Goal: Task Accomplishment & Management: Manage account settings

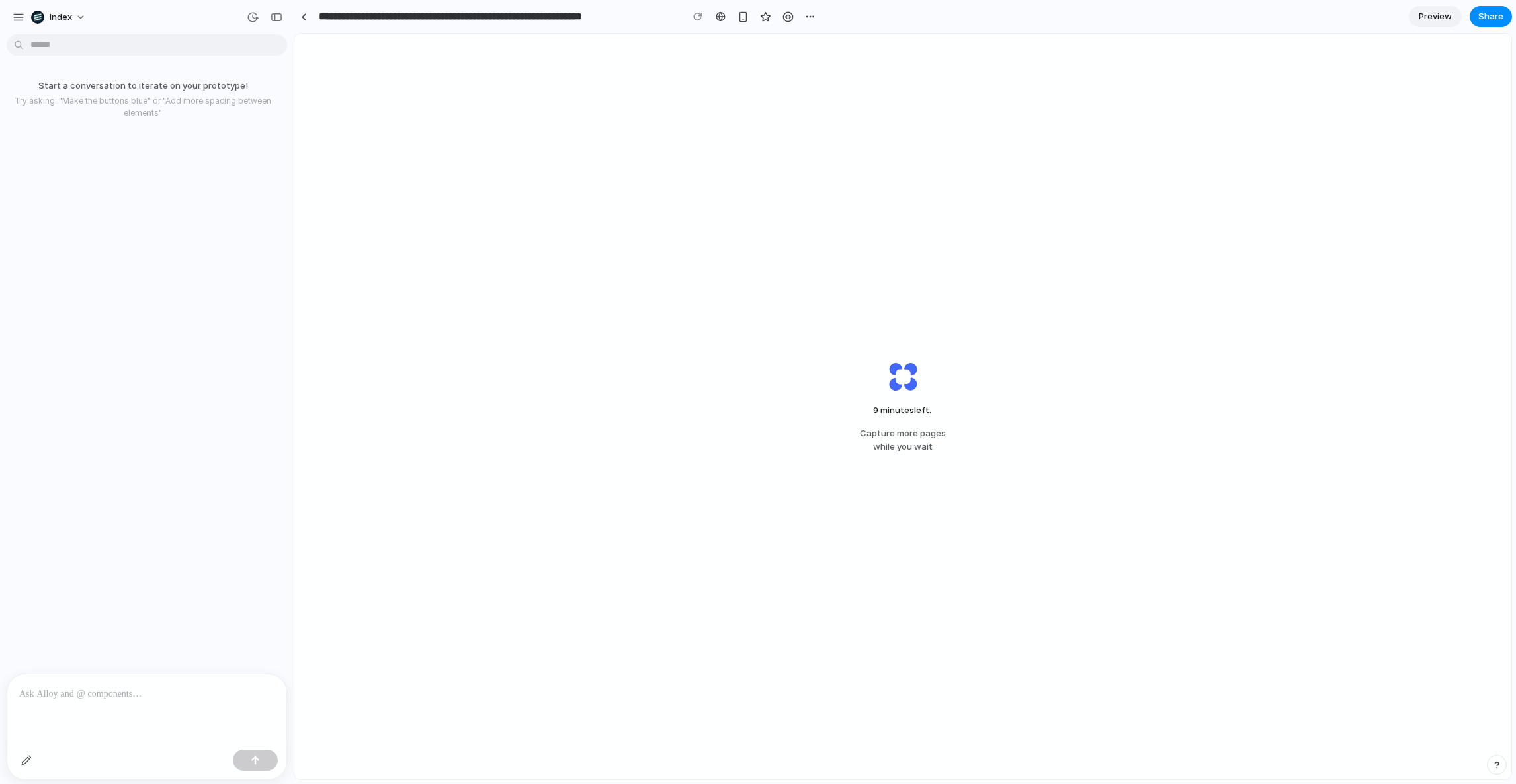
click at [307, 27] on div "**********" at bounding box center [557, 17] width 526 height 24
click at [306, 21] on link at bounding box center [304, 17] width 20 height 20
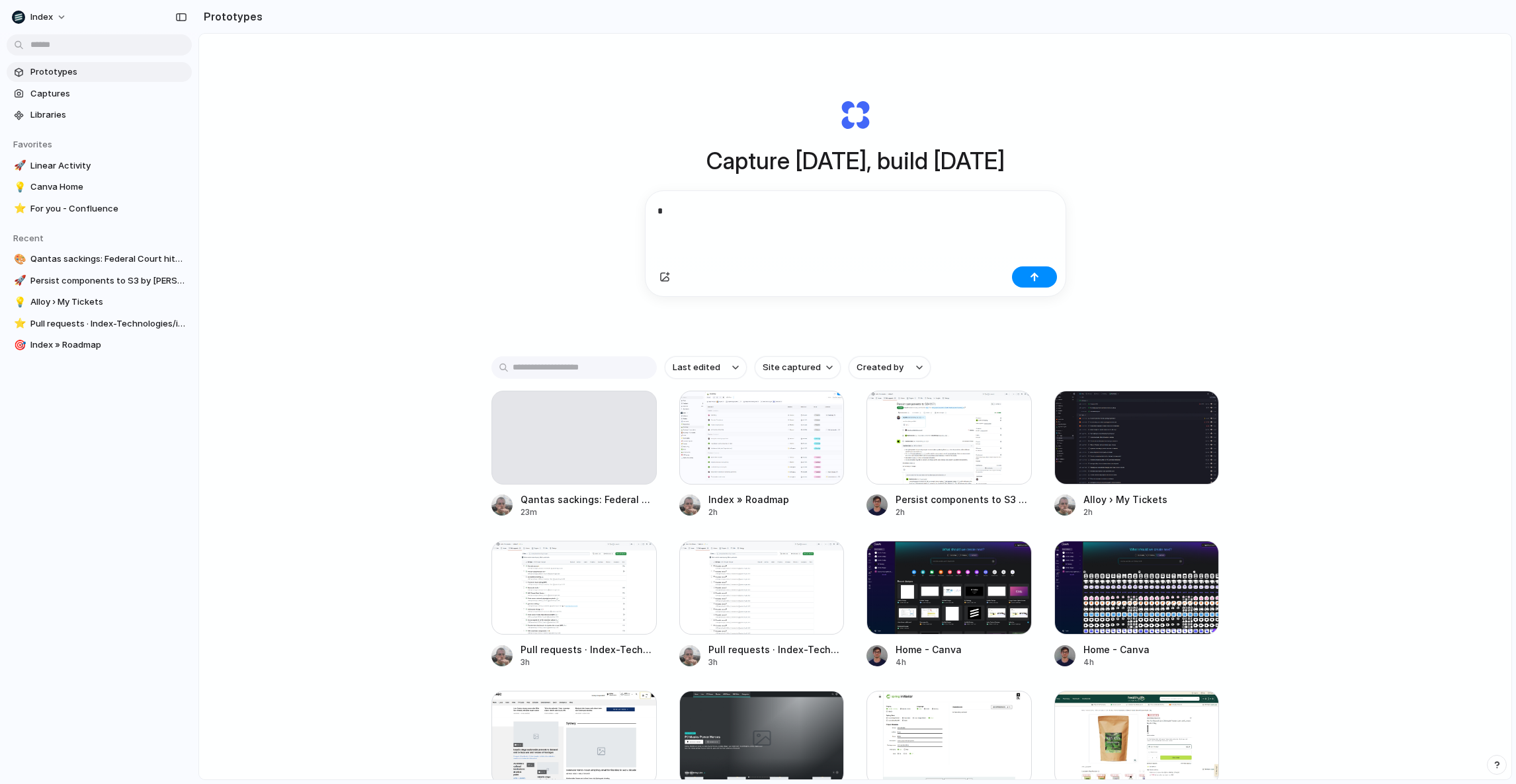
click at [438, 241] on div "Capture today, build tomorrow * Clone web app Clone screenshot Start from exist…" at bounding box center [854, 441] width 1312 height 816
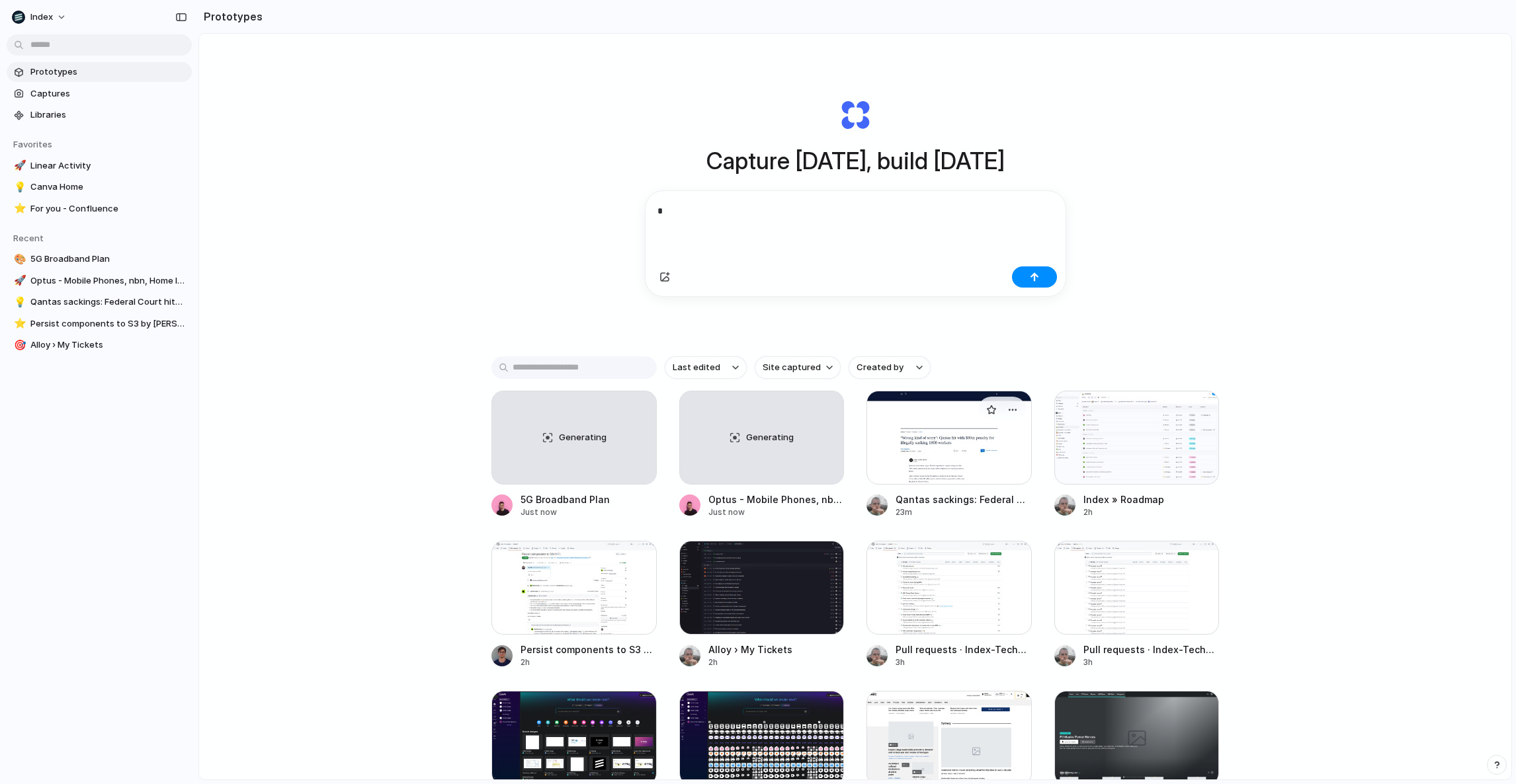
click at [552, 453] on div "Generating" at bounding box center [574, 438] width 164 height 93
click at [299, 330] on div "Capture today, build tomorrow Clone web app Clone screenshot Start from existin…" at bounding box center [854, 441] width 1312 height 816
click at [434, 553] on div "Capture today, build tomorrow Clone web app Clone screenshot Start from existin…" at bounding box center [854, 441] width 1312 height 816
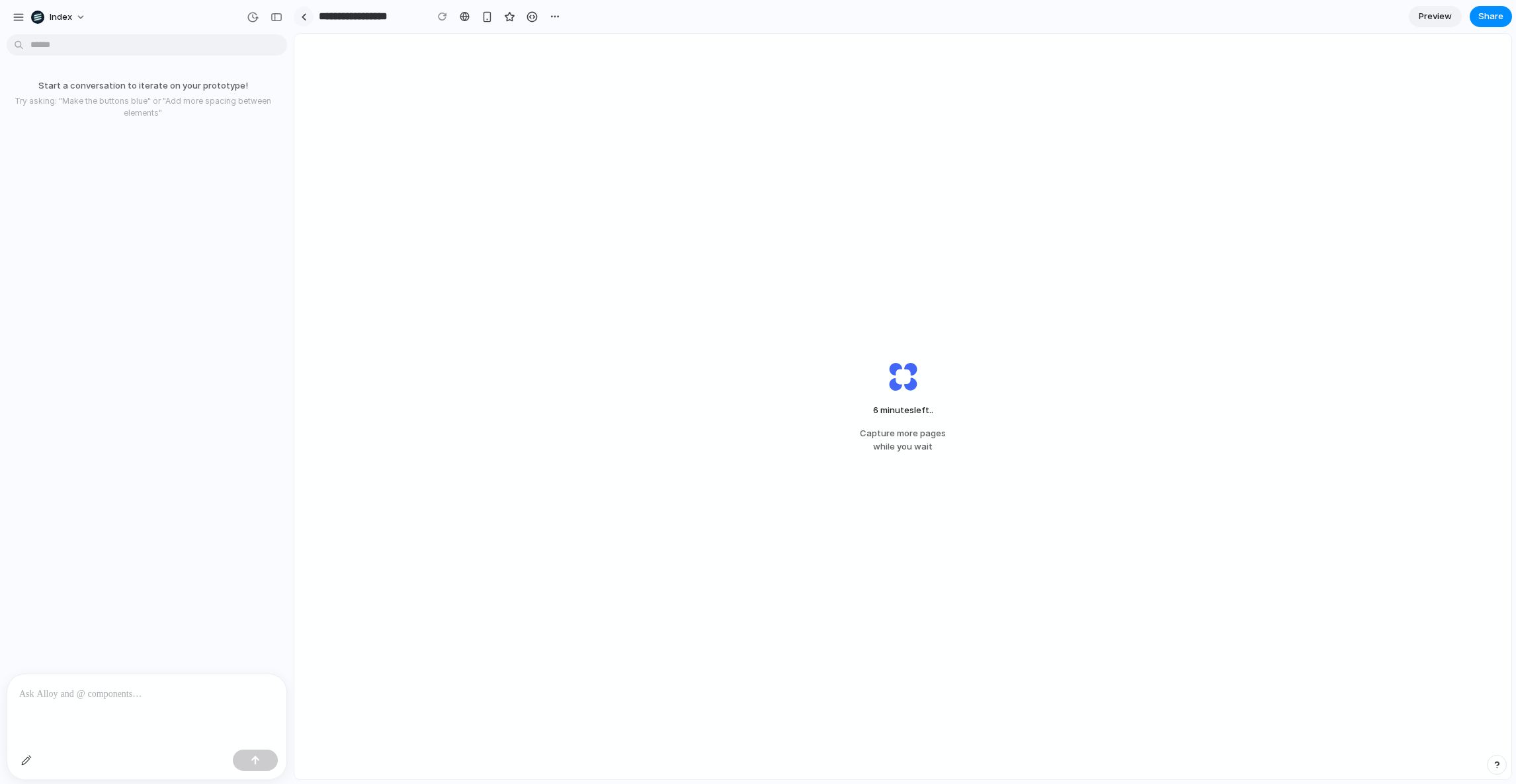
click at [302, 21] on link at bounding box center [304, 17] width 20 height 20
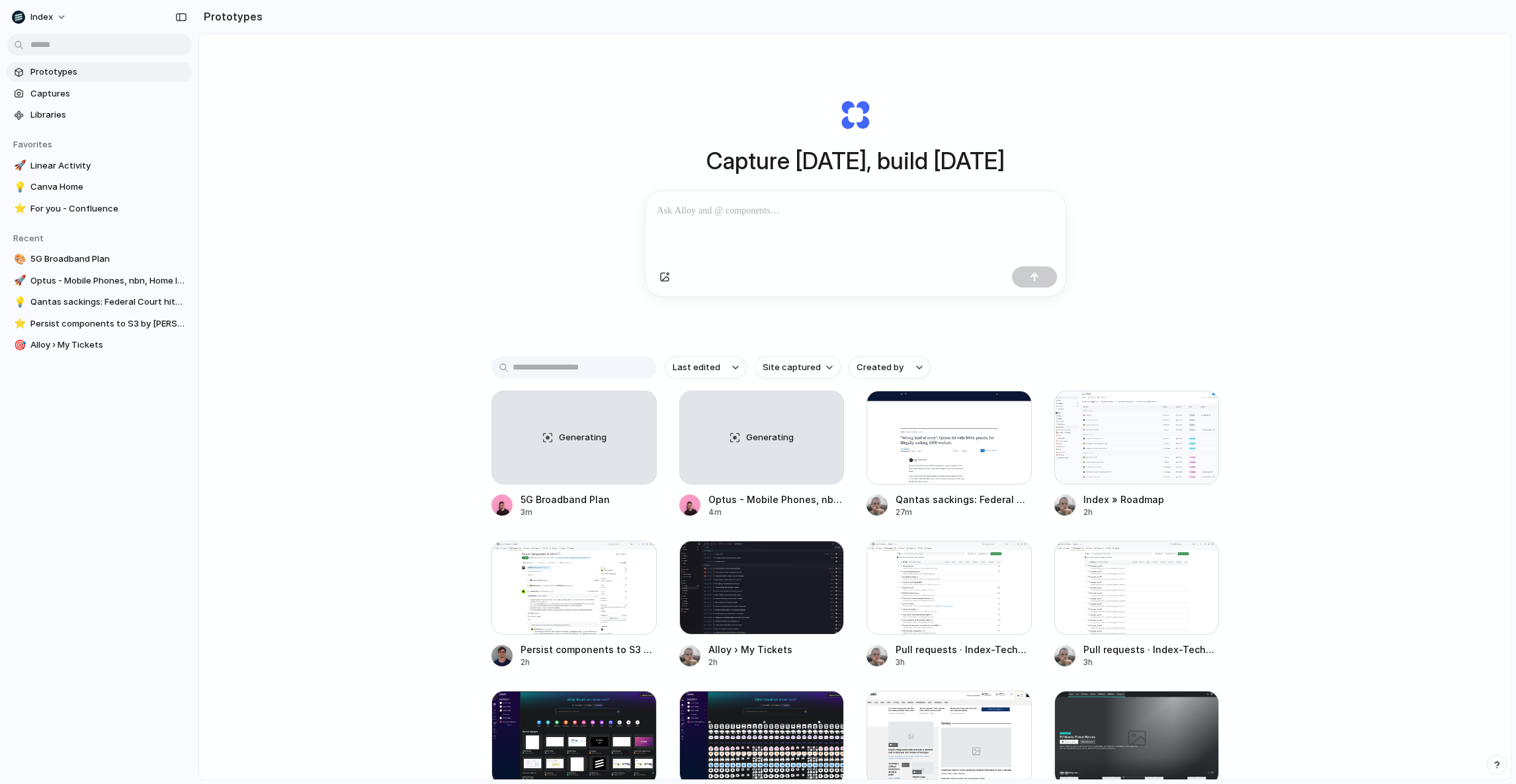
click at [343, 201] on div "Capture today, build tomorrow Clone web app Clone screenshot Start from existin…" at bounding box center [854, 441] width 1312 height 816
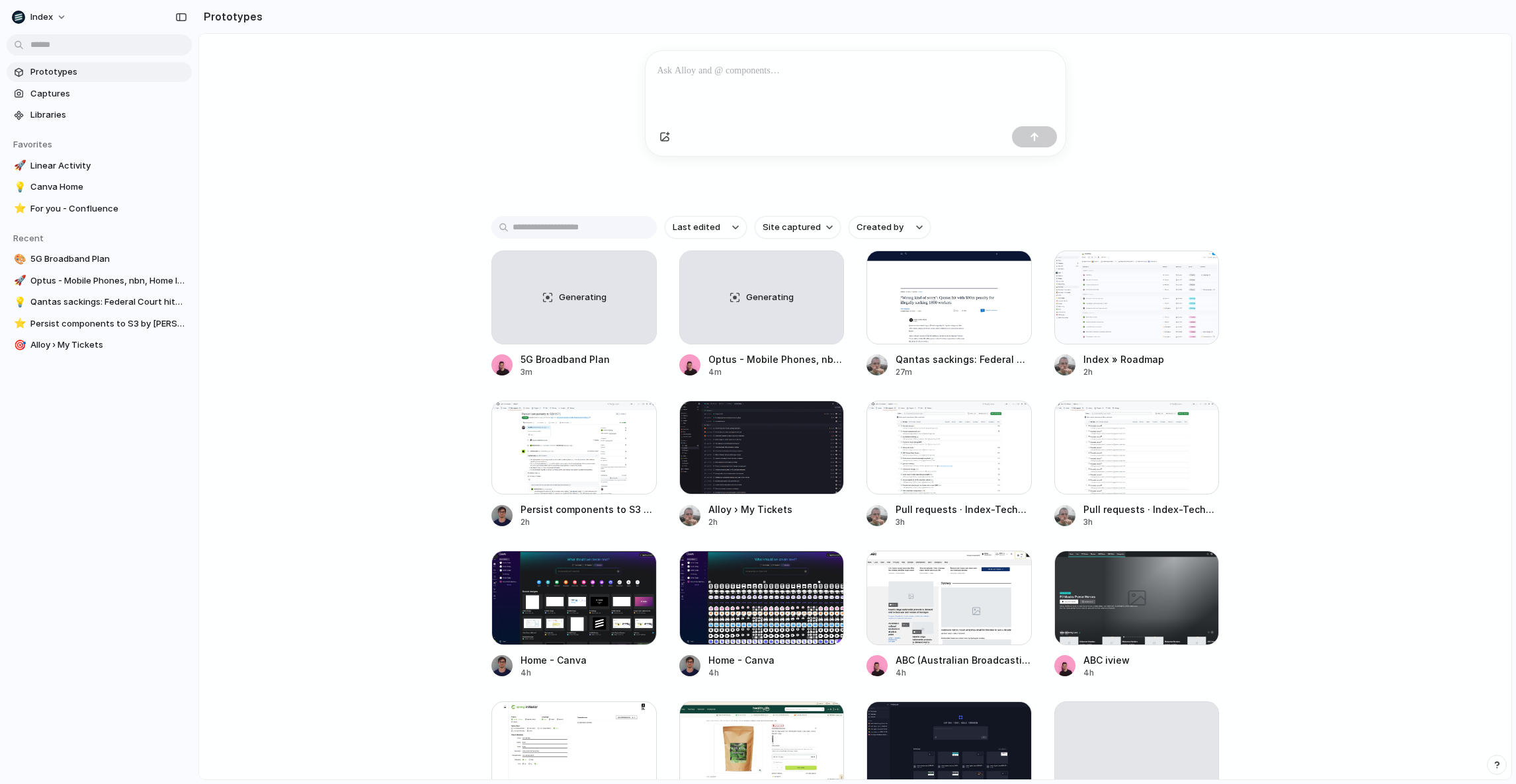
click at [558, 137] on div "Capture today, build tomorrow Clone web app Clone screenshot Start from existin…" at bounding box center [854, 301] width 1312 height 816
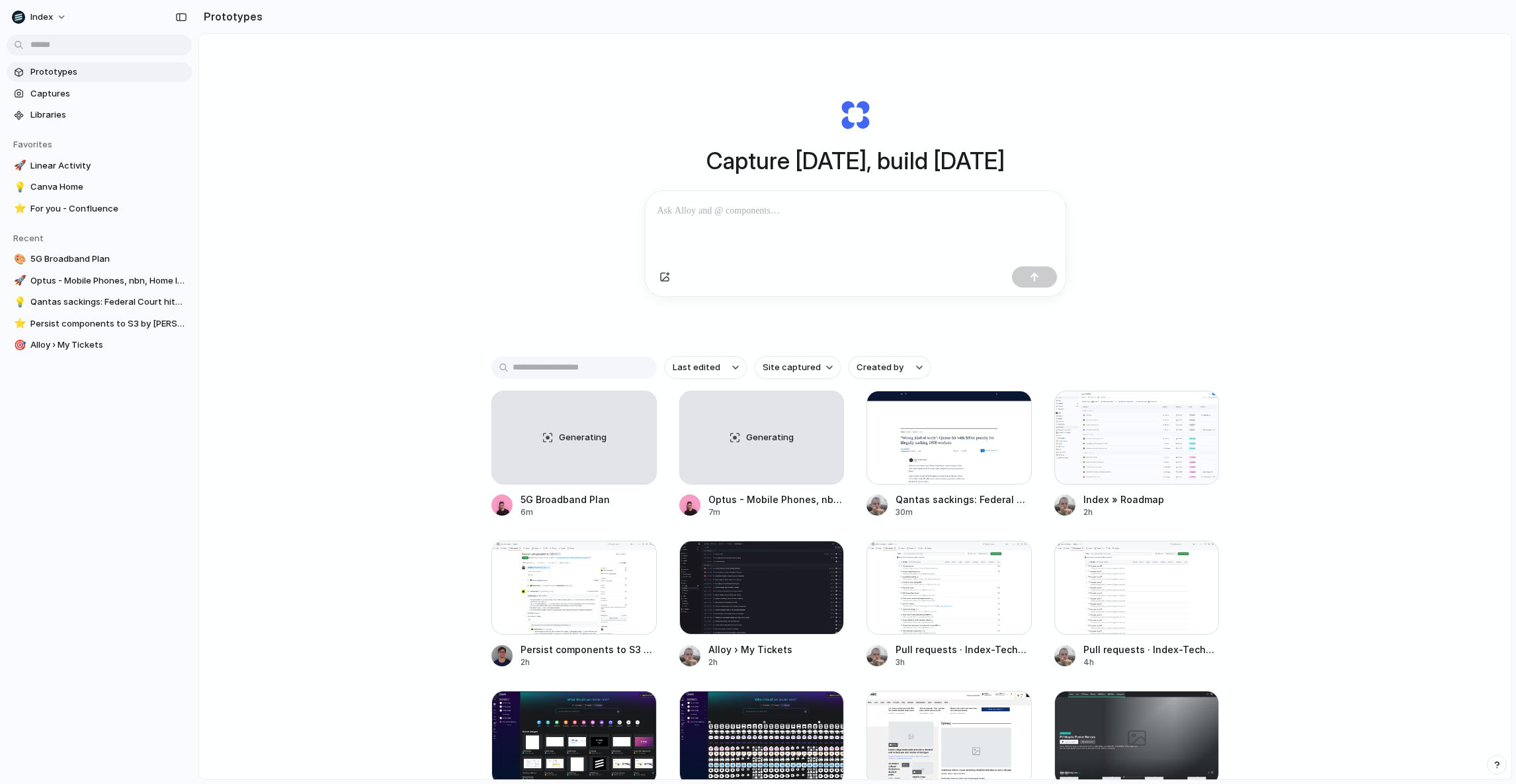
click at [552, 331] on div "Capture today, build tomorrow Clone web app Clone screenshot Start from existin…" at bounding box center [854, 441] width 1312 height 816
click at [819, 326] on div "Capture today, build tomorrow Clone web app Clone screenshot Start from existin…" at bounding box center [855, 197] width 530 height 296
drag, startPoint x: 839, startPoint y: 326, endPoint x: 778, endPoint y: 43, distance: 289.5
click at [778, 43] on div "Capture today, build tomorrow Clone web app Clone screenshot Start from existin…" at bounding box center [854, 441] width 1312 height 816
click at [647, 120] on div "Capture today, build tomorrow Clone web app Clone screenshot Start from existin…" at bounding box center [855, 197] width 530 height 296
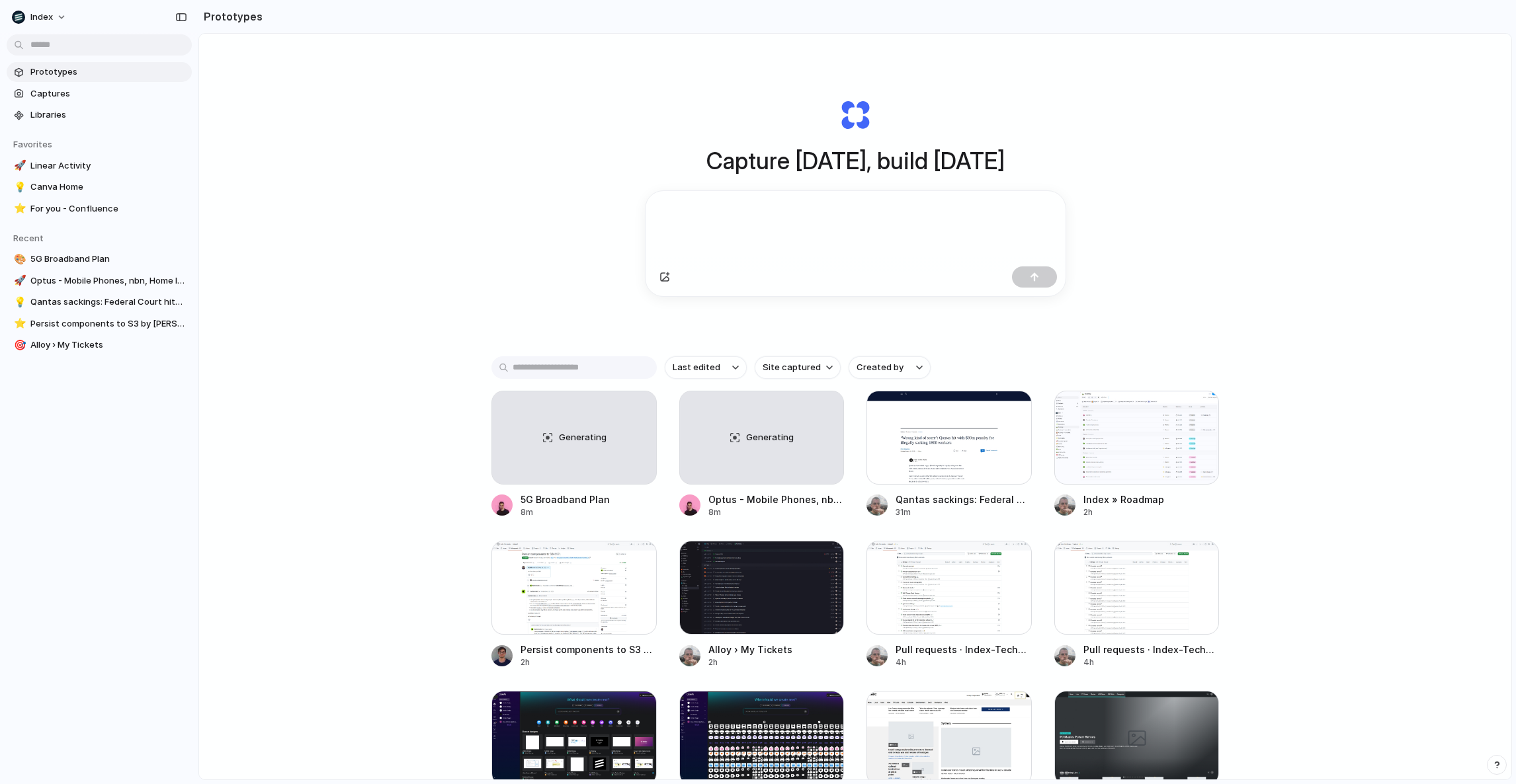
click at [390, 235] on div "Capture today, build tomorrow Clone web app Clone screenshot Start from existin…" at bounding box center [854, 441] width 1312 height 816
click at [1131, 442] on div at bounding box center [1138, 438] width 165 height 94
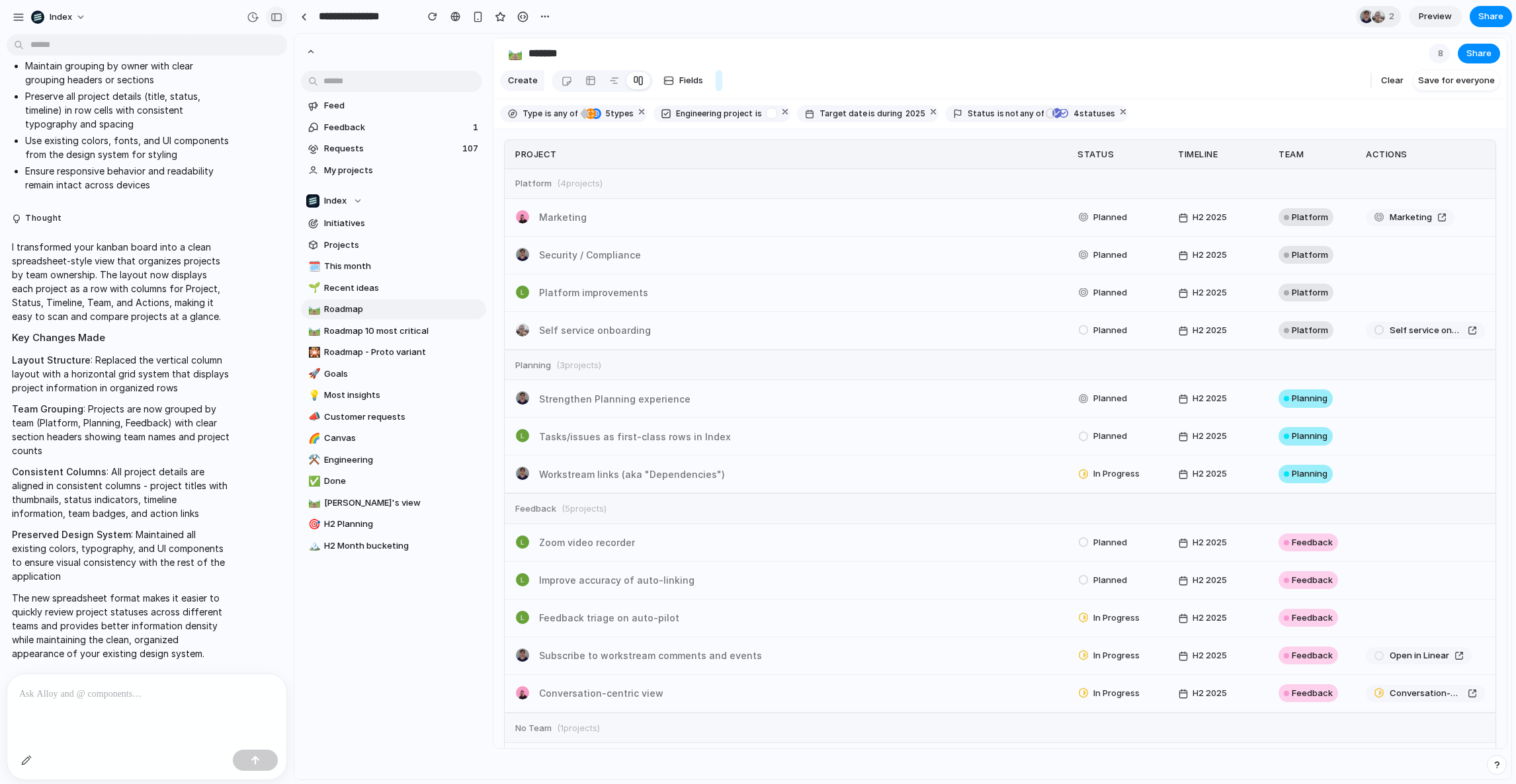
click at [281, 18] on div "button" at bounding box center [276, 17] width 12 height 9
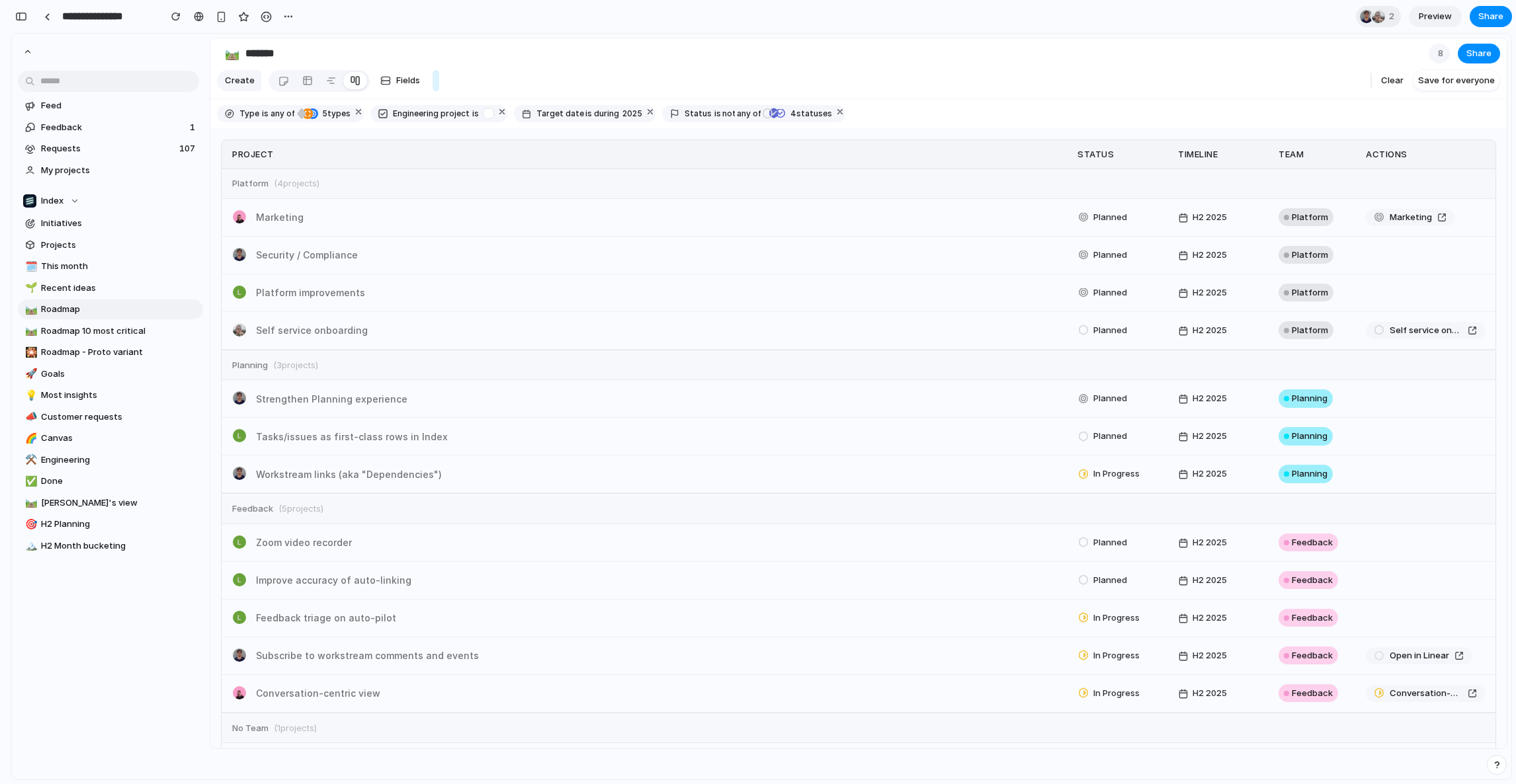
click at [199, 351] on section "Index Initiatives Projects 🗓️ This month 🌱 Recent ideas 🛤️ Roadmap 🛤️ Roadmap 1…" at bounding box center [110, 380] width 199 height 399
drag, startPoint x: 293, startPoint y: 368, endPoint x: 515, endPoint y: 549, distance: 286.4
click at [515, 549] on div "Project Status Timeline Team Actions Platform ( 4 projects) Marketing Planned H…" at bounding box center [859, 438] width 1296 height 620
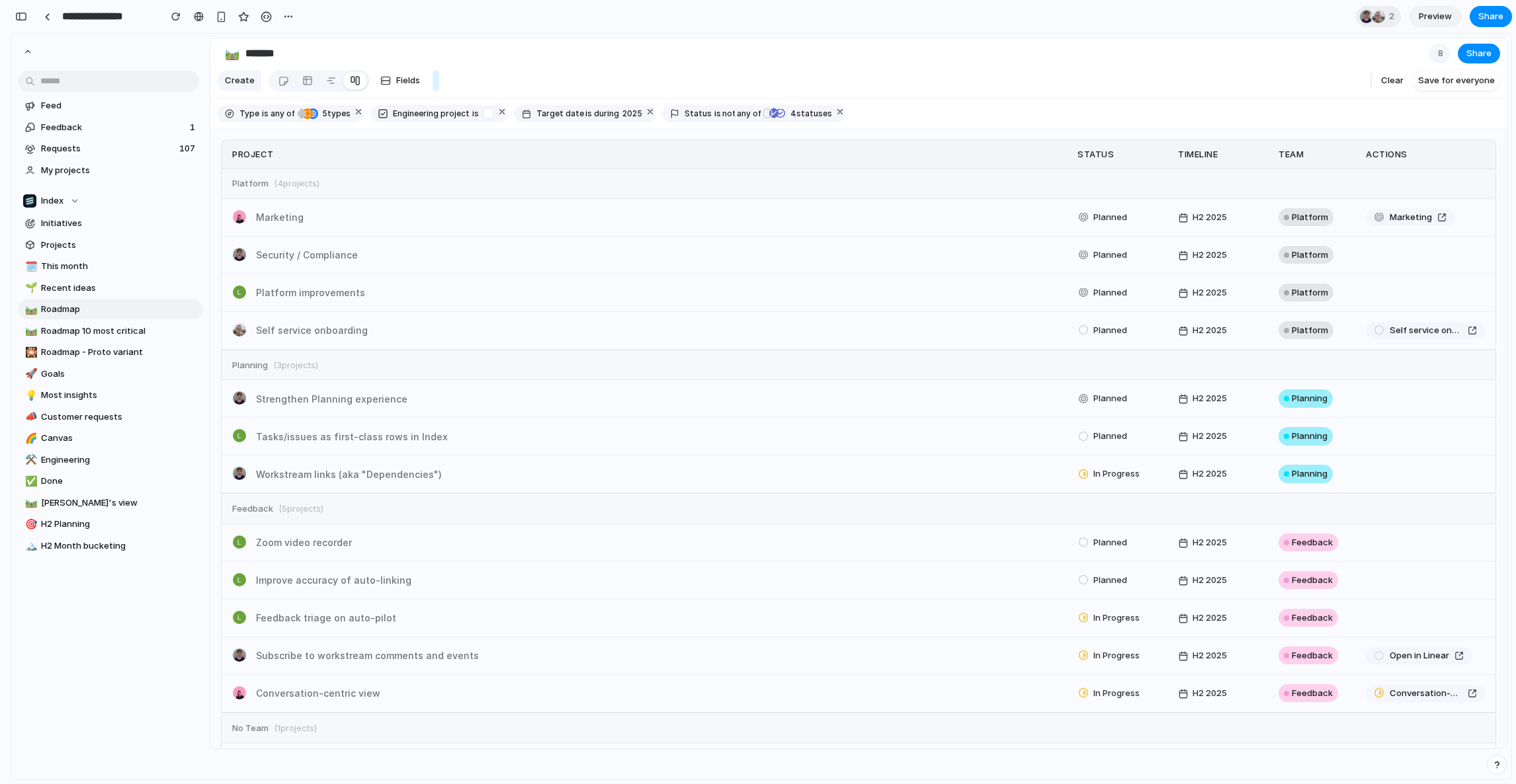
click at [515, 524] on div "Feedback ( 5 projects)" at bounding box center [858, 509] width 1274 height 30
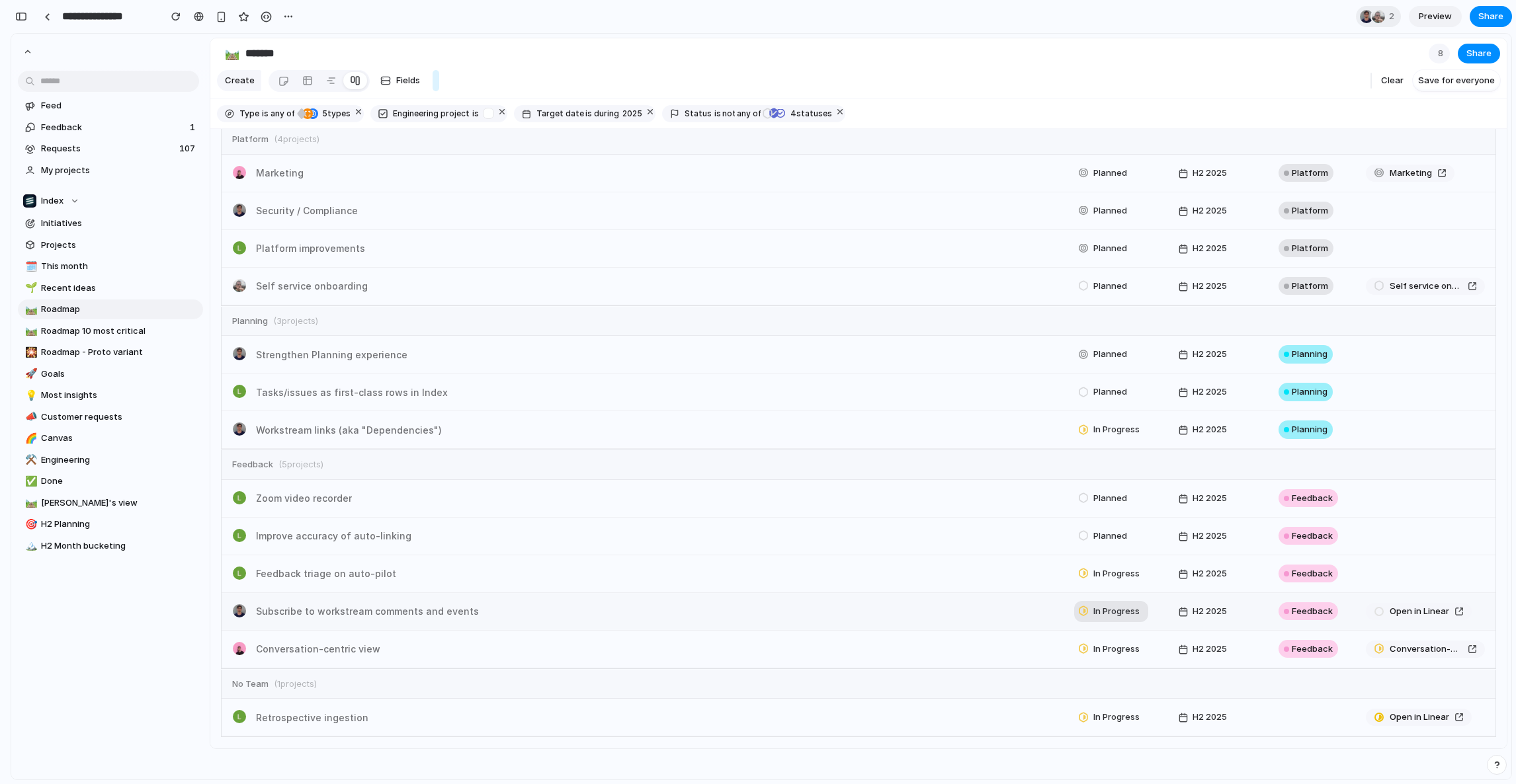
click at [1100, 619] on div "In Progress" at bounding box center [1111, 612] width 68 height 18
click at [1108, 580] on div "In Progress" at bounding box center [1111, 574] width 68 height 18
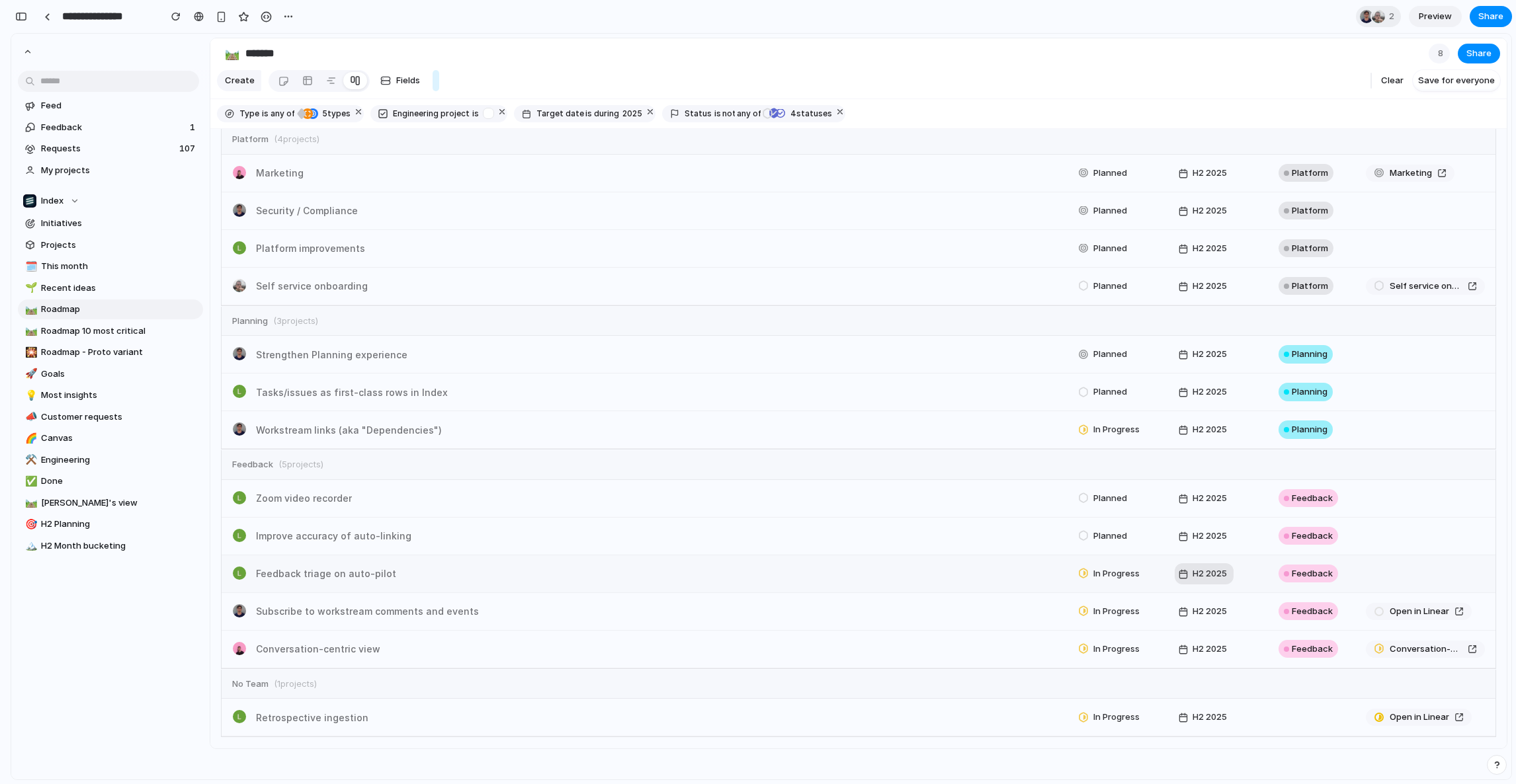
click at [1179, 573] on div "button" at bounding box center [1184, 574] width 11 height 11
click at [1184, 526] on button "H2 2025" at bounding box center [1204, 536] width 58 height 21
click at [1329, 545] on div "Improve accuracy of auto-linking Planned H2 2025 Feedback" at bounding box center [858, 536] width 1274 height 38
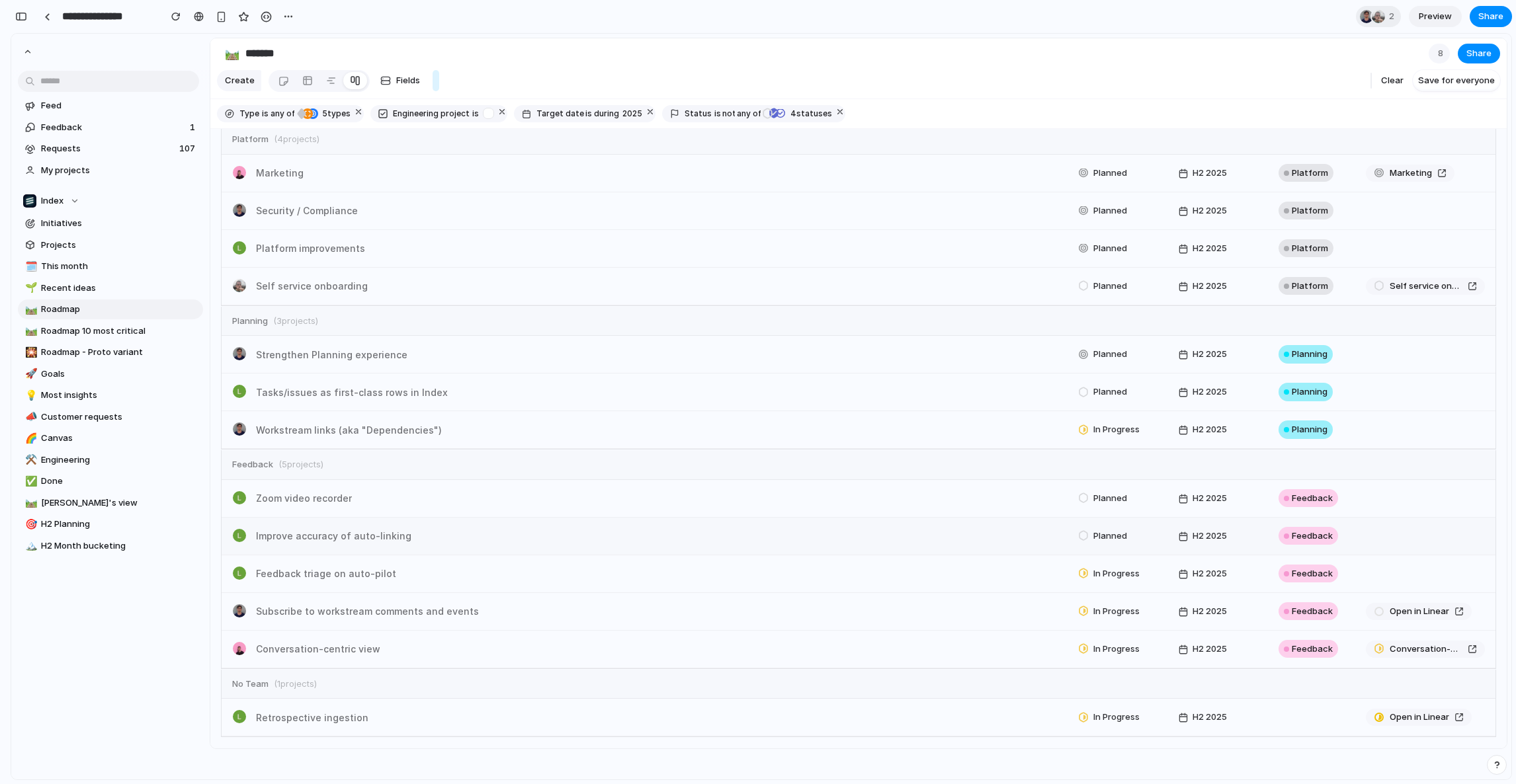
click at [1306, 542] on div "Feedback" at bounding box center [1308, 536] width 59 height 18
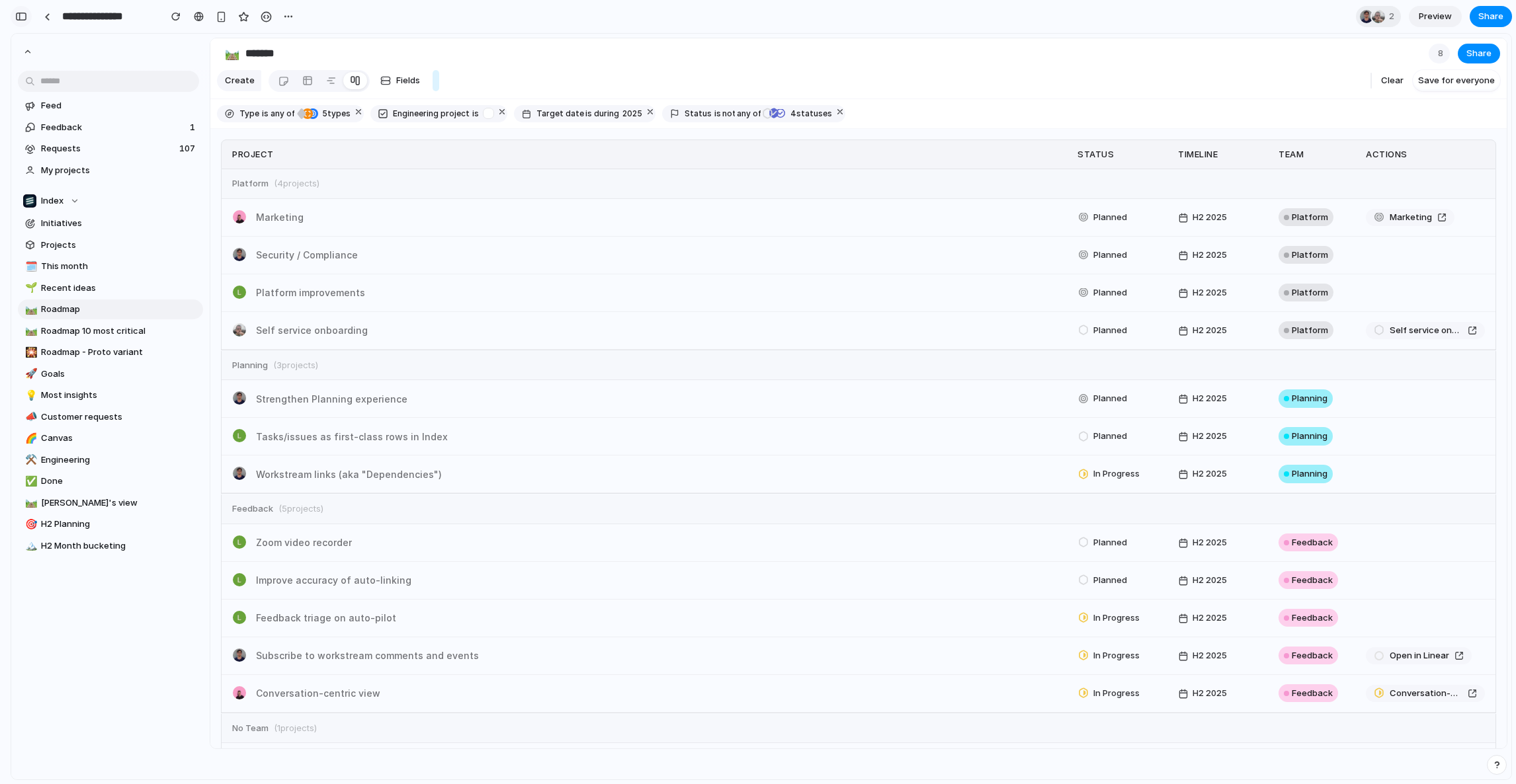
click at [20, 8] on button "button" at bounding box center [21, 16] width 21 height 21
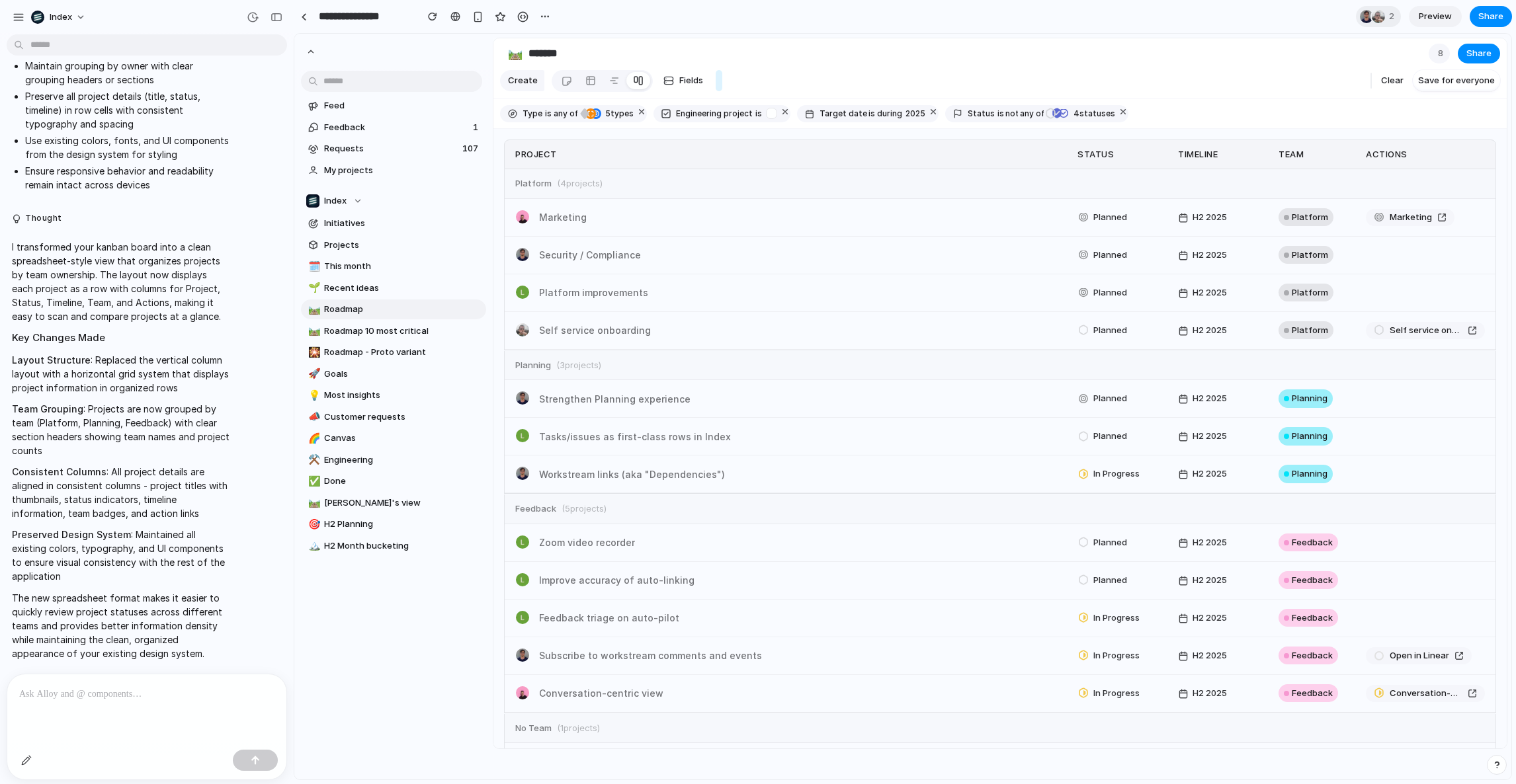
click at [107, 696] on p at bounding box center [147, 694] width 256 height 16
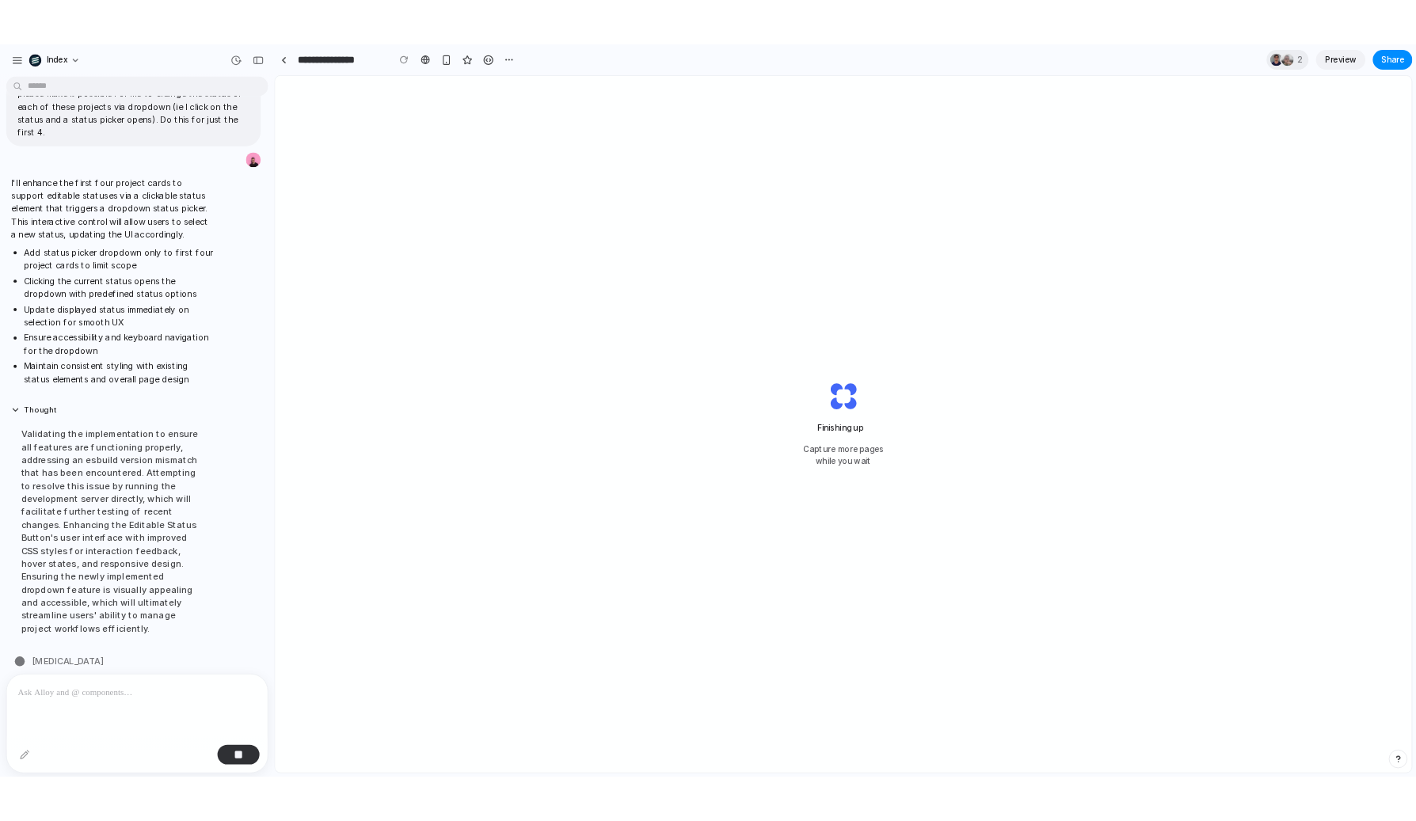
scroll to position [2287, 0]
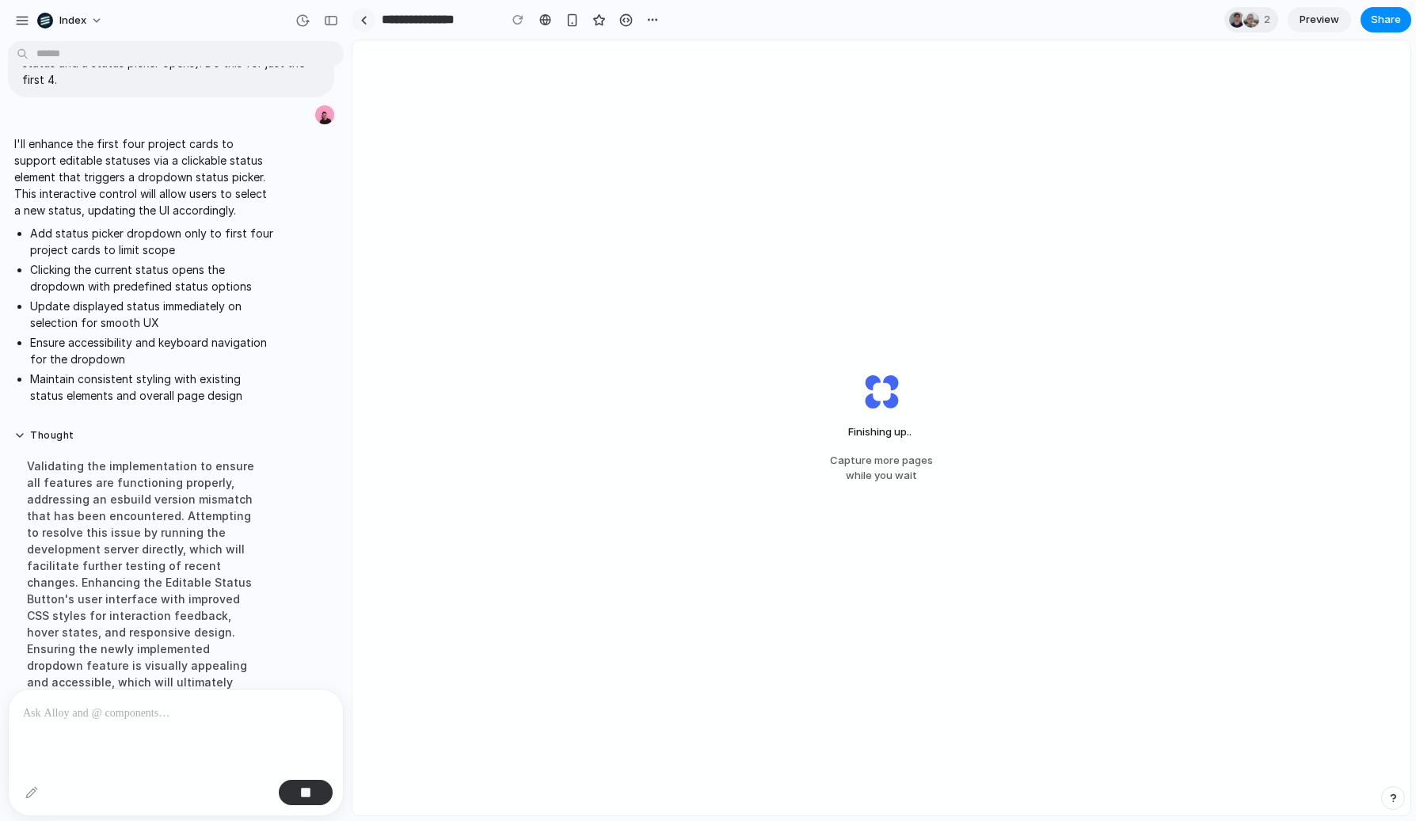
click at [360, 21] on div at bounding box center [363, 20] width 7 height 9
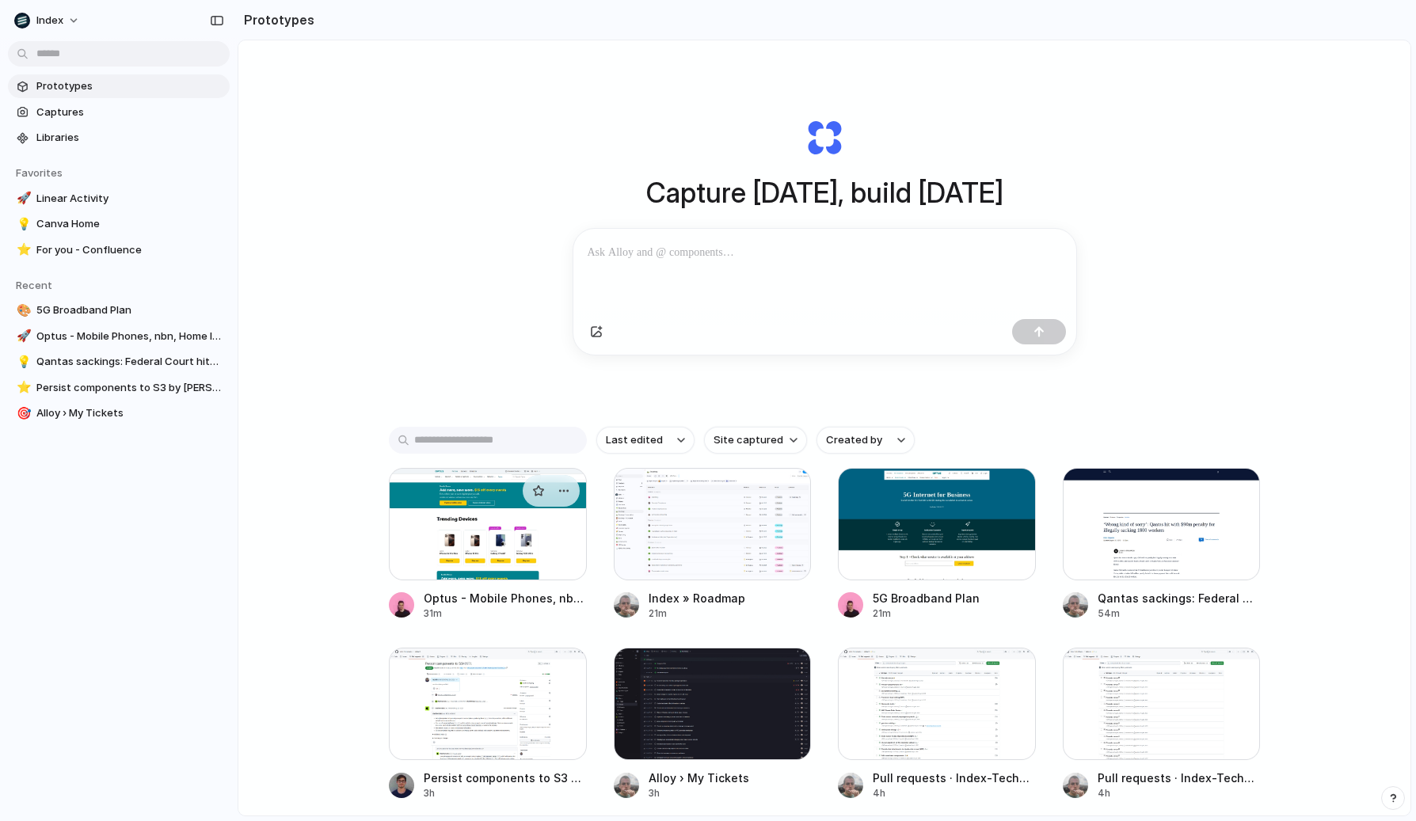
click at [468, 521] on div at bounding box center [488, 524] width 198 height 112
click at [927, 528] on div at bounding box center [937, 524] width 198 height 112
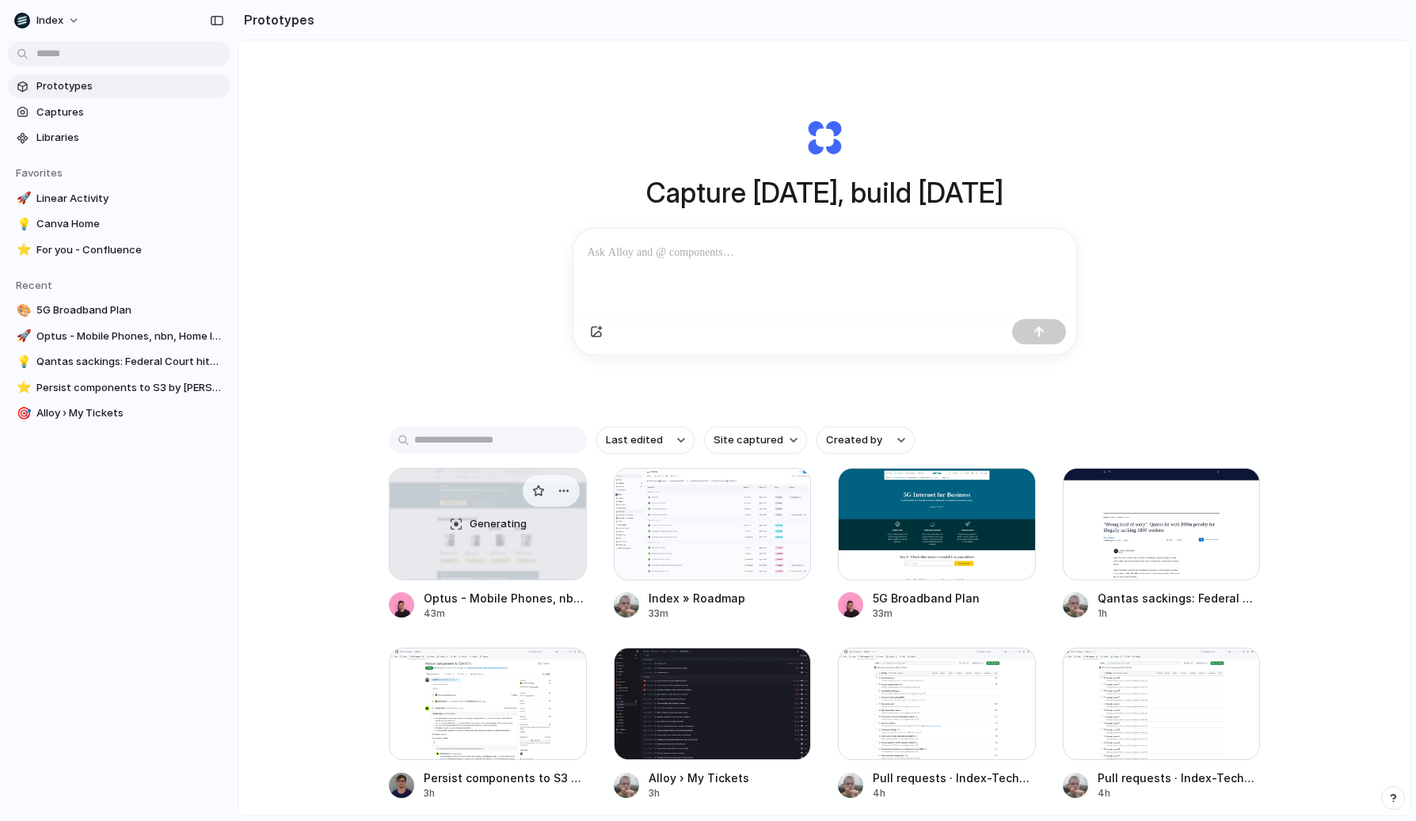
click at [470, 621] on div "43m" at bounding box center [505, 614] width 163 height 14
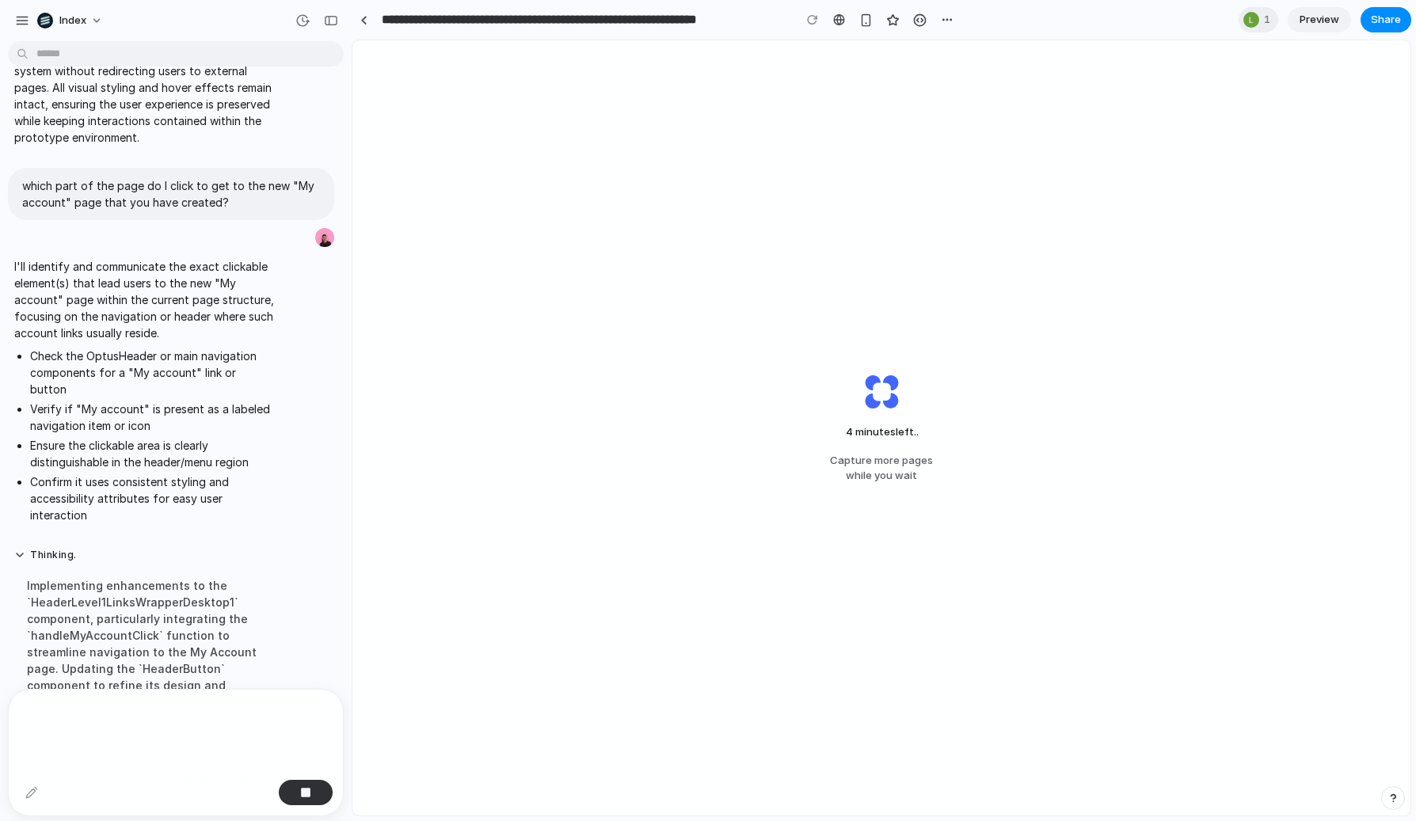
click at [556, 375] on div "4 minutes left .. Capture more pages while you wait" at bounding box center [881, 427] width 1058 height 775
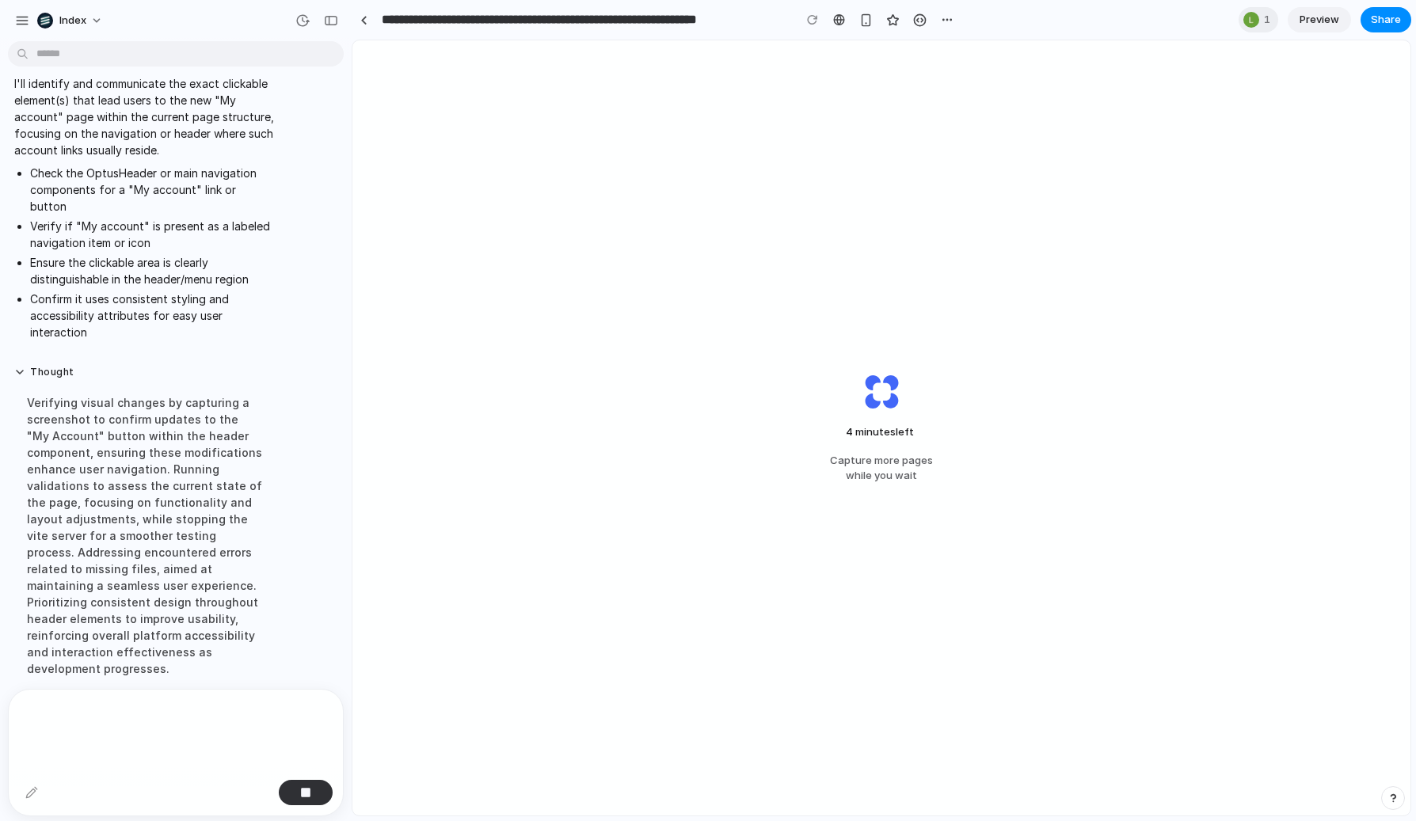
scroll to position [3075, 0]
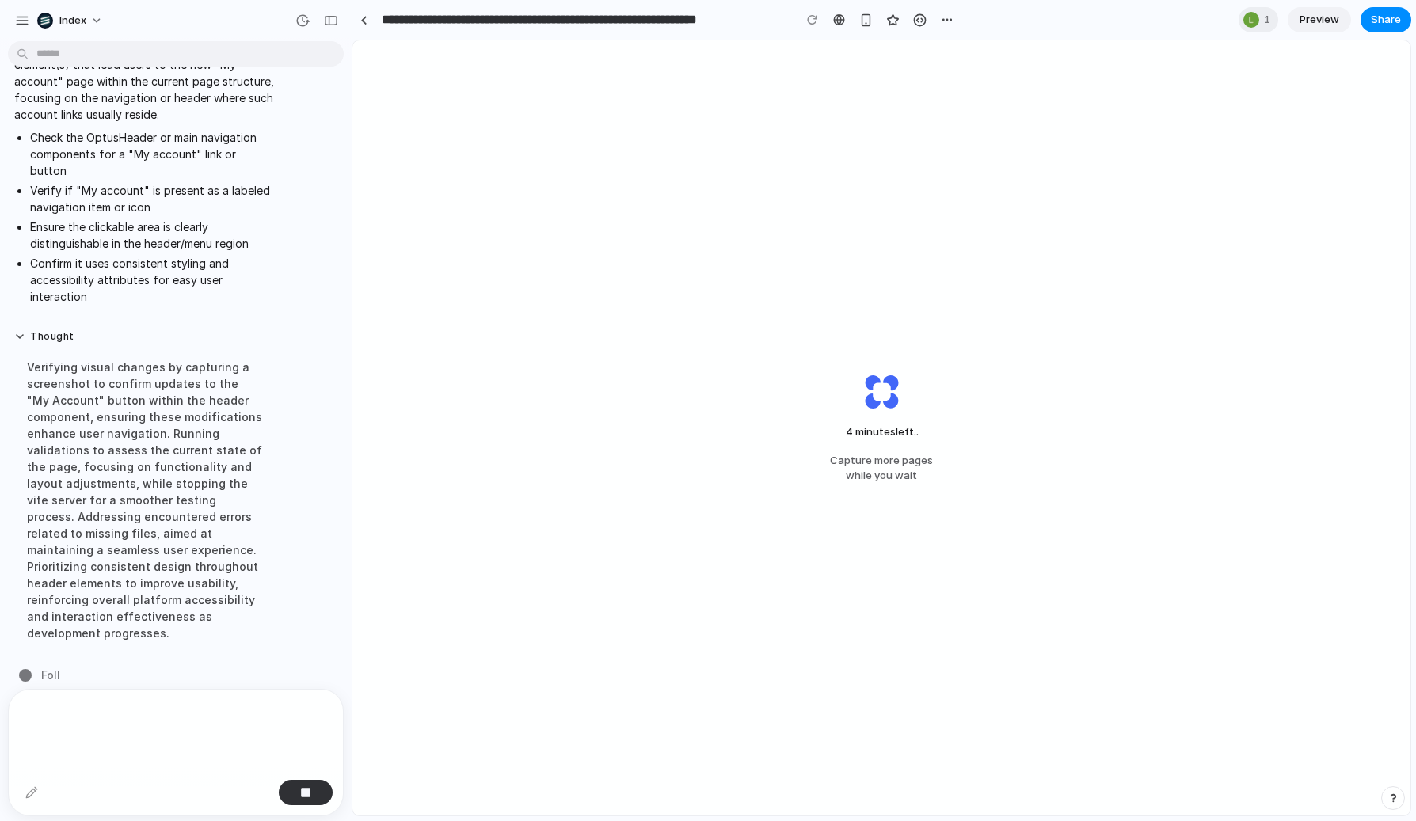
drag, startPoint x: 577, startPoint y: 291, endPoint x: 577, endPoint y: 675, distance: 384.1
click at [577, 675] on div "4 minutes left .. Capture more pages while you wait" at bounding box center [881, 427] width 1058 height 775
click at [577, 674] on div "4 minutes left ... Capture more pages while you wait" at bounding box center [881, 427] width 1058 height 775
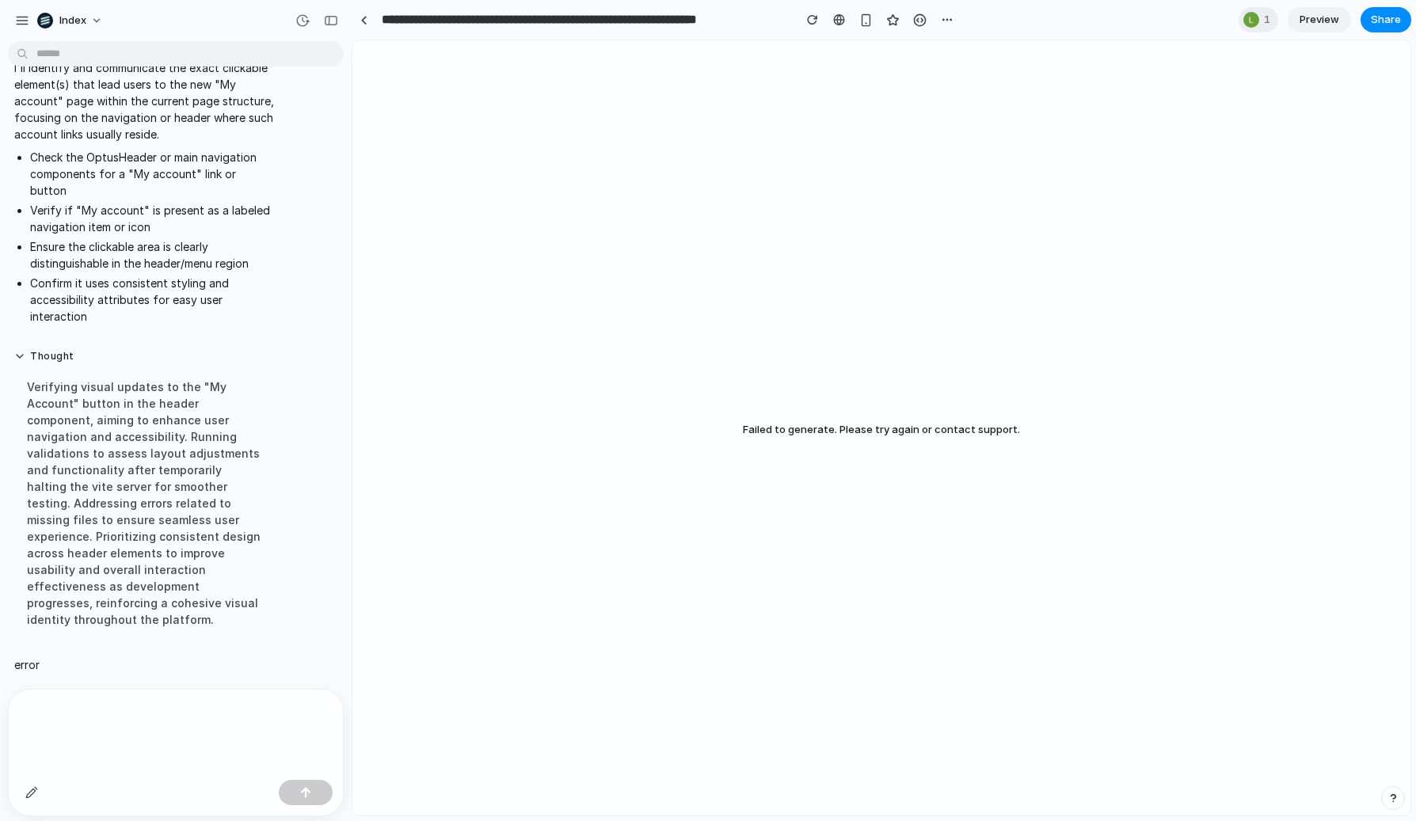
scroll to position [3025, 0]
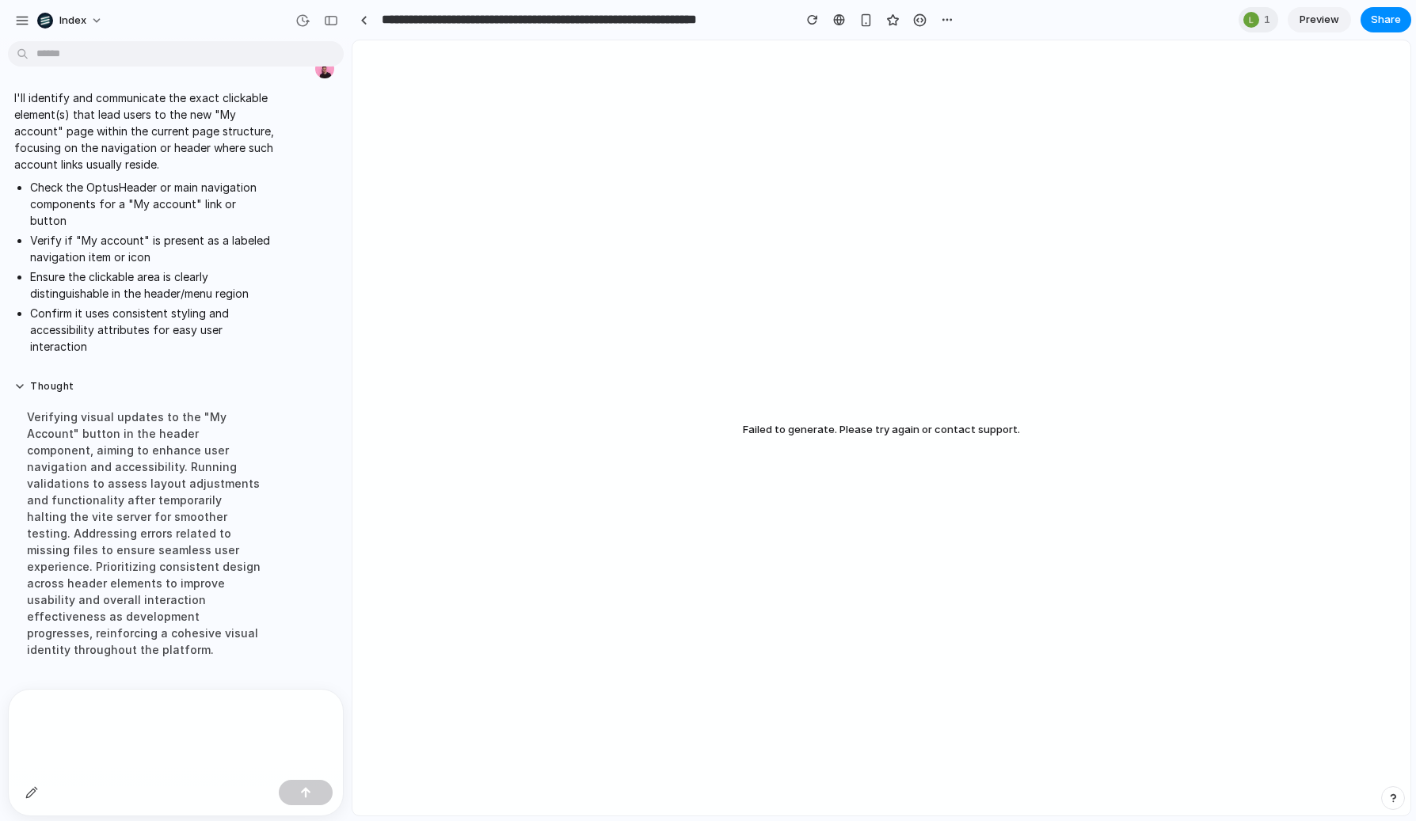
click at [516, 415] on div "Failed to generate. Please try again or contact support." at bounding box center [881, 427] width 1058 height 775
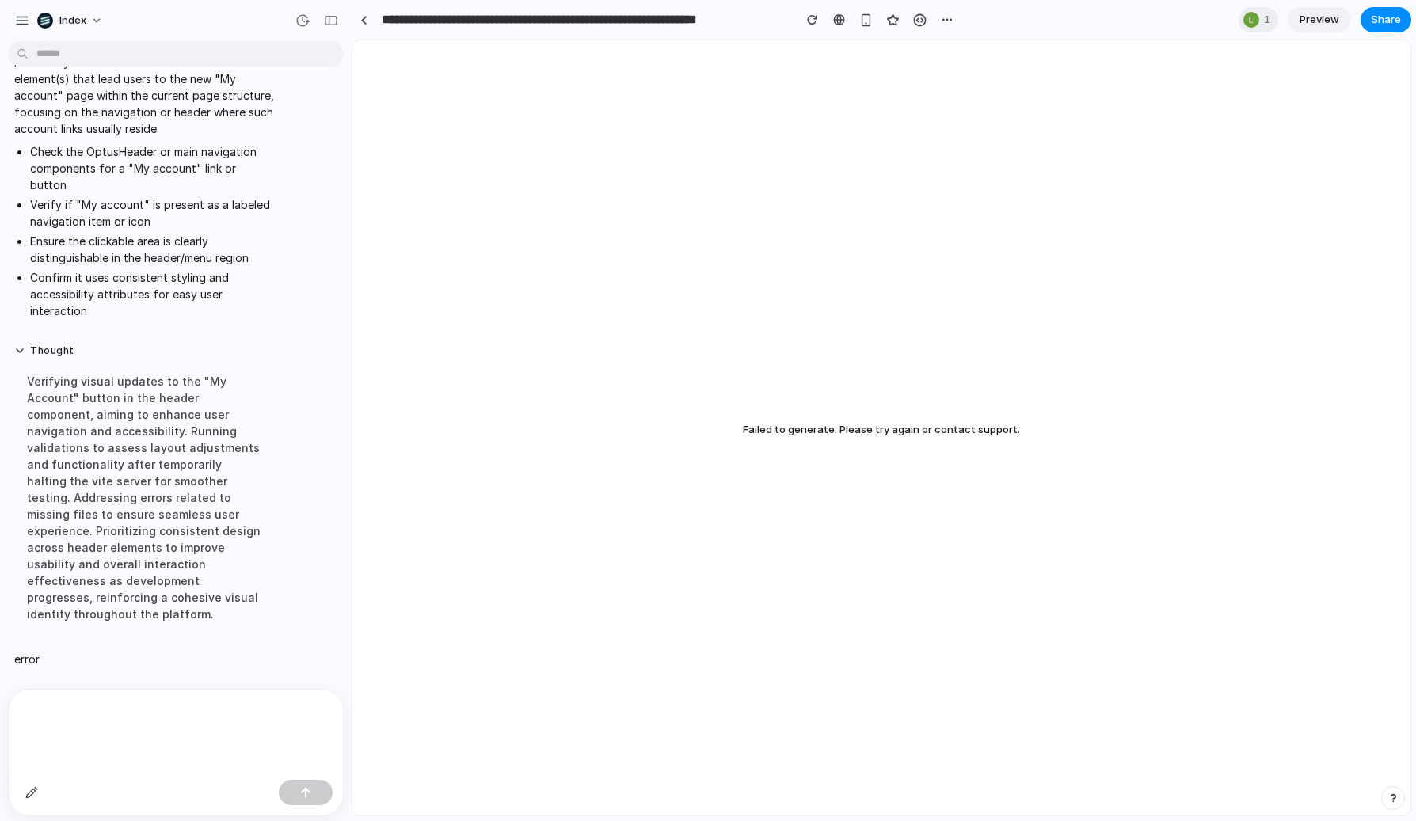
click at [818, 484] on div "Failed to generate. Please try again or contact support." at bounding box center [881, 427] width 1058 height 775
drag, startPoint x: 818, startPoint y: 485, endPoint x: 839, endPoint y: 281, distance: 204.6
click at [839, 281] on div "Failed to generate. Please try again or contact support." at bounding box center [881, 427] width 1058 height 775
drag, startPoint x: 17, startPoint y: 610, endPoint x: 17, endPoint y: 659, distance: 49.1
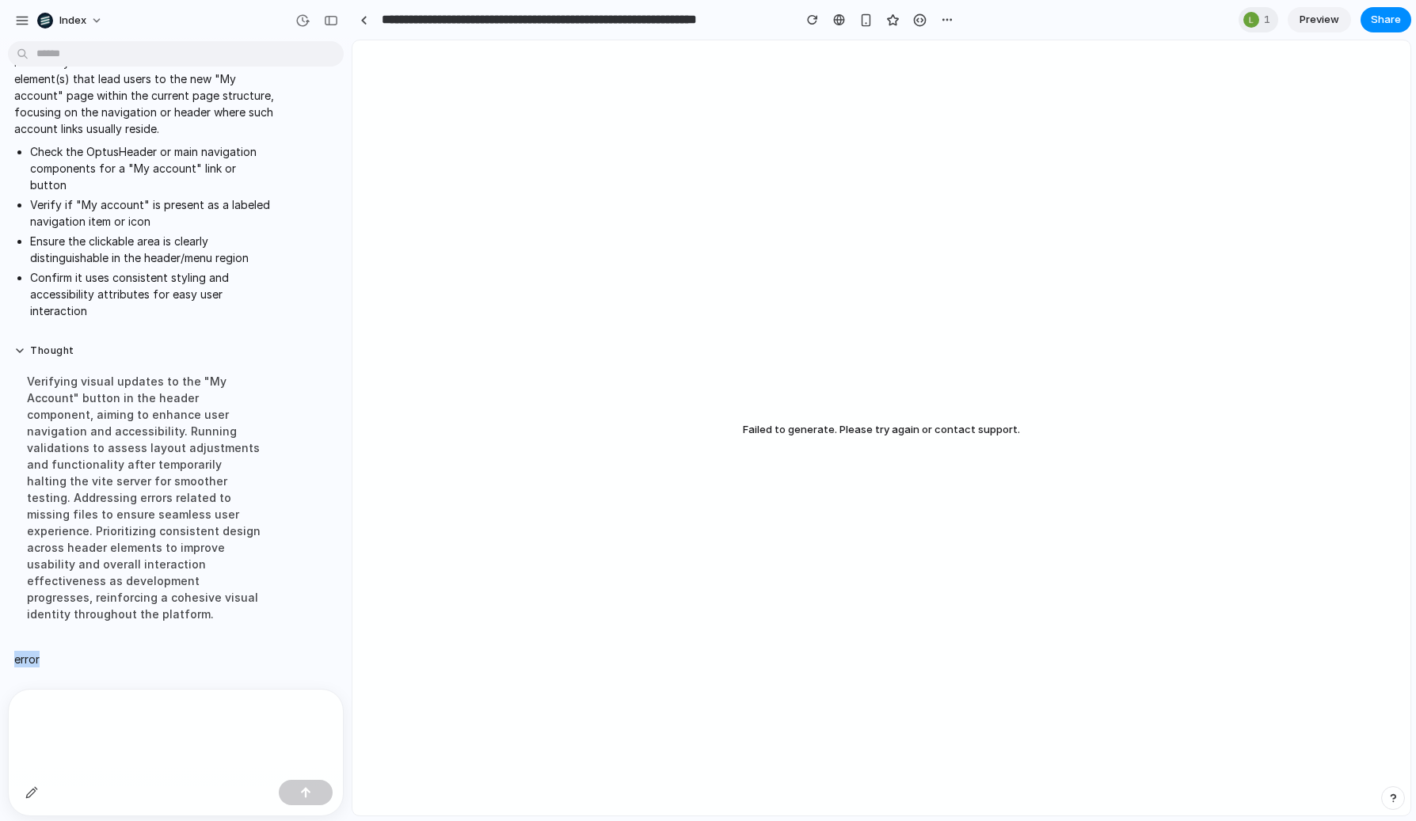
click at [32, 687] on p "error" at bounding box center [26, 695] width 25 height 17
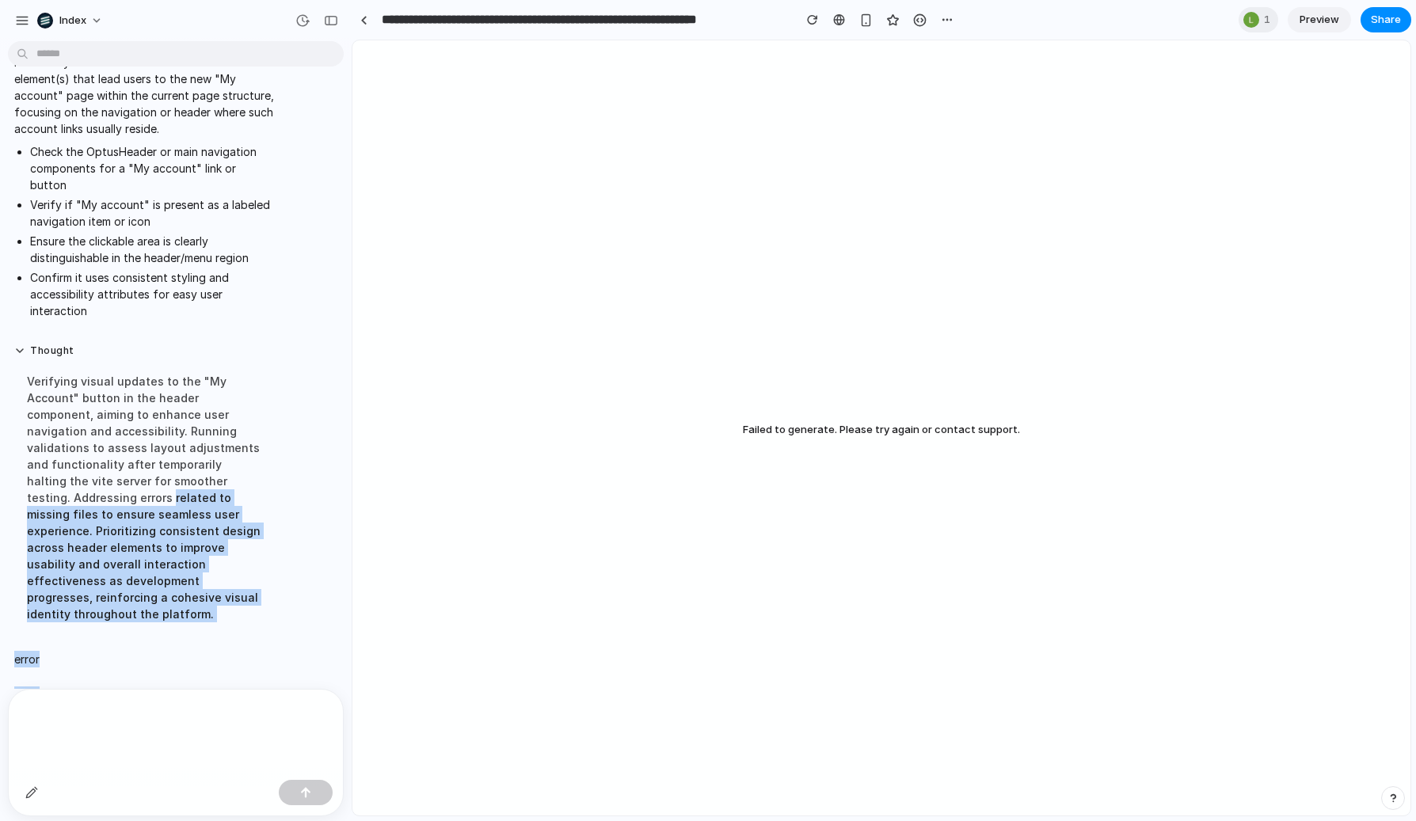
drag, startPoint x: 32, startPoint y: 656, endPoint x: 32, endPoint y: 482, distance: 173.5
click at [32, 482] on div "Verifying visual updates to the "My Account" button in the header component, ai…" at bounding box center [144, 498] width 261 height 269
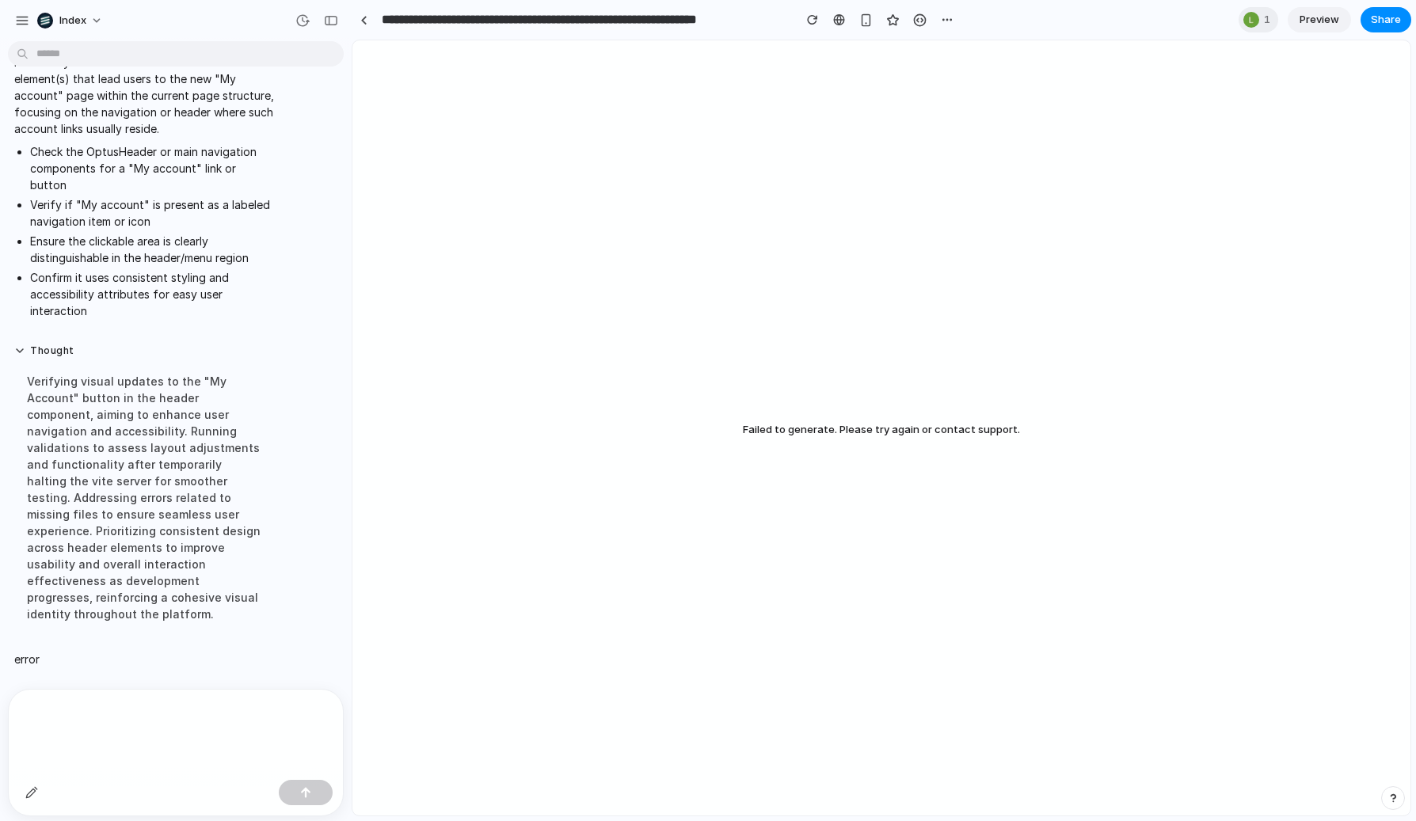
click at [428, 250] on div "Failed to generate. Please try again or contact support." at bounding box center [881, 427] width 1058 height 775
click at [811, 24] on div "button" at bounding box center [812, 19] width 11 height 11
click at [789, 53] on div "Failed to generate. Please try again or contact support." at bounding box center [881, 427] width 1058 height 775
click at [355, 13] on link at bounding box center [364, 20] width 24 height 24
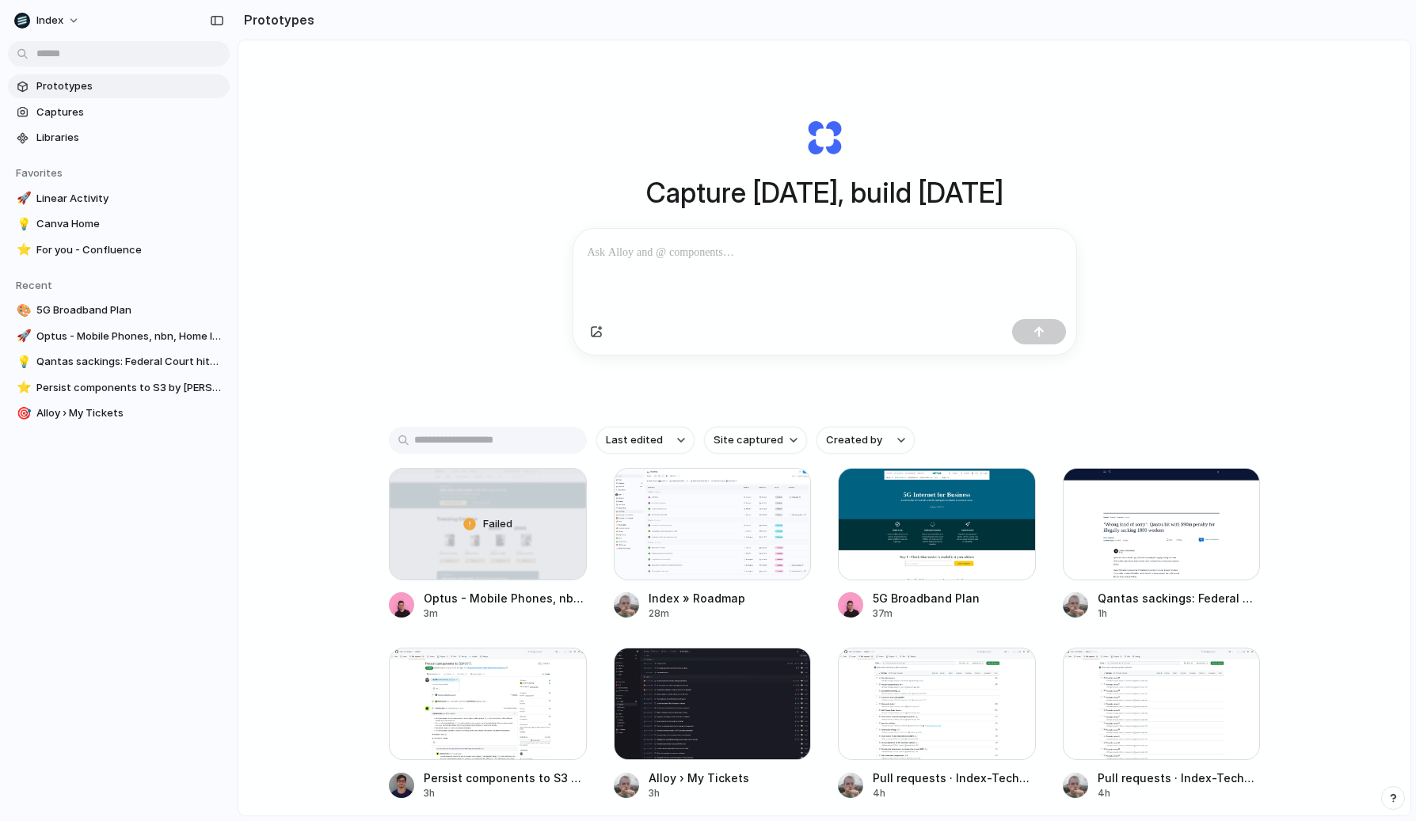
click at [273, 262] on div "Capture today, build tomorrow Clone web app Clone screenshot Start from existin…" at bounding box center [824, 469] width 1172 height 859
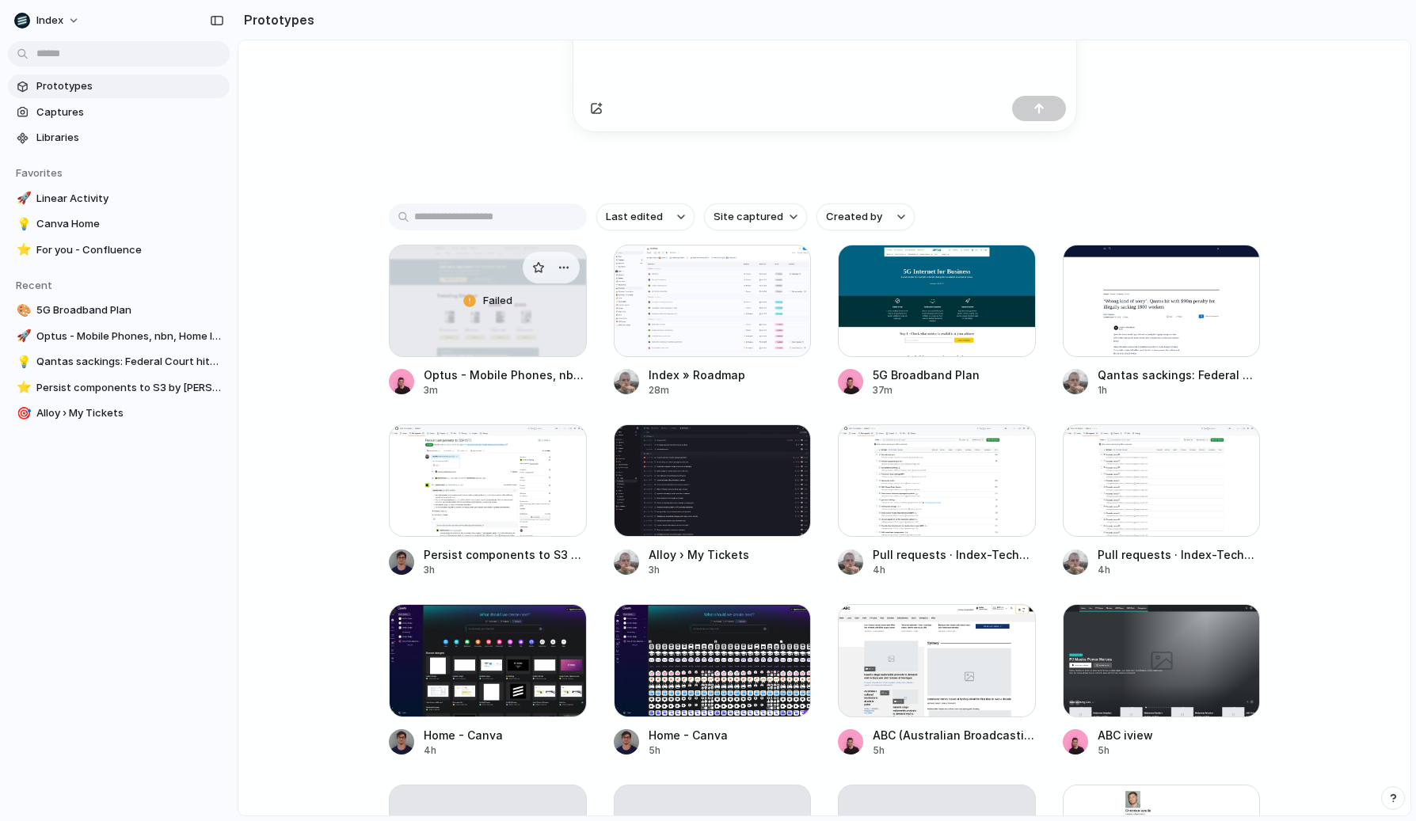
scroll to position [305, 0]
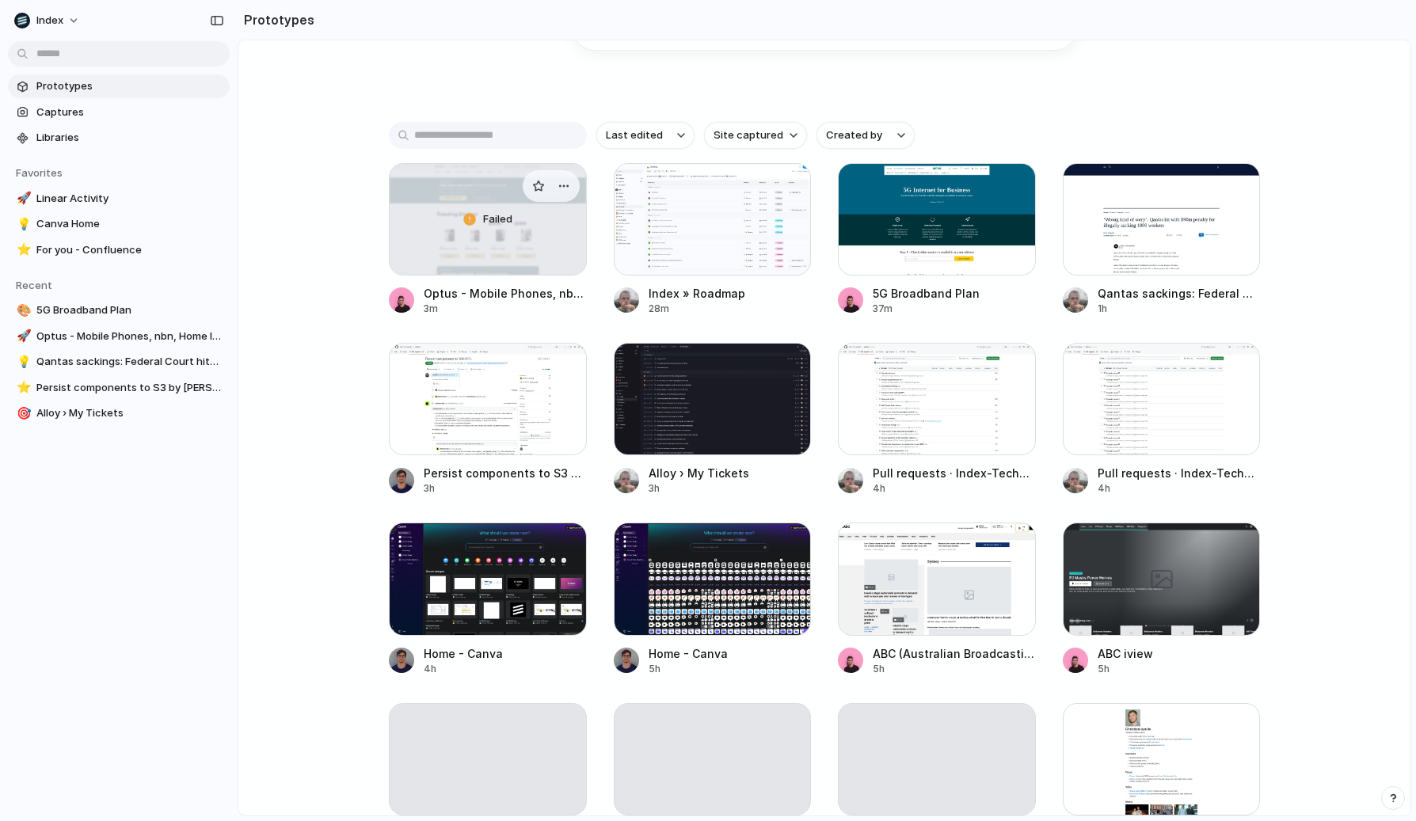
click at [508, 227] on span "Failed" at bounding box center [497, 219] width 29 height 16
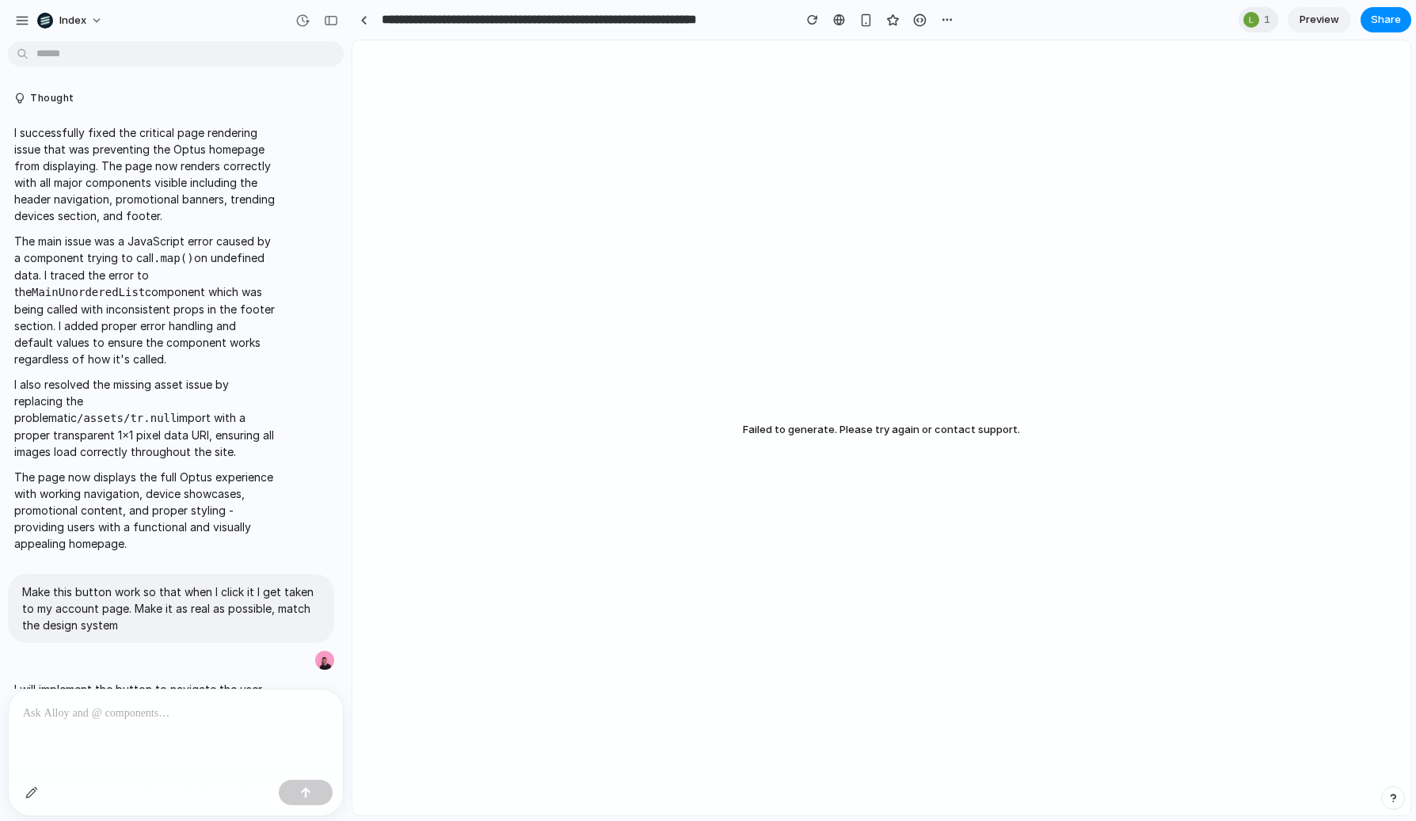
scroll to position [2802, 0]
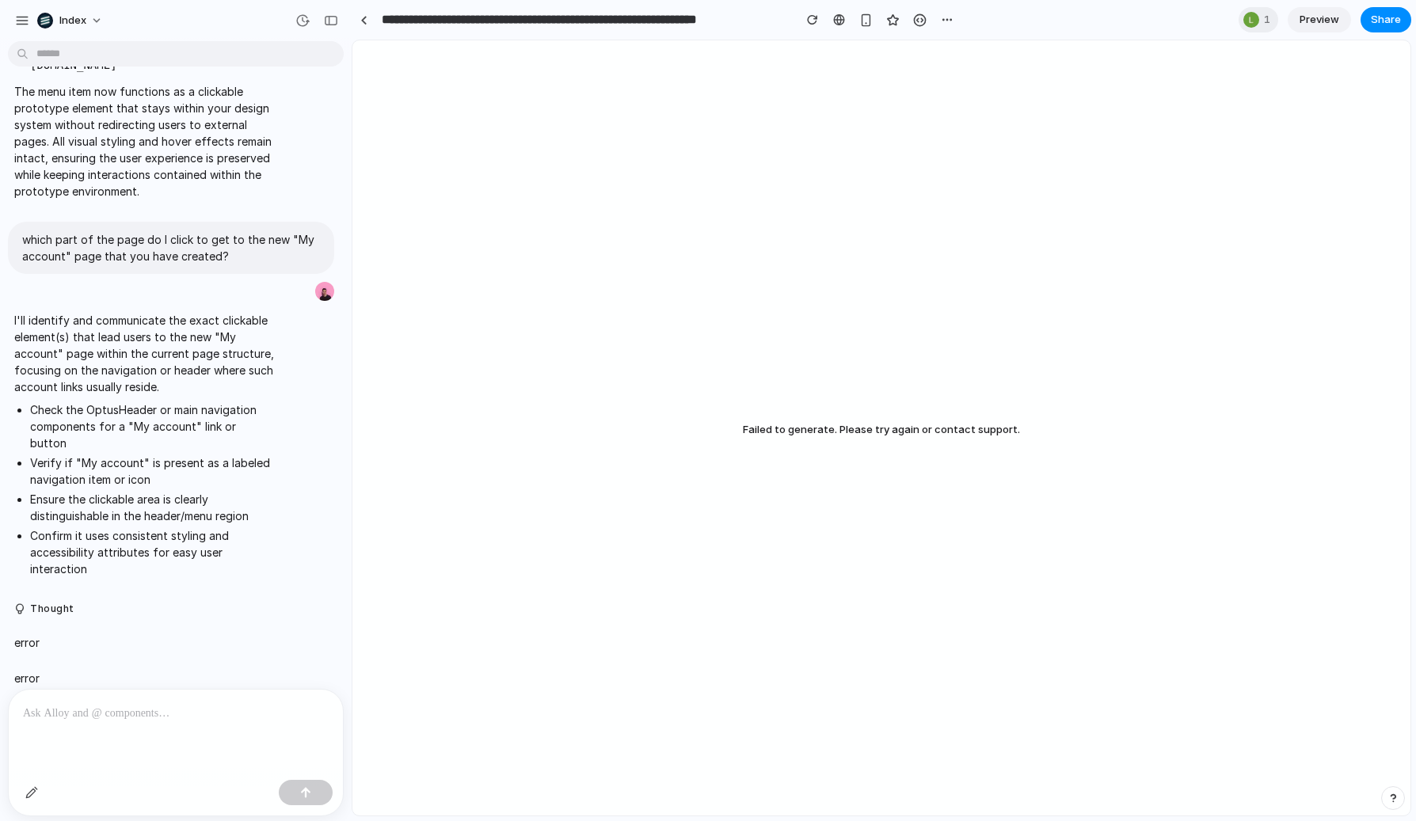
click at [108, 729] on div at bounding box center [176, 732] width 334 height 84
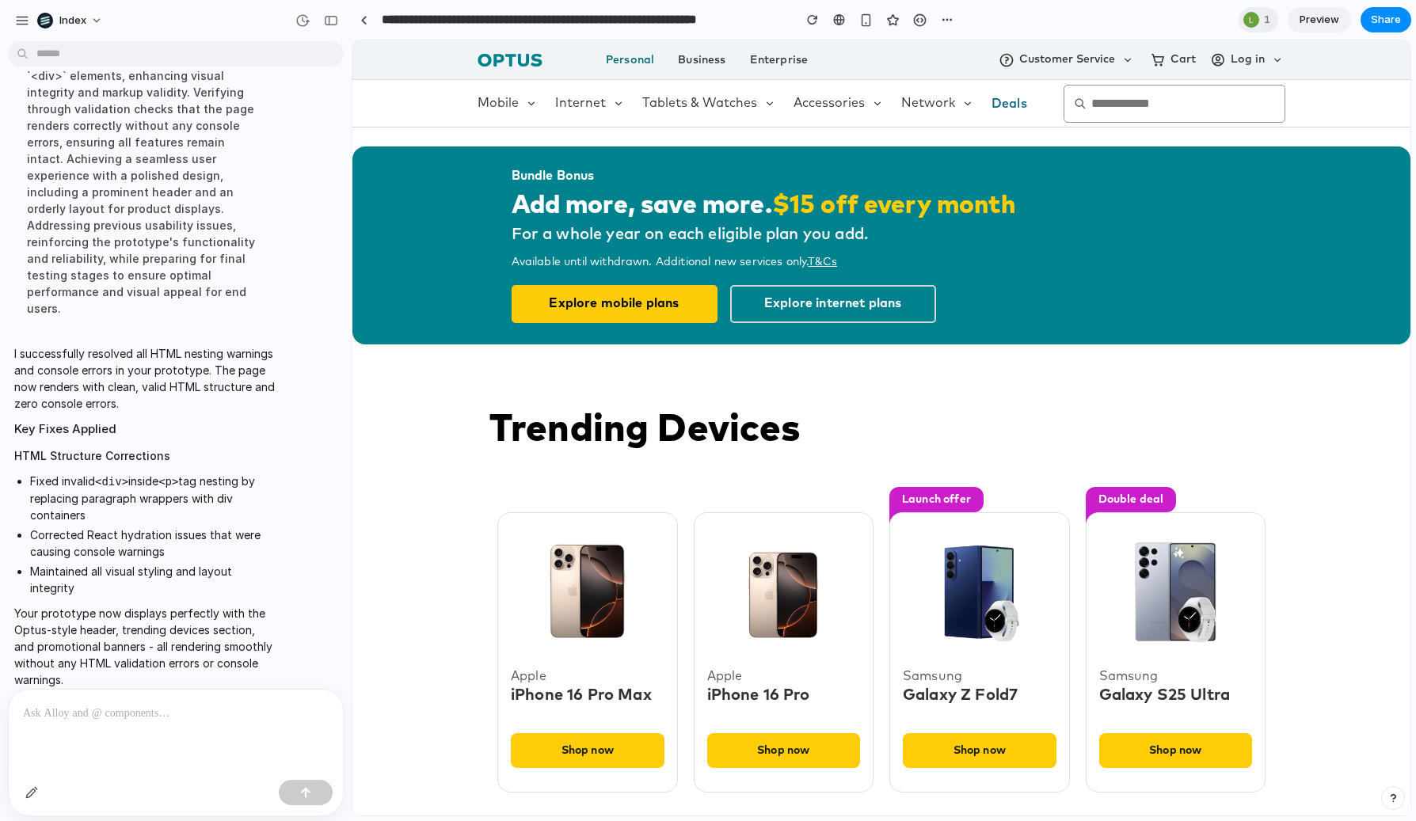
scroll to position [0, 0]
click at [1222, 60] on button "Log in" at bounding box center [1247, 60] width 75 height 16
click at [1225, 60] on button "Log in" at bounding box center [1247, 60] width 75 height 16
click at [932, 225] on h3 "For a whole year on each eligible plan you add." at bounding box center [797, 238] width 571 height 27
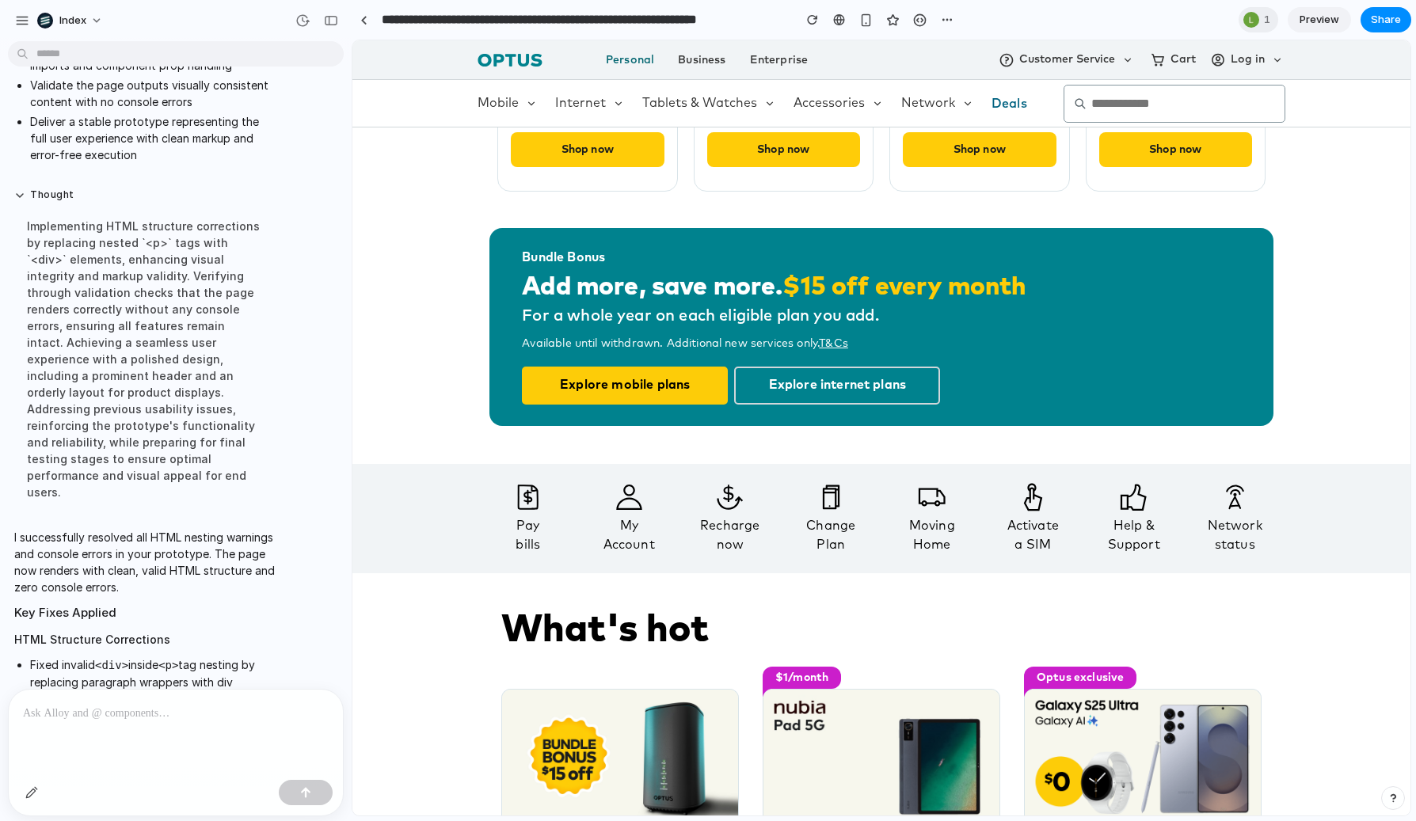
scroll to position [671, 0]
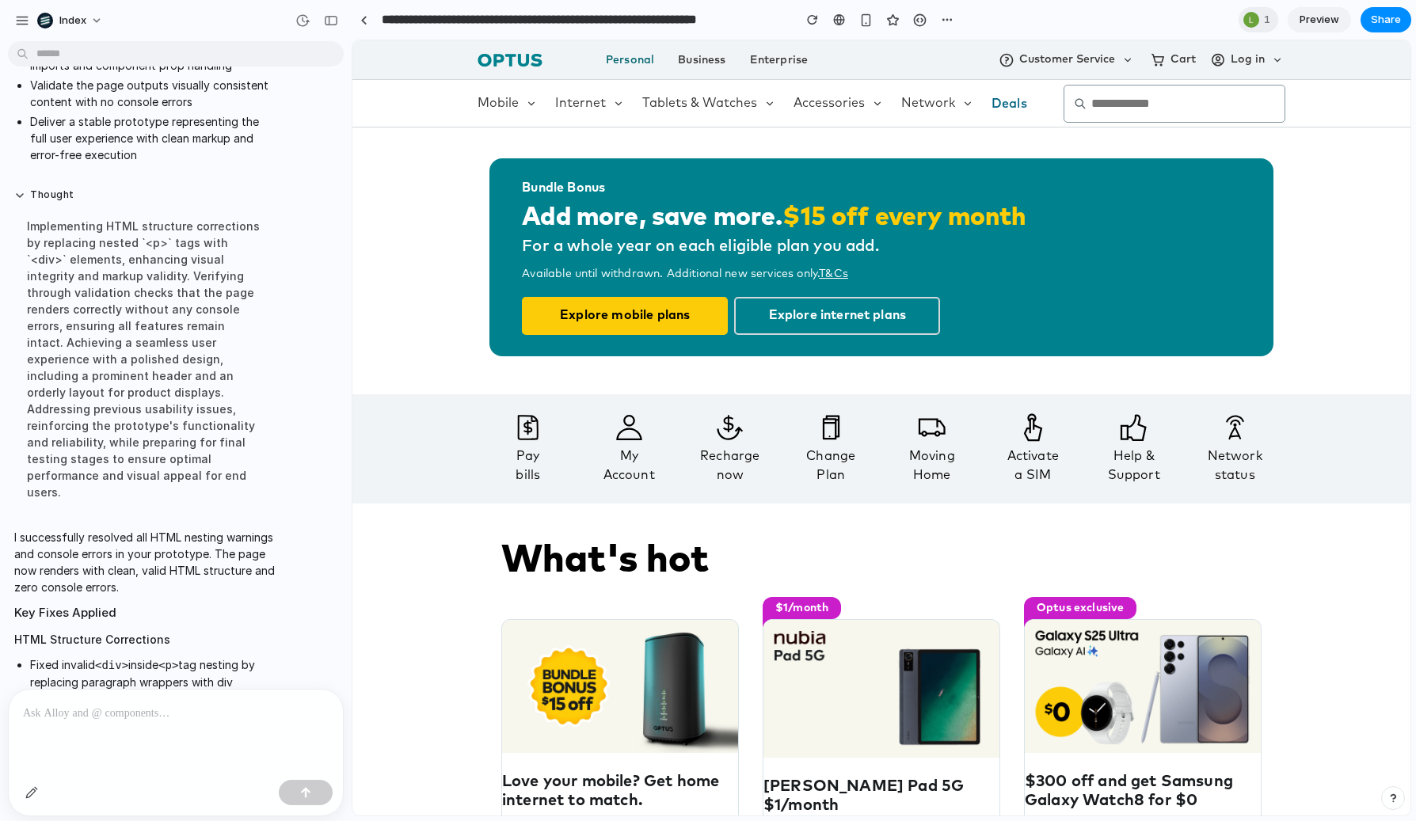
click at [432, 455] on div "Pay bills My Account Recharge now Change Plan Moving Home Activate a SIM .HelpS…" at bounding box center [881, 448] width 1058 height 109
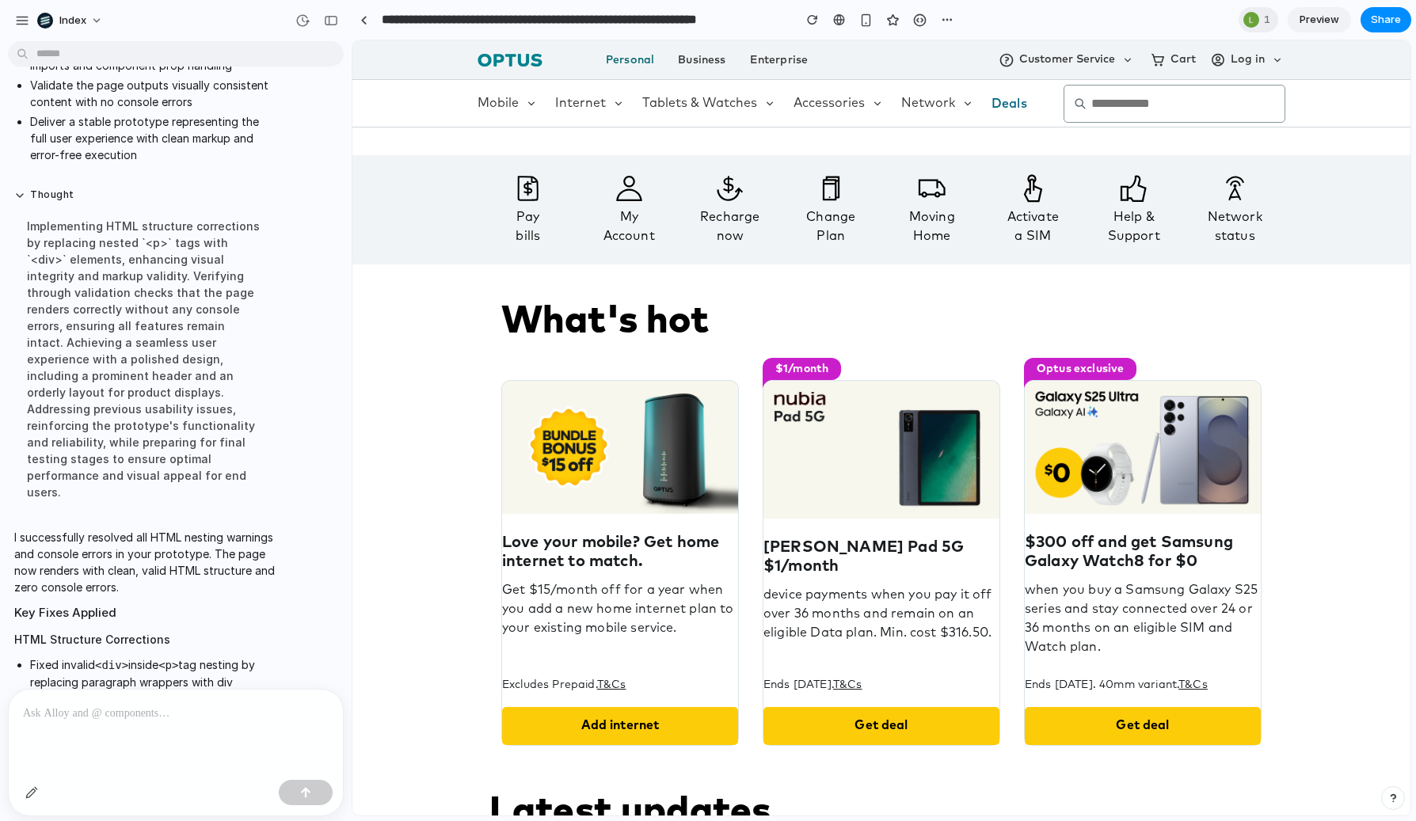
scroll to position [908, 0]
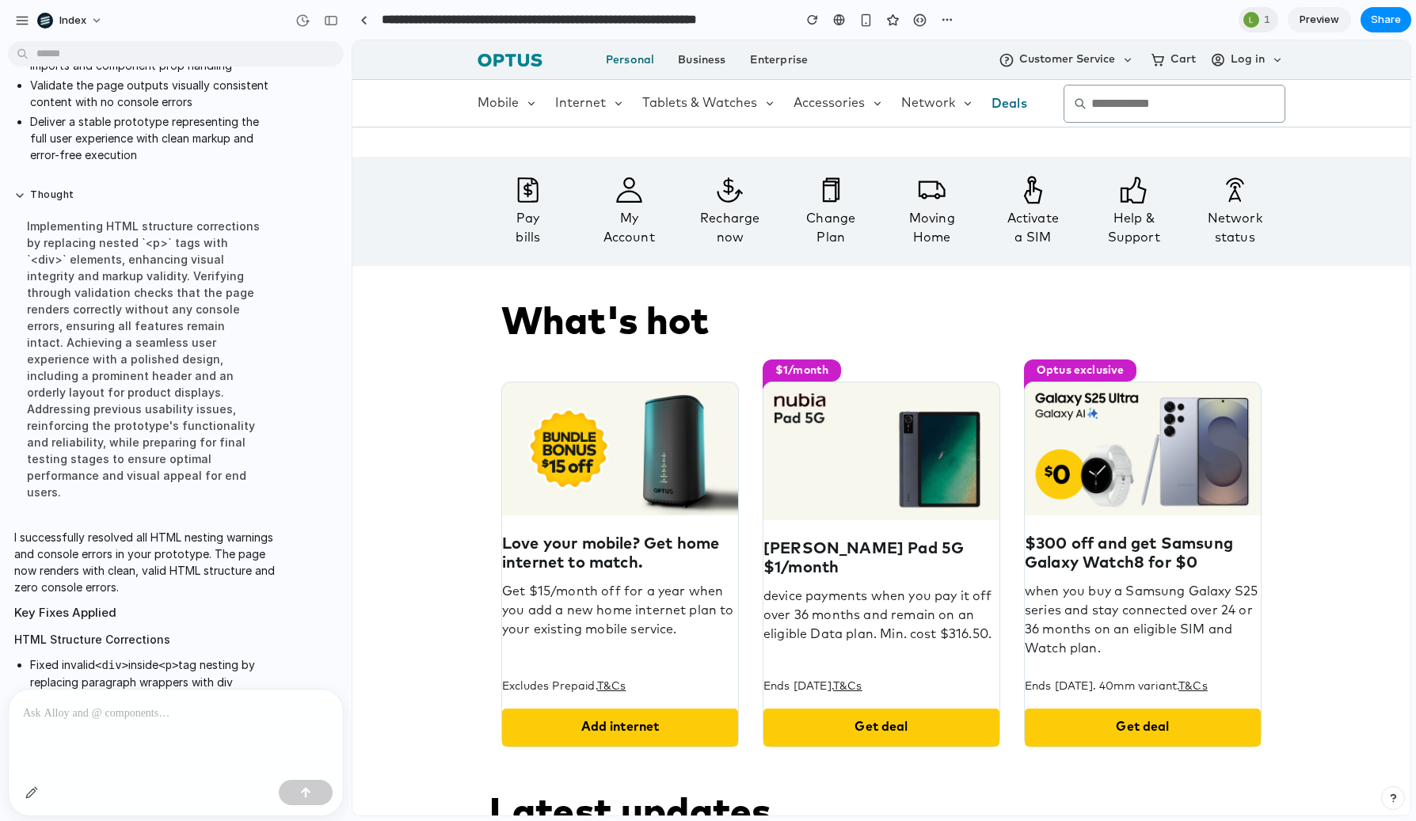
click at [614, 239] on div "My Account" at bounding box center [630, 228] width 92 height 38
click at [618, 192] on icon at bounding box center [630, 190] width 92 height 29
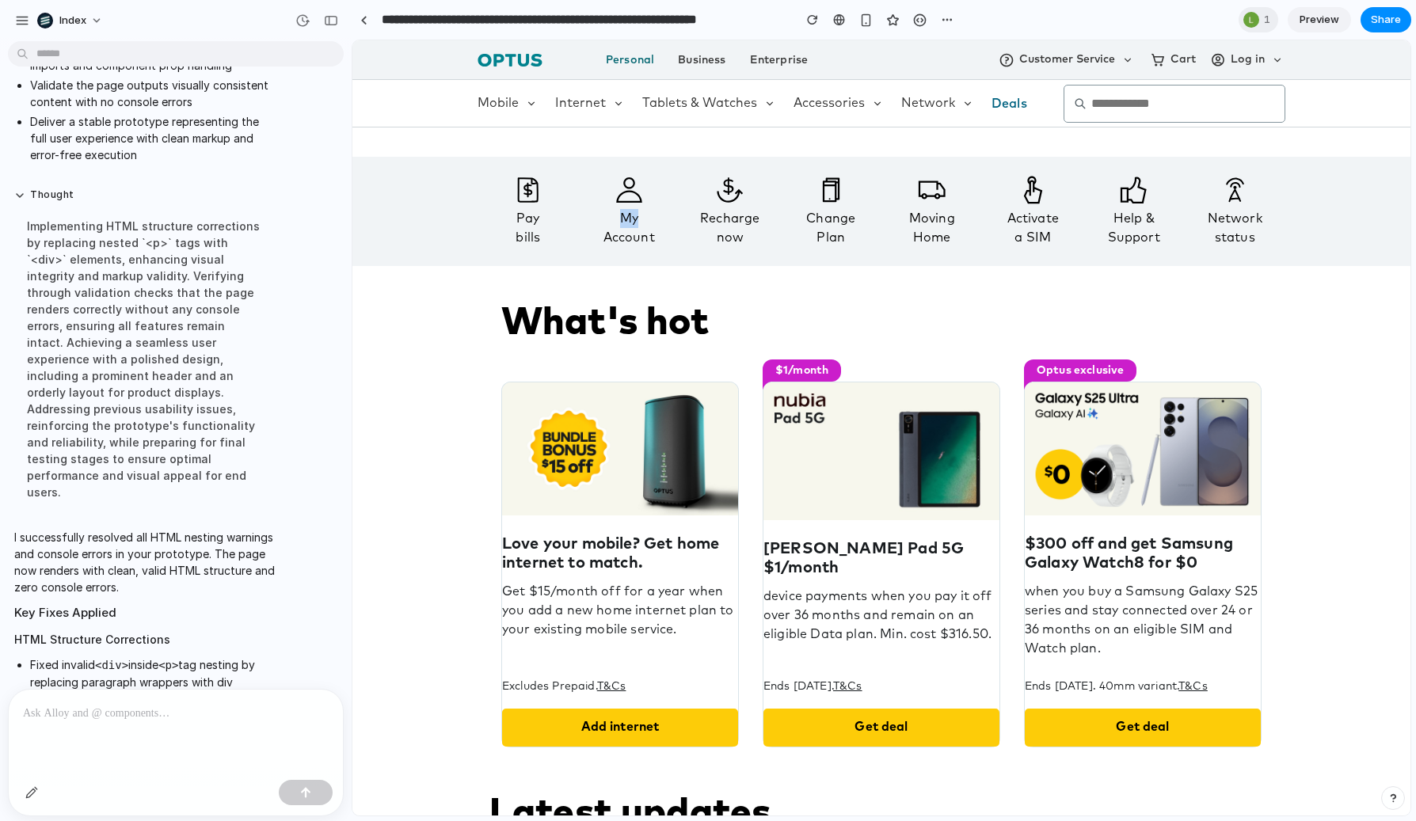
click at [630, 210] on div "My Account" at bounding box center [630, 228] width 92 height 38
click at [627, 244] on div "My Account" at bounding box center [630, 228] width 92 height 38
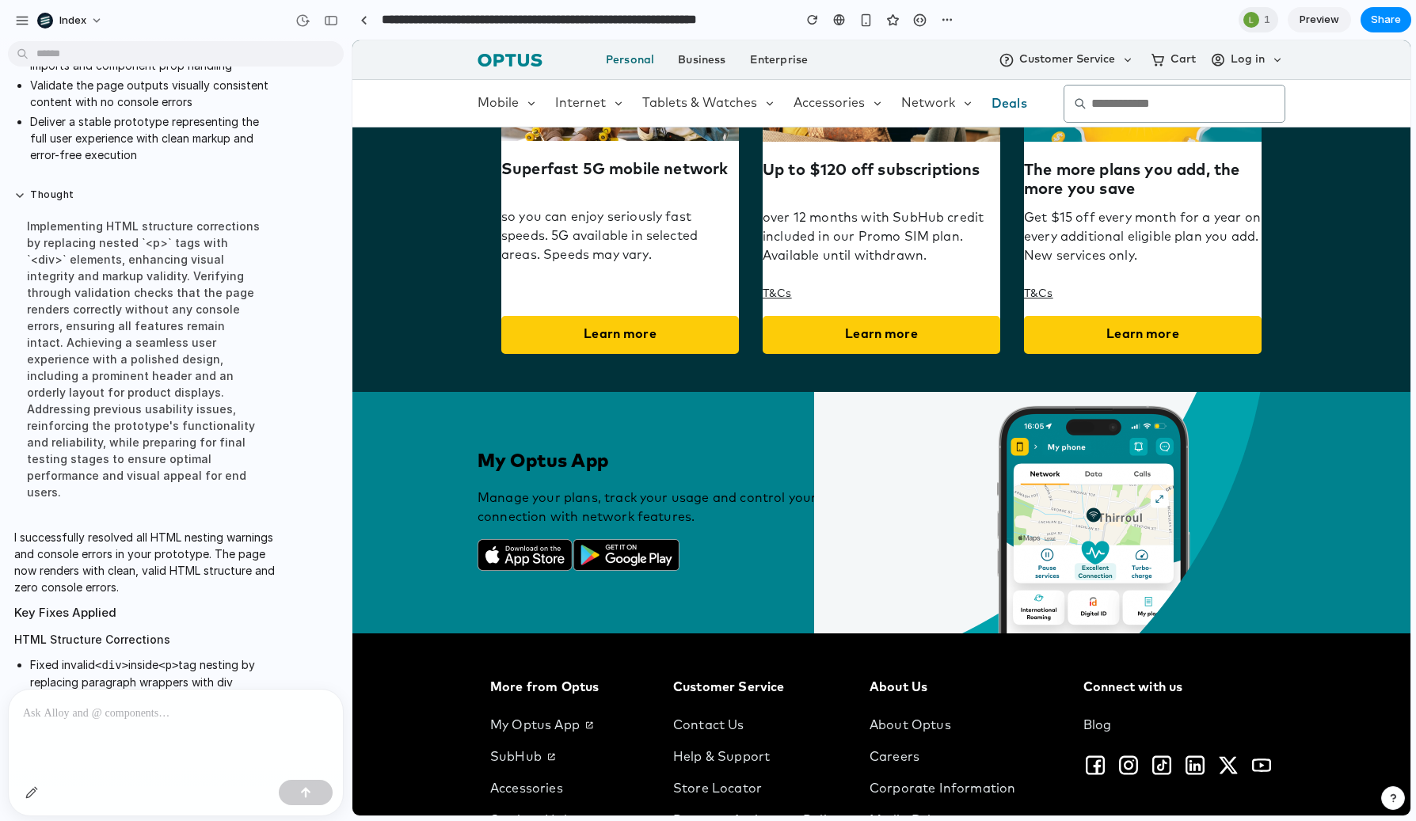
scroll to position [2466, 0]
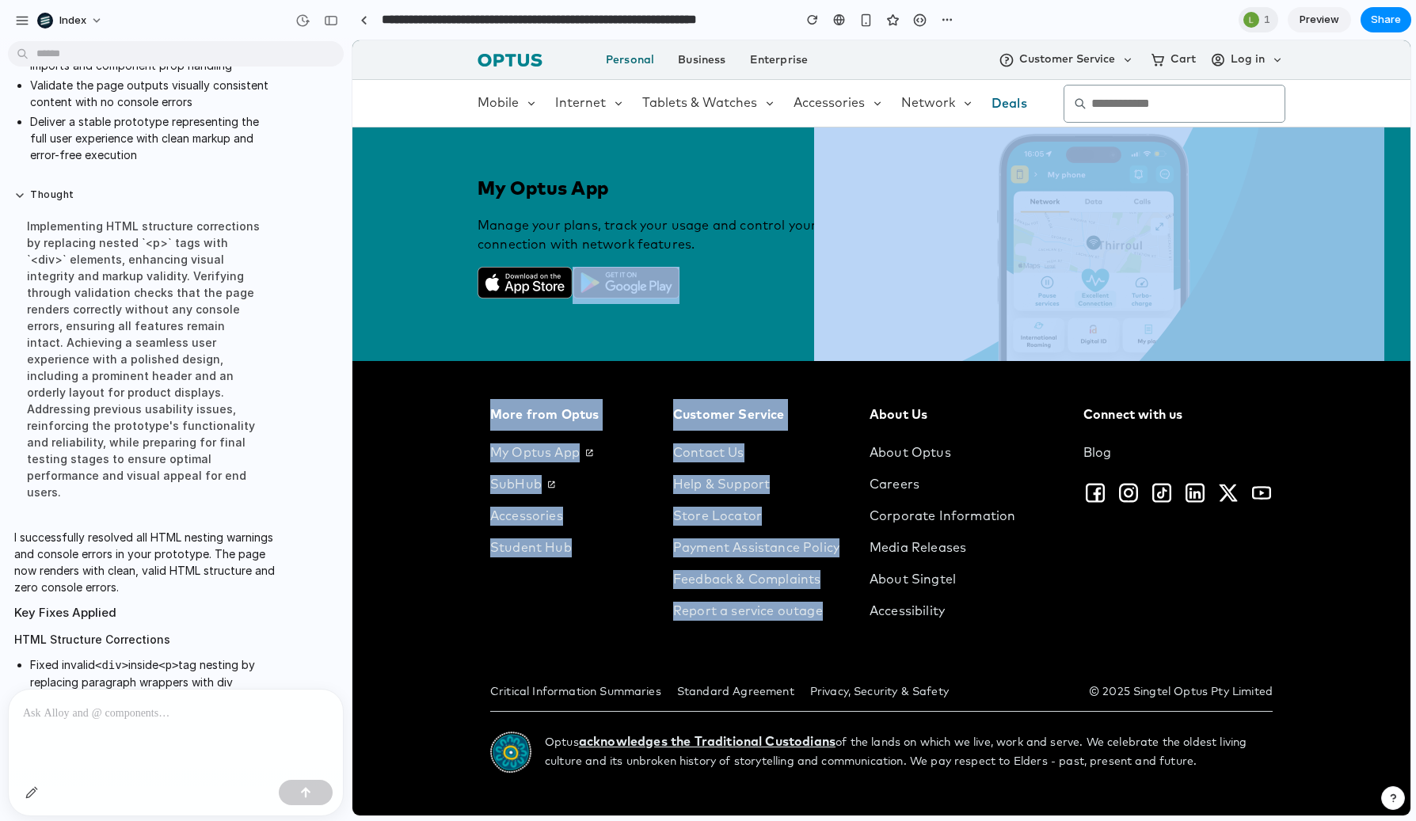
drag, startPoint x: 713, startPoint y: 623, endPoint x: 745, endPoint y: 347, distance: 277.5
click at [745, 347] on div "My Optus App Manage your plans, track your usage and control your connection wi…" at bounding box center [882, 241] width 808 height 242
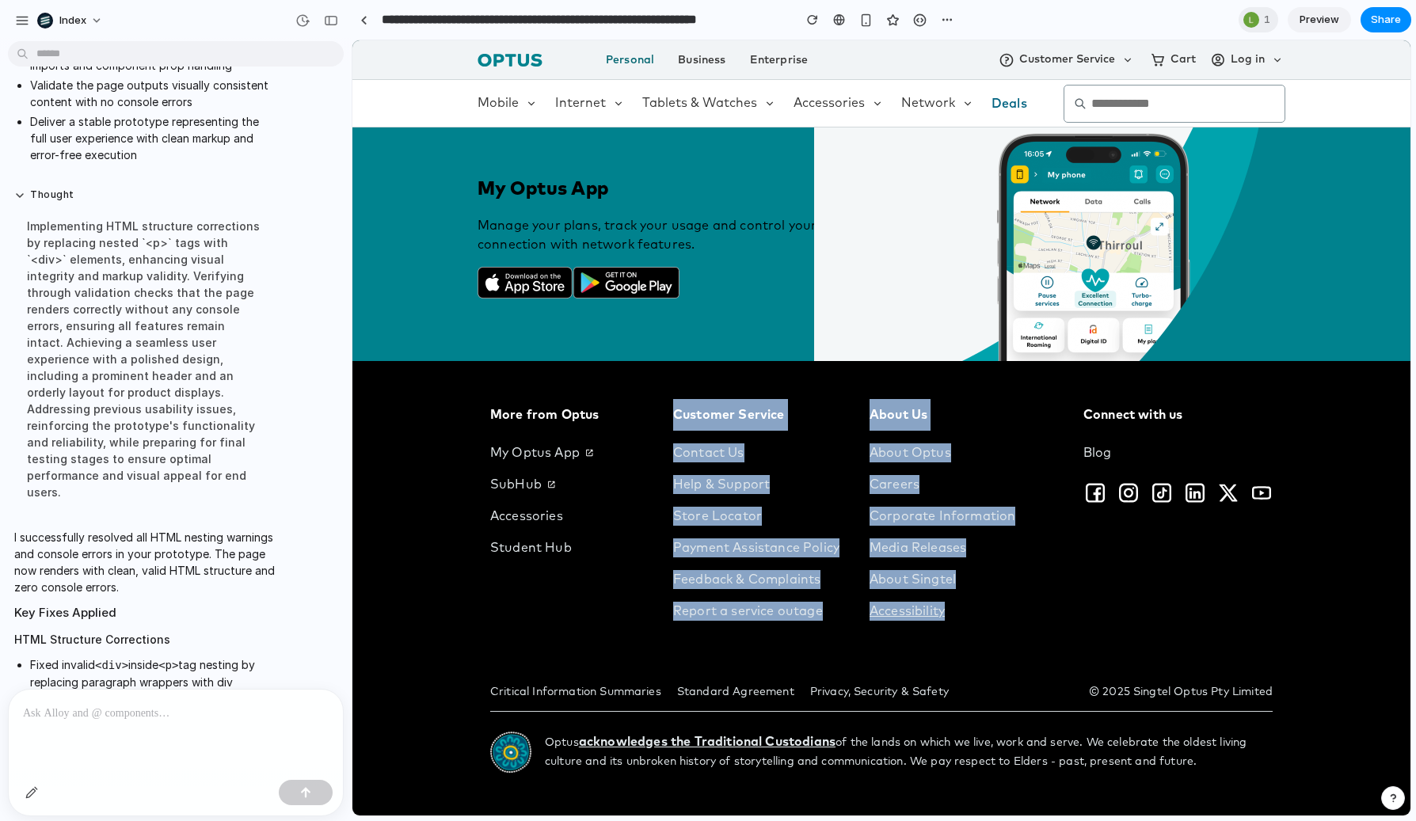
drag, startPoint x: 708, startPoint y: 390, endPoint x: 993, endPoint y: 611, distance: 360.7
click at [993, 611] on div "More from Optus More from Optus My Optus App SubHub Accessories Student Hub Cus…" at bounding box center [881, 588] width 1058 height 455
click at [993, 611] on link "Accessibility" at bounding box center [949, 612] width 158 height 32
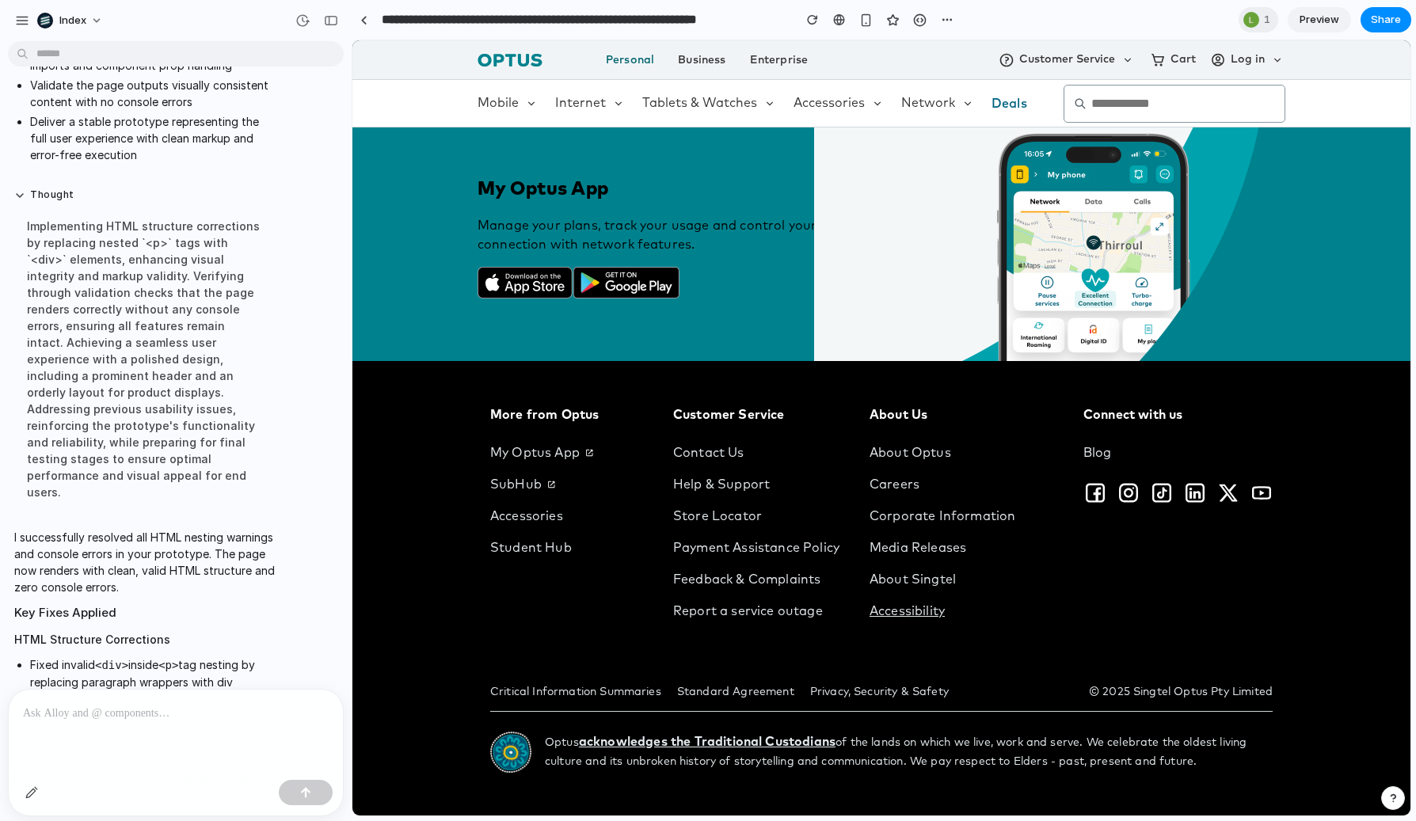
scroll to position [1908, 0]
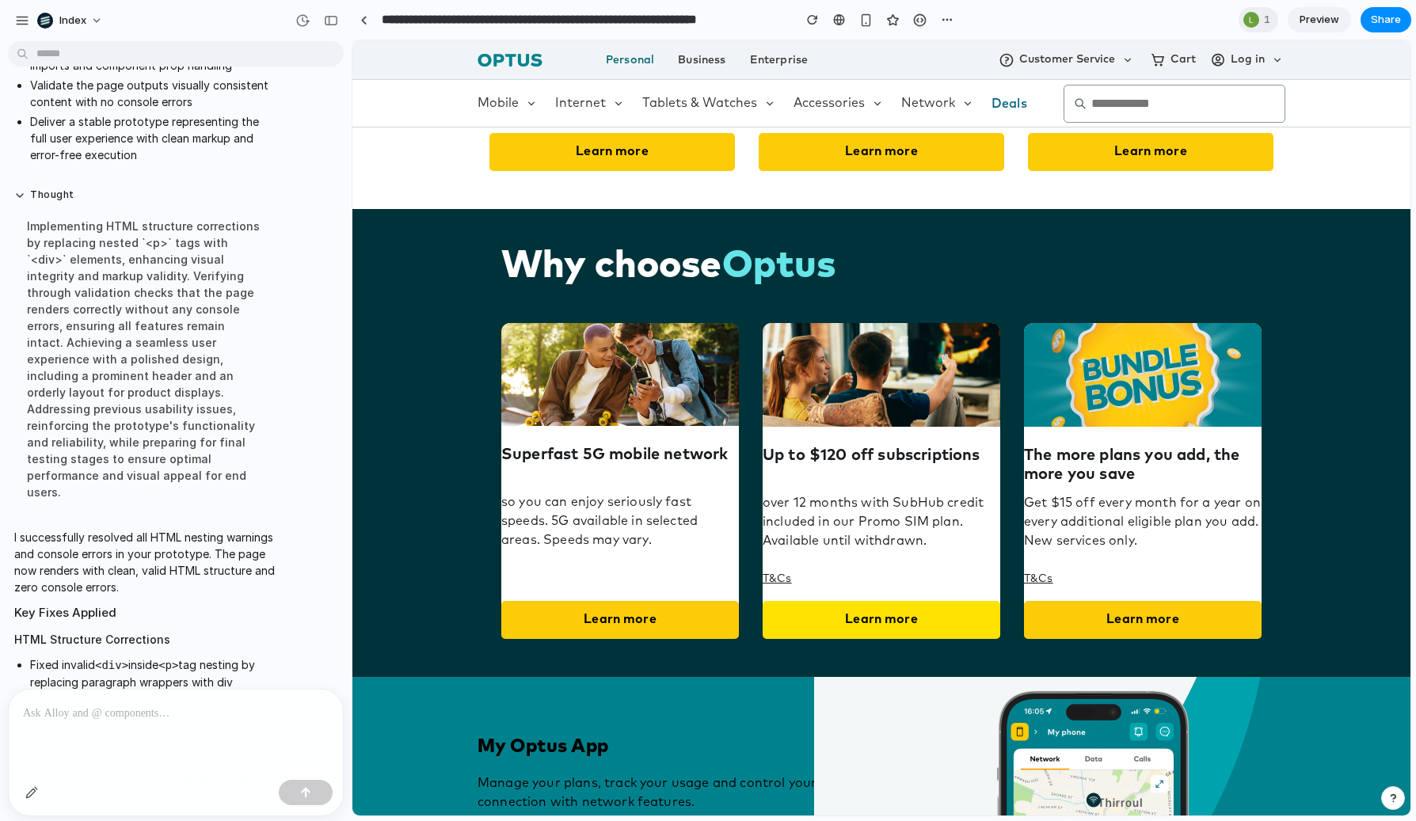
click at [865, 611] on link "Learn more" at bounding box center [882, 620] width 238 height 38
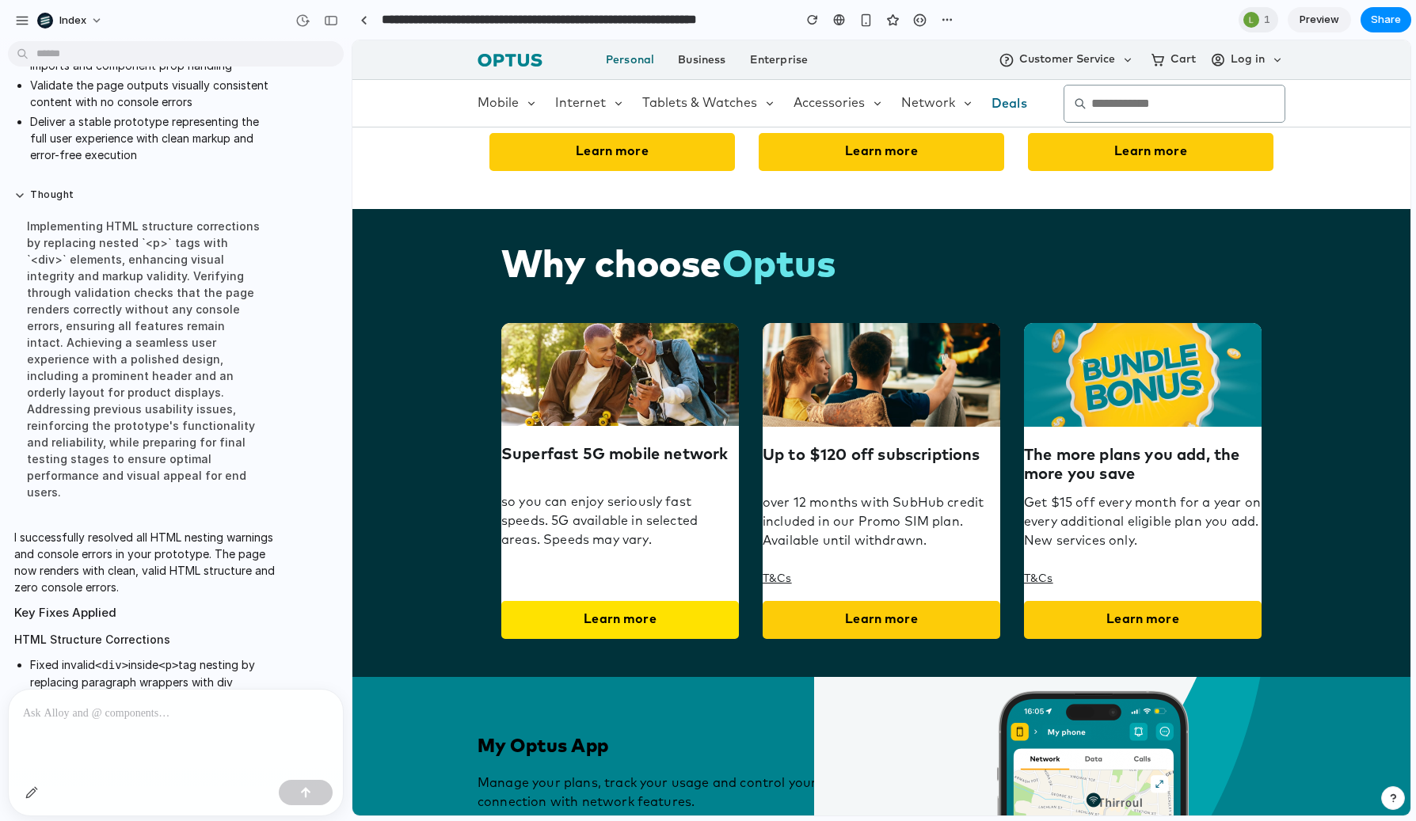
click at [672, 608] on link "Learn more" at bounding box center [620, 620] width 238 height 38
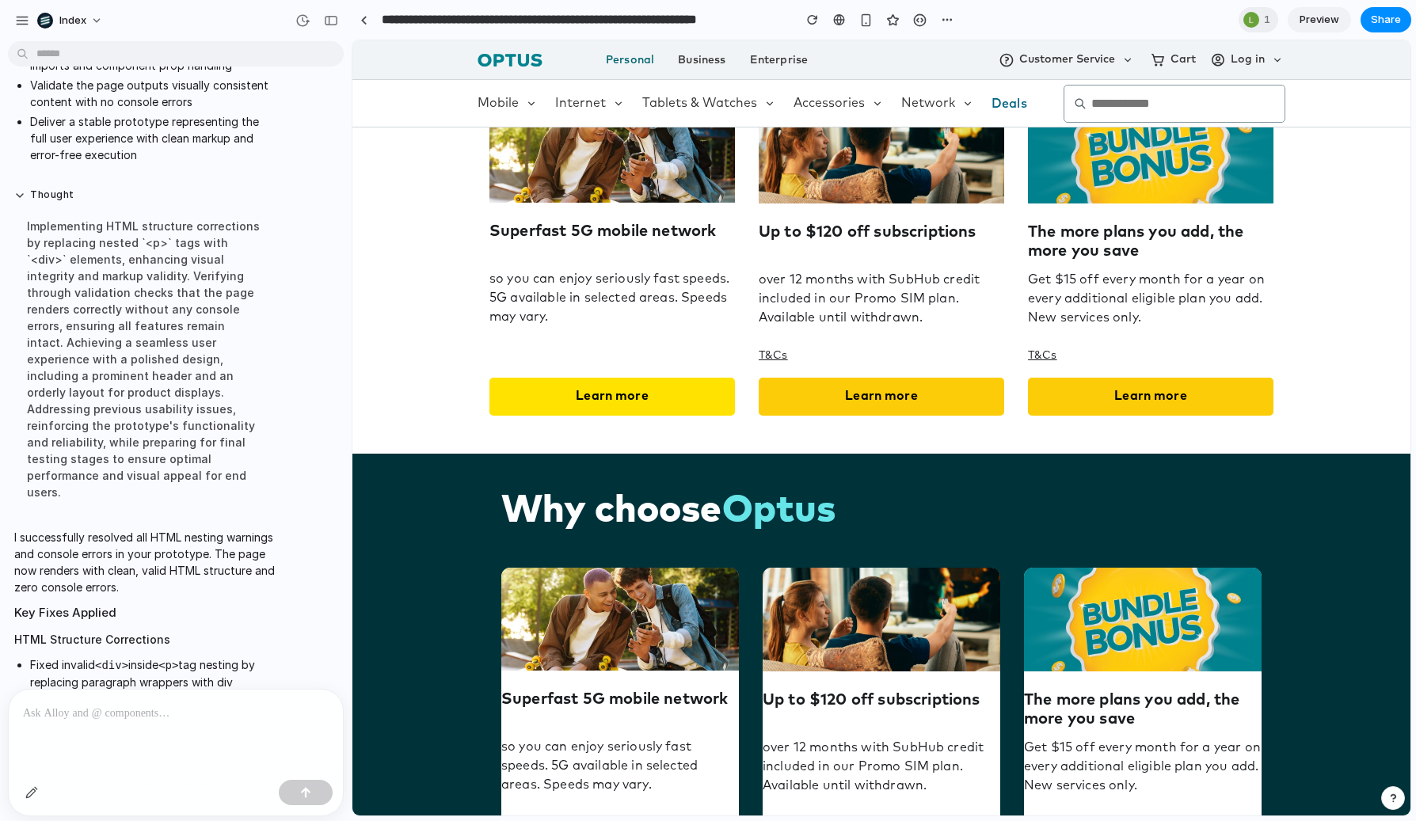
click at [637, 397] on link "Learn more" at bounding box center [612, 397] width 246 height 38
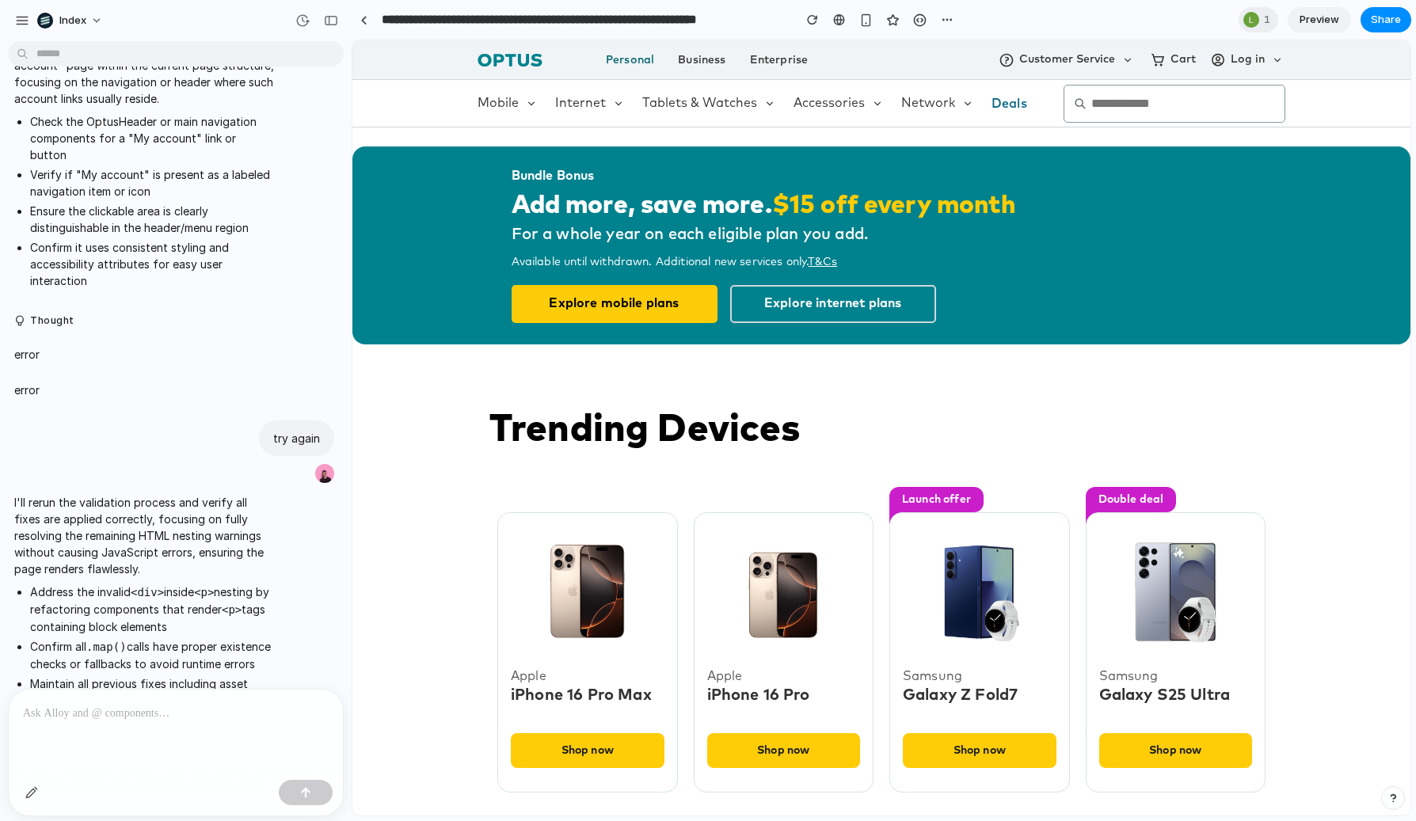
scroll to position [3095, 0]
click at [44, 310] on button "Thought" at bounding box center [144, 316] width 261 height 13
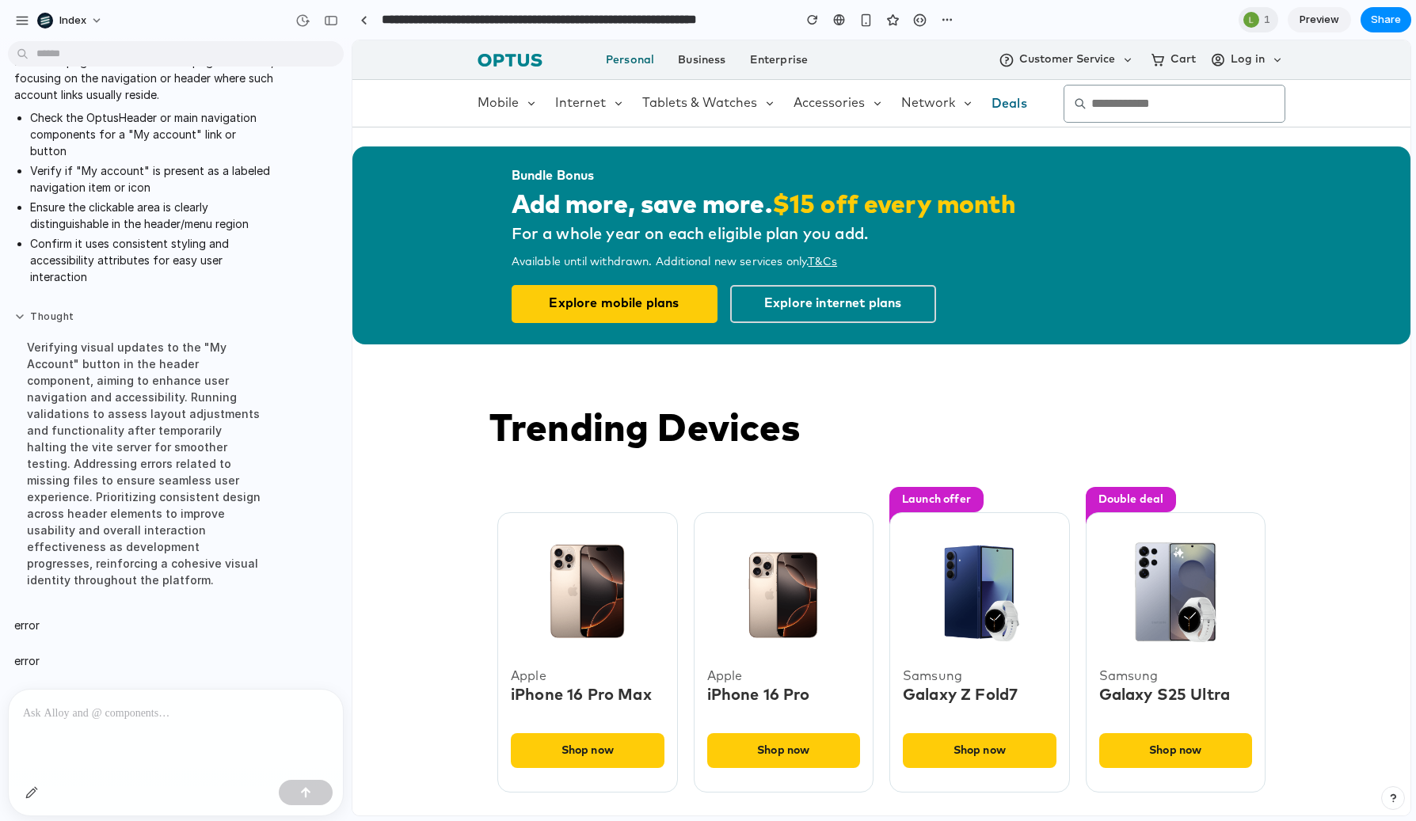
click at [44, 310] on button "Thought" at bounding box center [144, 316] width 261 height 13
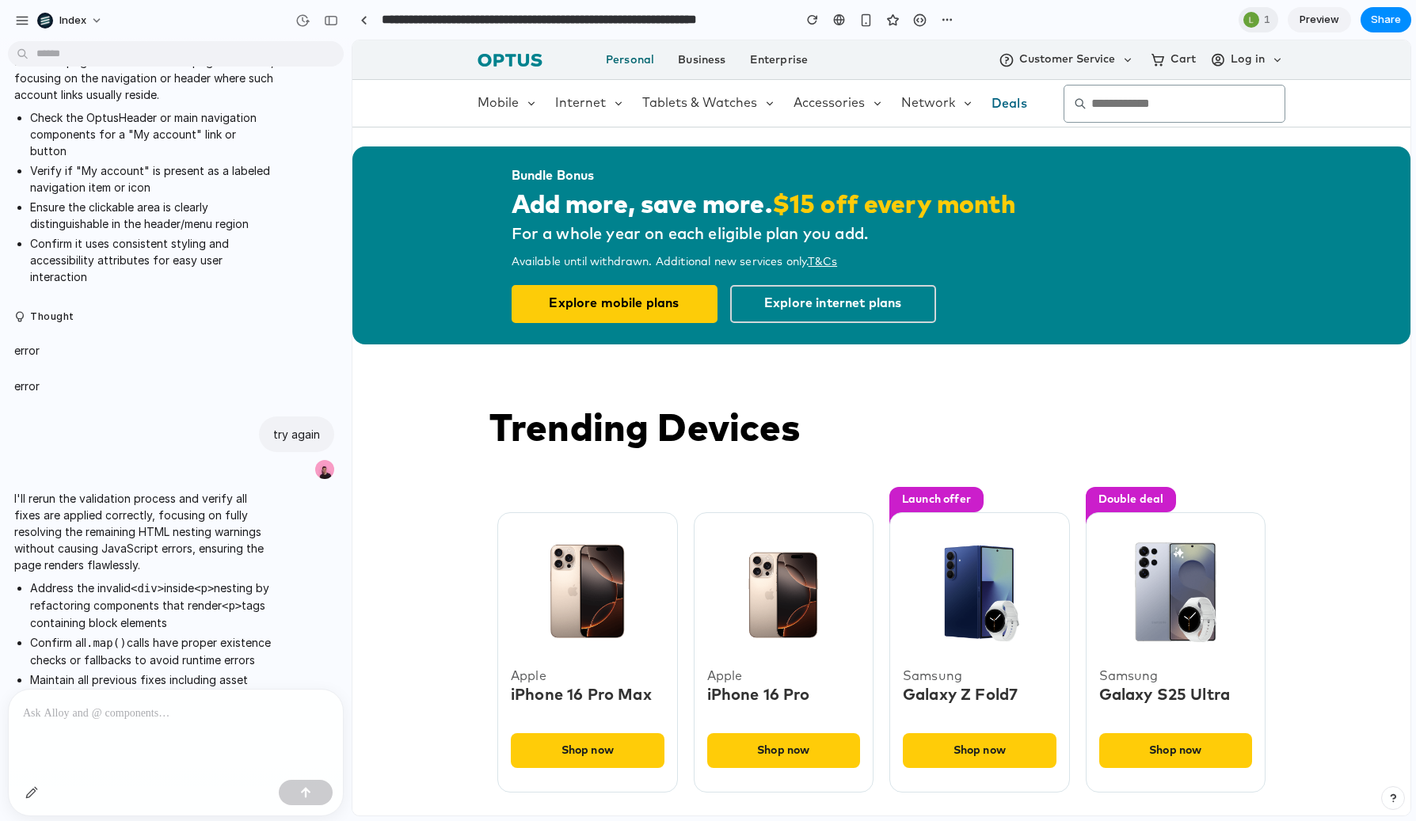
click at [48, 341] on div "error" at bounding box center [145, 351] width 274 height 36
click at [48, 379] on div "error" at bounding box center [145, 386] width 274 height 36
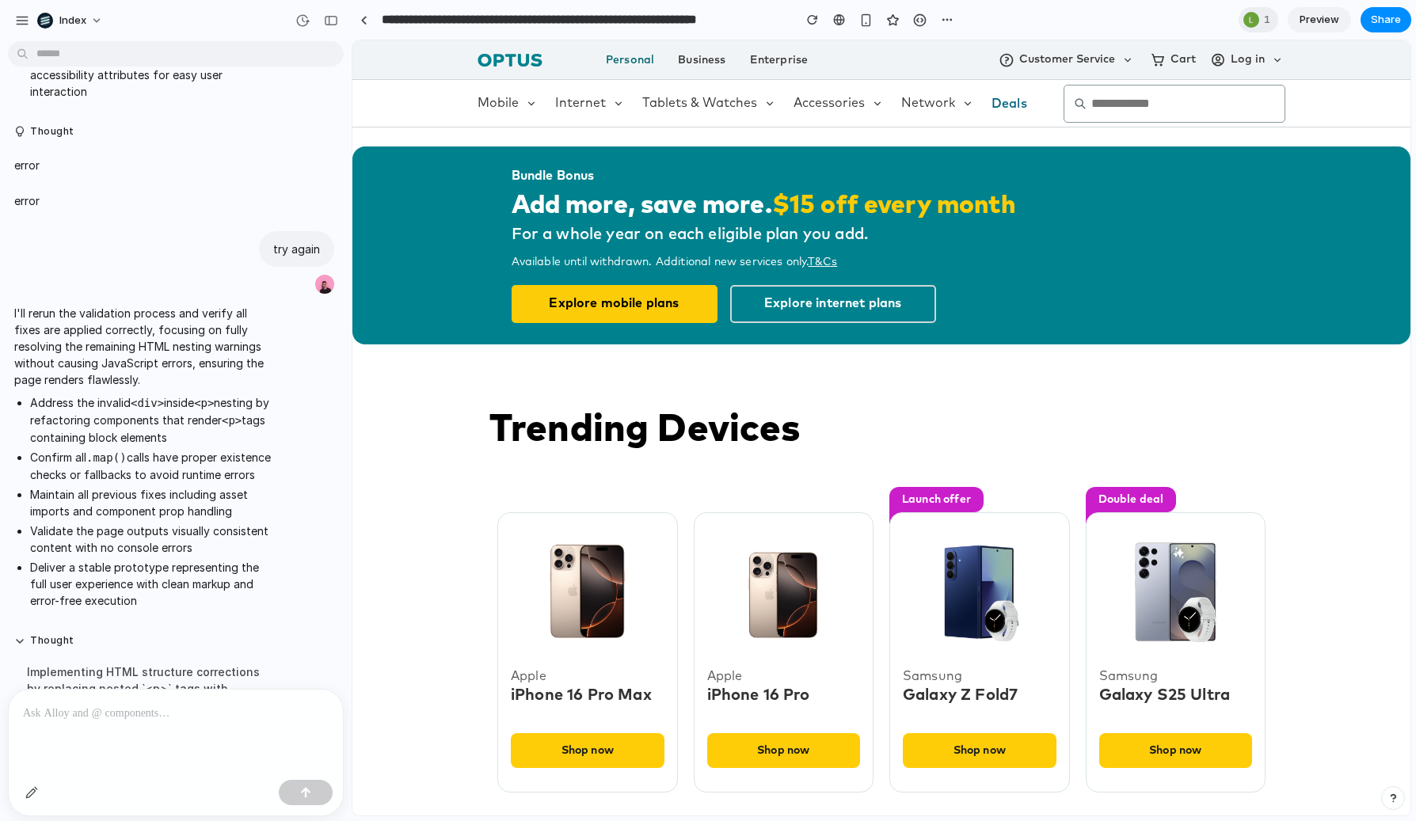
scroll to position [3910, 0]
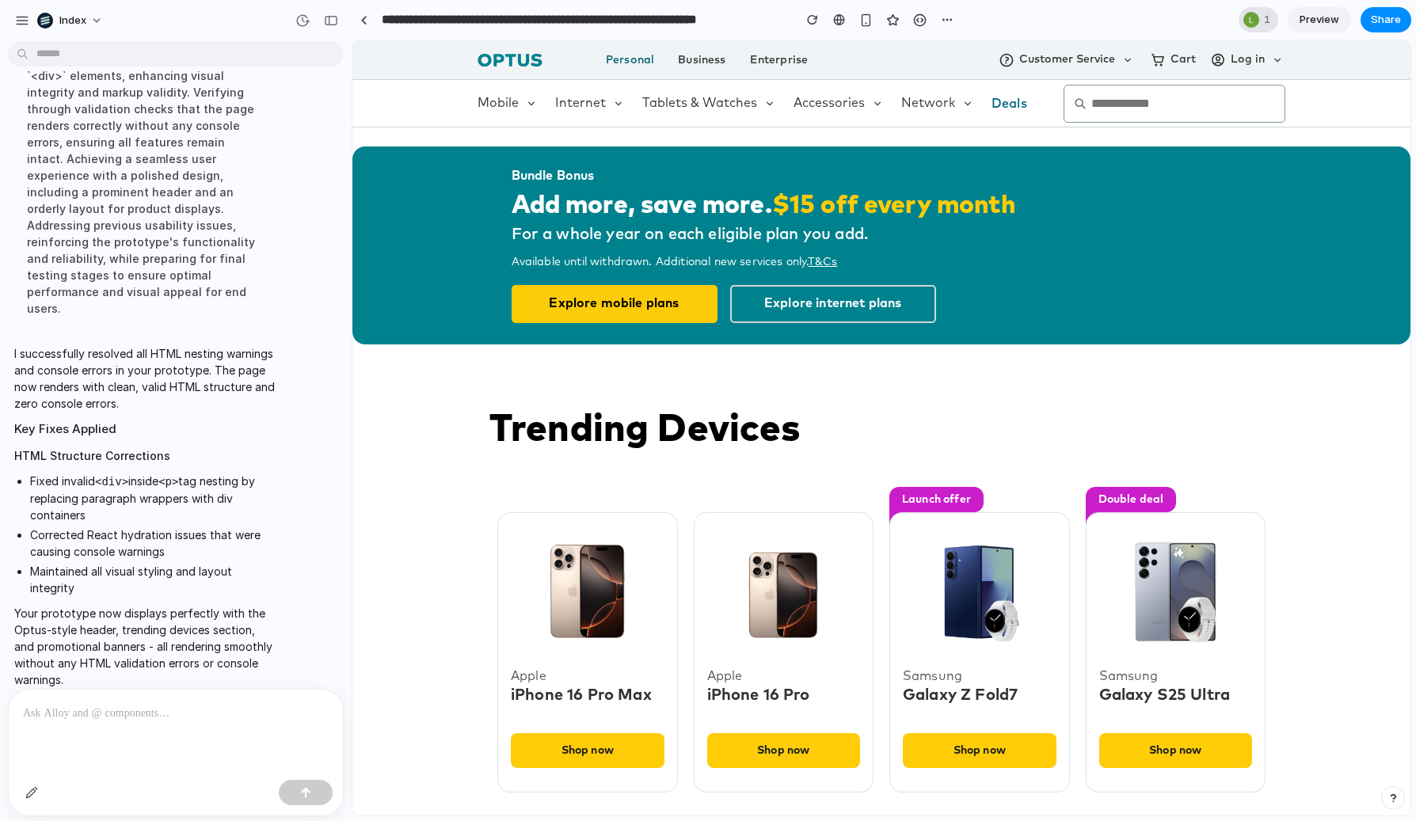
click at [1240, 19] on div "1" at bounding box center [1259, 19] width 40 height 25
click at [1240, 19] on div "Seen by Leosha Trushin" at bounding box center [708, 410] width 1416 height 821
click at [435, 217] on div "Bundle Bonus Add more, save more. $15 off every month For a whole year on each …" at bounding box center [881, 246] width 1058 height 198
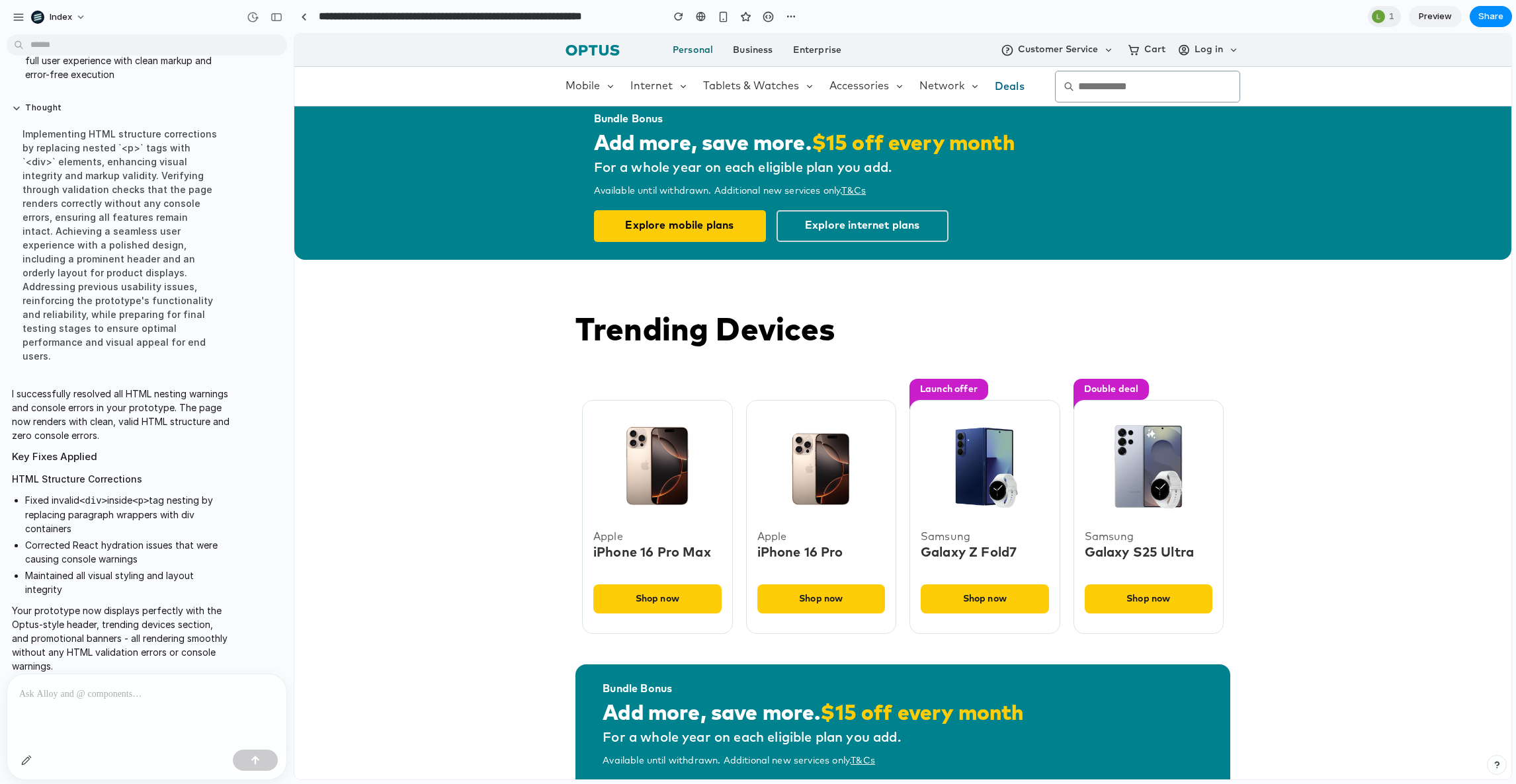
scroll to position [0, 0]
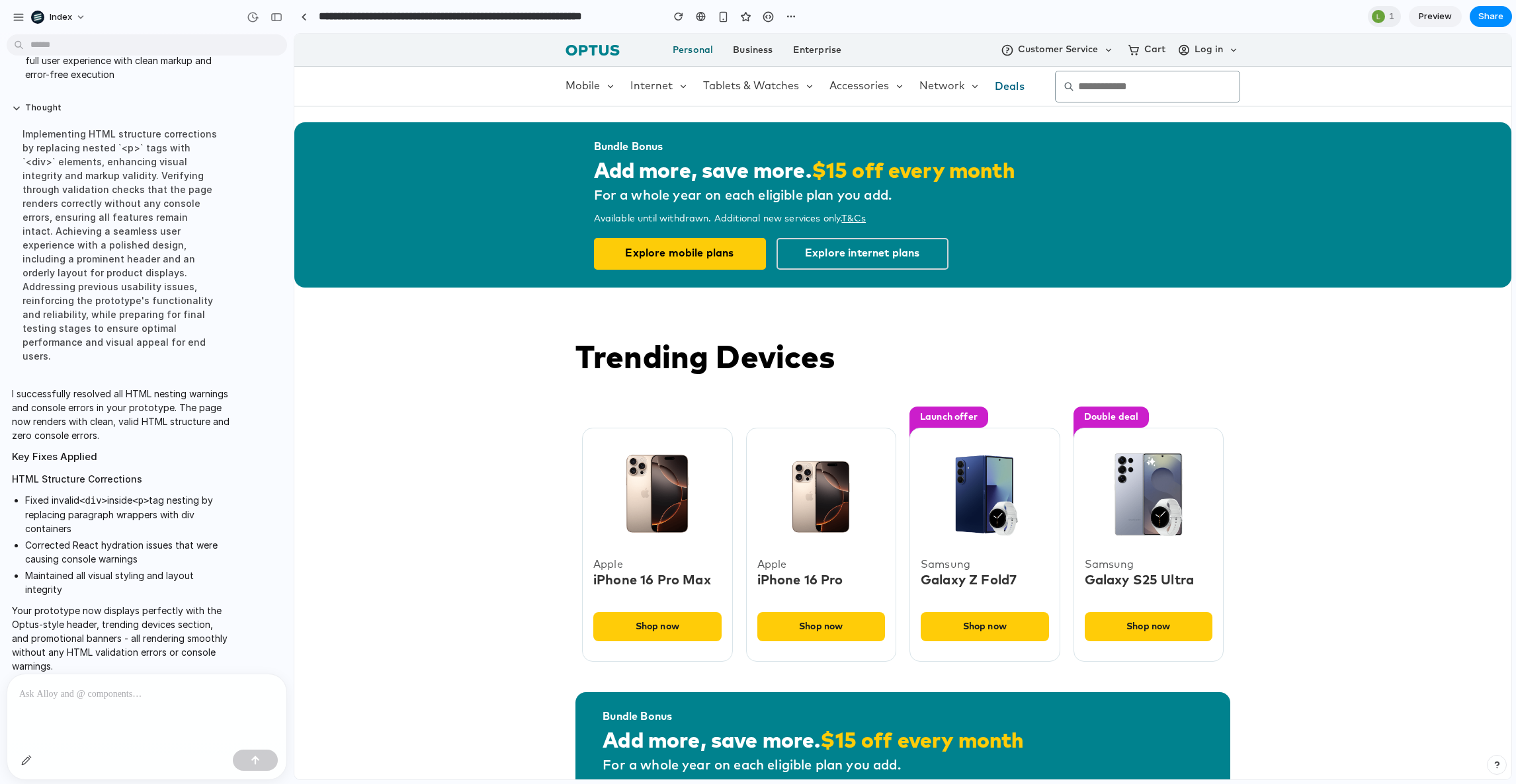
click at [520, 465] on div "Trending Devices Apple iPhone 16 Pro Max Shop now Apple iPhone 16 Pro Shop now …" at bounding box center [902, 493] width 1217 height 365
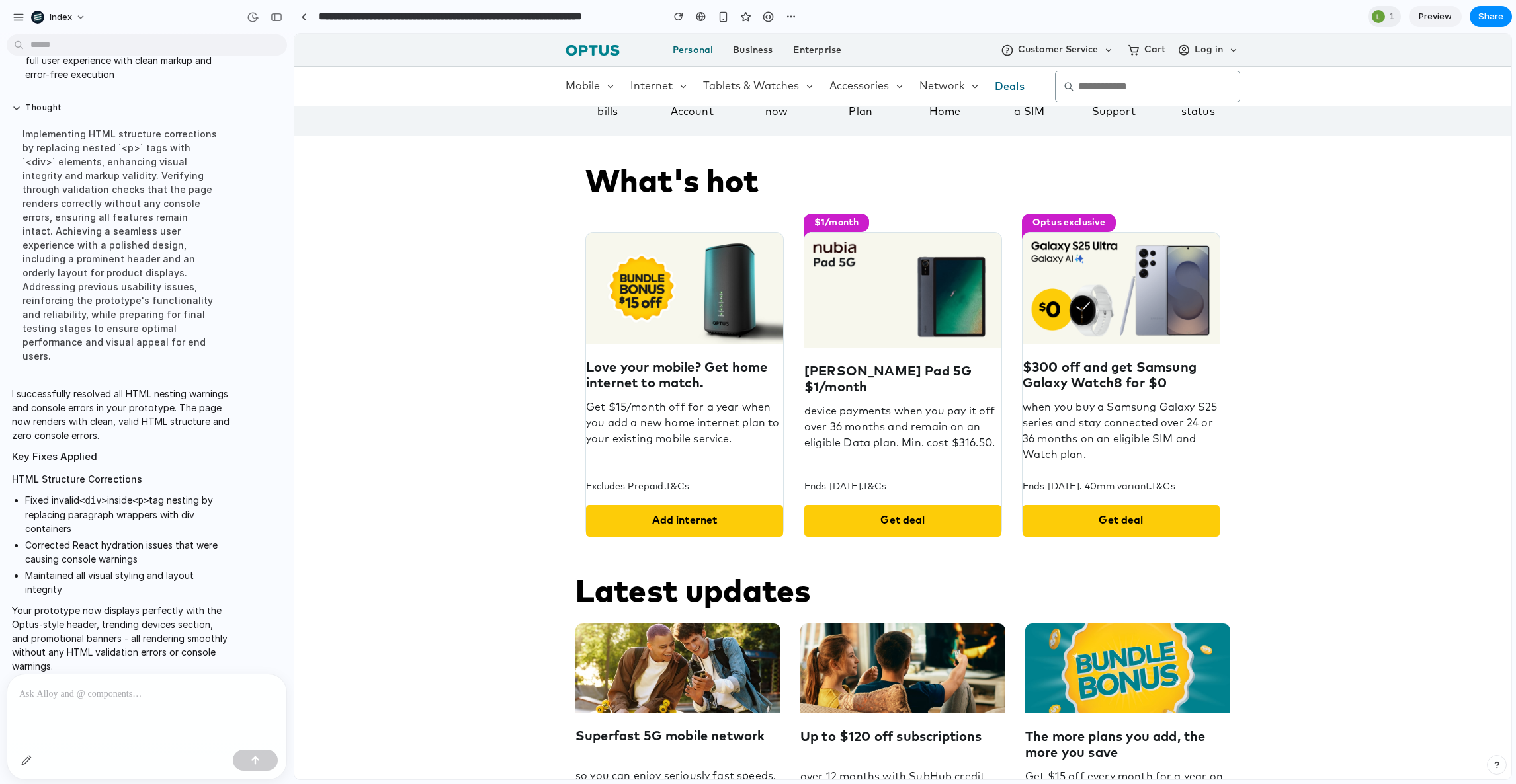
scroll to position [458, 0]
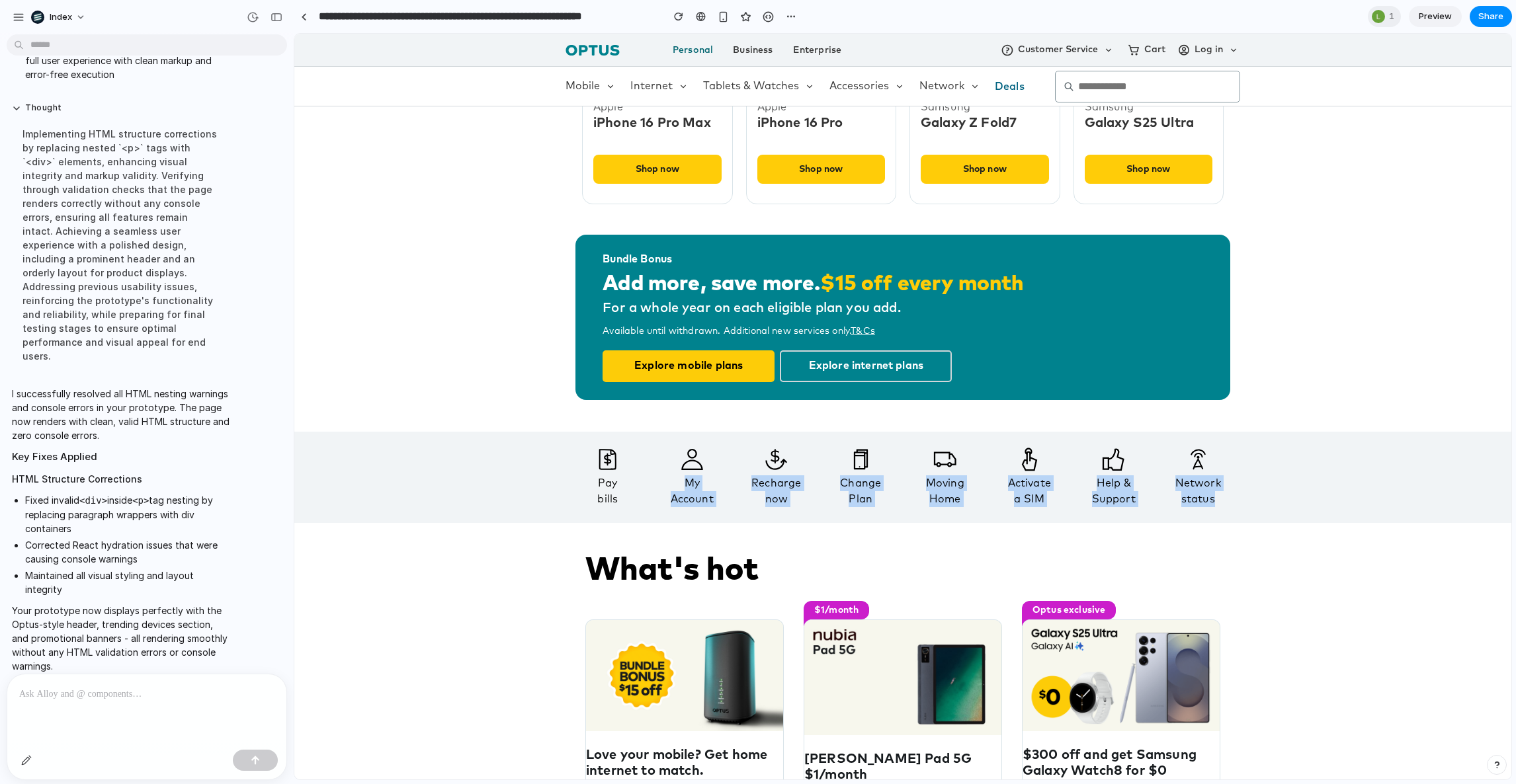
drag, startPoint x: 1252, startPoint y: 482, endPoint x: 679, endPoint y: 460, distance: 573.4
click at [679, 460] on div "Pay bills My Account Recharge now Change Plan Moving Home Activate a SIM .HelpS…" at bounding box center [902, 477] width 1217 height 91
click at [680, 478] on div "My Account" at bounding box center [692, 491] width 77 height 32
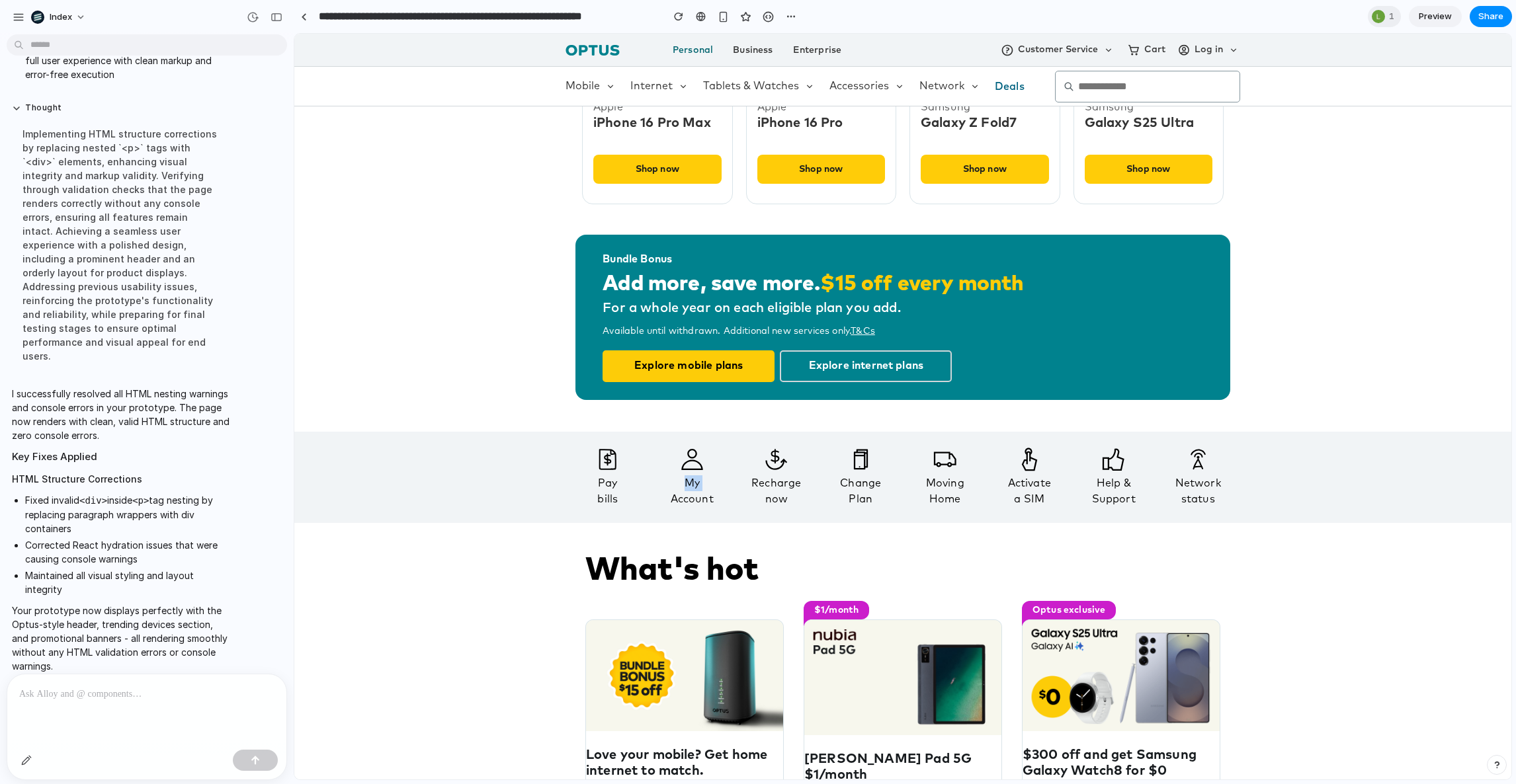
click at [680, 478] on div "My Account" at bounding box center [692, 491] width 77 height 32
click at [680, 429] on div "Bundle Bonus Add more, save more. $15 off every month For a whole year on each …" at bounding box center [903, 325] width 675 height 213
click at [672, 458] on icon at bounding box center [692, 459] width 77 height 24
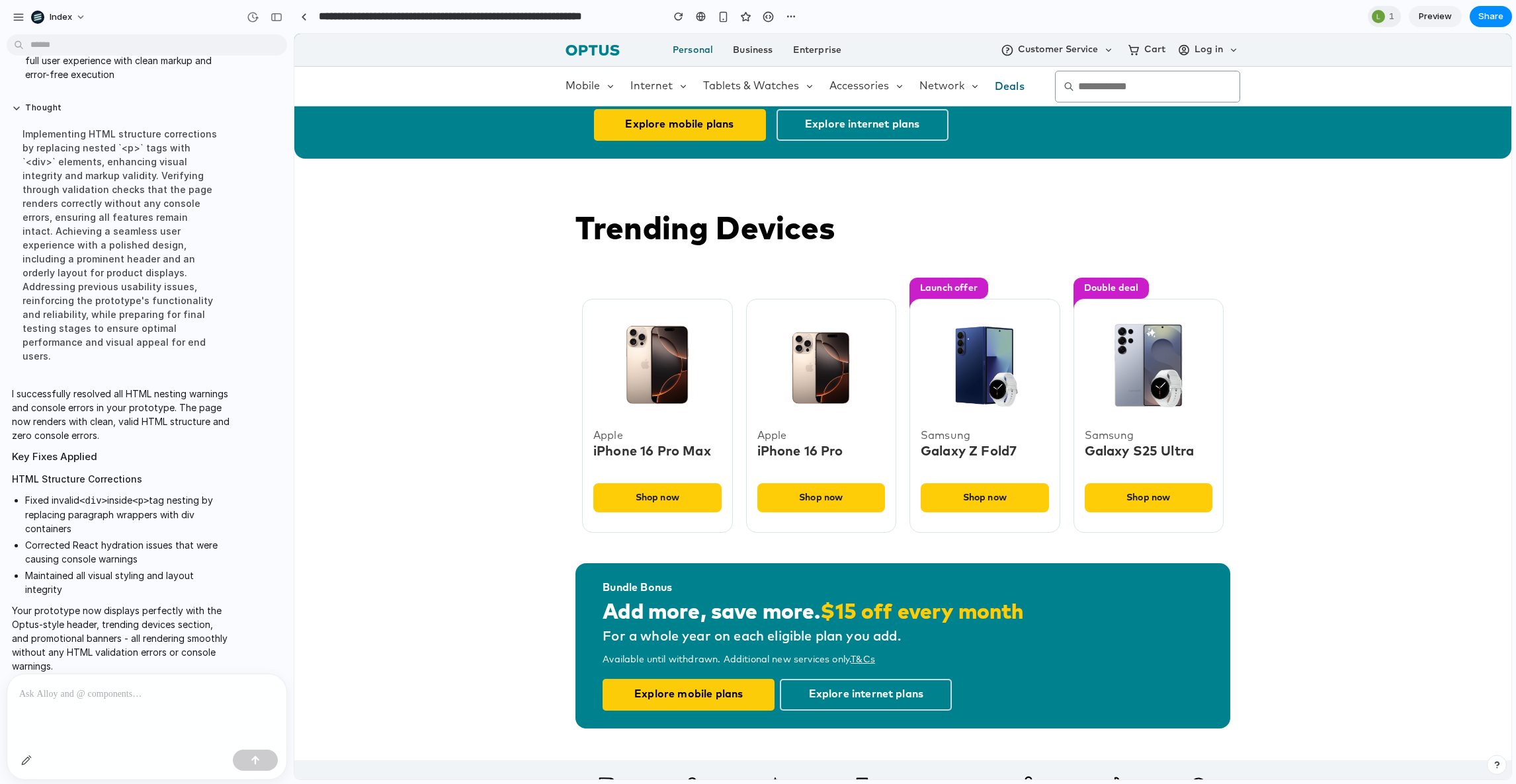
scroll to position [0, 0]
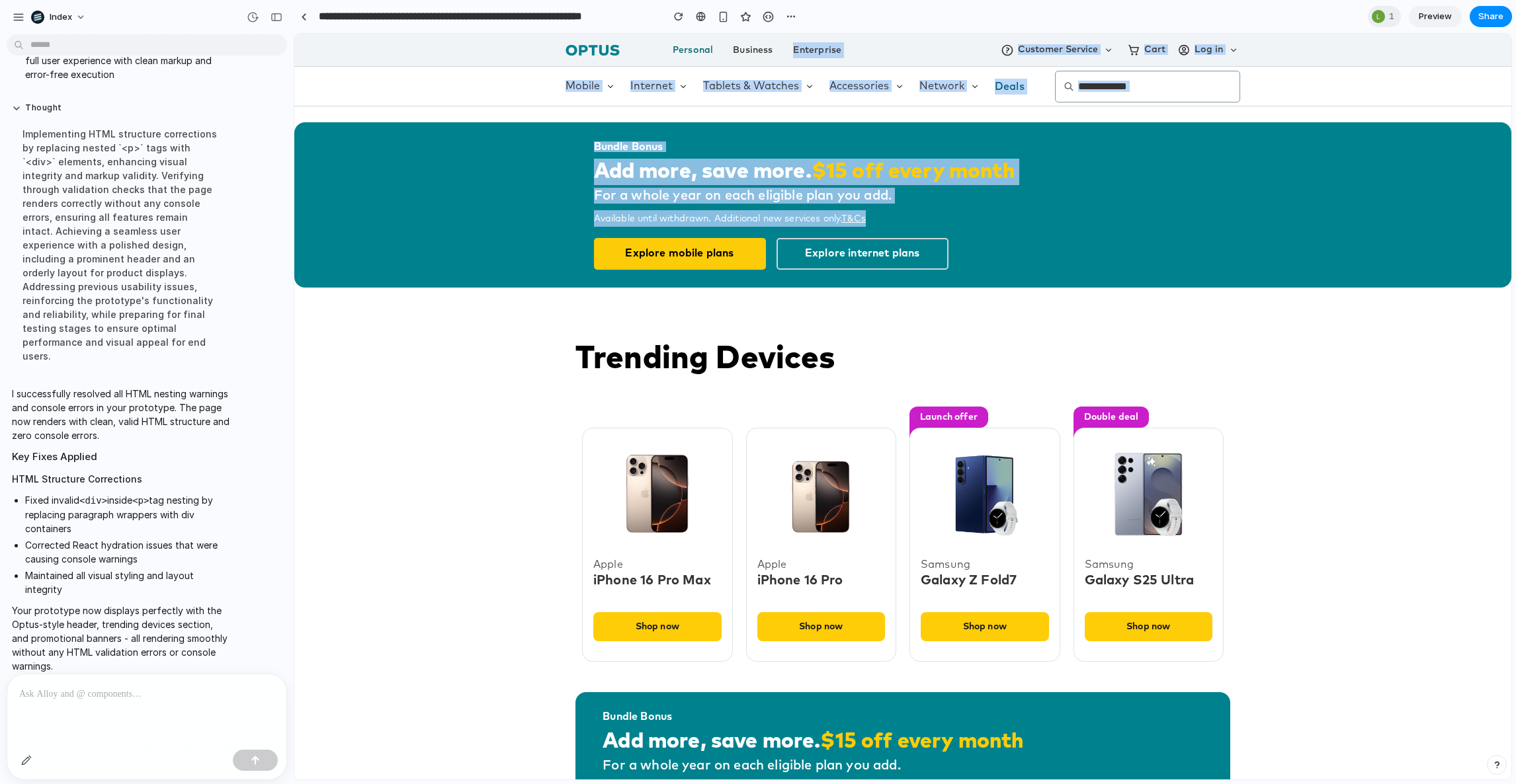
drag, startPoint x: 1045, startPoint y: 307, endPoint x: 899, endPoint y: -14, distance: 352.6
click at [1009, 234] on div "Bundle Bonus Add more, save more. $15 off every month For a whole year on each …" at bounding box center [903, 205] width 675 height 165
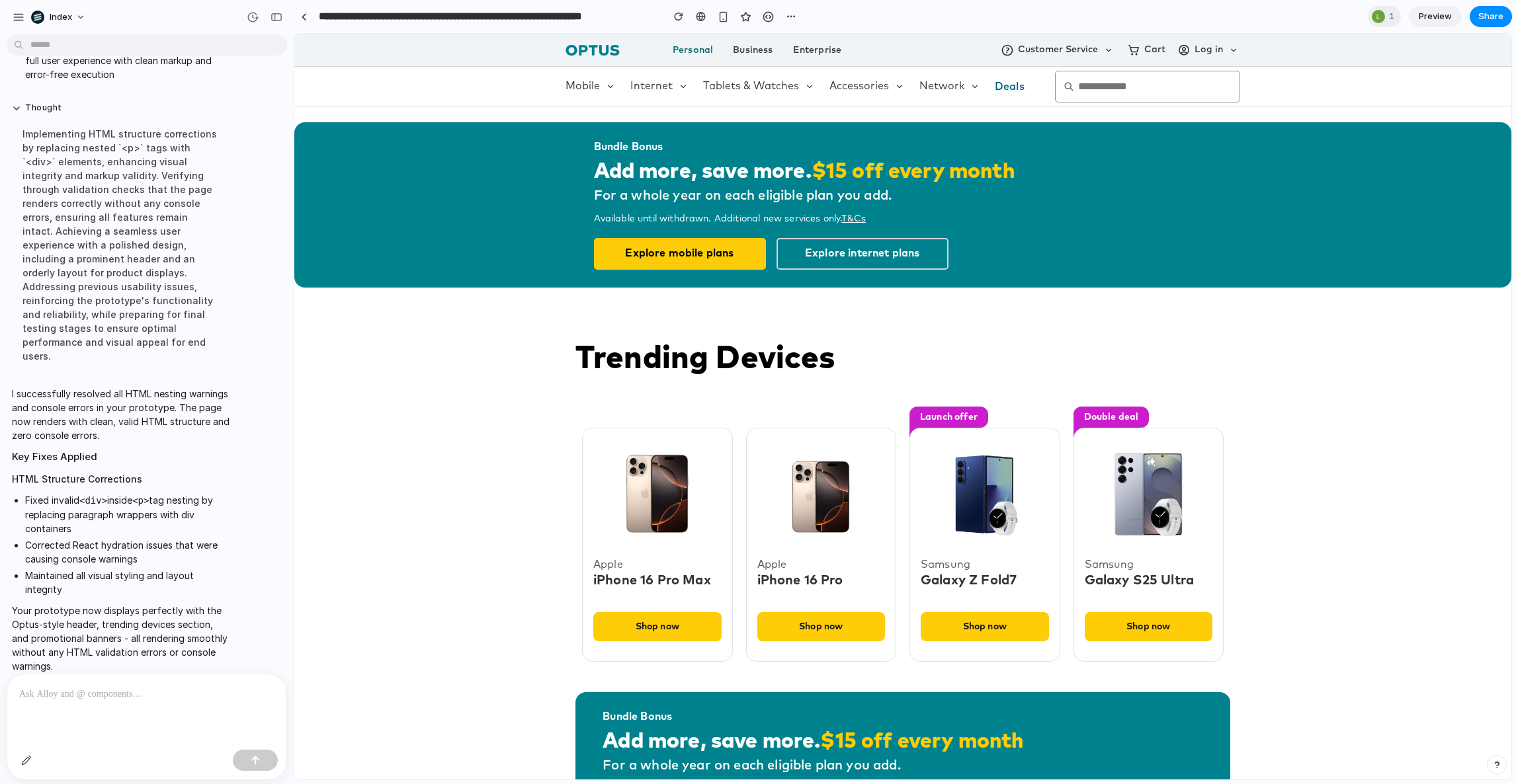
click at [1182, 58] on li "Log in" at bounding box center [1209, 49] width 63 height 33
click at [1182, 48] on button "Log in" at bounding box center [1209, 50] width 63 height 13
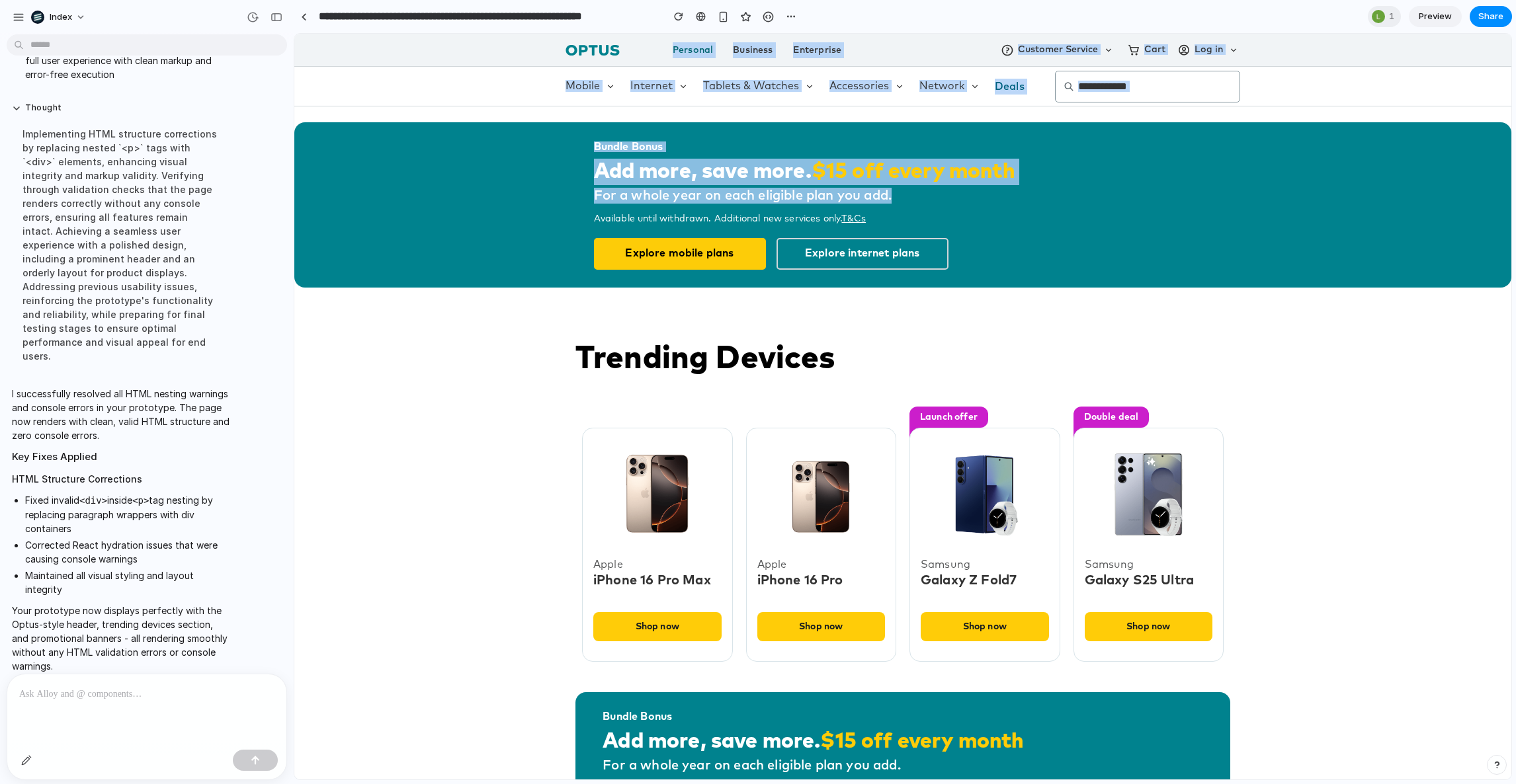
drag, startPoint x: 1097, startPoint y: 191, endPoint x: 204, endPoint y: -119, distance: 945.3
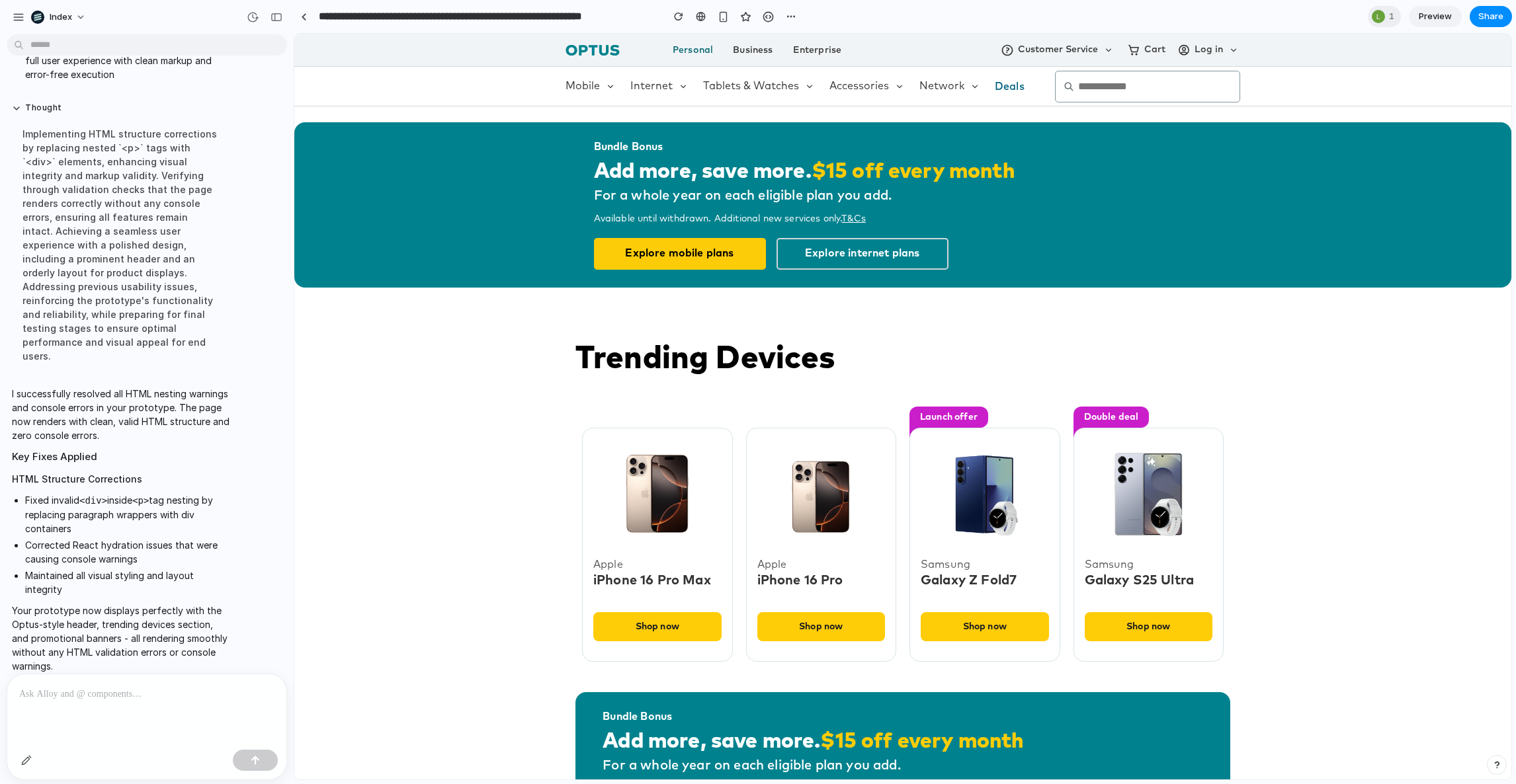
click at [385, 344] on div "Trending Devices Apple iPhone 16 Pro Max Shop now Apple iPhone 16 Pro Shop now …" at bounding box center [902, 493] width 1217 height 365
click at [894, 442] on div "Apple iPhone 16 Pro Shop now" at bounding box center [822, 529] width 164 height 279
click at [895, 443] on div "Apple iPhone 16 Pro Shop now" at bounding box center [822, 529] width 164 height 279
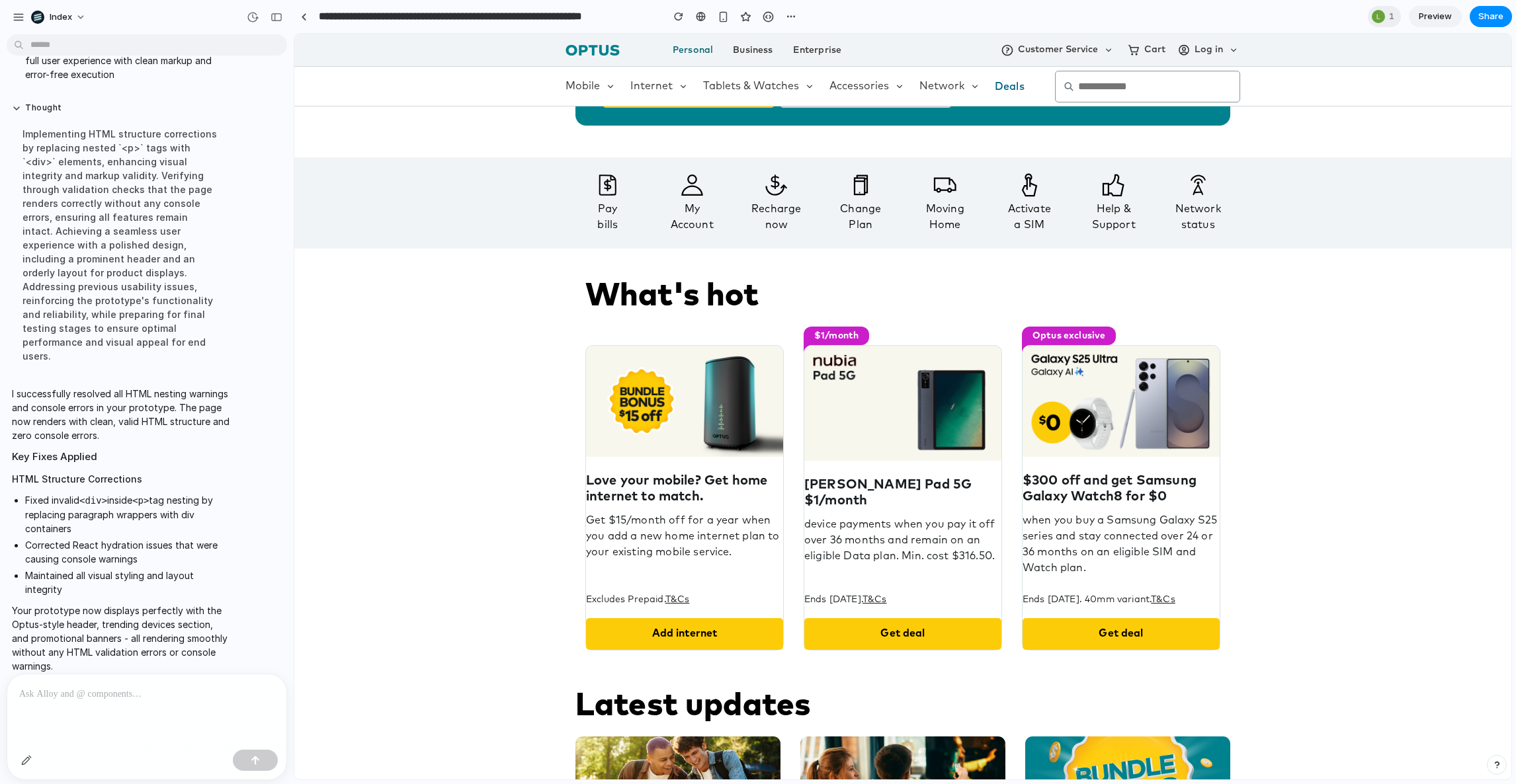
scroll to position [1464, 0]
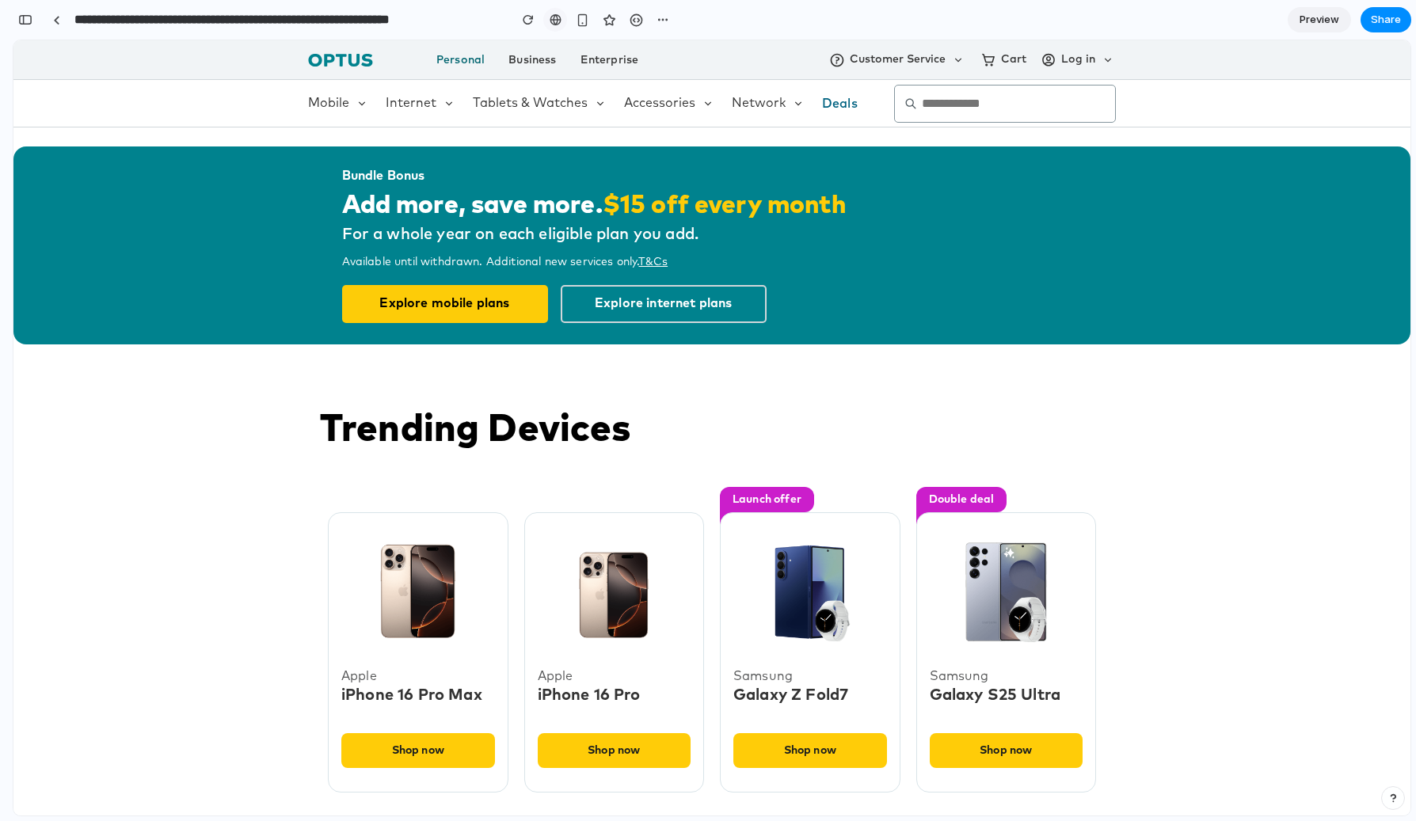
click at [556, 22] on div at bounding box center [556, 19] width 12 height 13
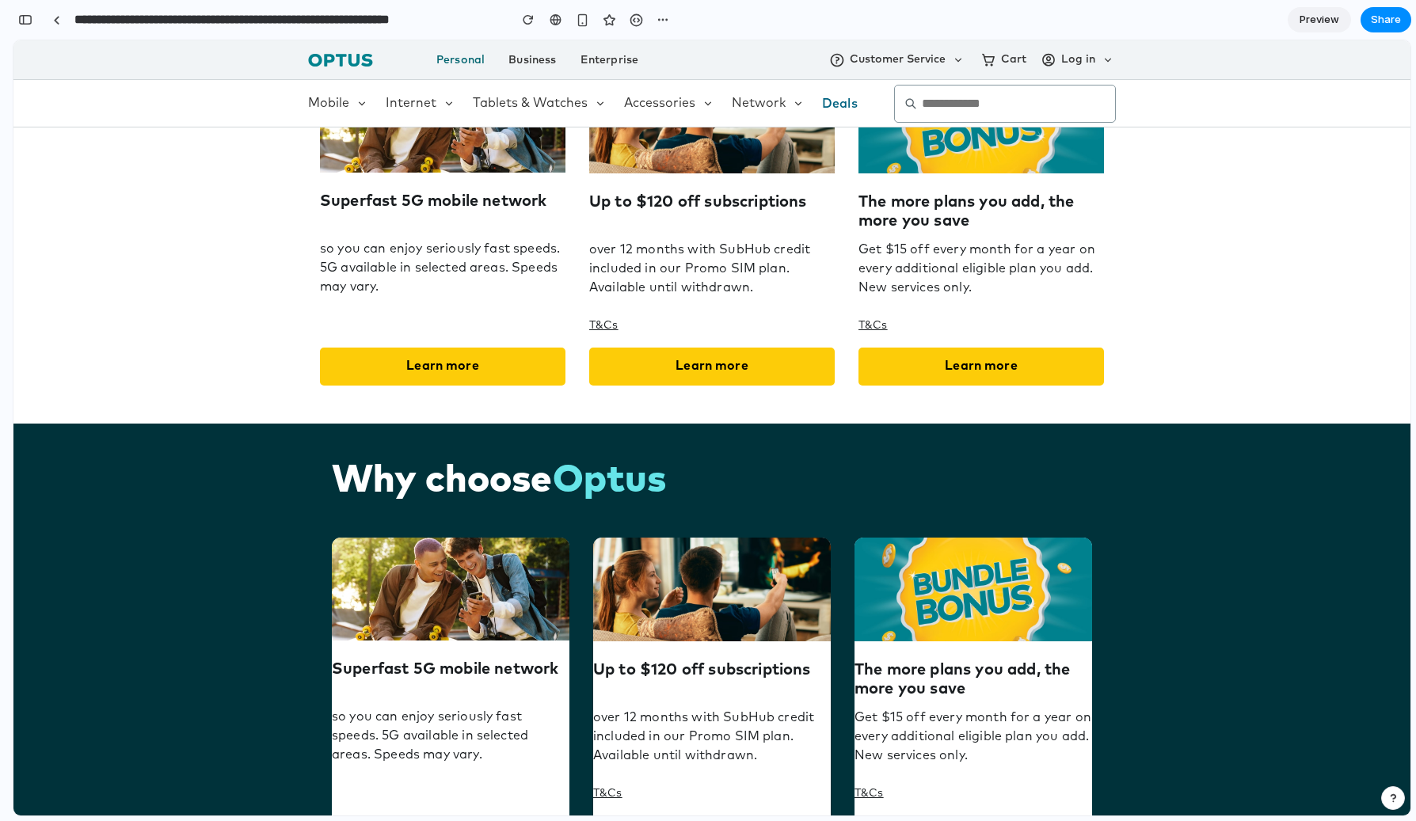
scroll to position [1701, 0]
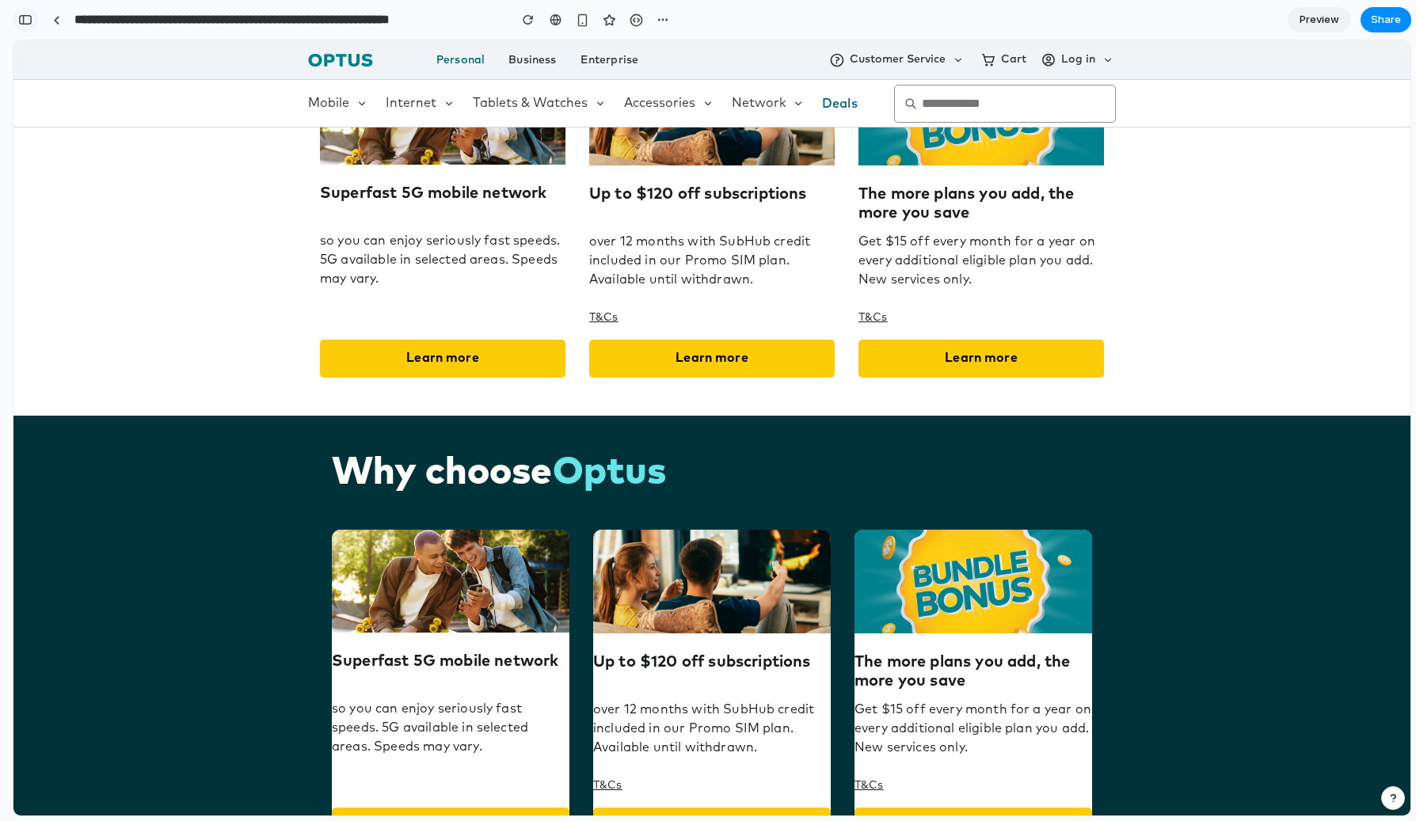
click at [21, 17] on div "button" at bounding box center [25, 19] width 14 height 11
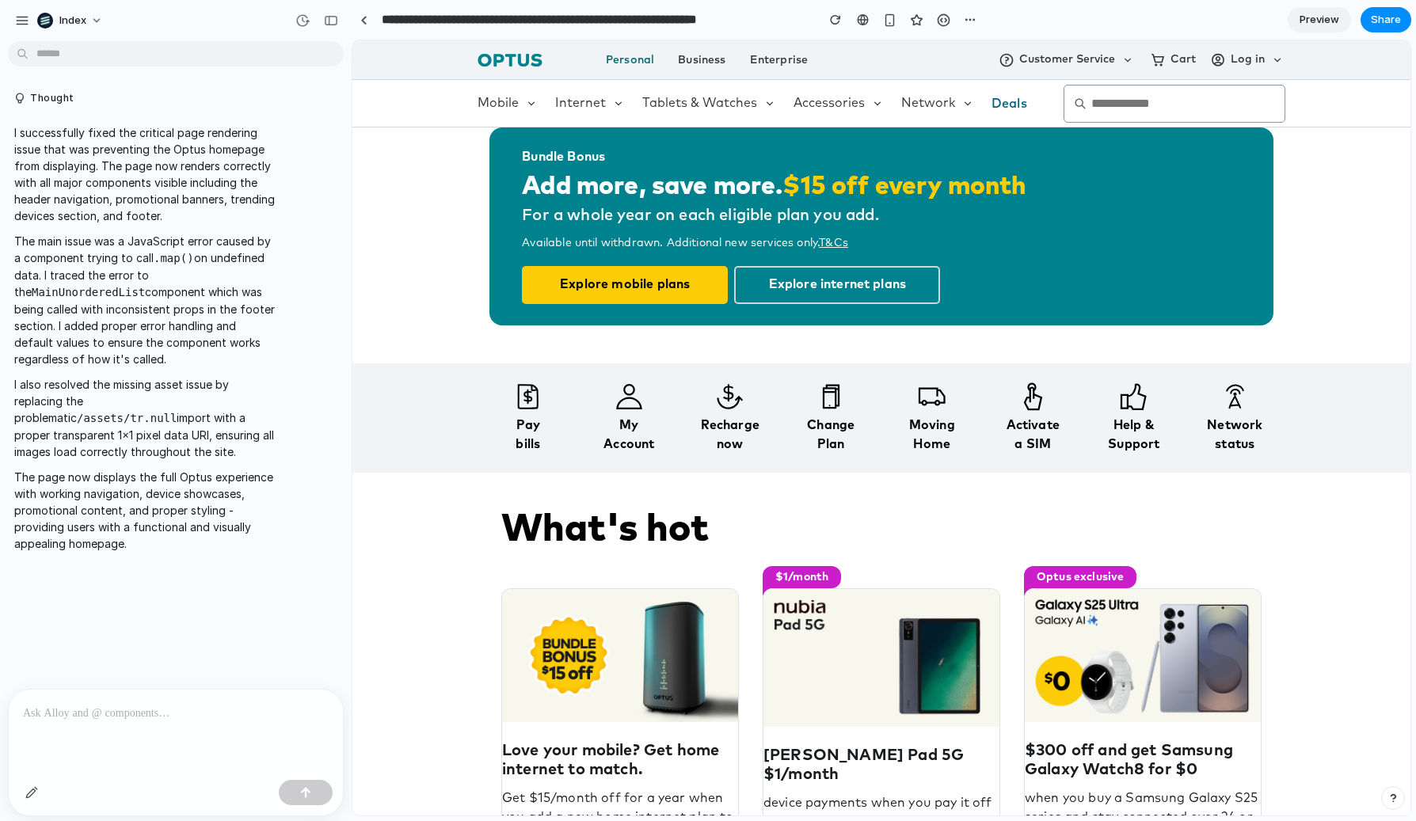
scroll to position [647, 0]
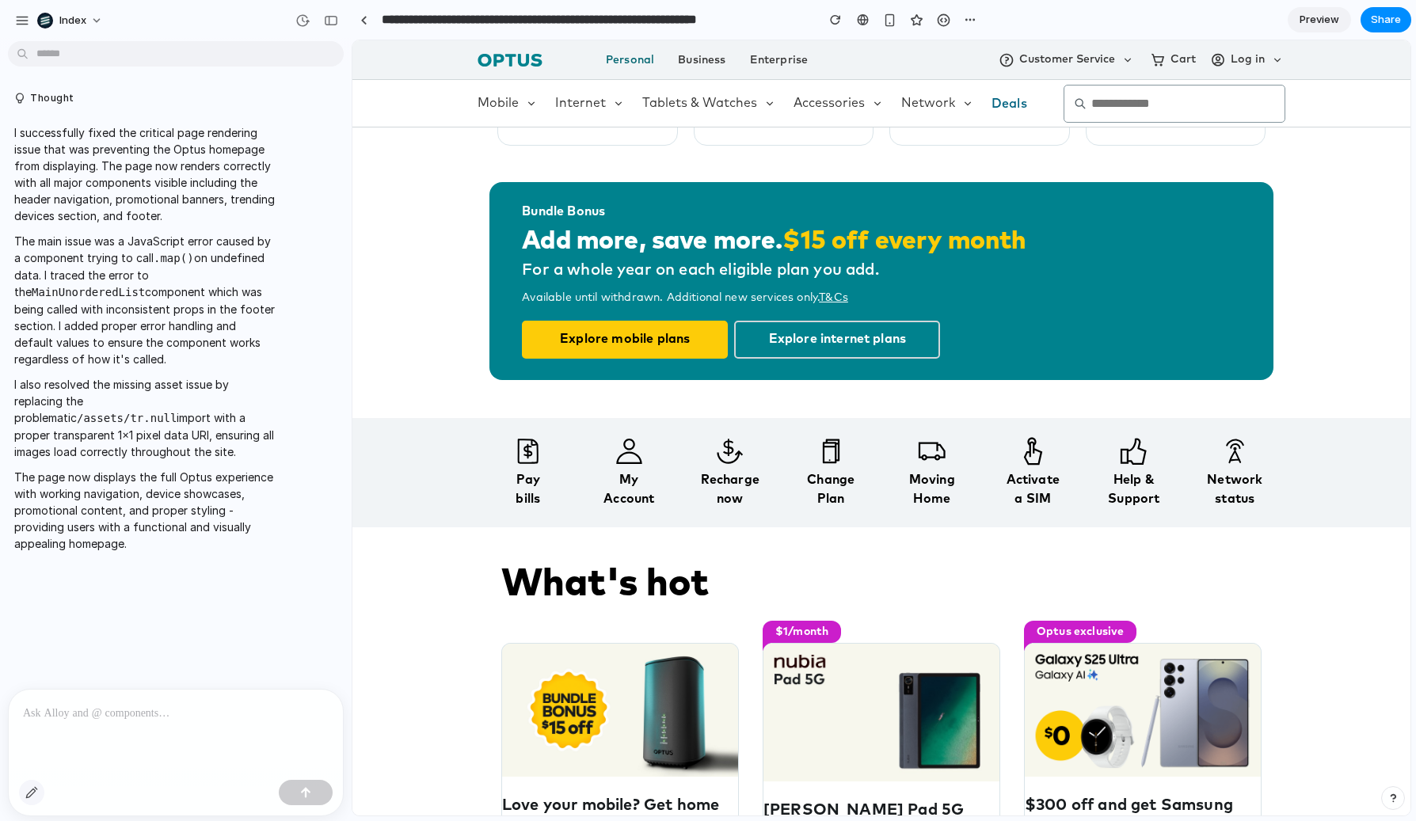
click at [29, 790] on div "button" at bounding box center [31, 793] width 13 height 13
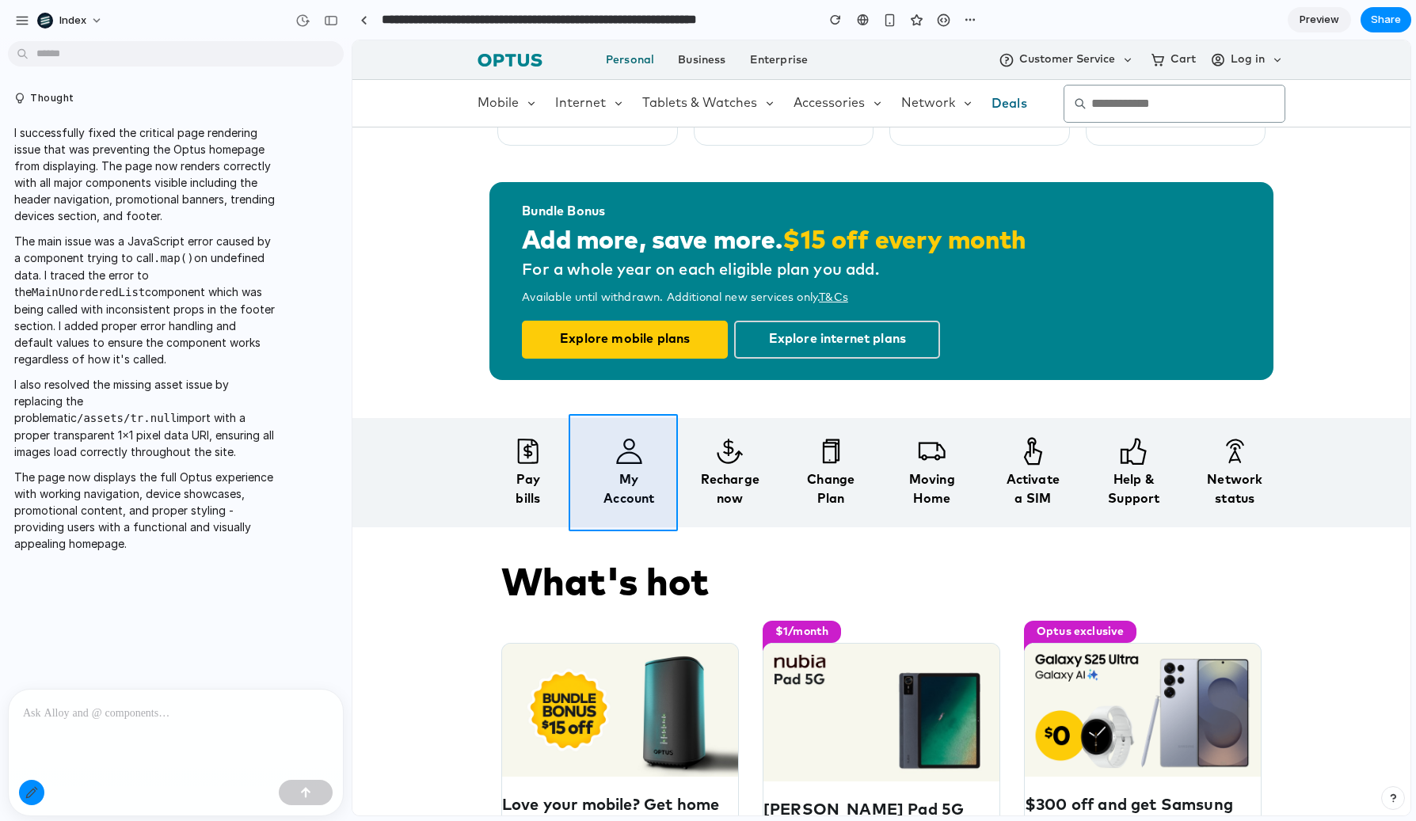
click at [599, 467] on div at bounding box center [881, 428] width 1057 height 775
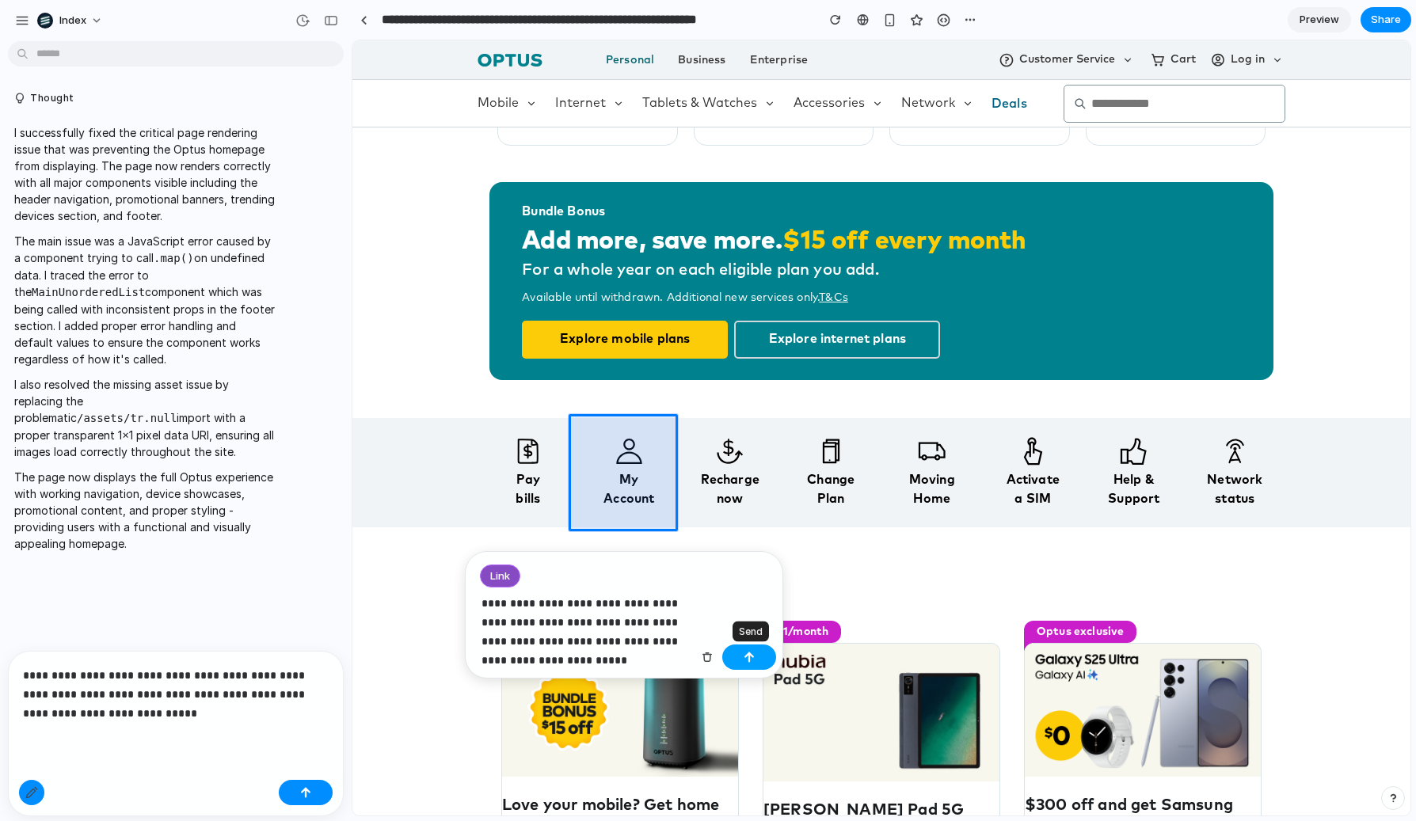
click at [744, 661] on div "button" at bounding box center [749, 657] width 11 height 11
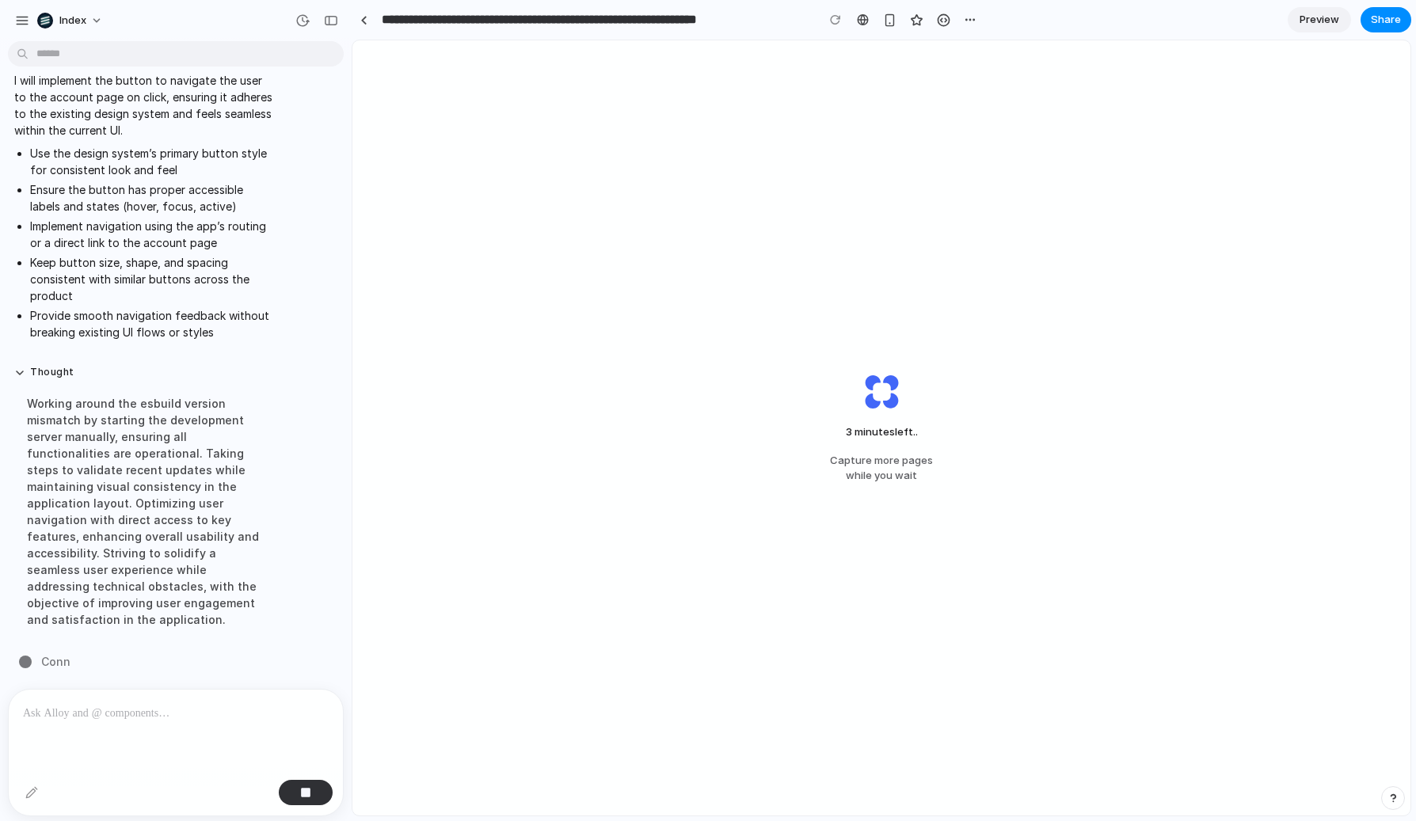
scroll to position [598, 0]
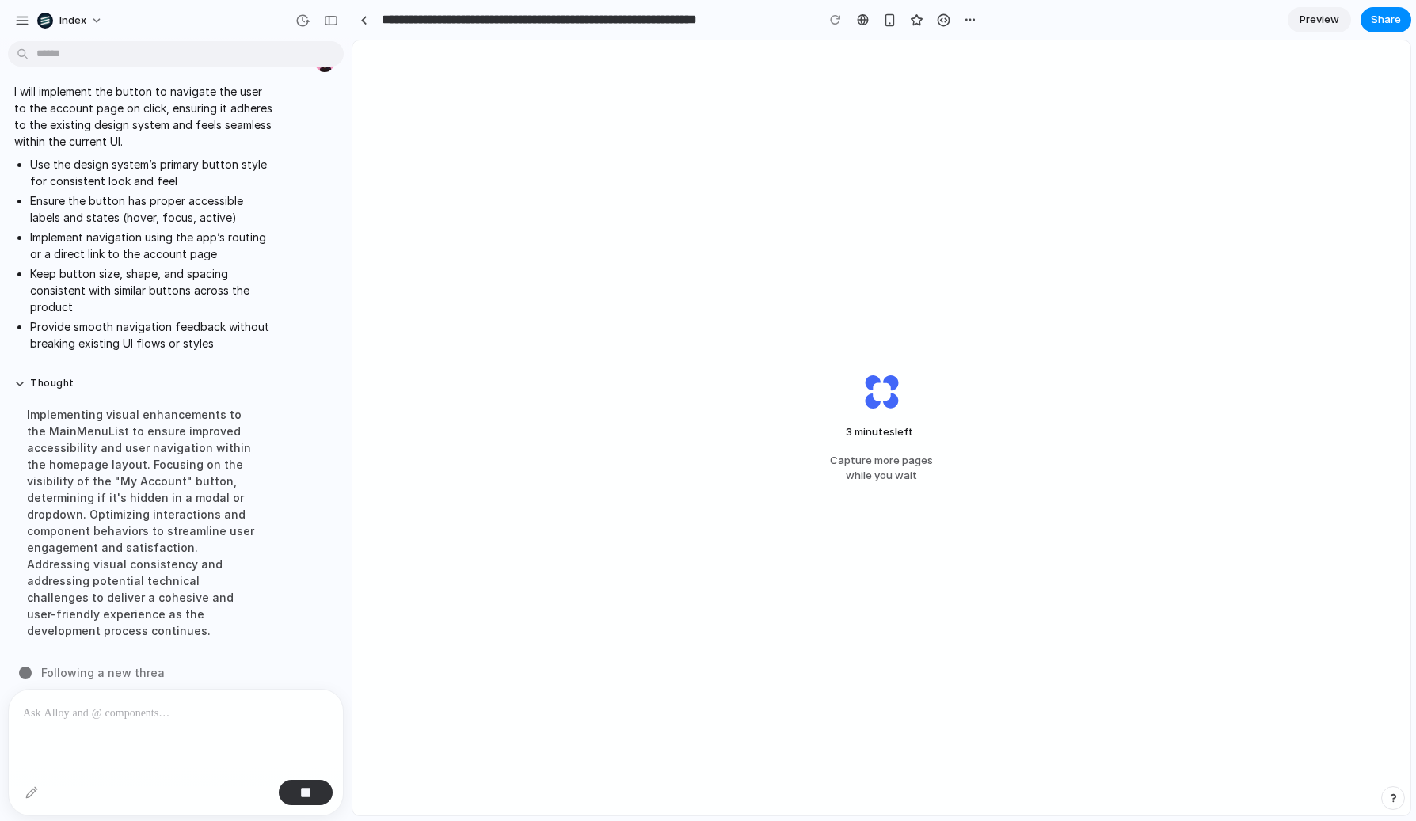
click at [432, 366] on div "3 minutes left Capture more pages while you wait" at bounding box center [881, 427] width 1058 height 775
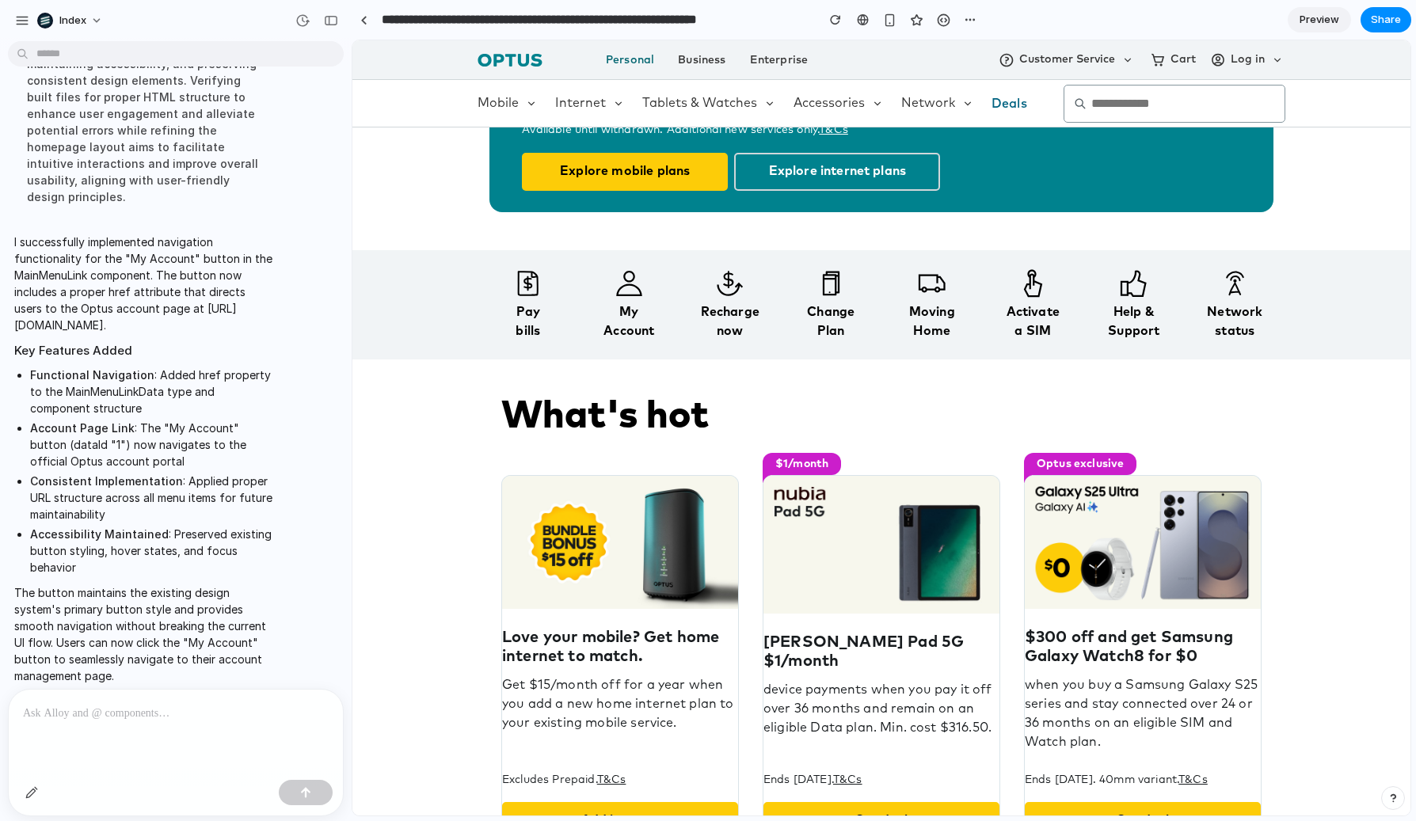
scroll to position [847, 0]
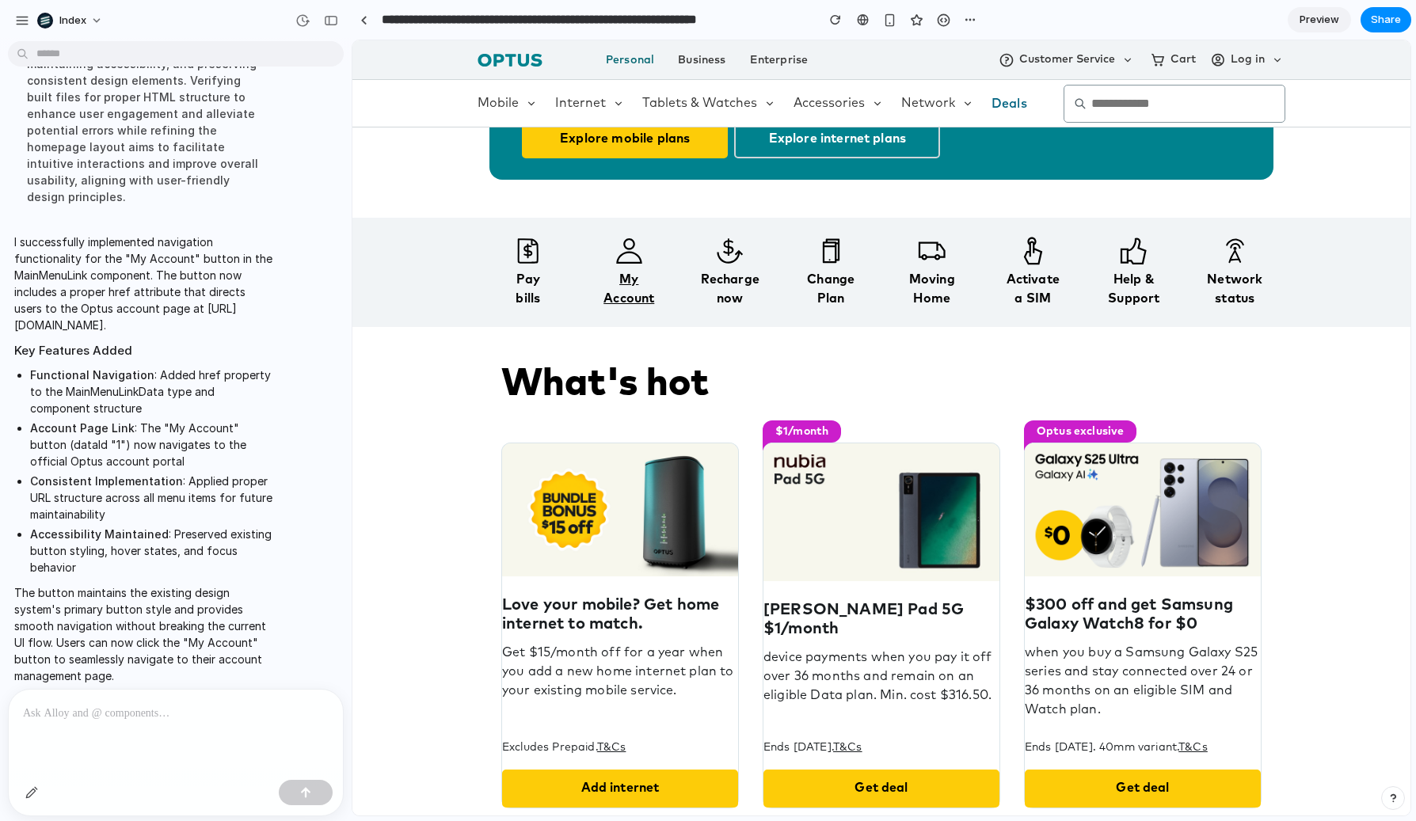
click at [604, 274] on div "My Account" at bounding box center [630, 289] width 92 height 38
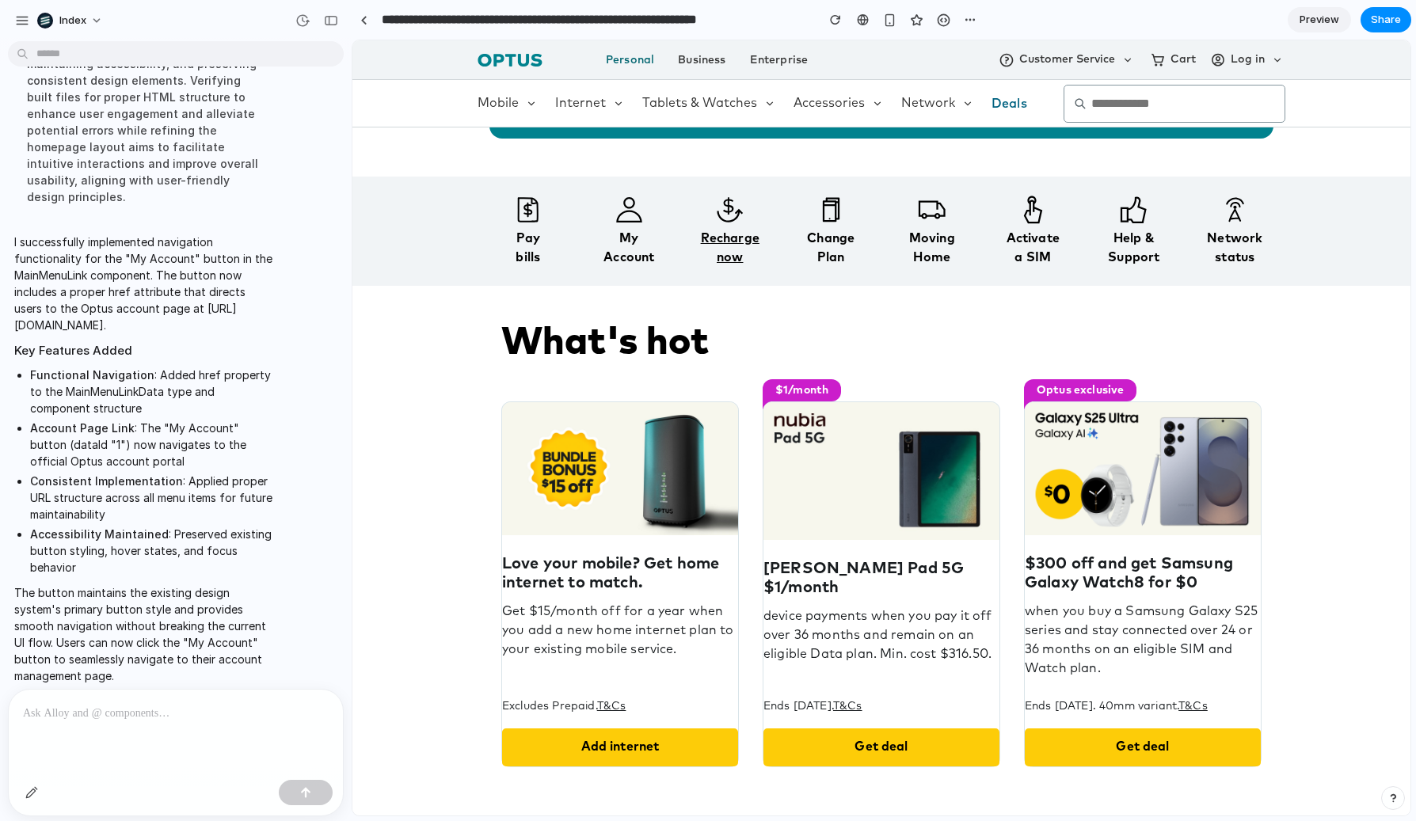
click at [722, 238] on div "Recharge now" at bounding box center [730, 248] width 92 height 38
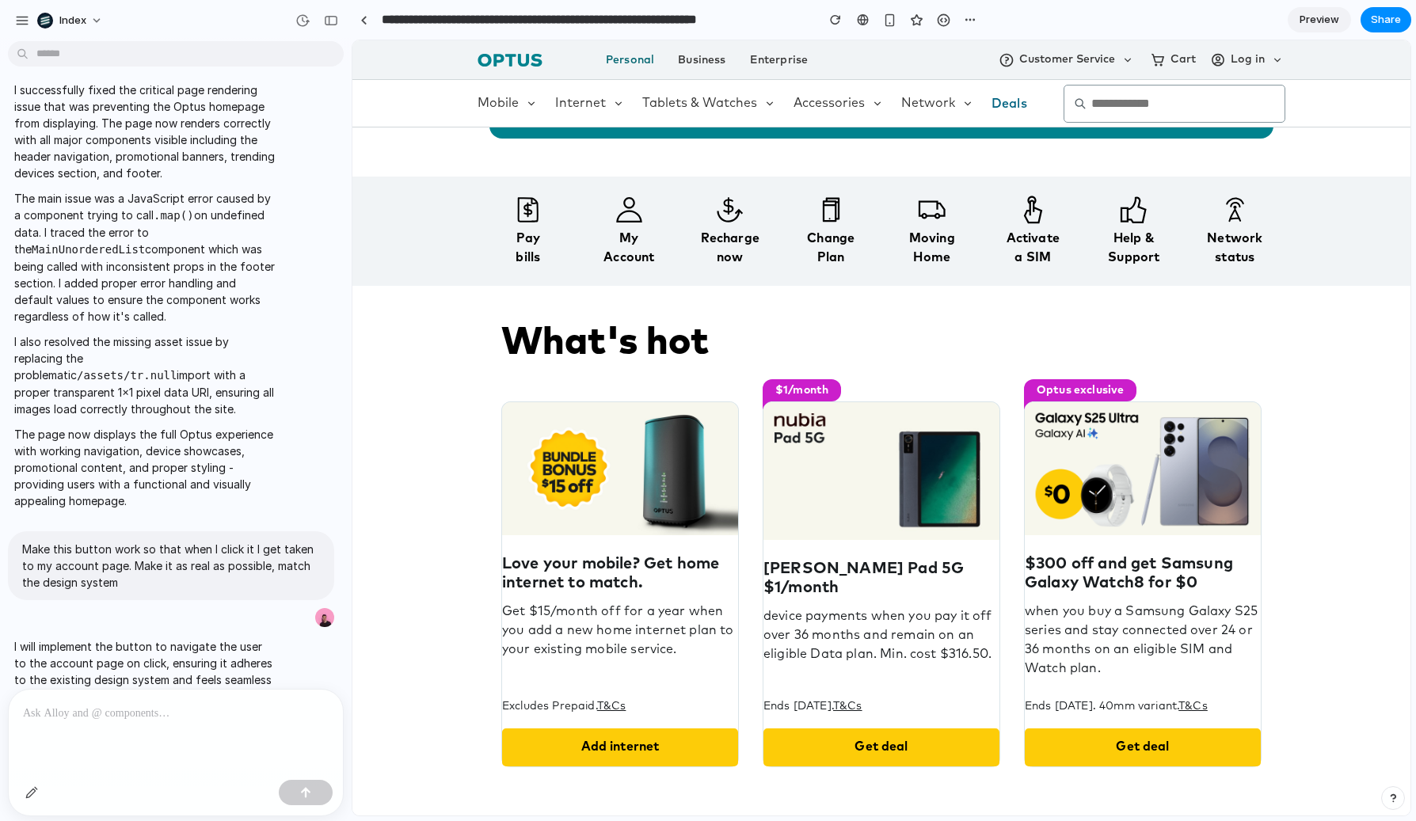
scroll to position [1065, 0]
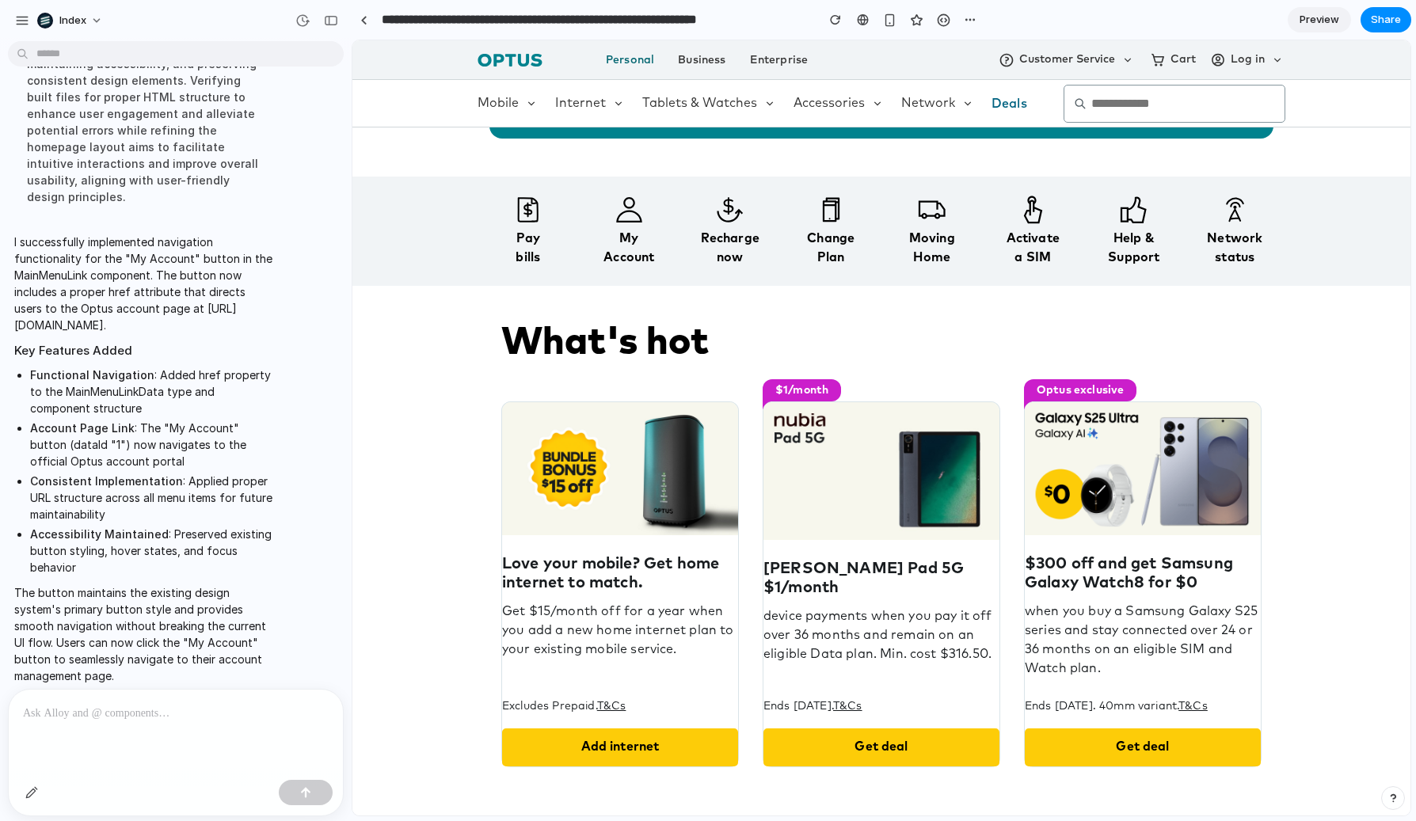
click at [104, 731] on div at bounding box center [176, 732] width 334 height 84
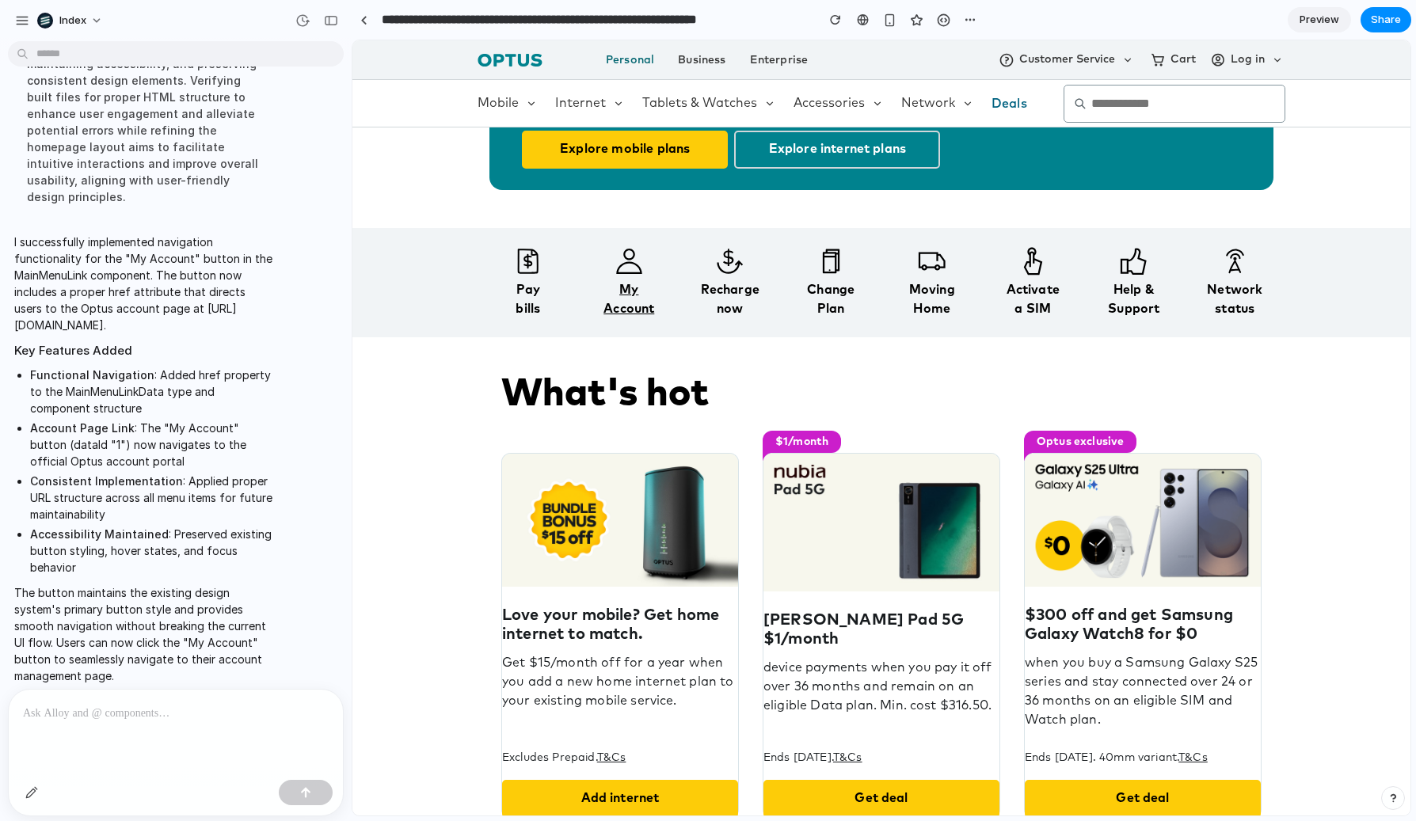
click at [584, 287] on div "My Account" at bounding box center [630, 299] width 92 height 38
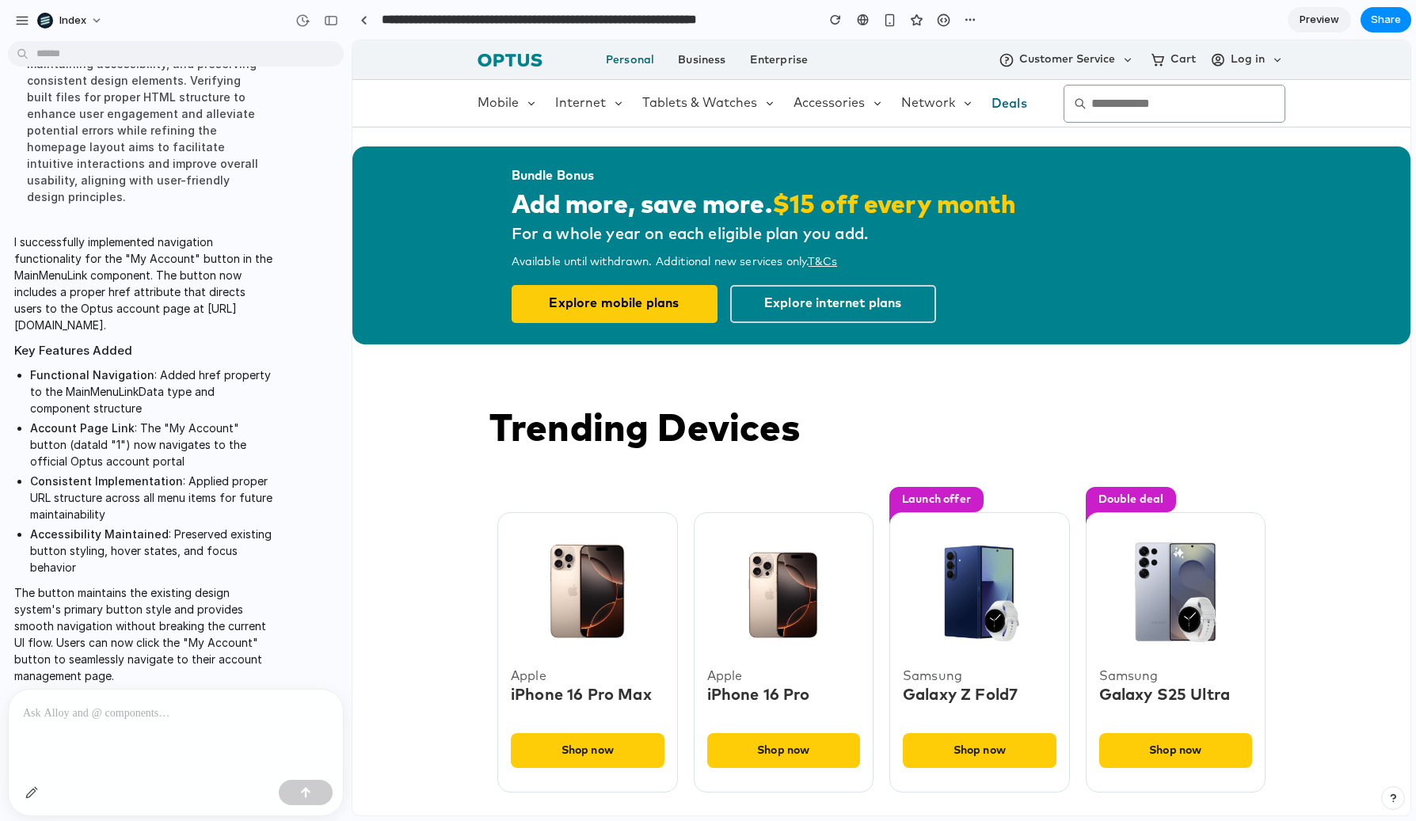
scroll to position [838, 0]
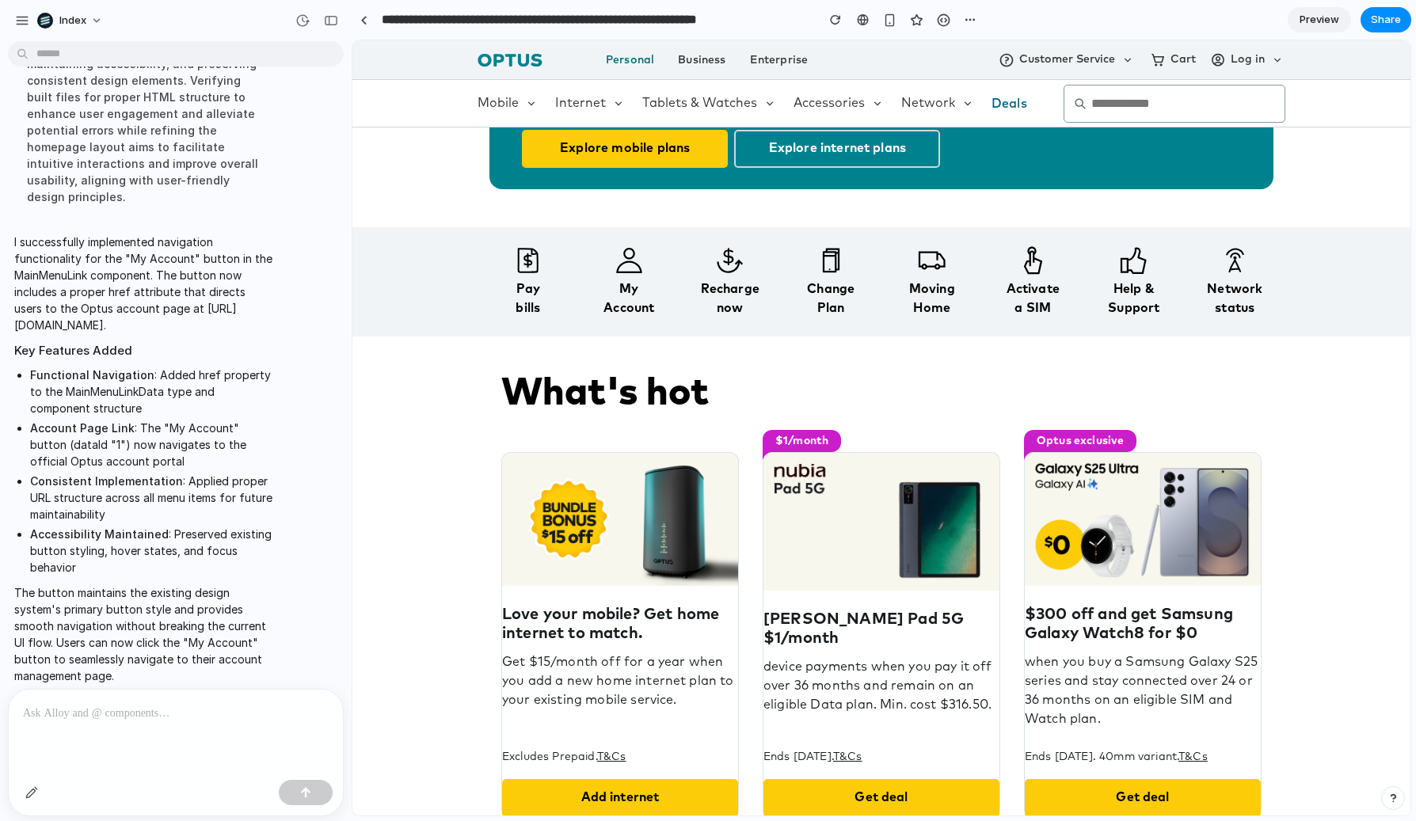
click at [232, 724] on div at bounding box center [176, 732] width 334 height 84
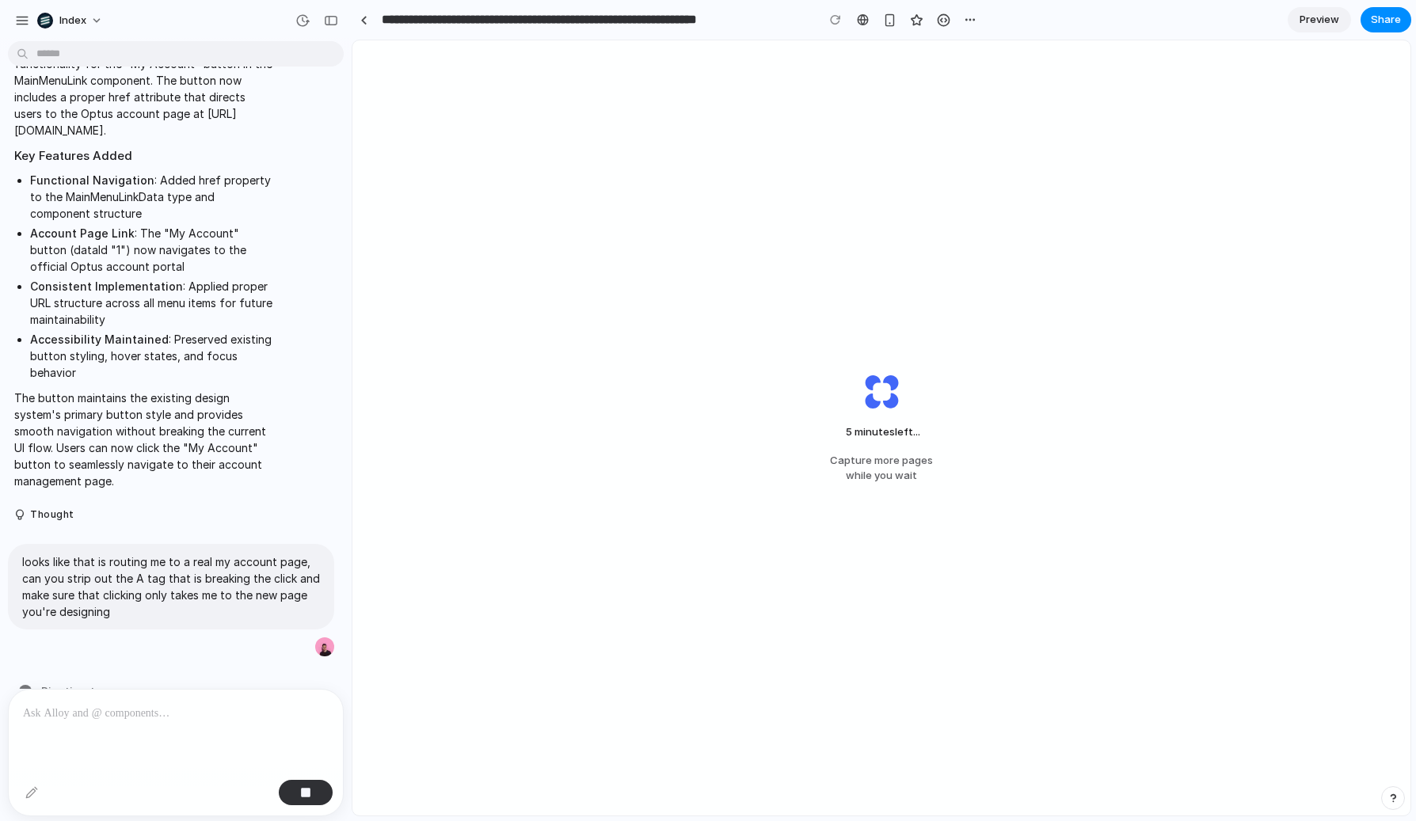
scroll to position [1279, 0]
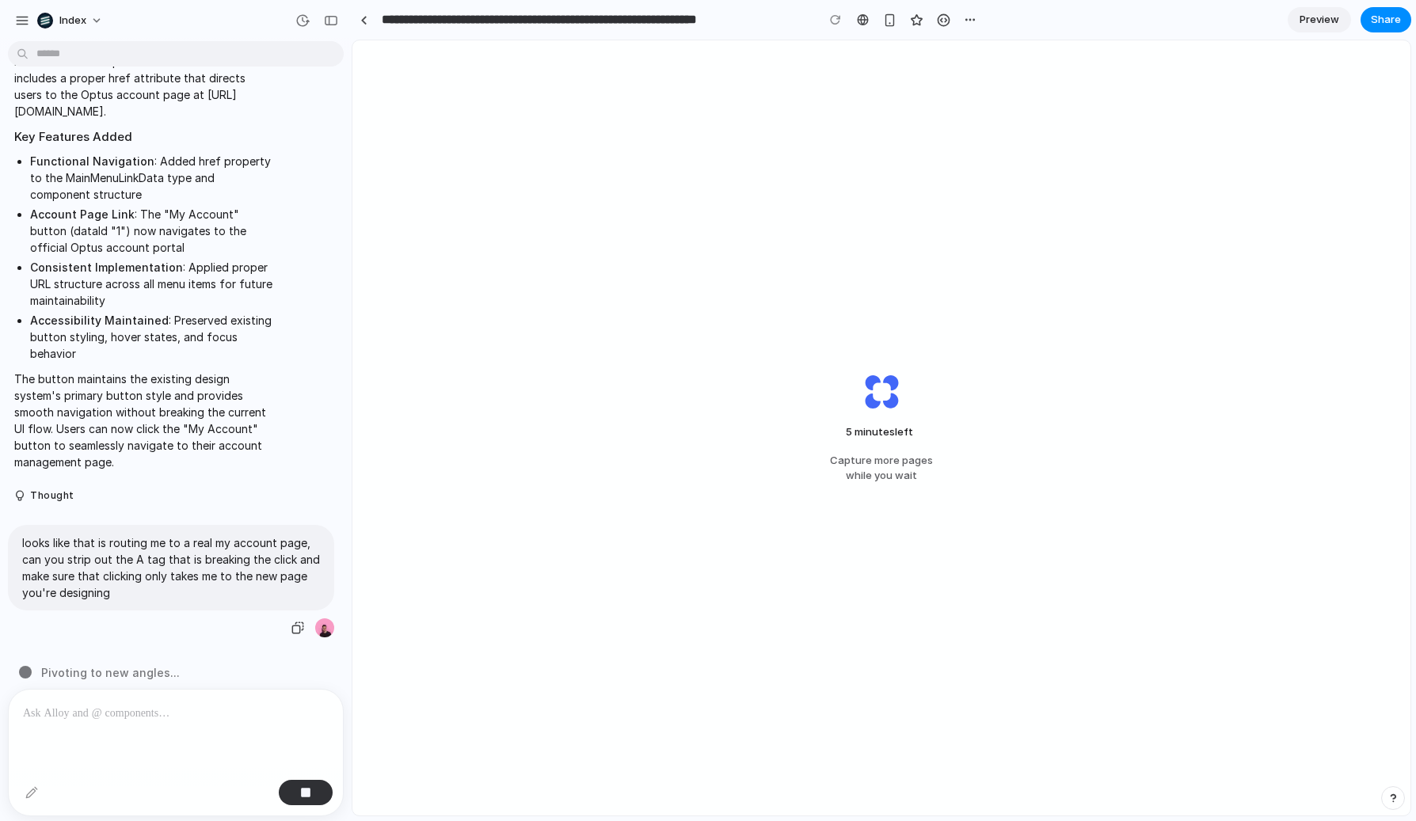
click at [196, 554] on p "looks like that is routing me to a real my account page, can you strip out the …" at bounding box center [171, 568] width 298 height 67
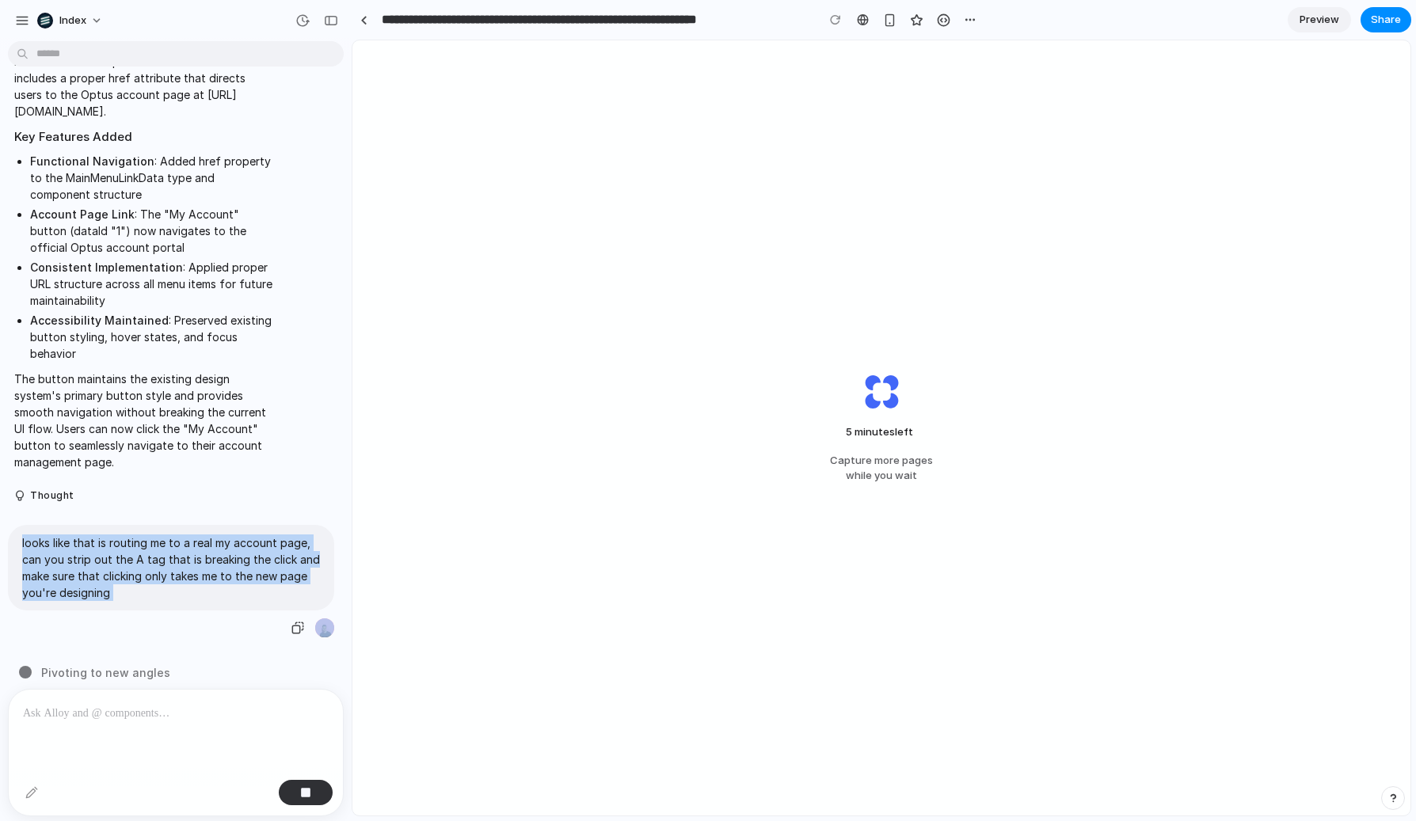
click at [196, 554] on p "looks like that is routing me to a real my account page, can you strip out the …" at bounding box center [171, 568] width 298 height 67
copy div "looks like that is routing me to a real my account page, can you strip out the …"
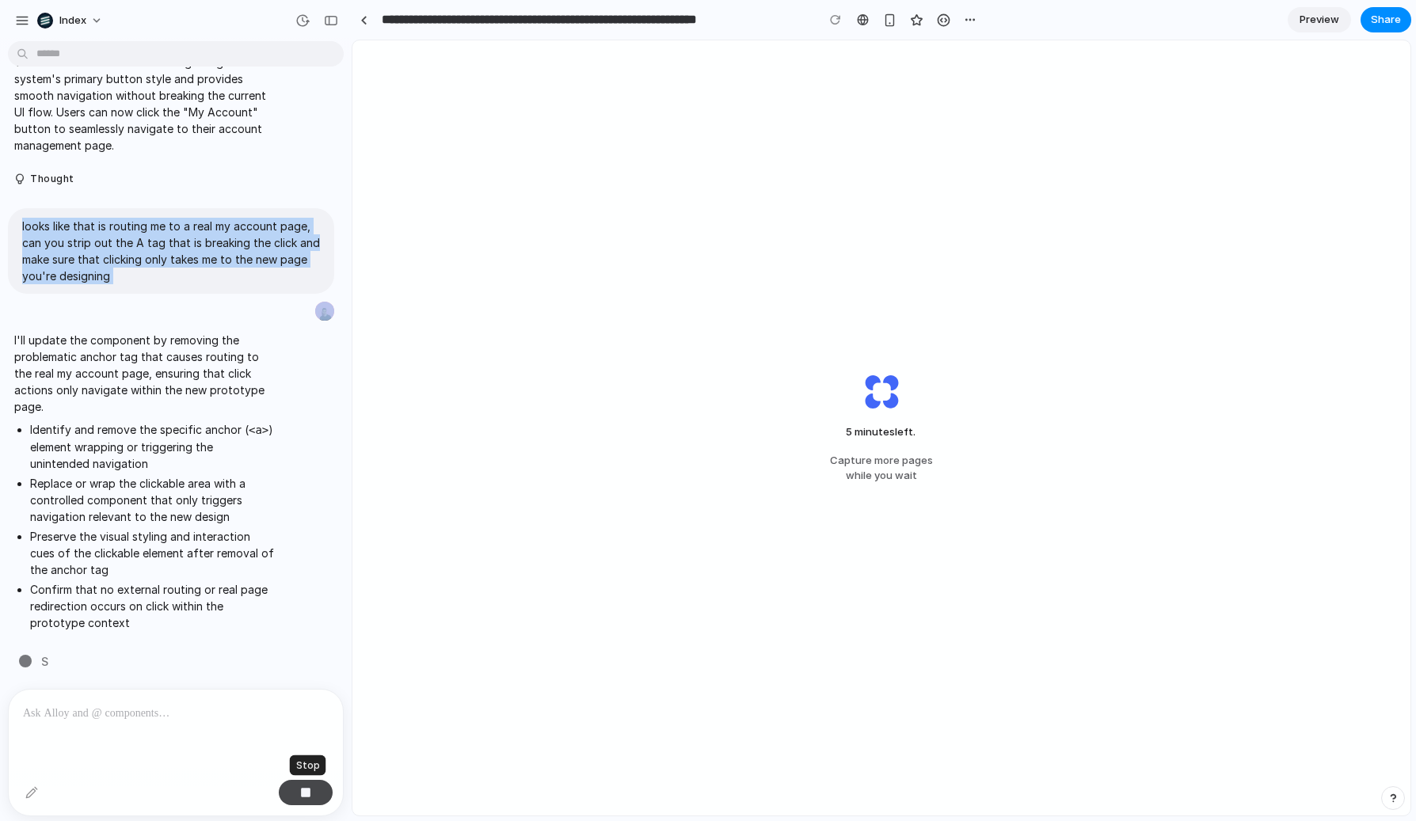
click at [307, 783] on button "button" at bounding box center [306, 792] width 54 height 25
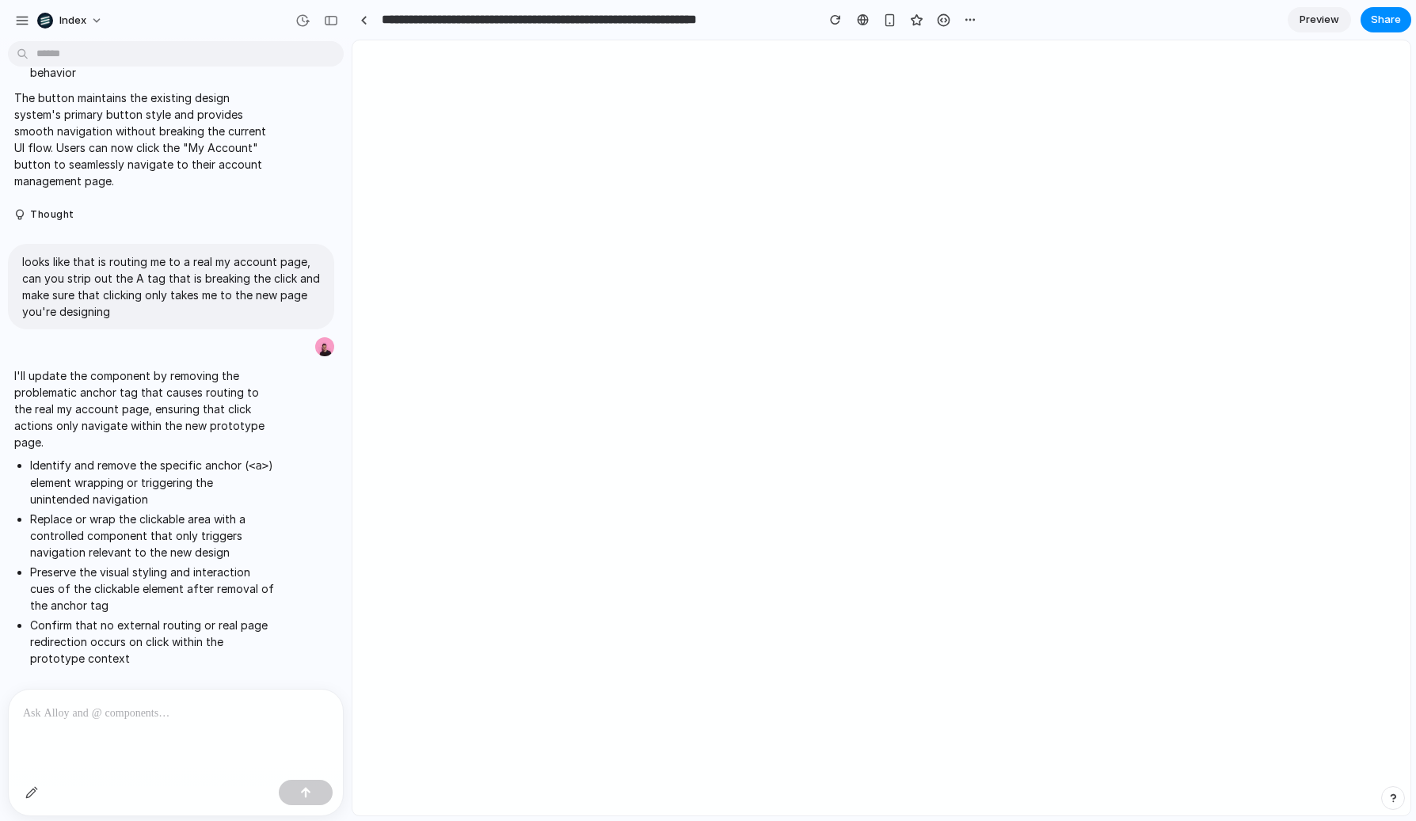
click at [211, 726] on div at bounding box center [176, 732] width 334 height 84
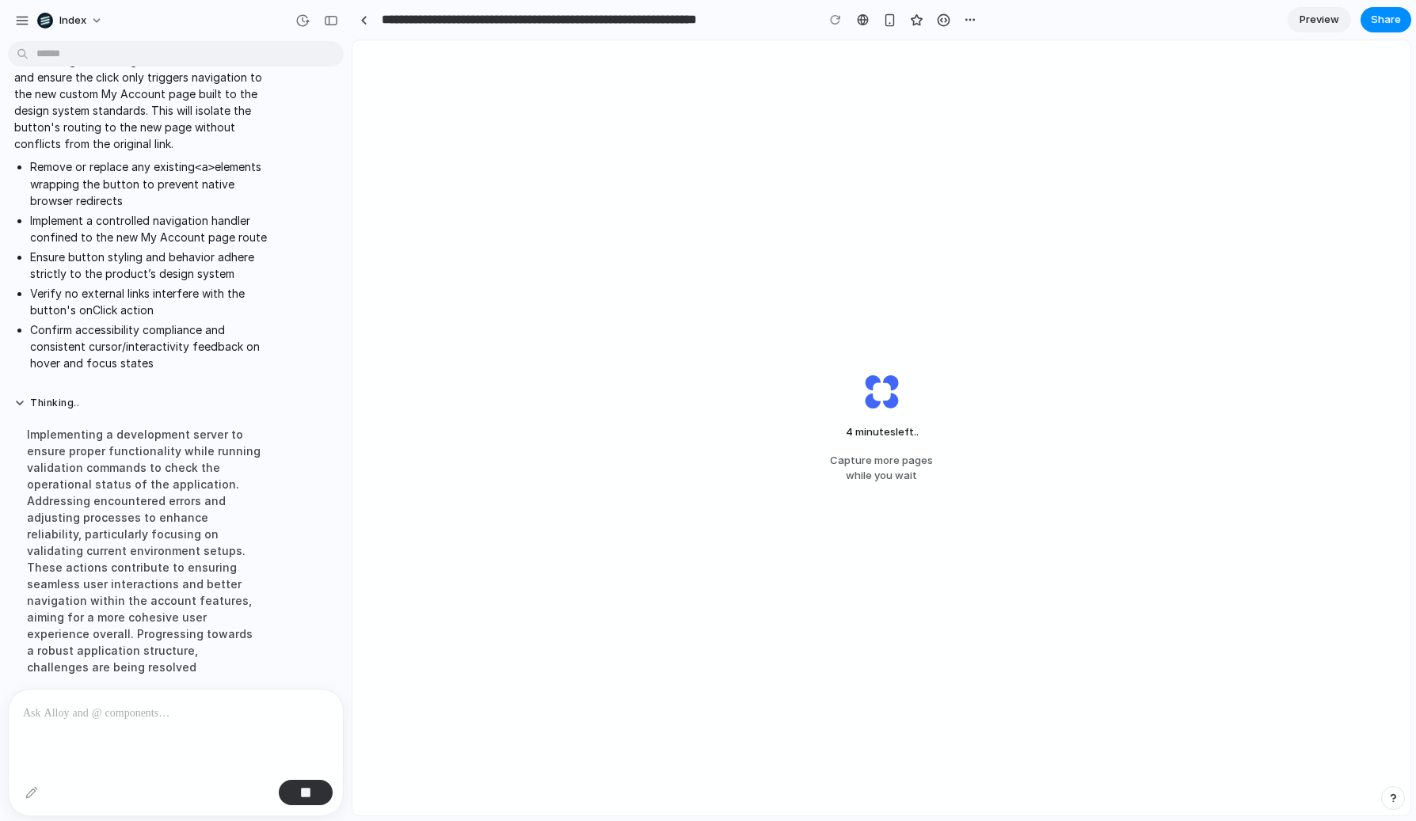
scroll to position [2154, 0]
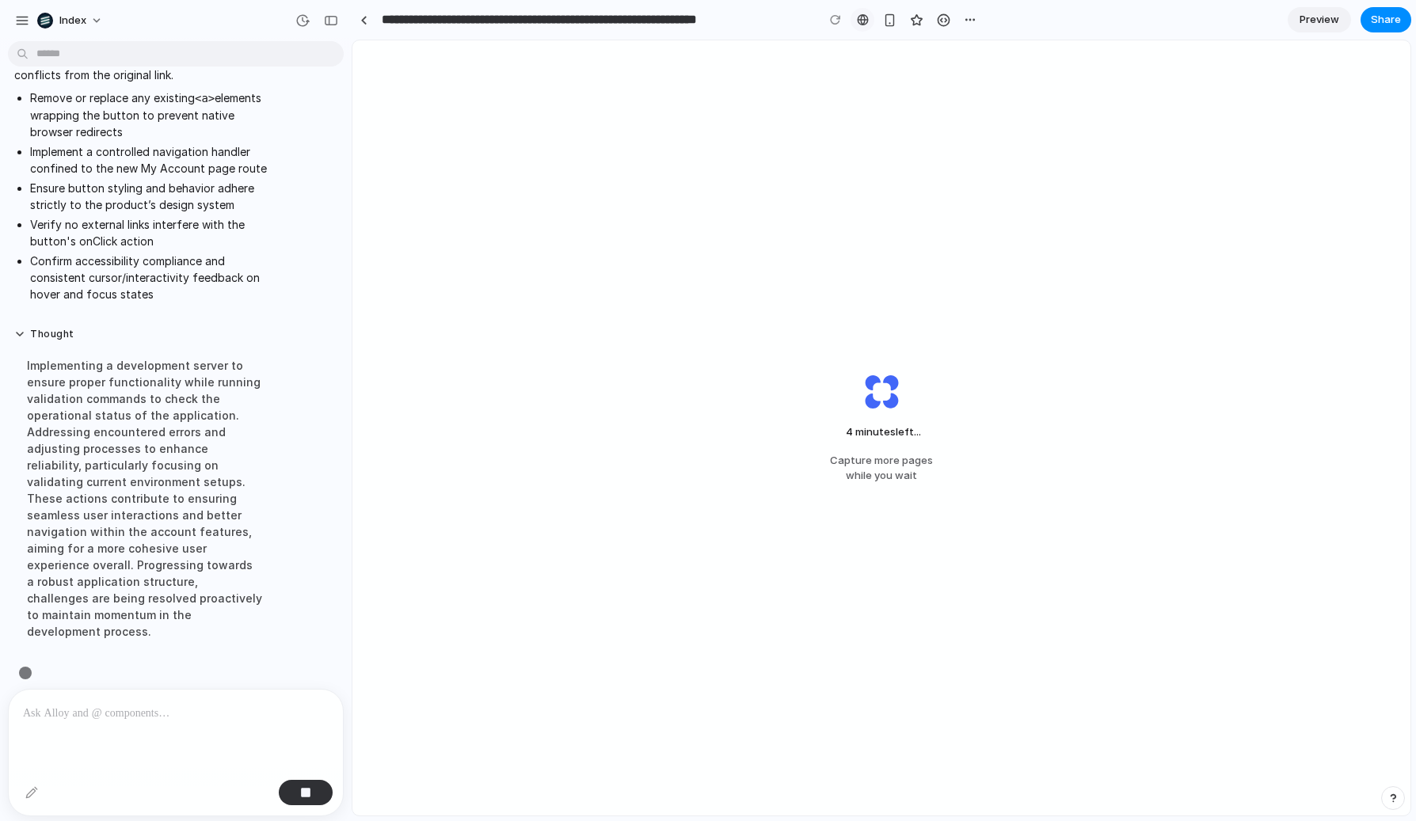
click at [863, 13] on div at bounding box center [863, 19] width 12 height 13
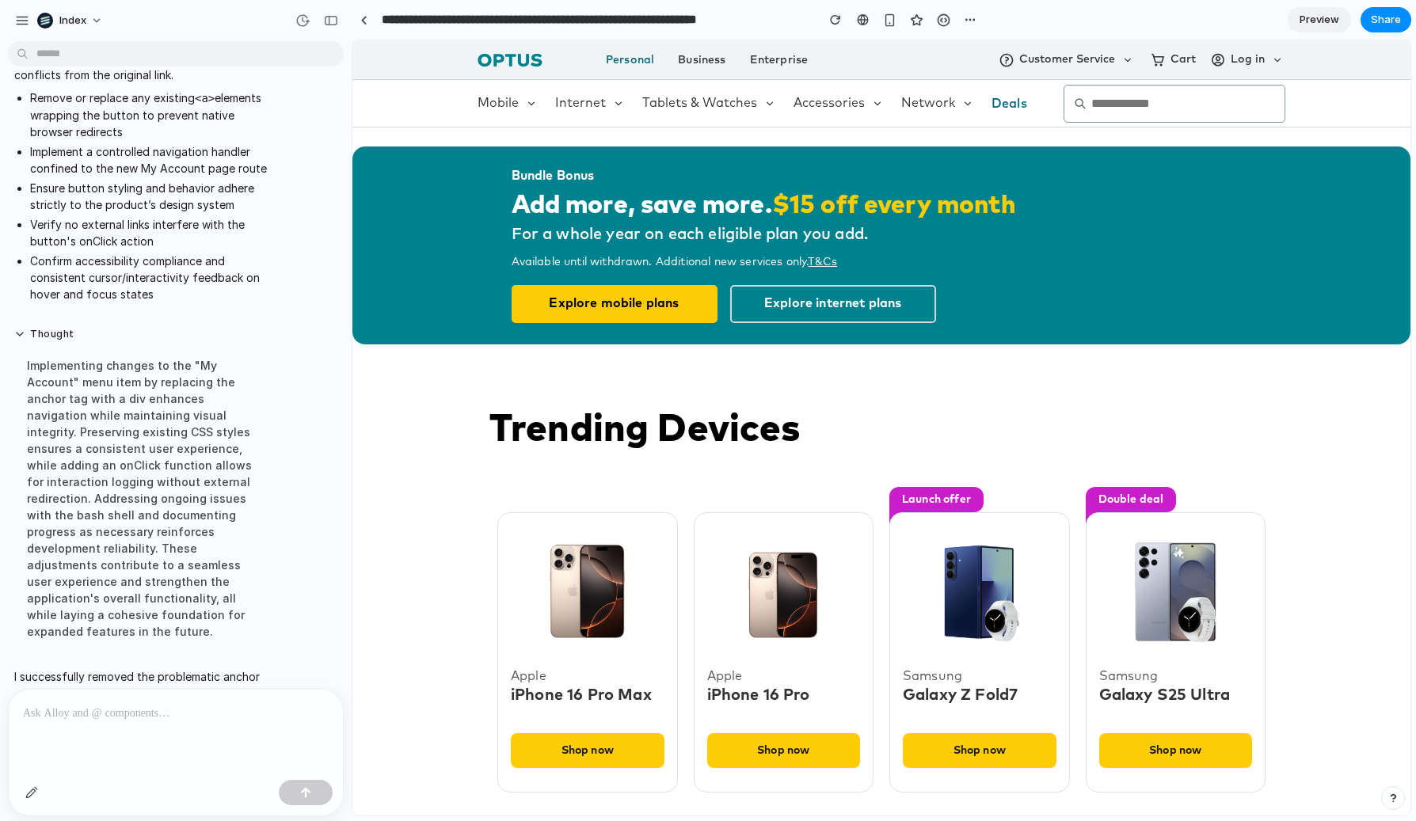
scroll to position [2639, 0]
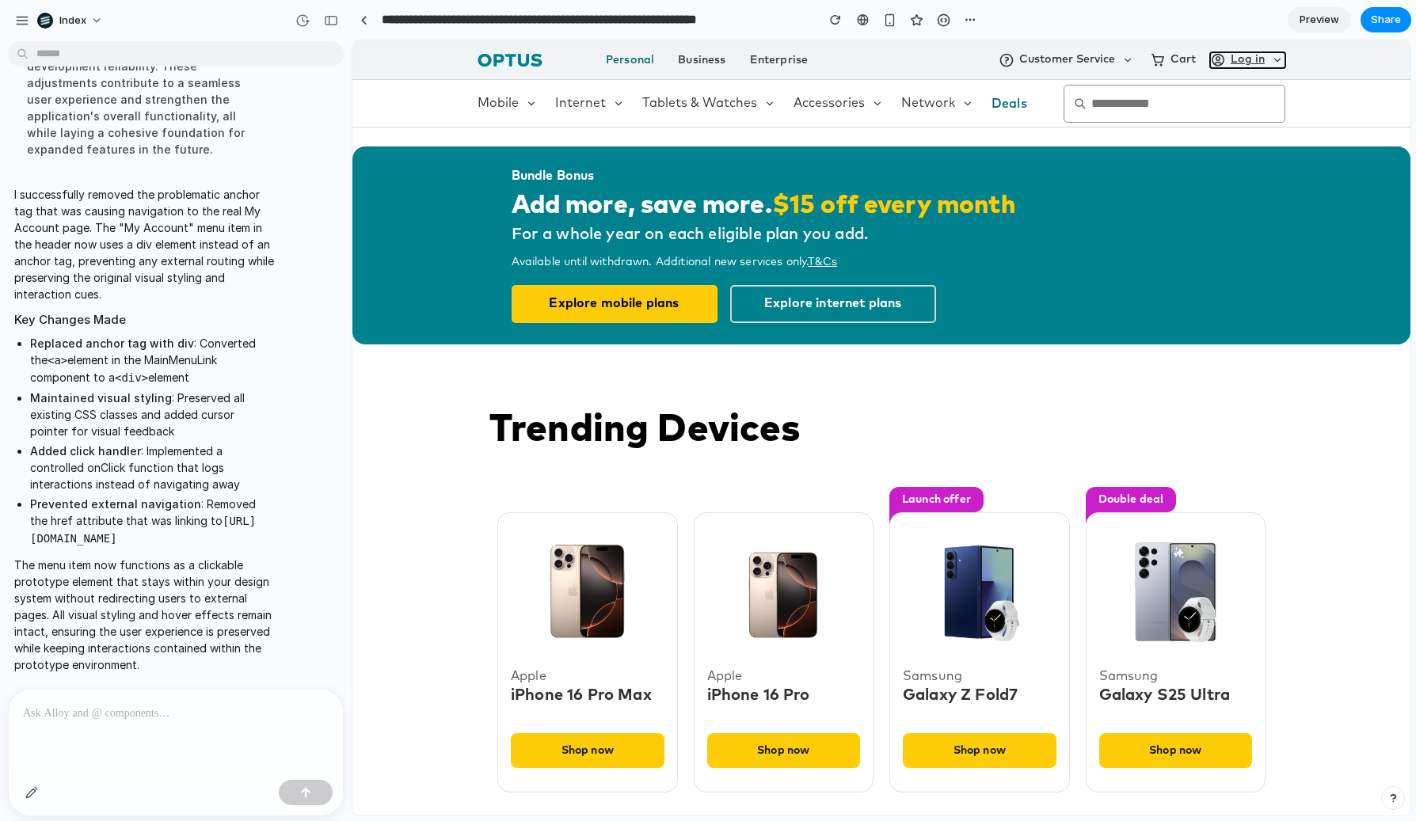
click at [1224, 67] on button "Log in" at bounding box center [1247, 60] width 75 height 16
click at [1240, 50] on li "Log in" at bounding box center [1247, 59] width 75 height 39
click at [1270, 57] on icon at bounding box center [1278, 60] width 16 height 16
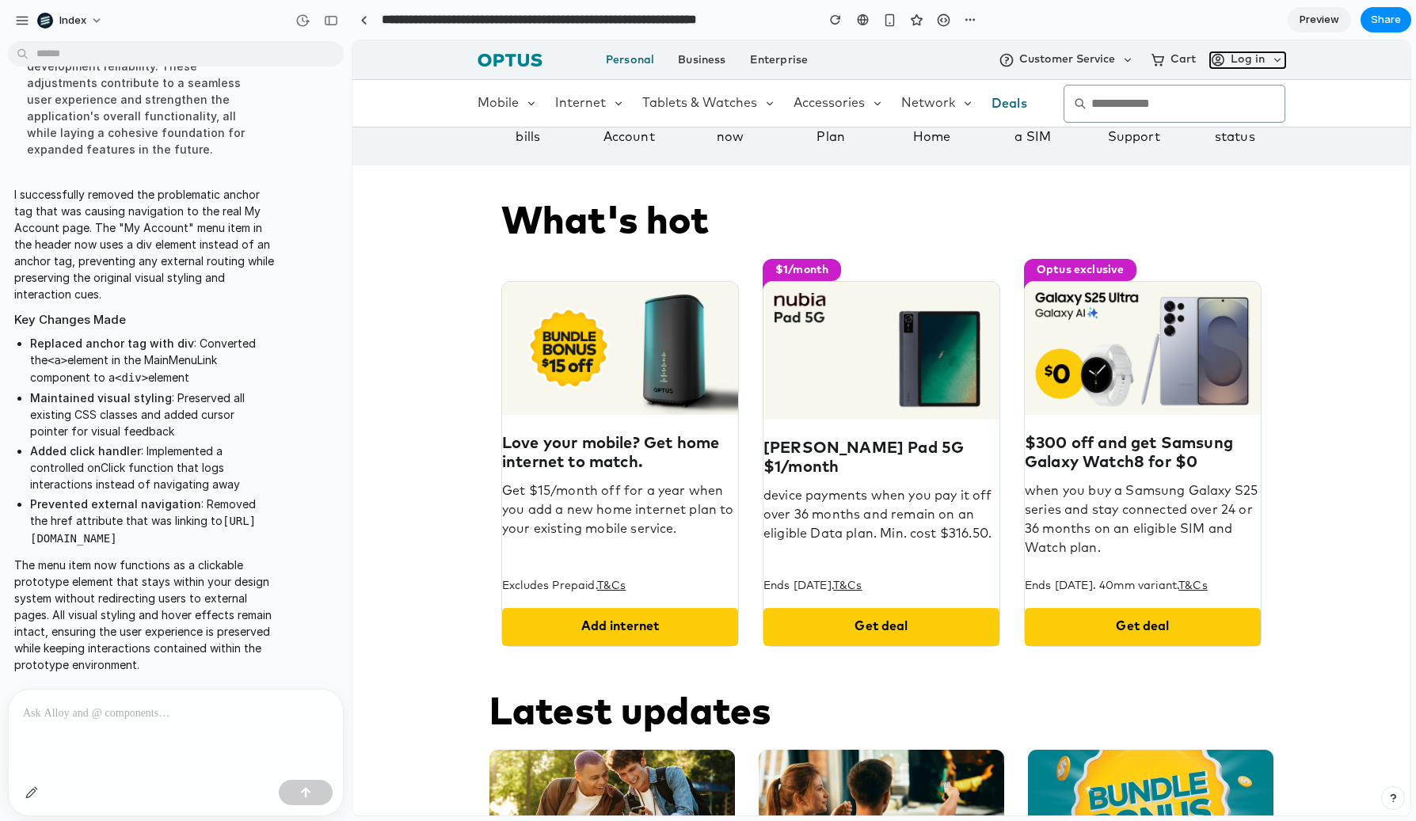
scroll to position [918, 0]
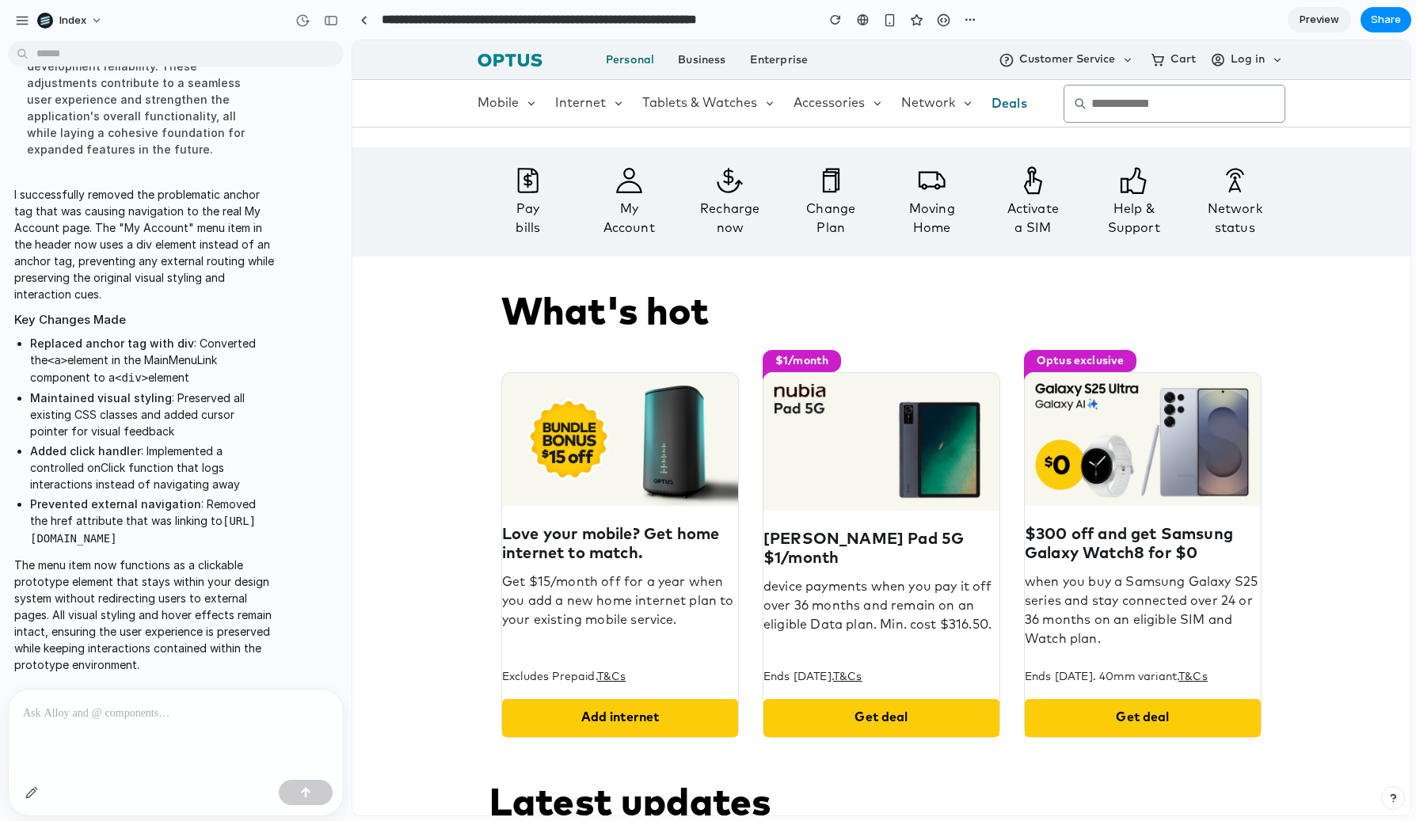
click at [637, 242] on div "My Account" at bounding box center [629, 201] width 101 height 109
click at [638, 220] on div "My Account" at bounding box center [630, 219] width 92 height 38
click at [611, 220] on div "My Account" at bounding box center [630, 219] width 92 height 38
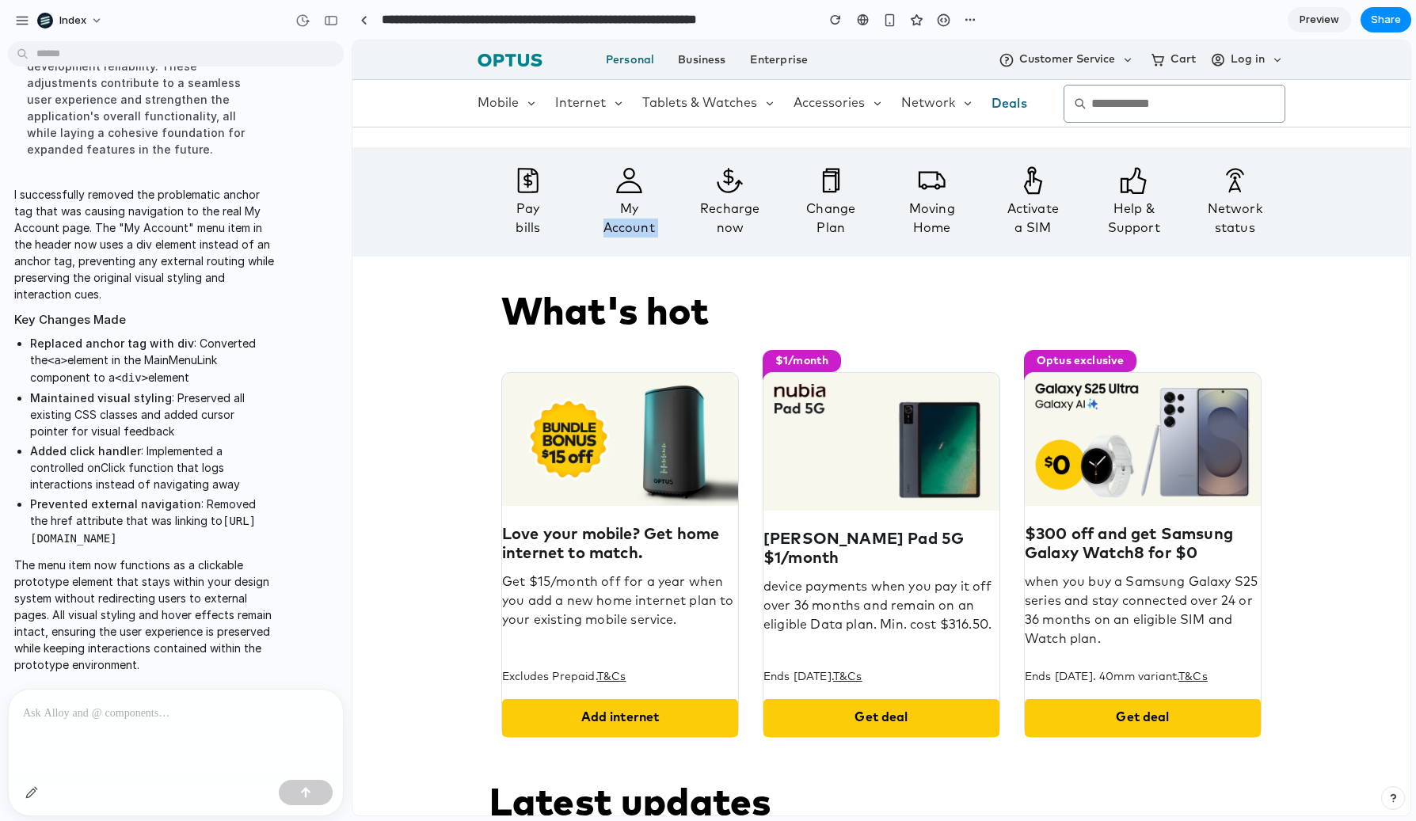
click at [611, 220] on div "My Account" at bounding box center [630, 219] width 92 height 38
click at [567, 255] on div "Pay bills" at bounding box center [528, 201] width 101 height 109
click at [584, 181] on icon at bounding box center [630, 180] width 92 height 29
click at [627, 227] on div "My Account" at bounding box center [630, 219] width 92 height 38
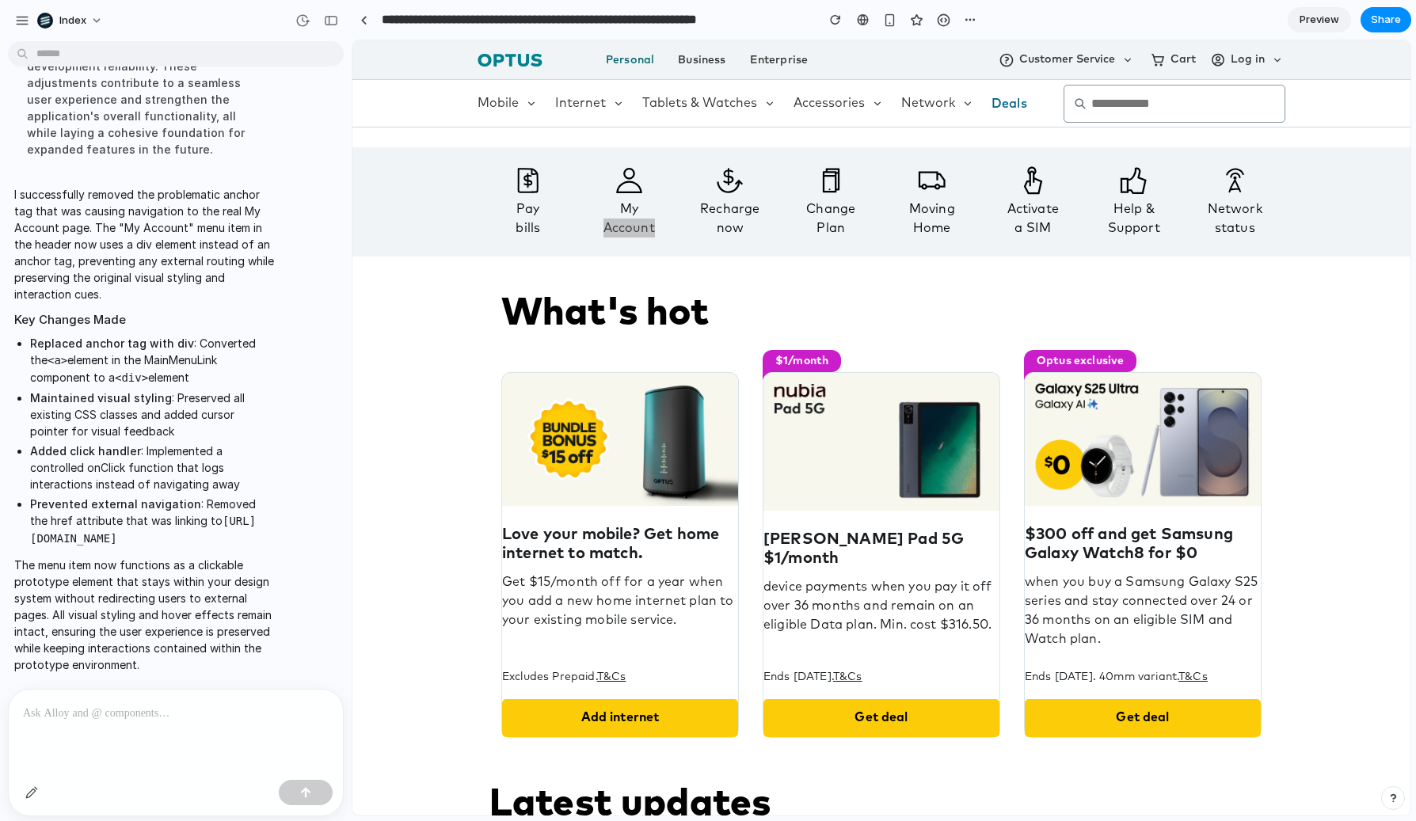
click at [299, 383] on div "I successfully removed the problematic anchor tag that was causing navigation t…" at bounding box center [171, 430] width 326 height 506
click at [384, 331] on div "Bundle Bonus Add more, save more. $15 off every month For a whole year on each …" at bounding box center [881, 205] width 1058 height 1990
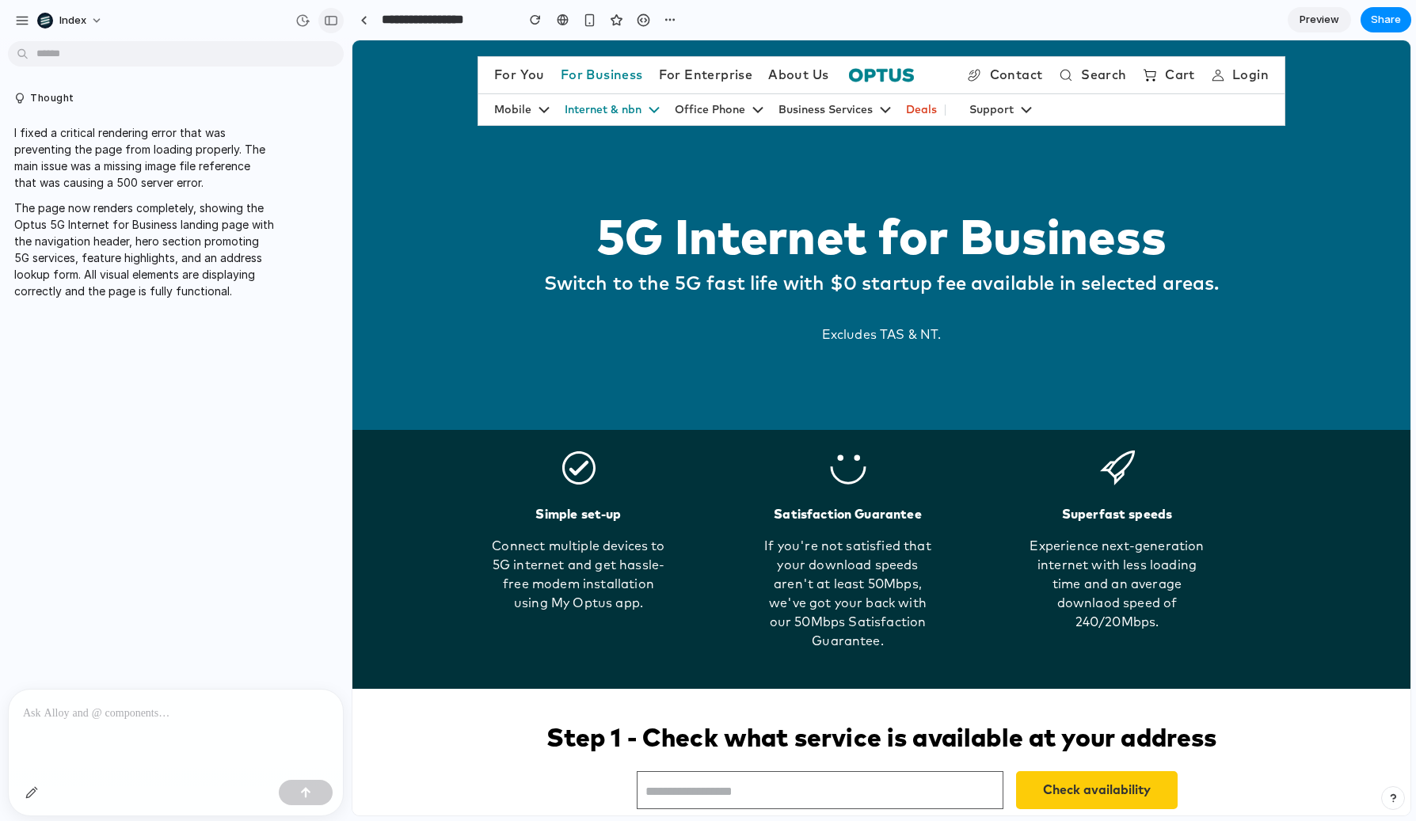
click at [326, 17] on div "button" at bounding box center [331, 20] width 14 height 11
click at [588, 17] on div "button" at bounding box center [589, 19] width 13 height 13
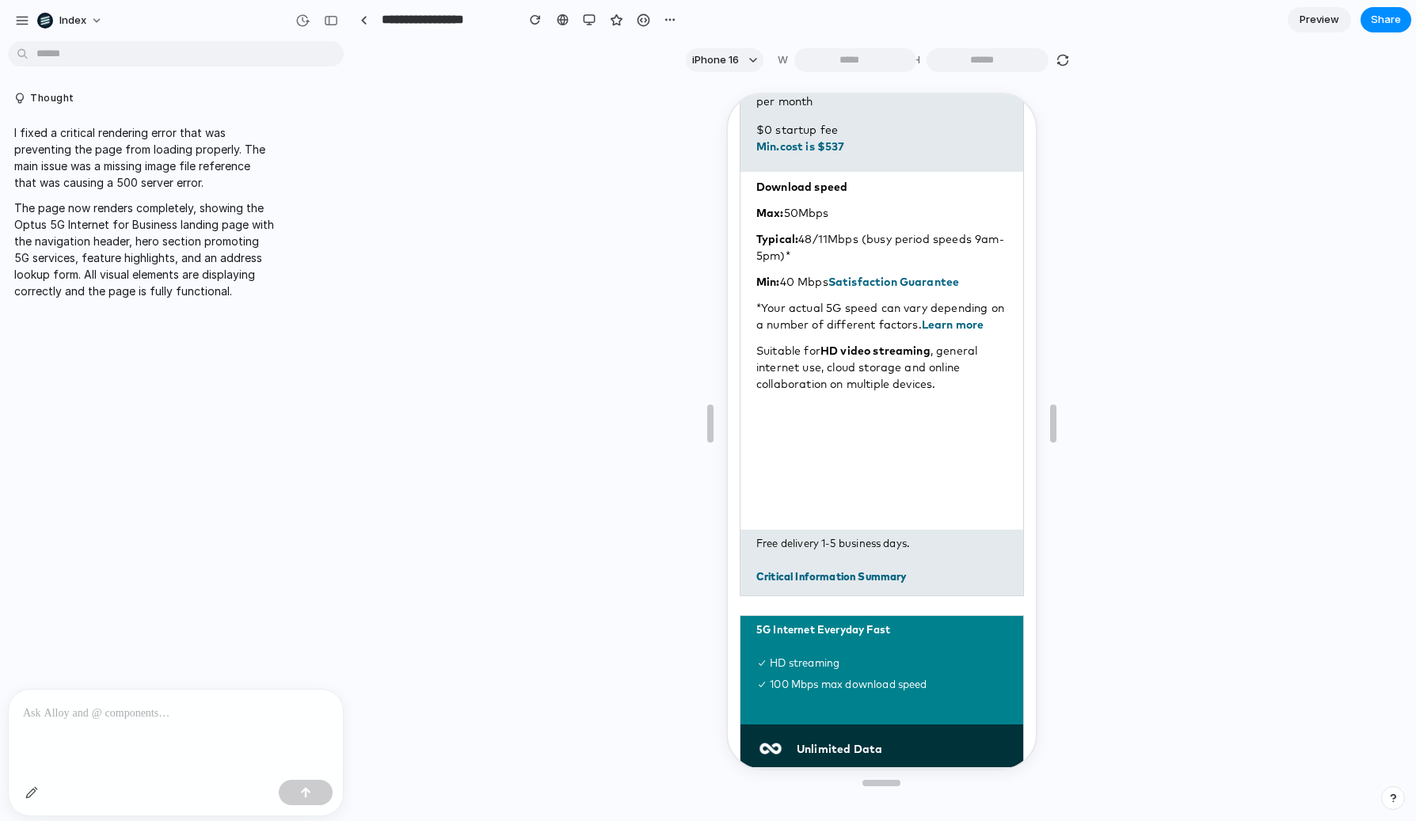
scroll to position [1187, 0]
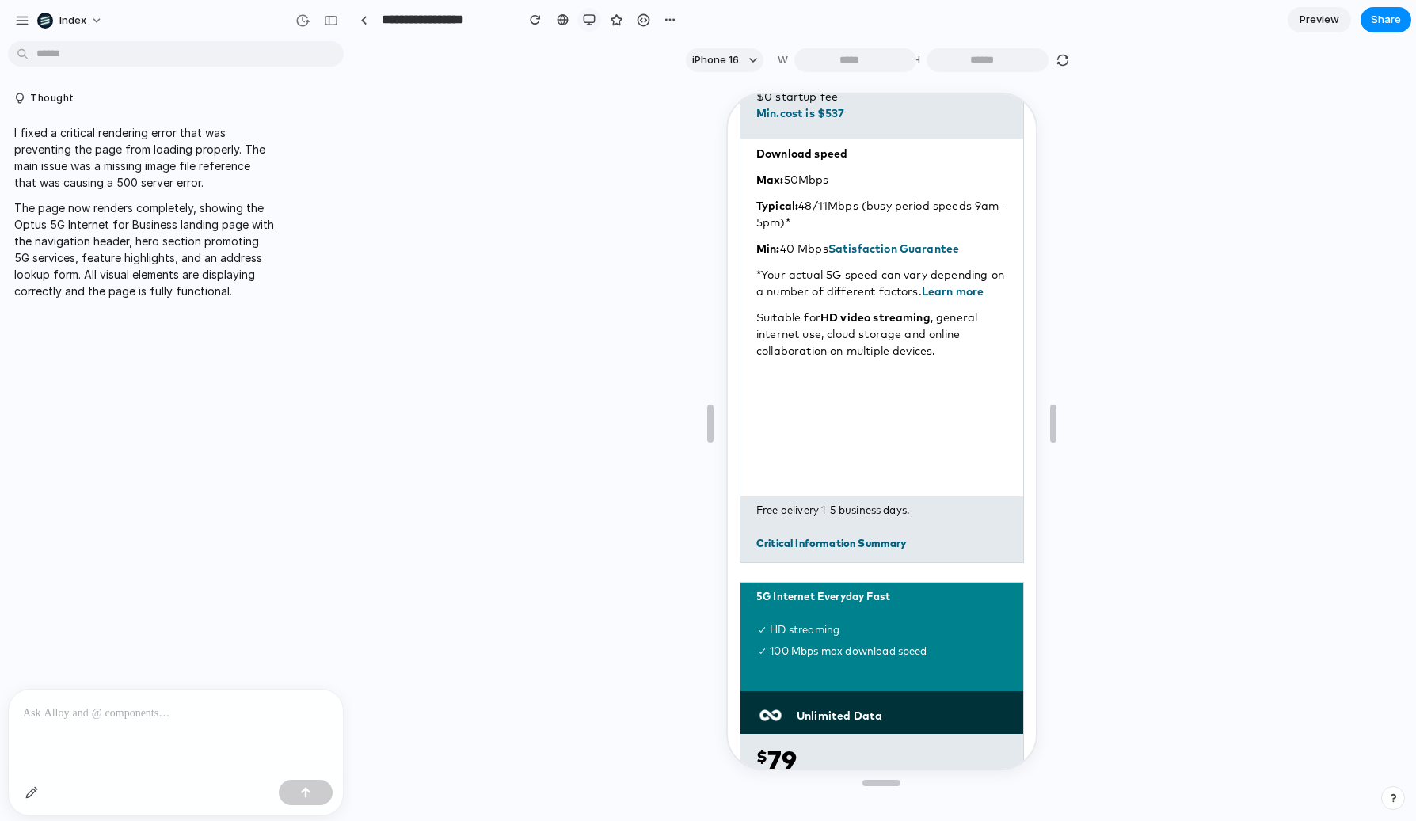
click at [584, 20] on div "button" at bounding box center [589, 19] width 13 height 13
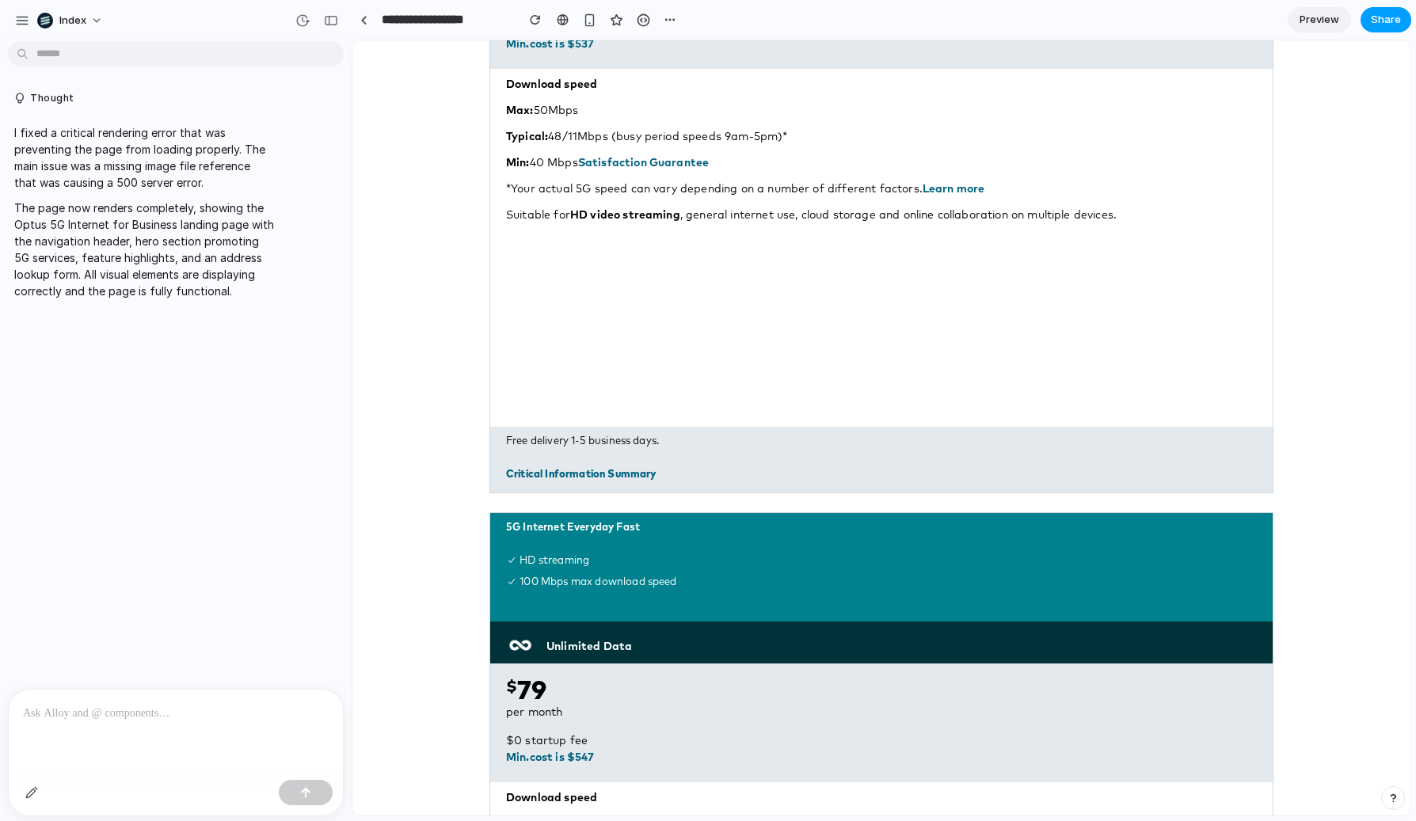
click at [1378, 21] on span "Share" at bounding box center [1386, 20] width 30 height 16
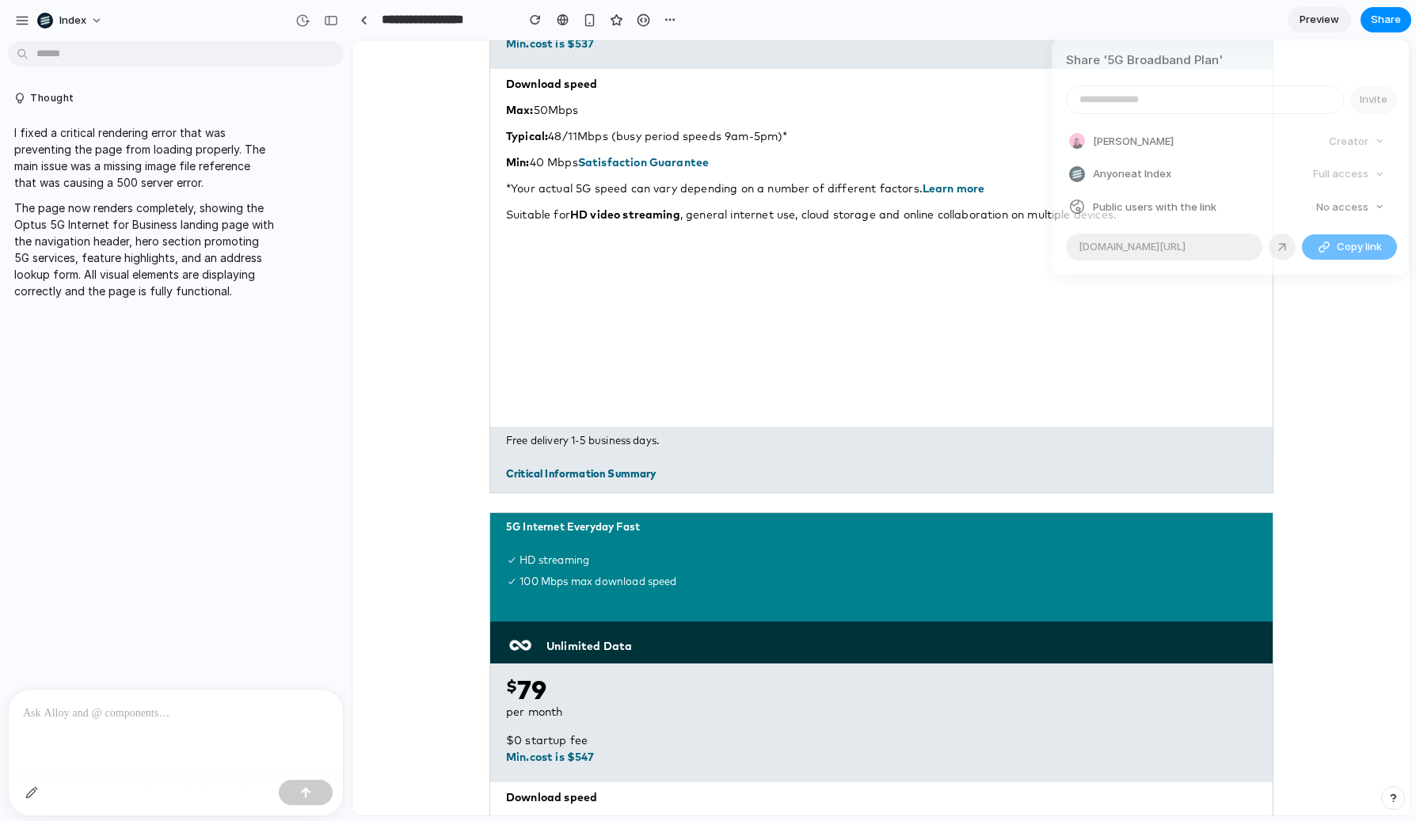
click at [969, 375] on div "Share ' 5G Broadband Plan ' Invite Simon Kubica Creator Anyone at Index Full ac…" at bounding box center [708, 410] width 1416 height 821
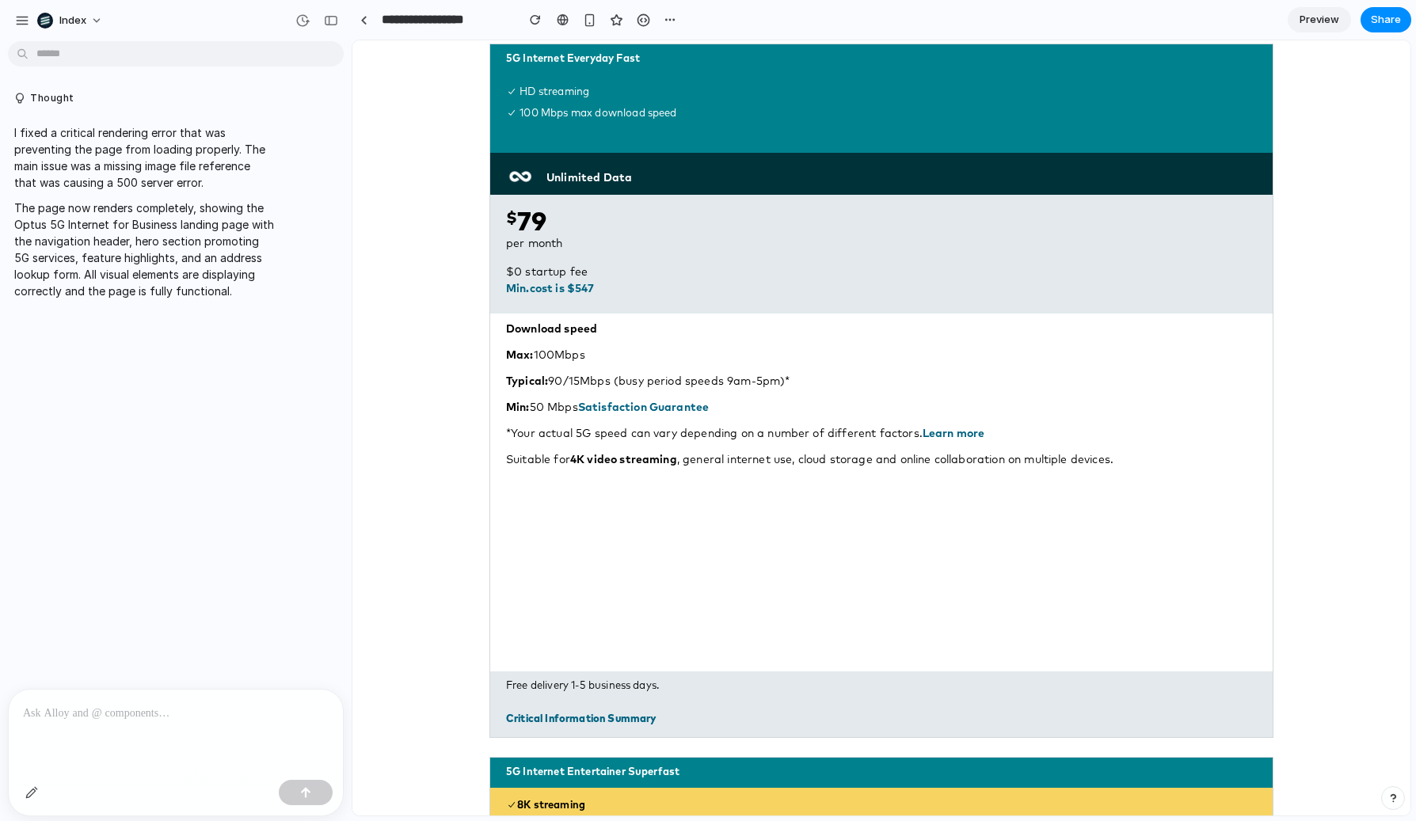
scroll to position [1132, 0]
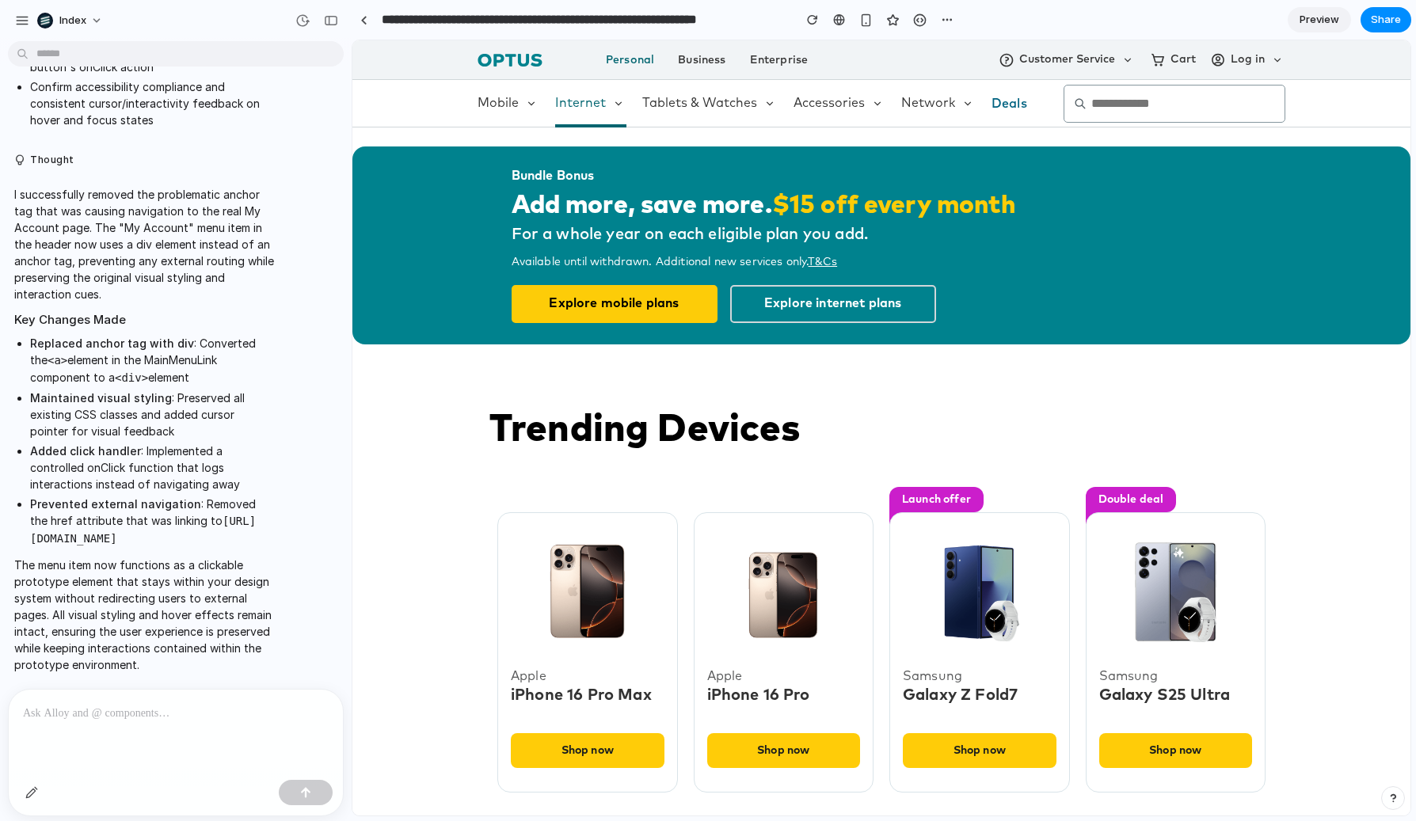
click at [569, 106] on span "Internet" at bounding box center [580, 103] width 51 height 14
click at [696, 106] on span "Tablets & Watches" at bounding box center [699, 103] width 115 height 14
click at [817, 101] on span "Accessories" at bounding box center [829, 103] width 71 height 14
click at [1078, 54] on button "Customer Service" at bounding box center [1067, 60] width 137 height 16
click at [1185, 54] on button "Cart" at bounding box center [1173, 60] width 46 height 16
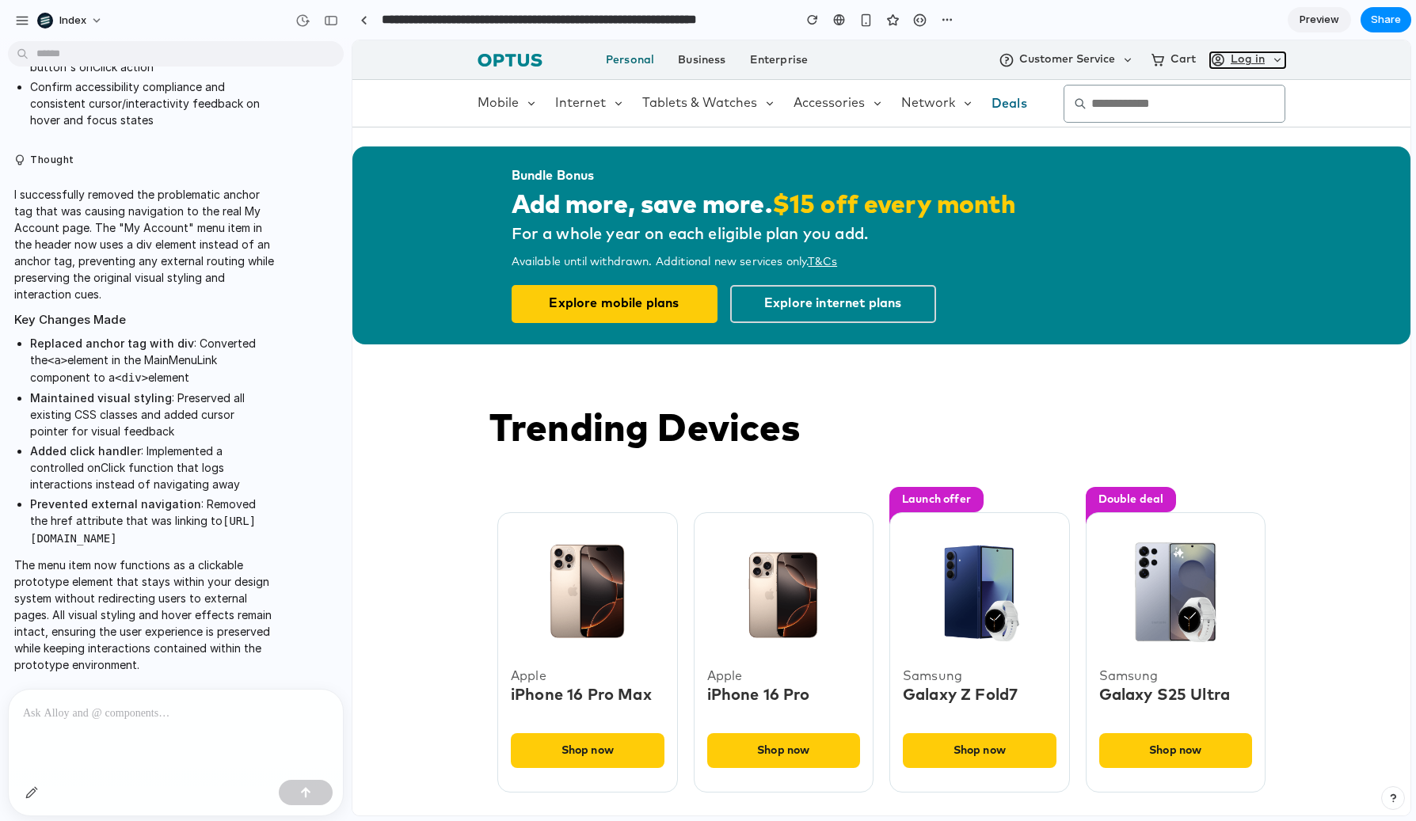
click at [1217, 54] on icon at bounding box center [1218, 60] width 16 height 16
click at [1273, 56] on icon at bounding box center [1278, 60] width 16 height 16
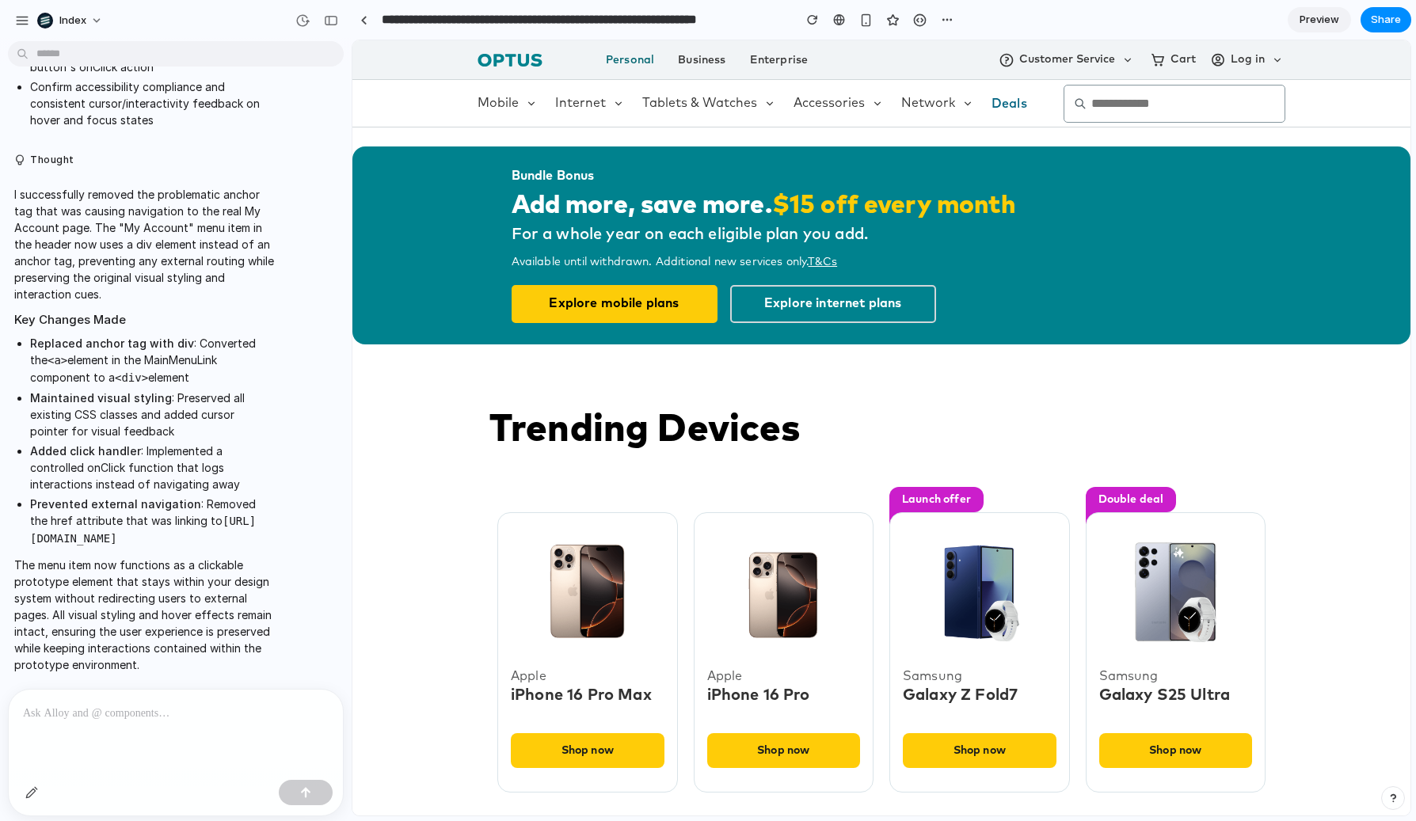
click at [1202, 142] on div "Bundle Bonus Add more, save more. $15 off every month For a whole year on each …" at bounding box center [881, 246] width 1058 height 236
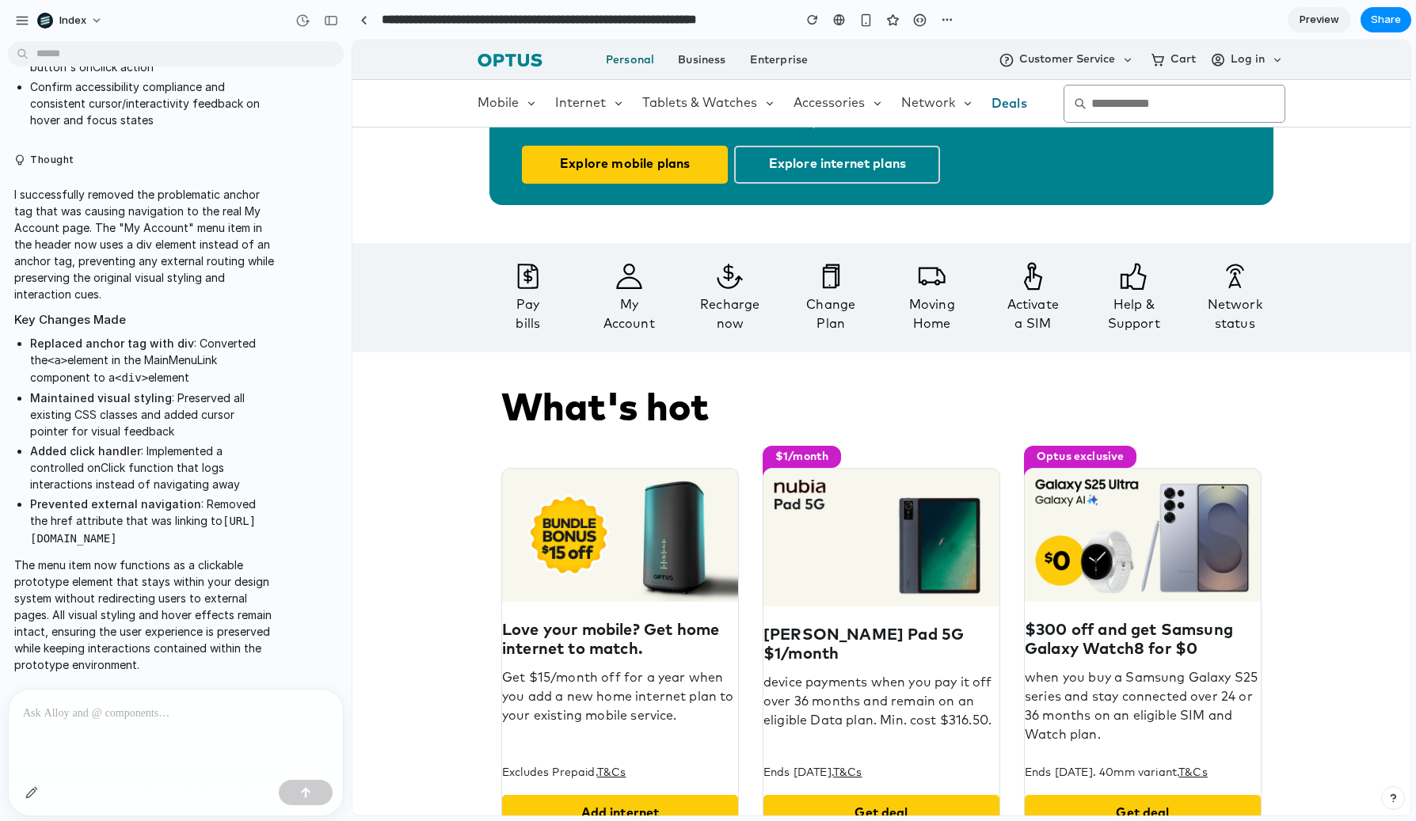
scroll to position [730, 0]
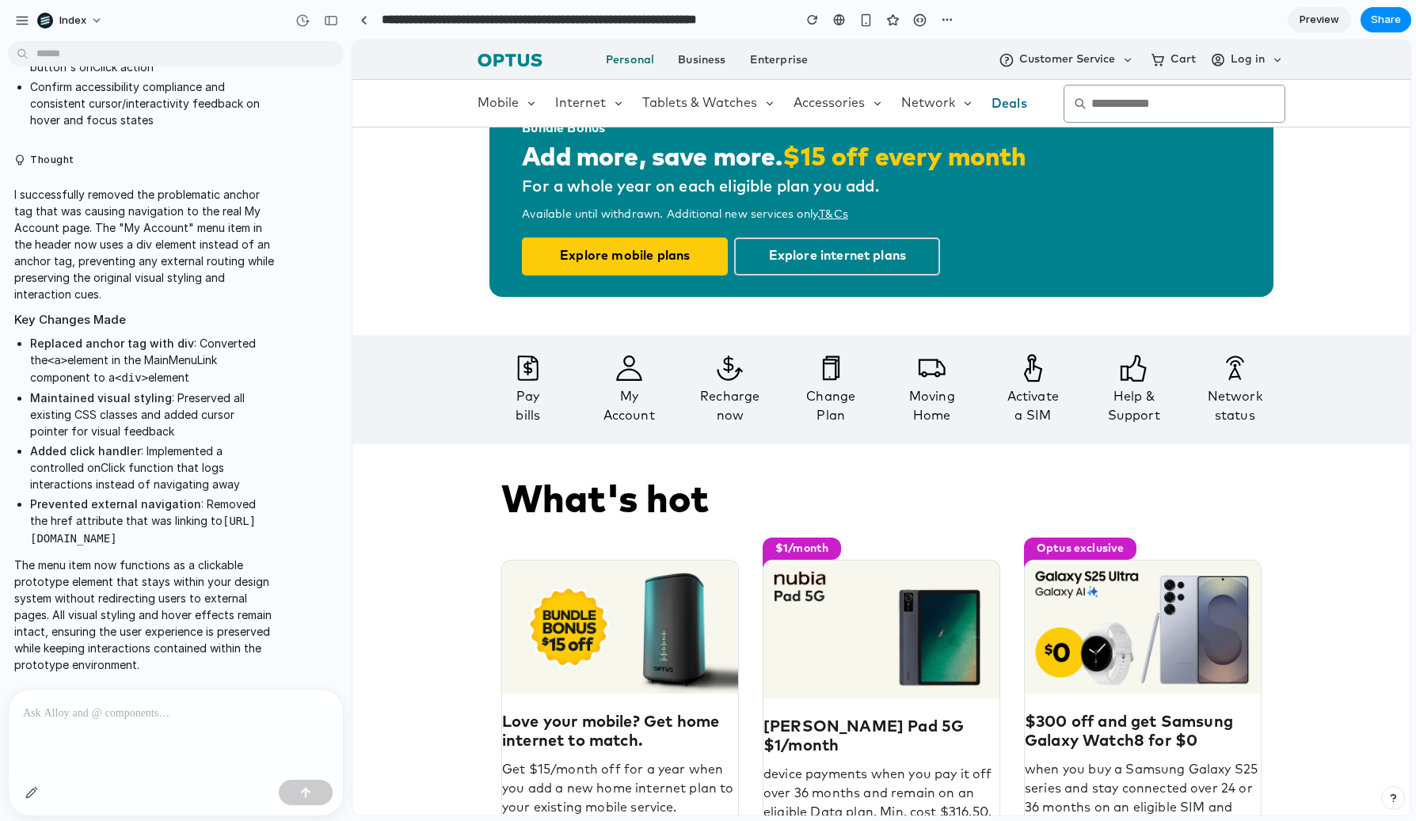
click at [635, 410] on div "My Account" at bounding box center [630, 406] width 92 height 38
click at [722, 410] on div "Recharge now" at bounding box center [730, 406] width 92 height 38
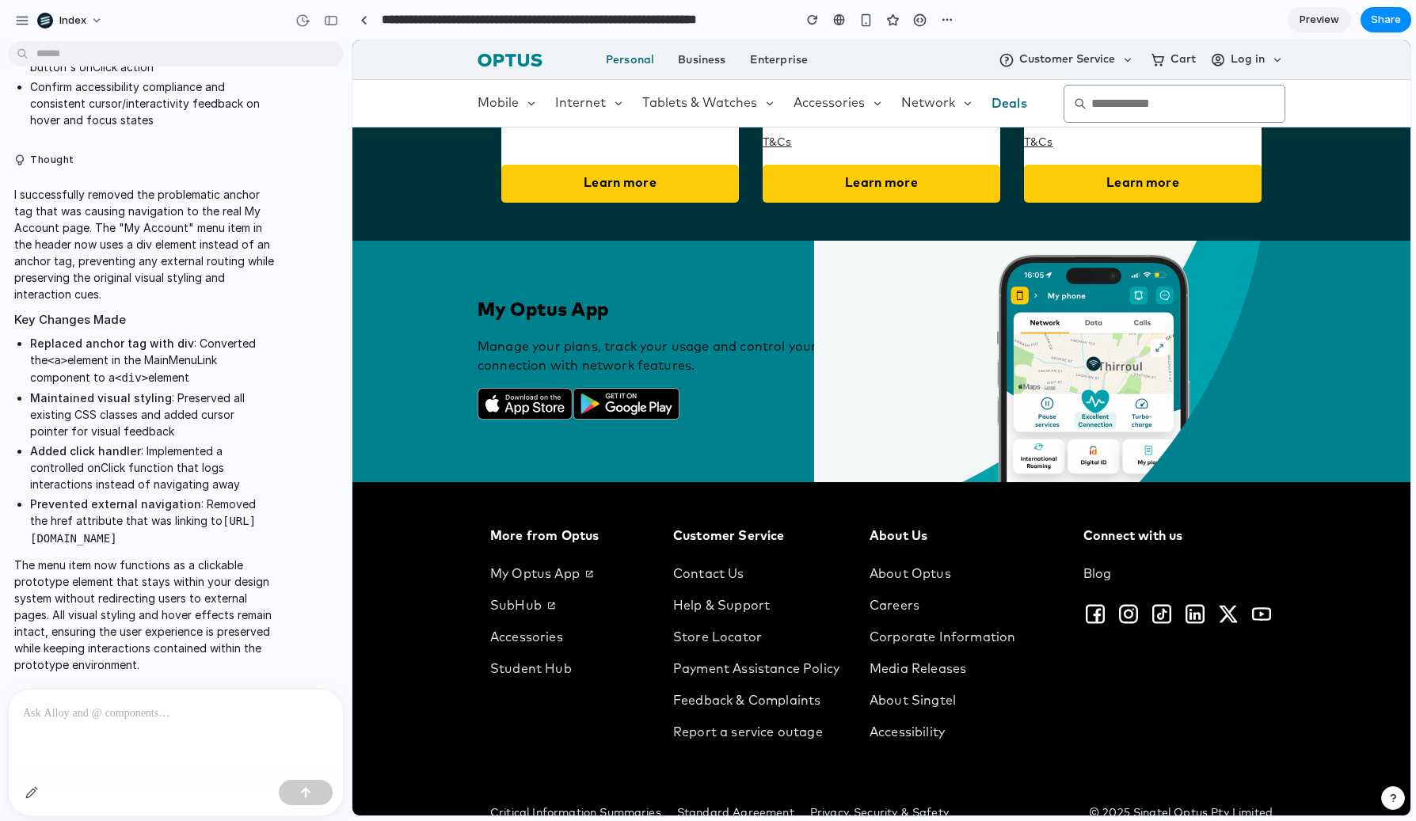
scroll to position [2466, 0]
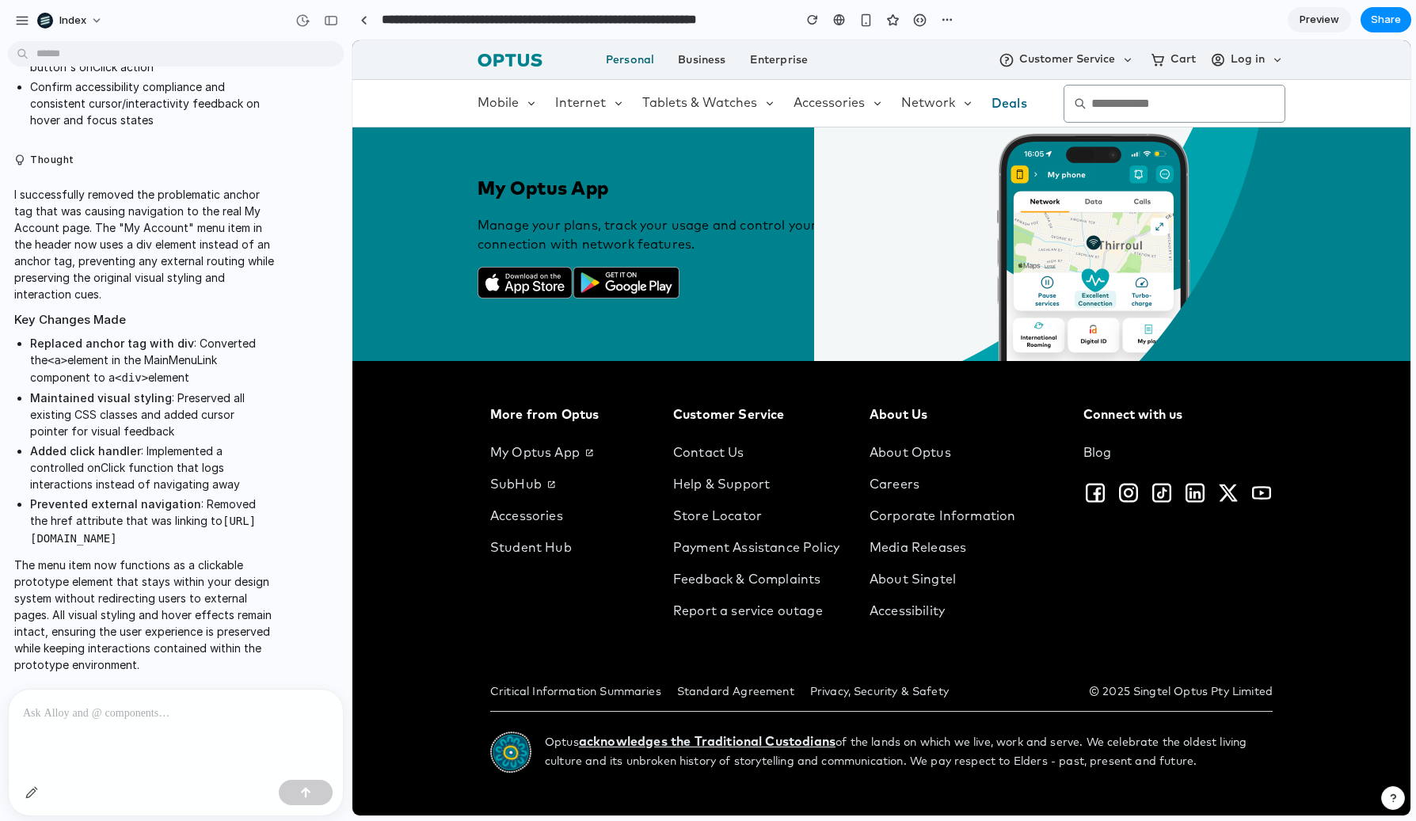
click at [153, 709] on p at bounding box center [176, 713] width 306 height 19
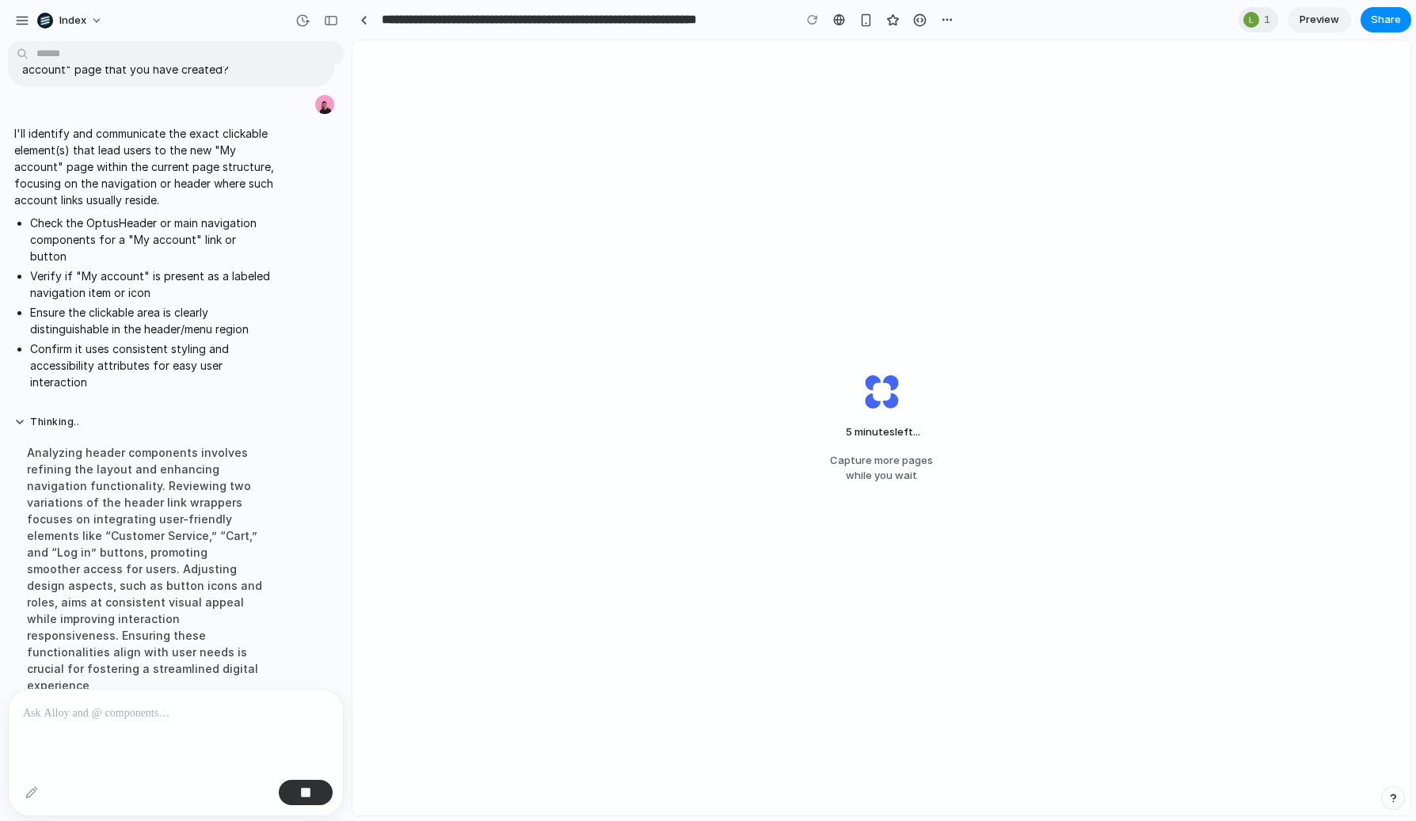
scroll to position [3058, 0]
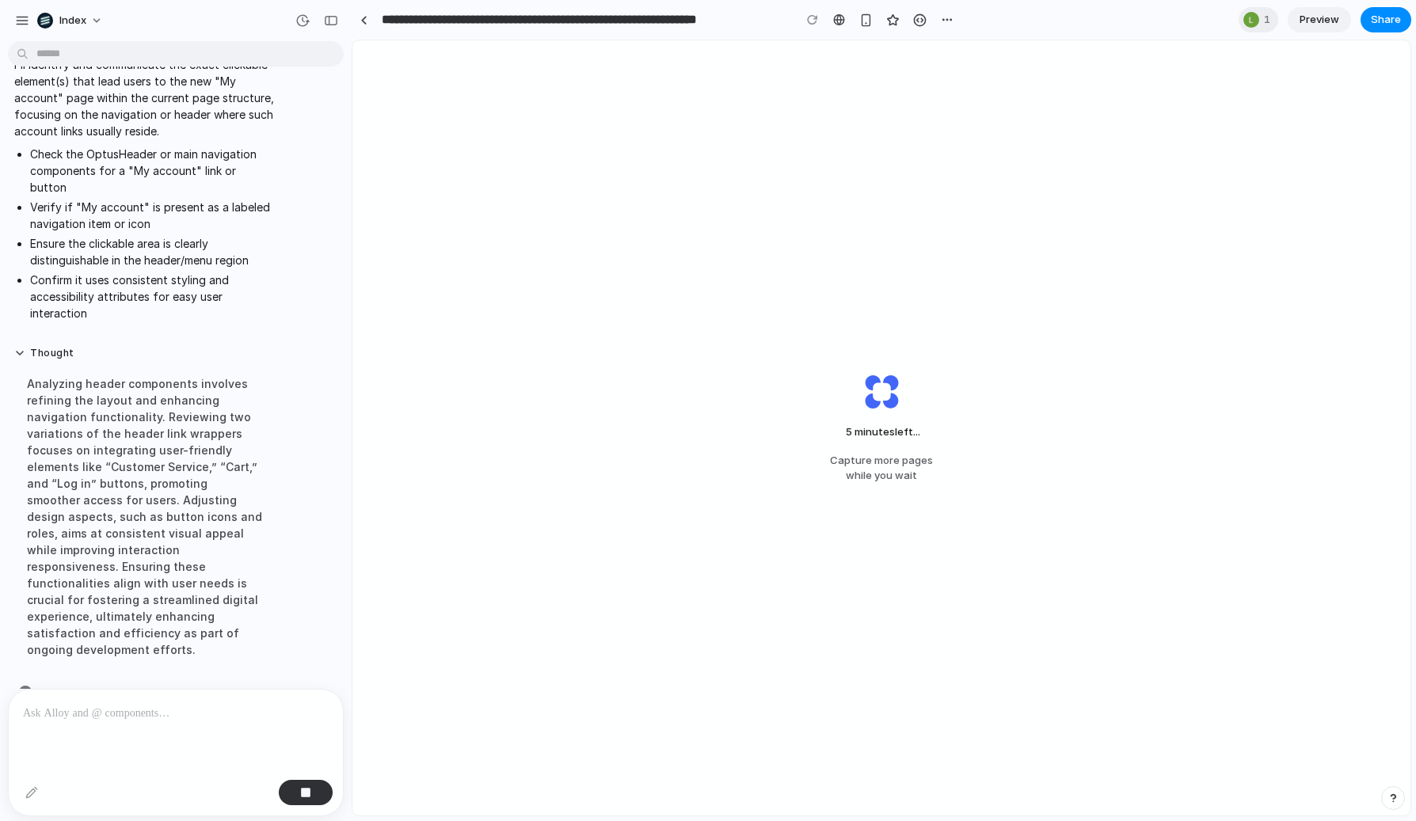
click at [933, 618] on div "5 minutes left ... Capture more pages while you wait" at bounding box center [881, 427] width 1058 height 775
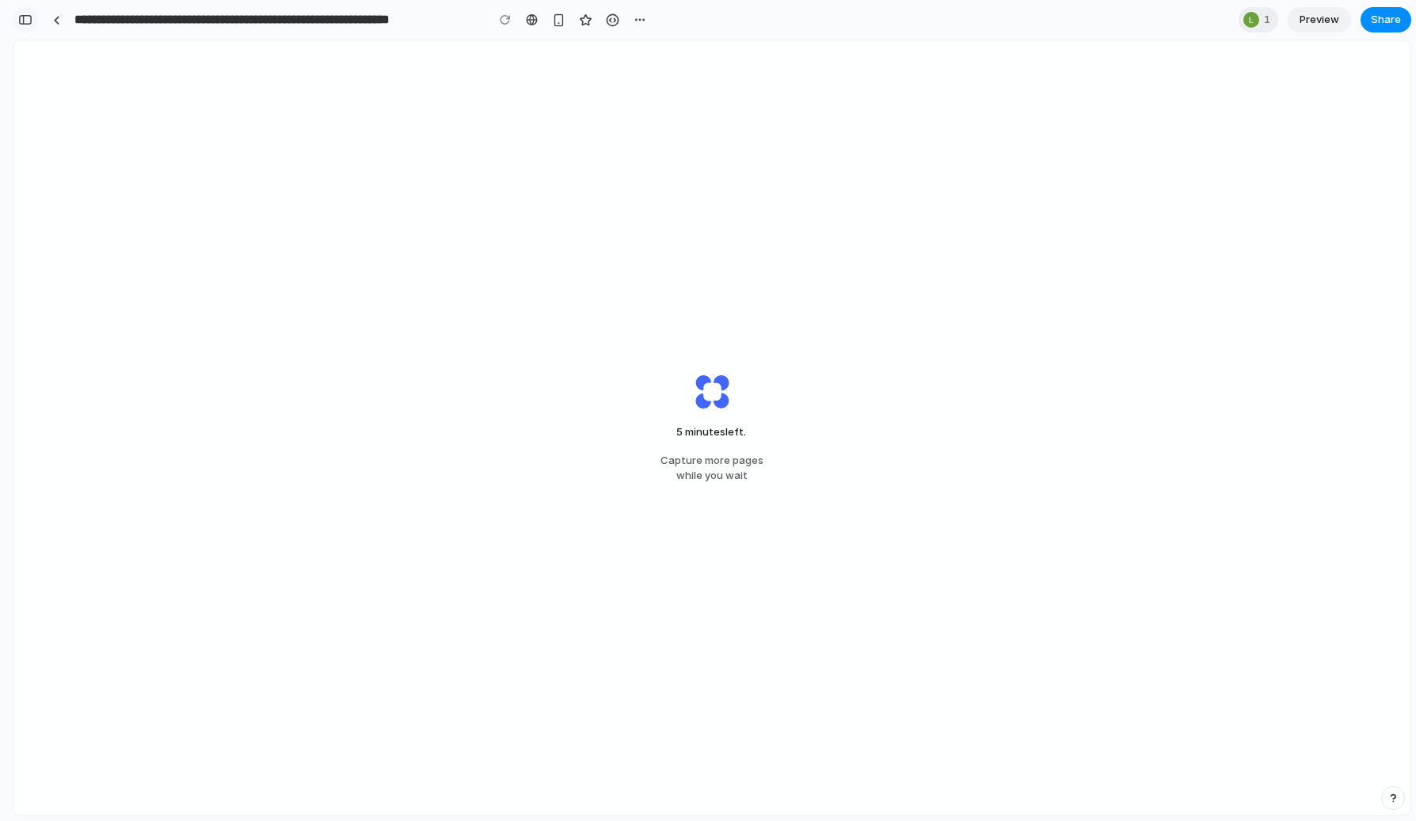
click at [26, 23] on div "button" at bounding box center [25, 19] width 14 height 11
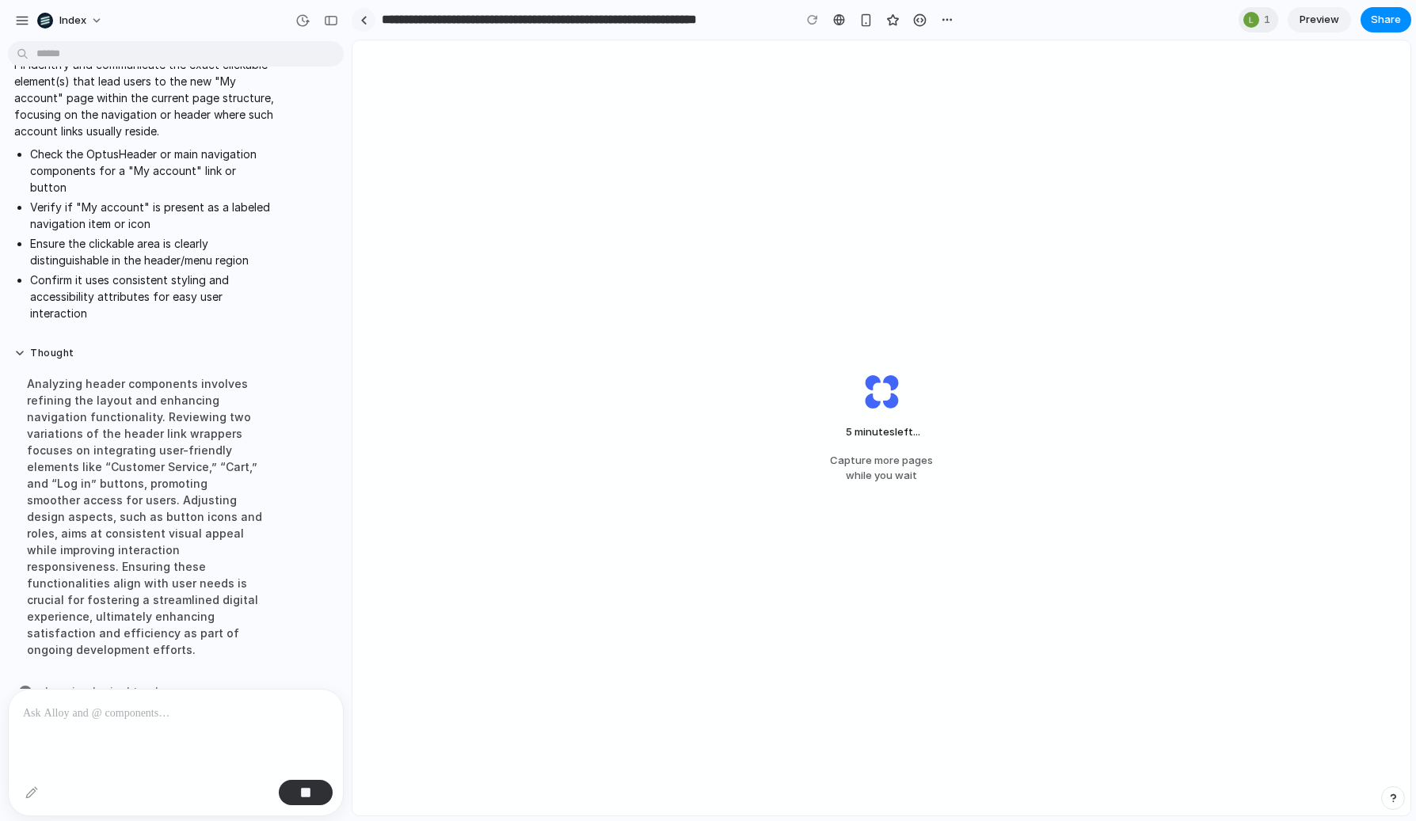
click at [360, 27] on link at bounding box center [364, 20] width 24 height 24
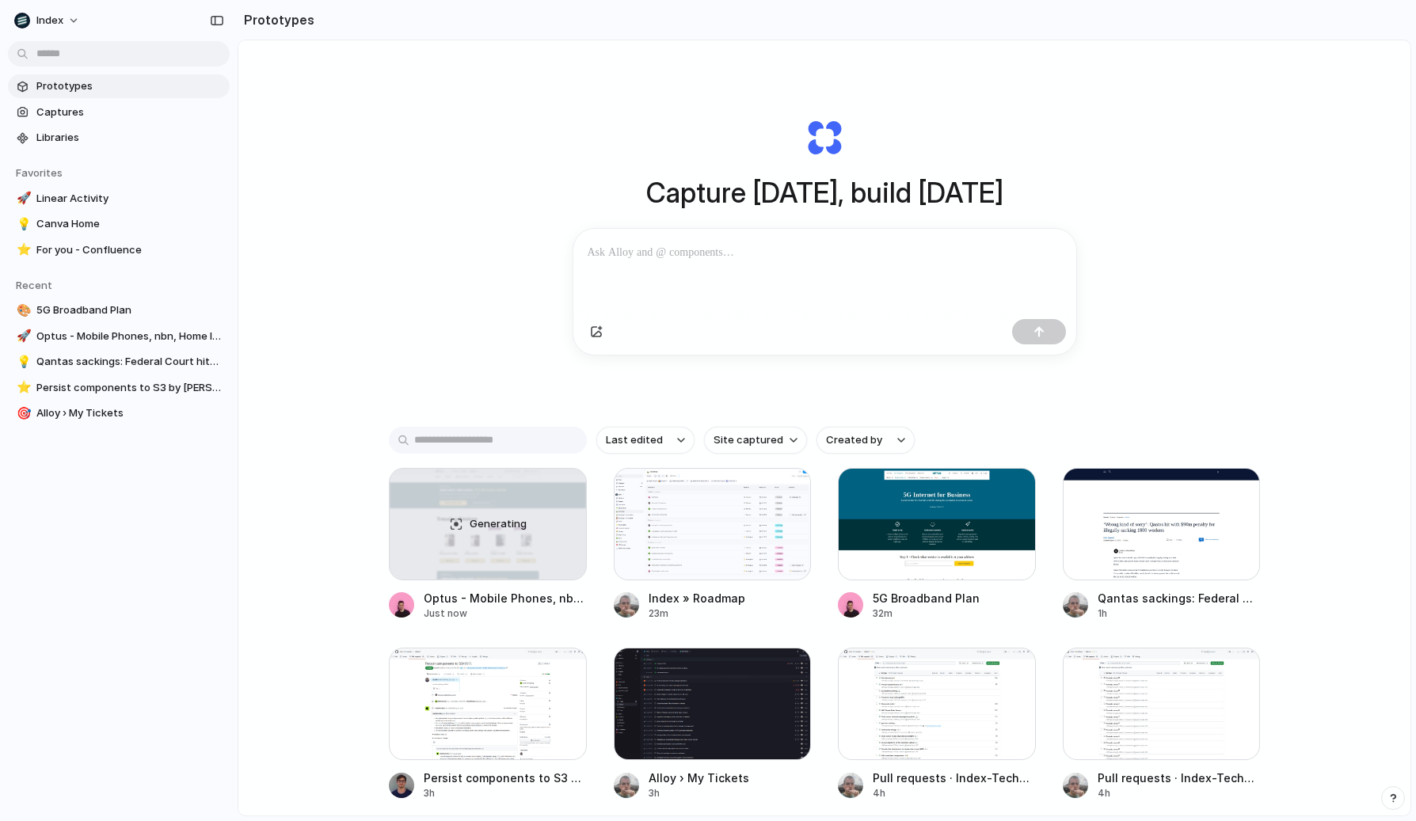
click at [404, 307] on div "Capture today, build tomorrow Clone web app Clone screenshot Start from existin…" at bounding box center [824, 469] width 1172 height 859
click at [649, 516] on div at bounding box center [713, 524] width 198 height 112
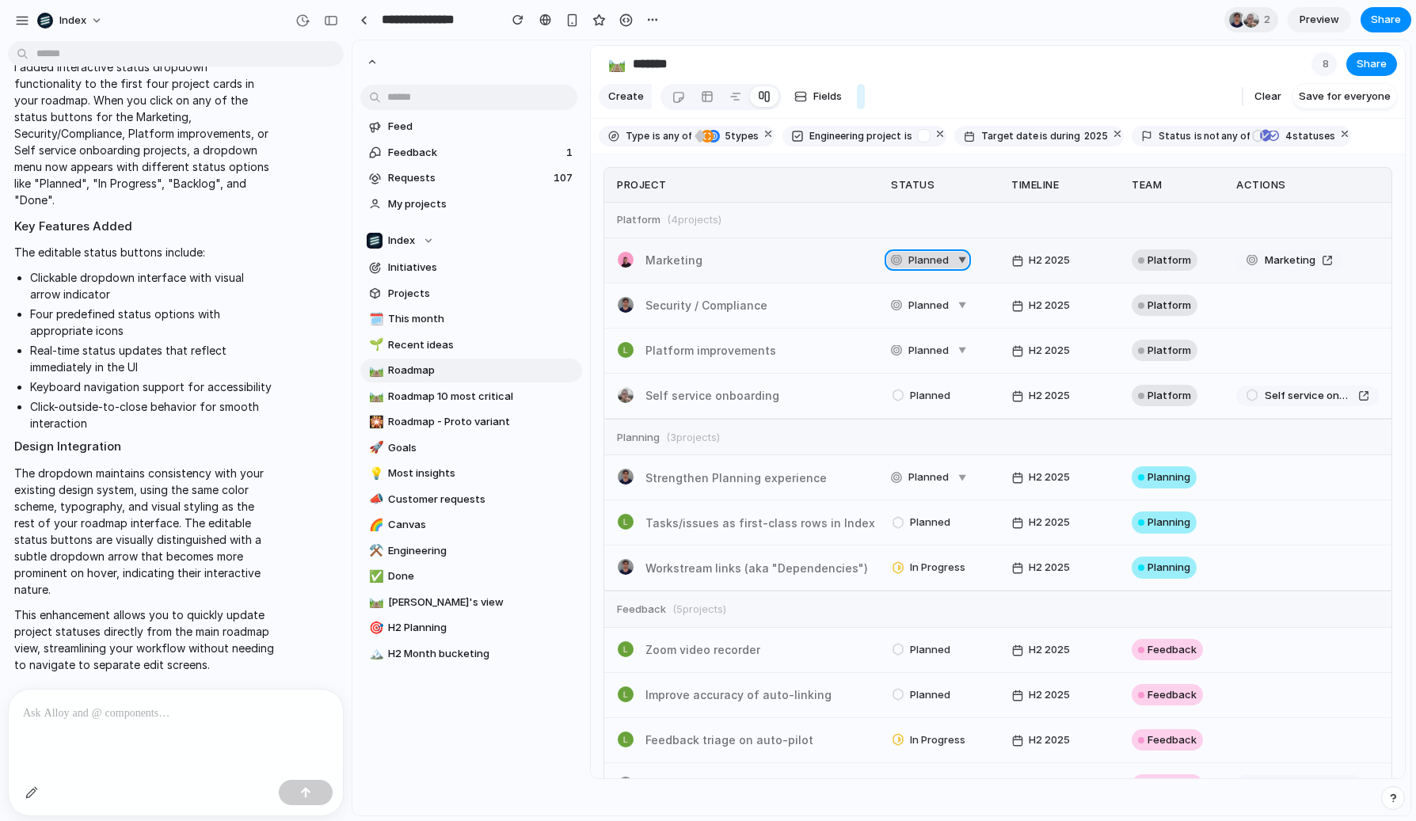
click at [931, 269] on span "Planned" at bounding box center [928, 261] width 40 height 16
click at [914, 333] on div "In Progress" at bounding box center [942, 323] width 78 height 19
click at [917, 315] on div "Planned" at bounding box center [922, 305] width 63 height 19
click at [905, 413] on div "Backlog" at bounding box center [934, 403] width 62 height 19
click at [916, 362] on div "Planned" at bounding box center [922, 351] width 66 height 22
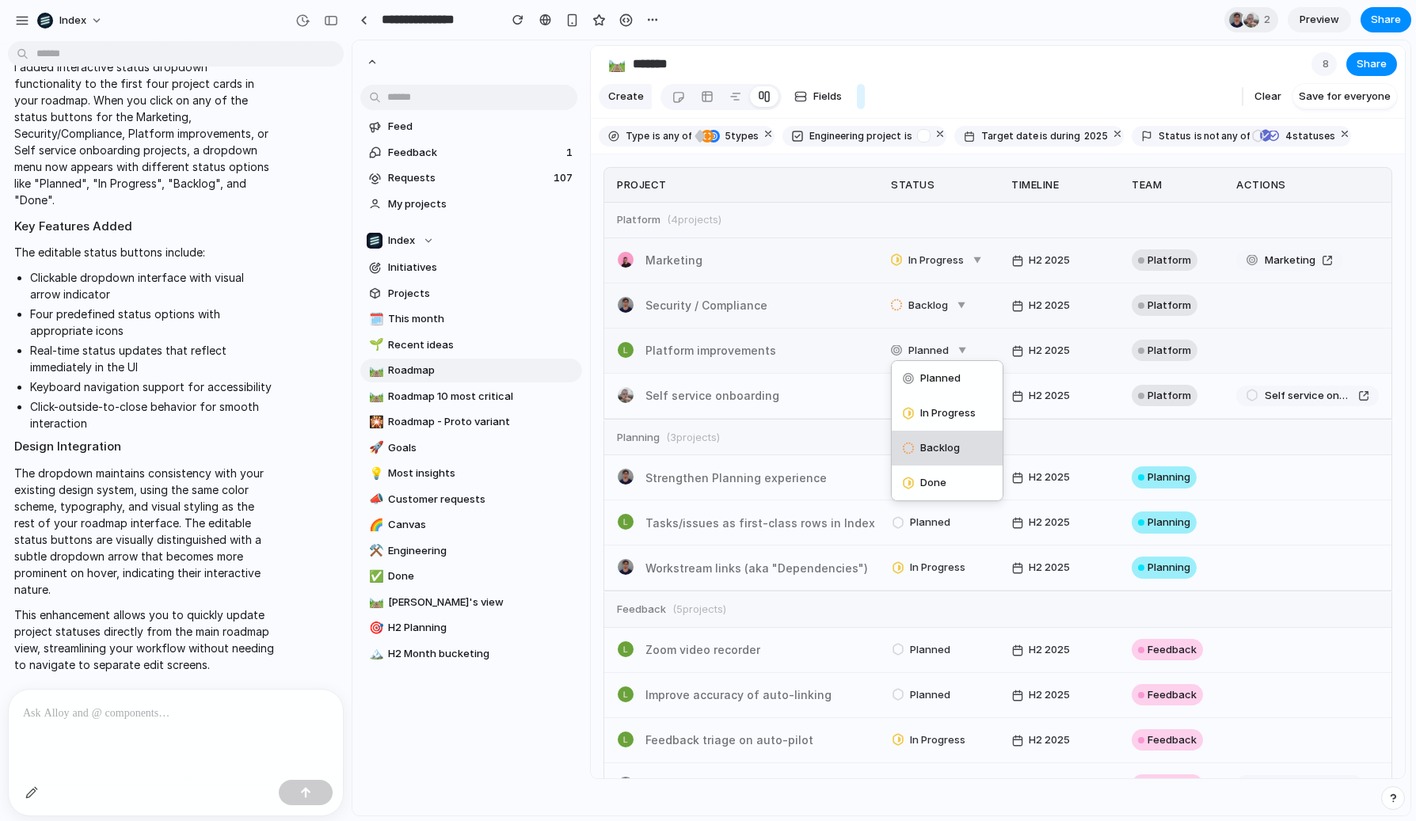
click at [903, 458] on div "Backlog" at bounding box center [934, 448] width 62 height 19
click at [910, 404] on span "Planned" at bounding box center [930, 396] width 40 height 16
click at [914, 362] on div "Backlog" at bounding box center [921, 351] width 65 height 22
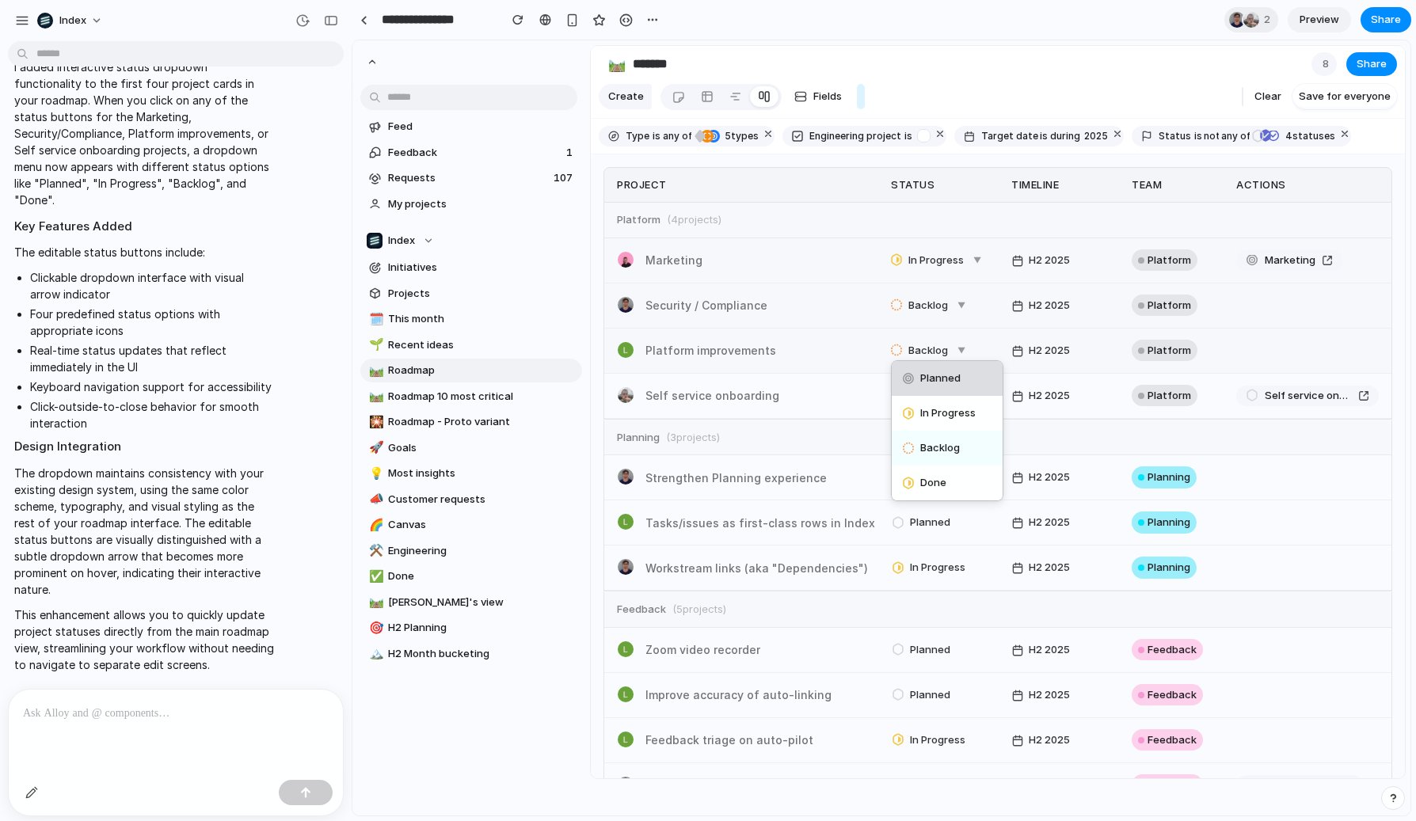
click at [920, 387] on span "Planned" at bounding box center [940, 379] width 40 height 16
click at [928, 314] on span "Backlog" at bounding box center [928, 306] width 40 height 16
click at [923, 376] on span "In Progress" at bounding box center [947, 368] width 55 height 16
click at [922, 269] on span "In Progress" at bounding box center [935, 261] width 55 height 16
click at [919, 306] on div "Planned" at bounding box center [957, 288] width 130 height 35
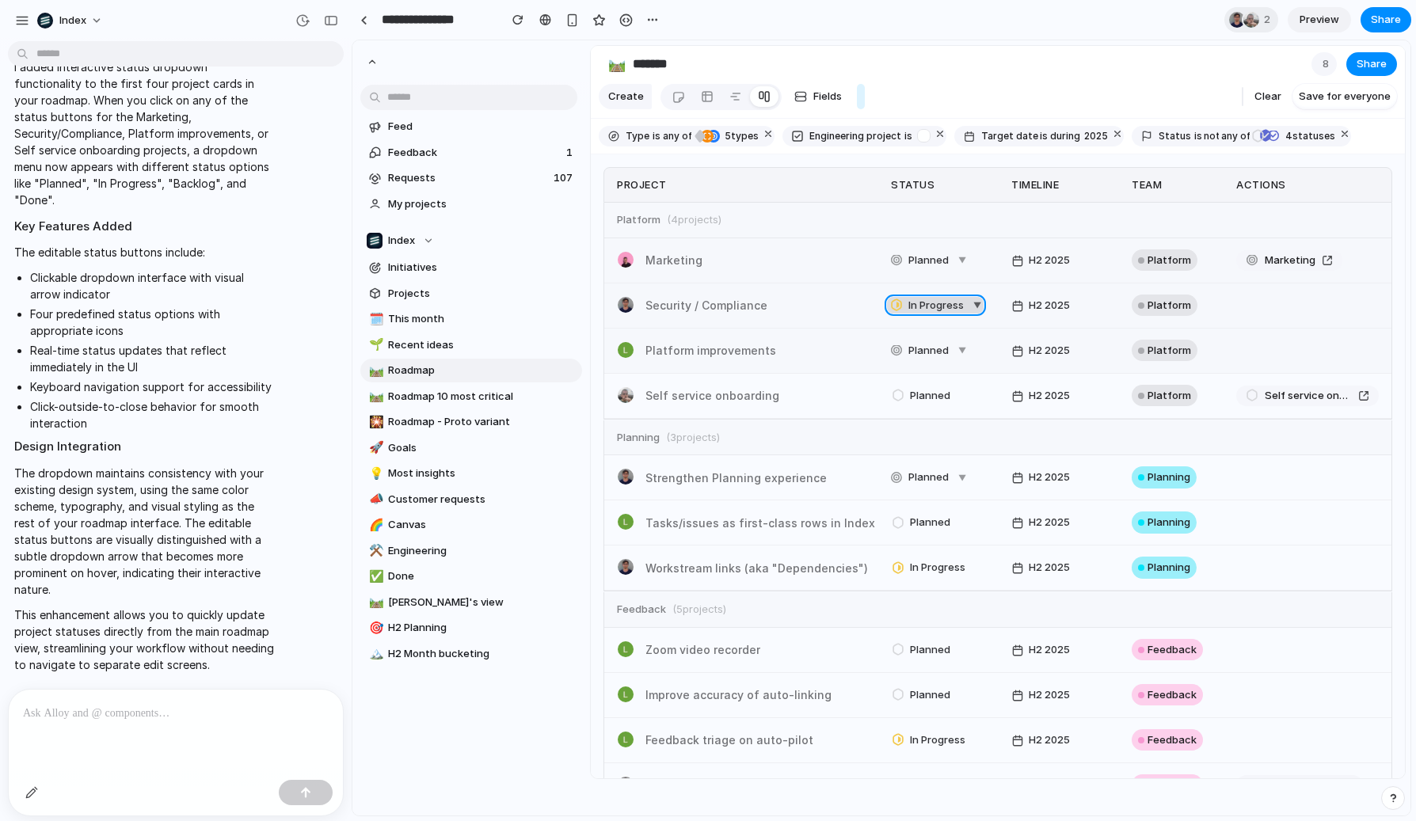
click at [908, 314] on span "In Progress" at bounding box center [935, 306] width 55 height 16
click at [903, 341] on div at bounding box center [908, 333] width 11 height 14
click at [914, 314] on span "Planned" at bounding box center [928, 306] width 40 height 16
click at [920, 376] on span "In Progress" at bounding box center [947, 368] width 55 height 16
click at [920, 318] on div "In Progress ▼" at bounding box center [946, 305] width 111 height 25
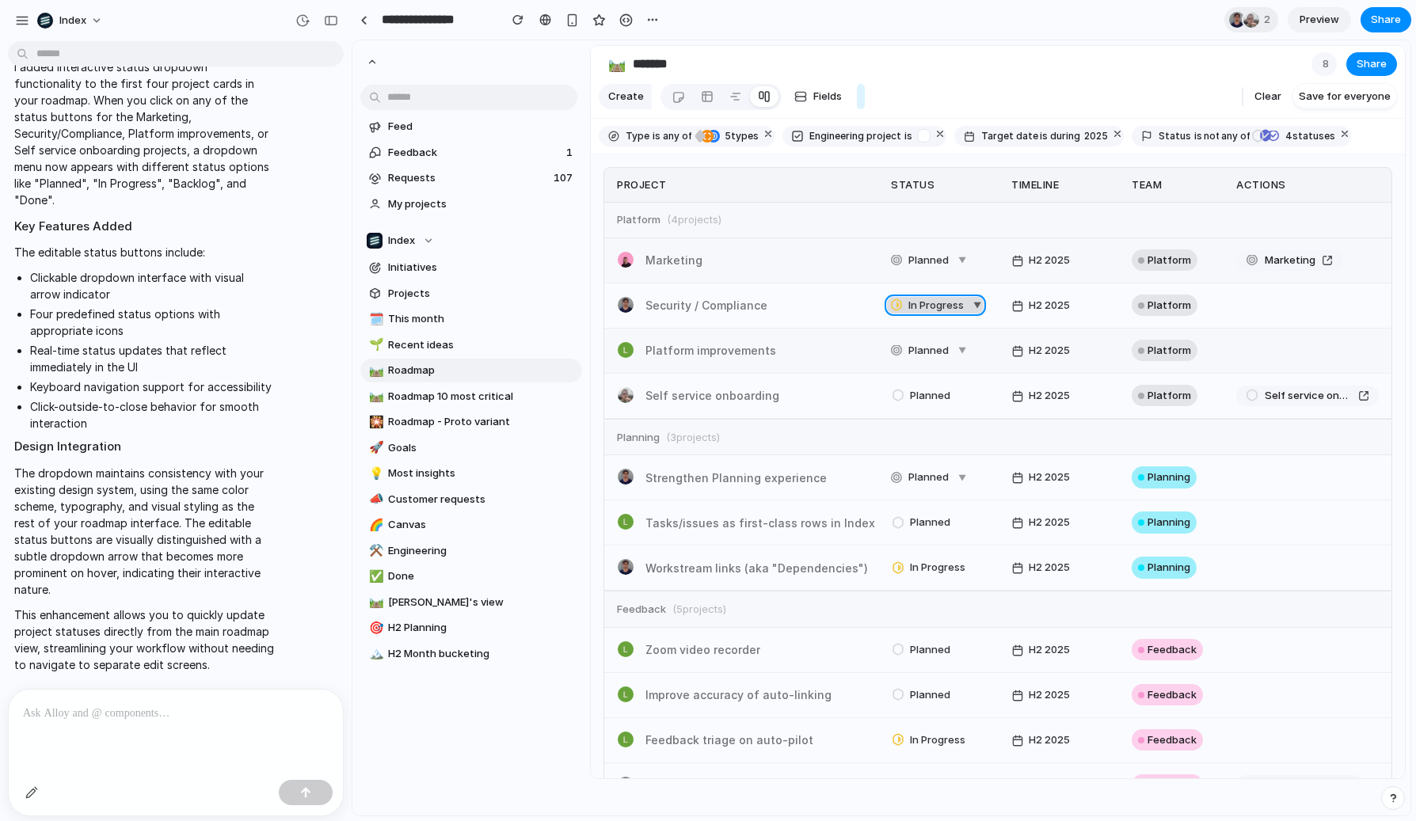
click at [920, 314] on span "In Progress" at bounding box center [935, 306] width 55 height 16
click at [903, 448] on div "Done" at bounding box center [927, 437] width 48 height 19
click at [923, 315] on div "Done" at bounding box center [915, 305] width 48 height 19
click at [915, 421] on div "Backlog" at bounding box center [957, 403] width 130 height 35
click at [919, 314] on span "Backlog" at bounding box center [928, 306] width 40 height 16
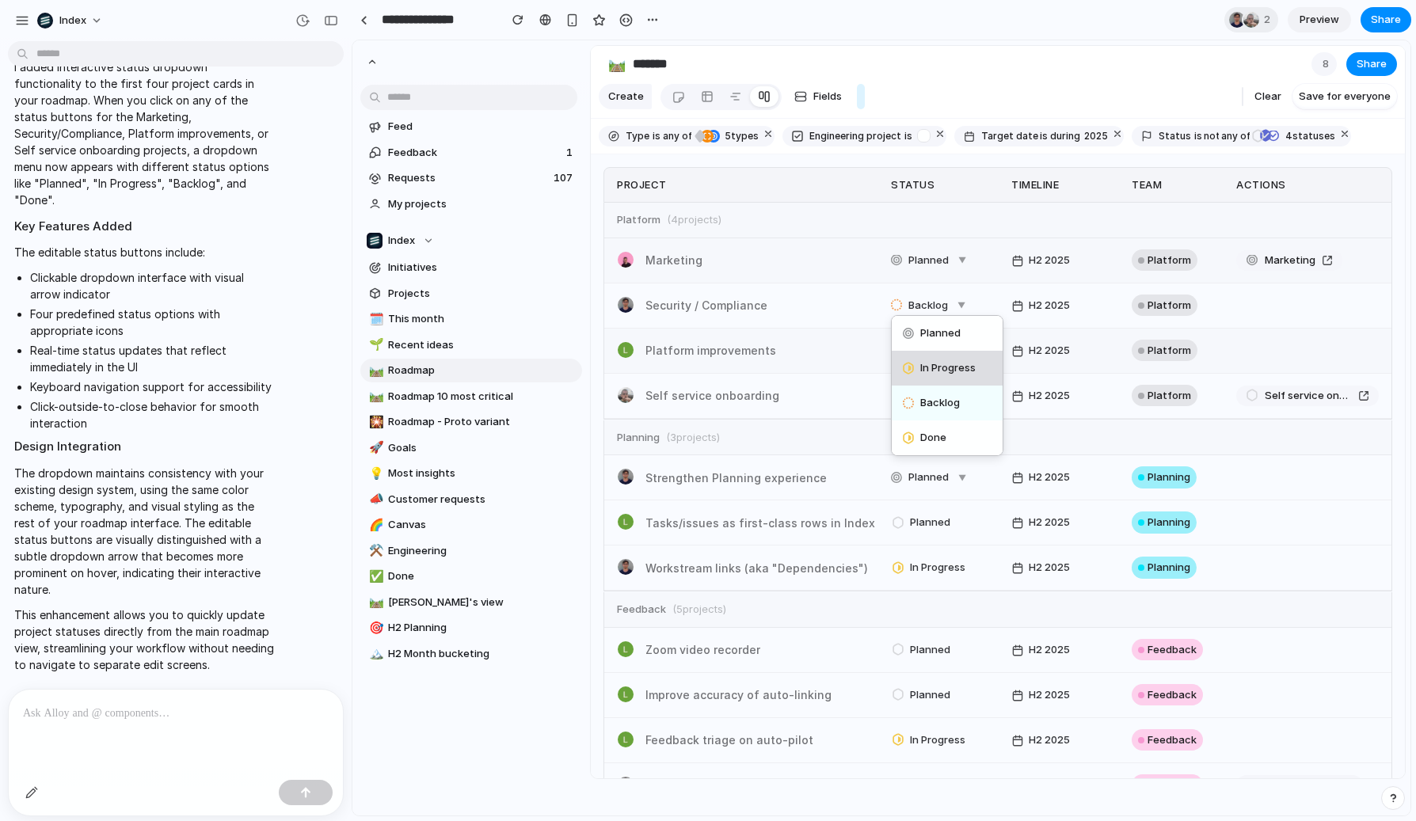
click at [914, 386] on div "In Progress" at bounding box center [957, 368] width 130 height 35
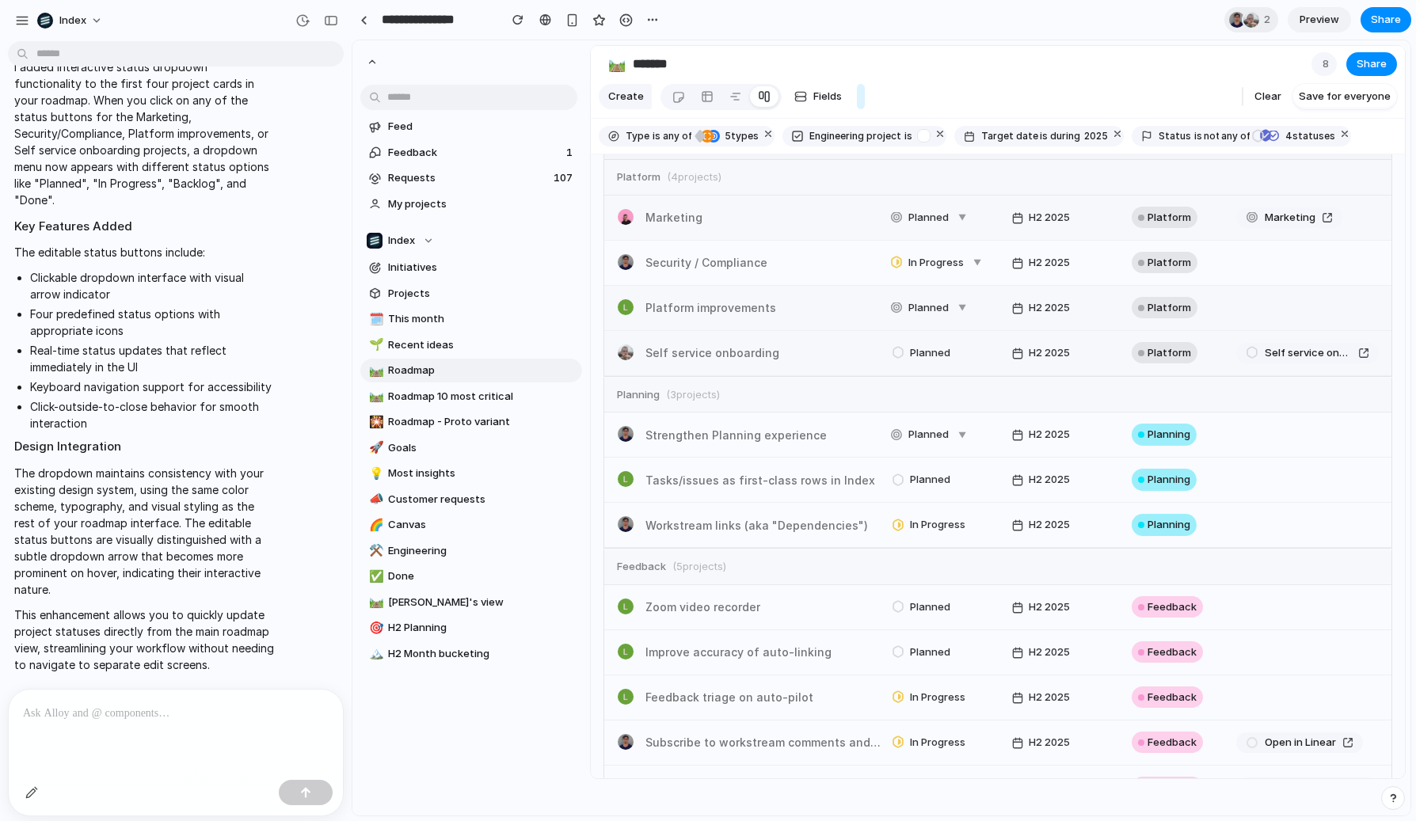
scroll to position [38, 0]
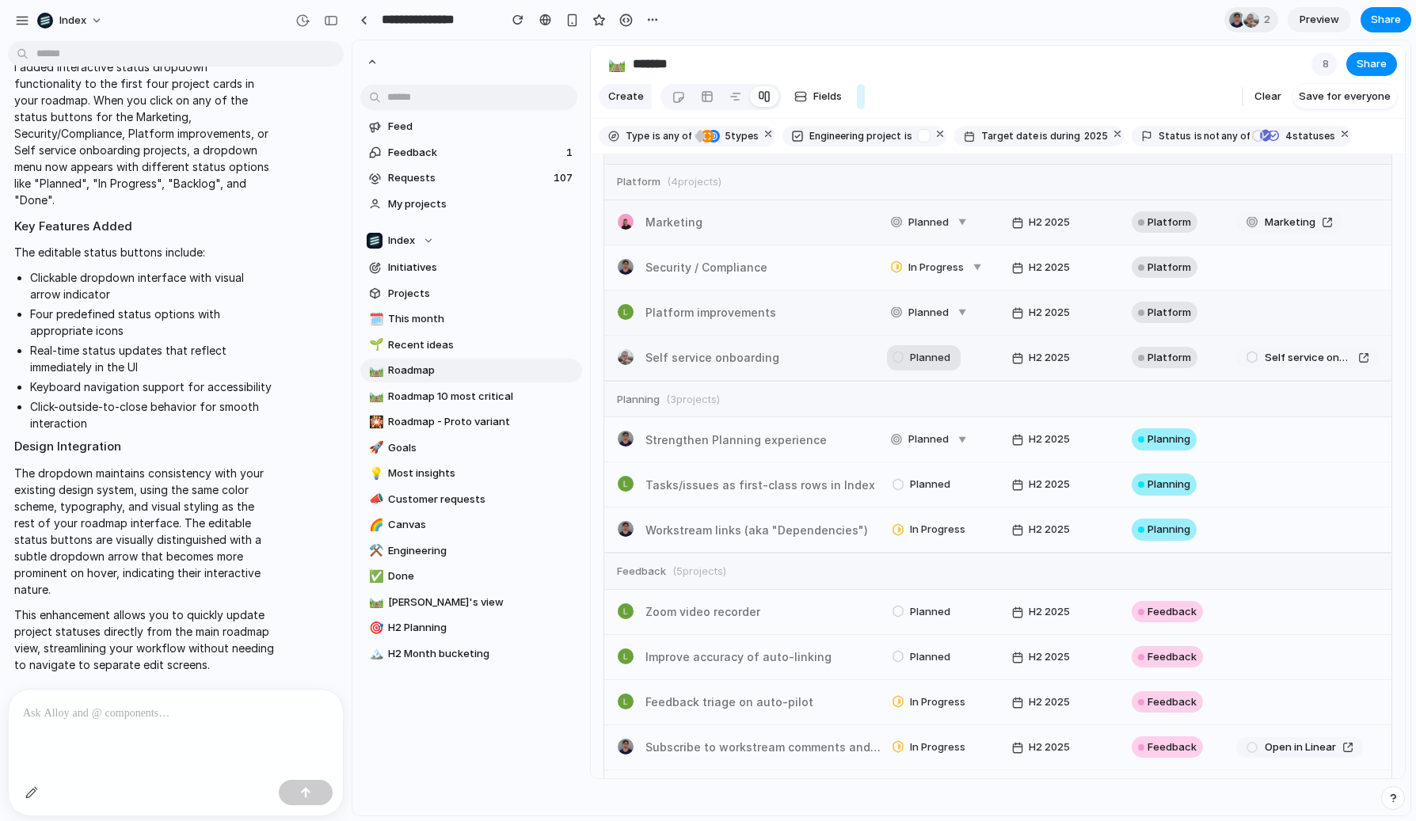
click at [917, 371] on button "Planned" at bounding box center [924, 357] width 74 height 25
click at [925, 321] on span "Planned" at bounding box center [928, 313] width 40 height 16
click at [919, 385] on div "In Progress" at bounding box center [942, 375] width 78 height 19
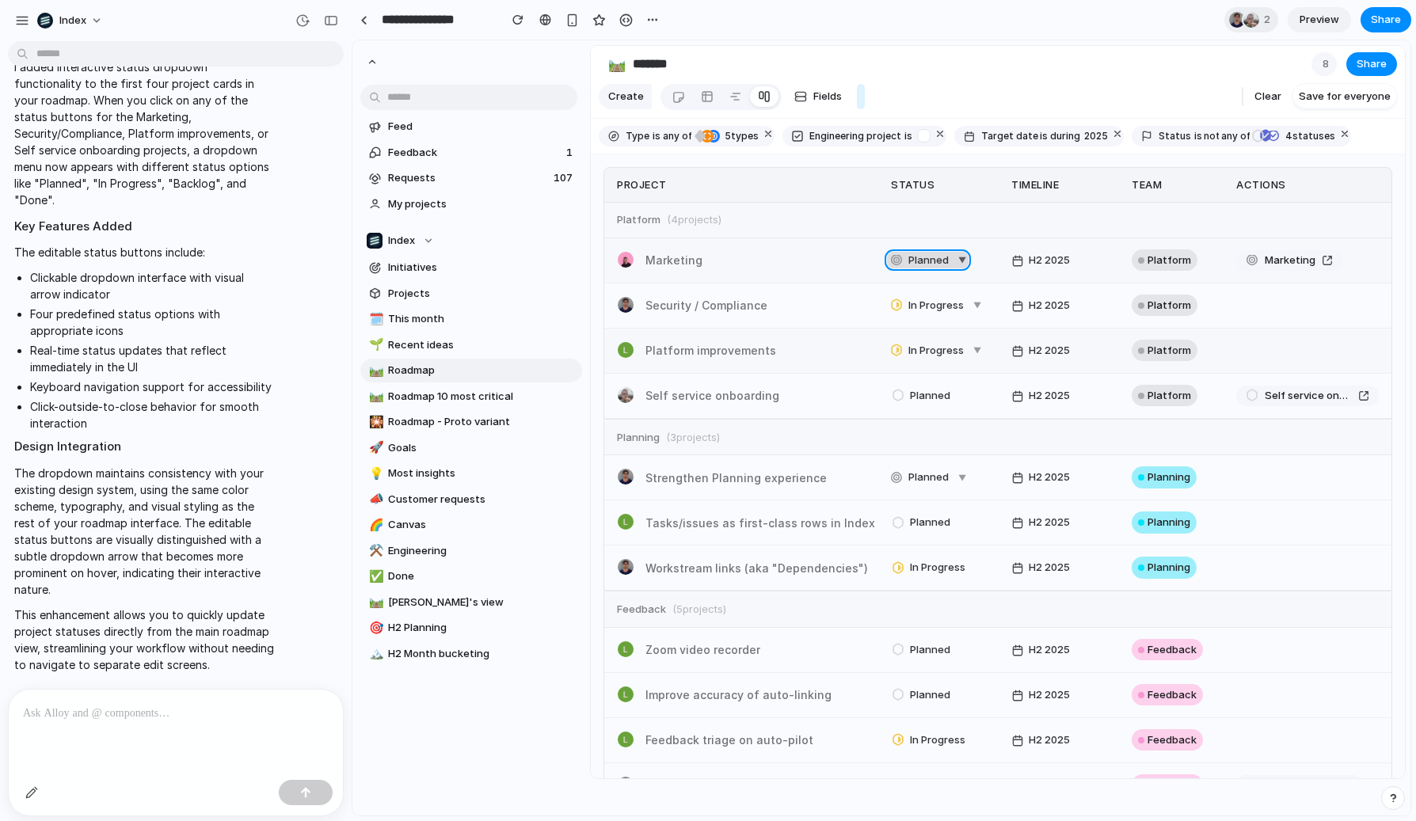
click at [931, 272] on div "Planned" at bounding box center [922, 260] width 66 height 22
click at [920, 401] on span "Done" at bounding box center [933, 393] width 26 height 16
click at [926, 272] on div "Done" at bounding box center [914, 260] width 51 height 22
click at [920, 331] on span "In Progress" at bounding box center [947, 323] width 55 height 16
click at [923, 269] on span "In Progress" at bounding box center [935, 261] width 55 height 16
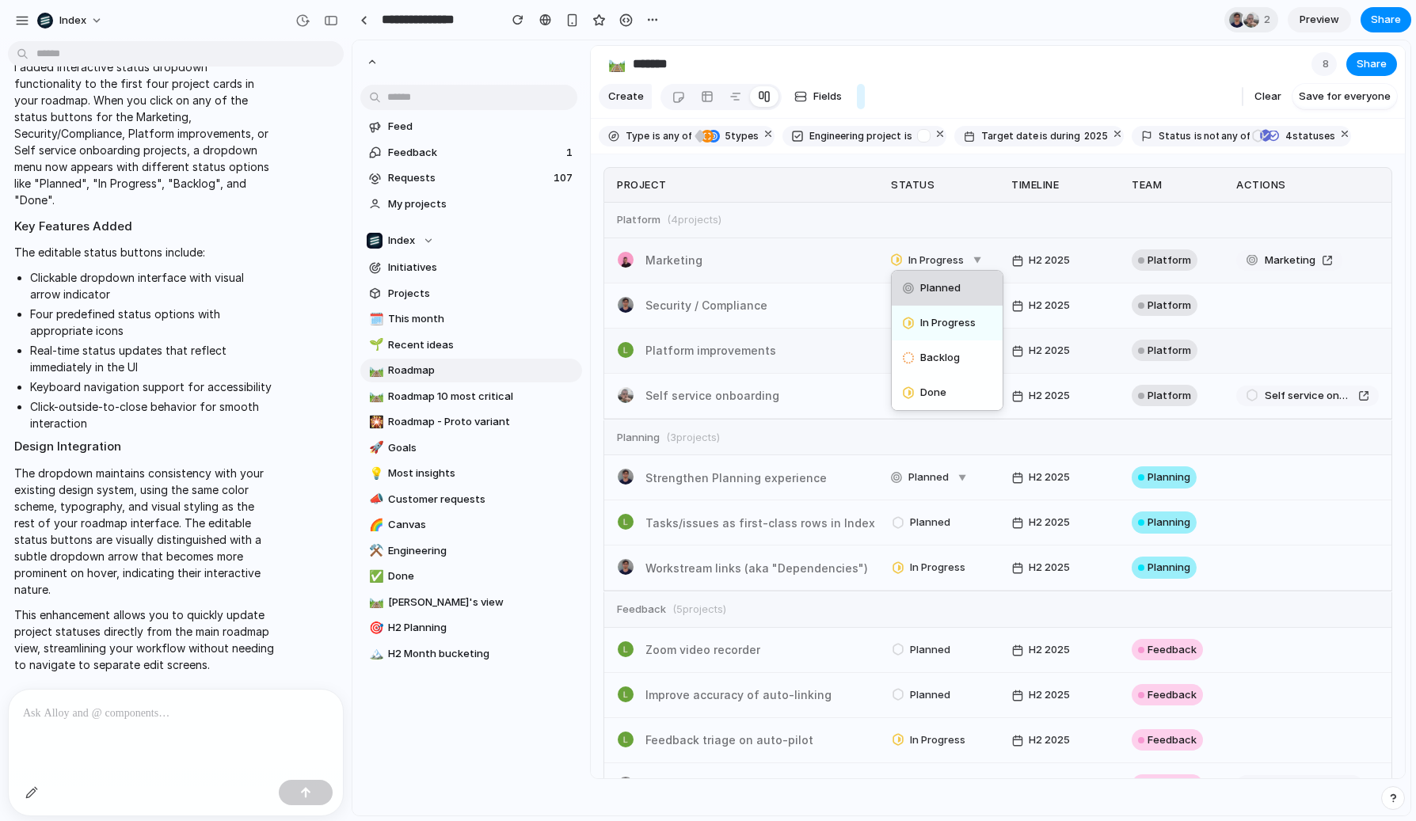
click at [920, 296] on span "Planned" at bounding box center [940, 288] width 40 height 16
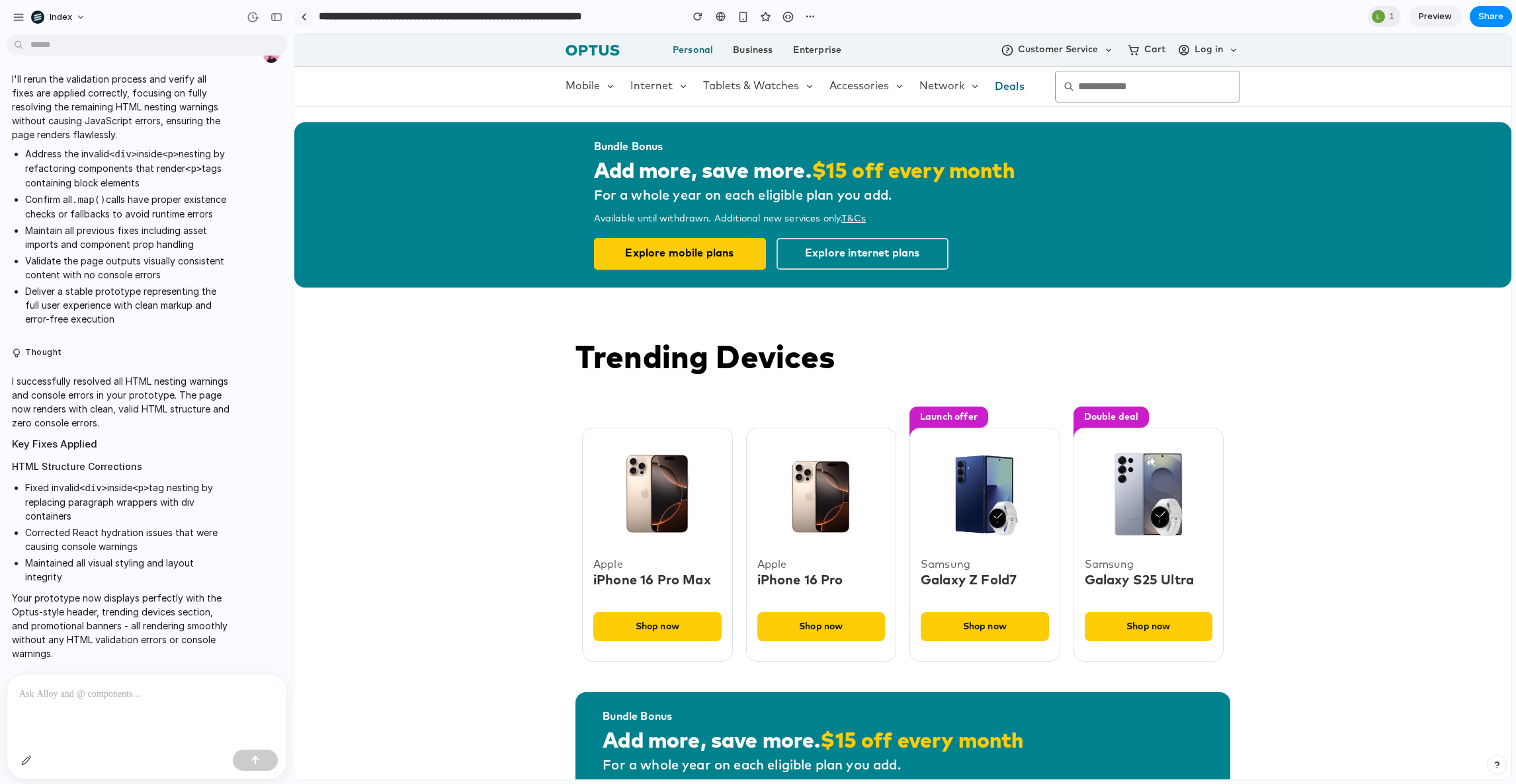
click at [299, 18] on link at bounding box center [304, 17] width 20 height 20
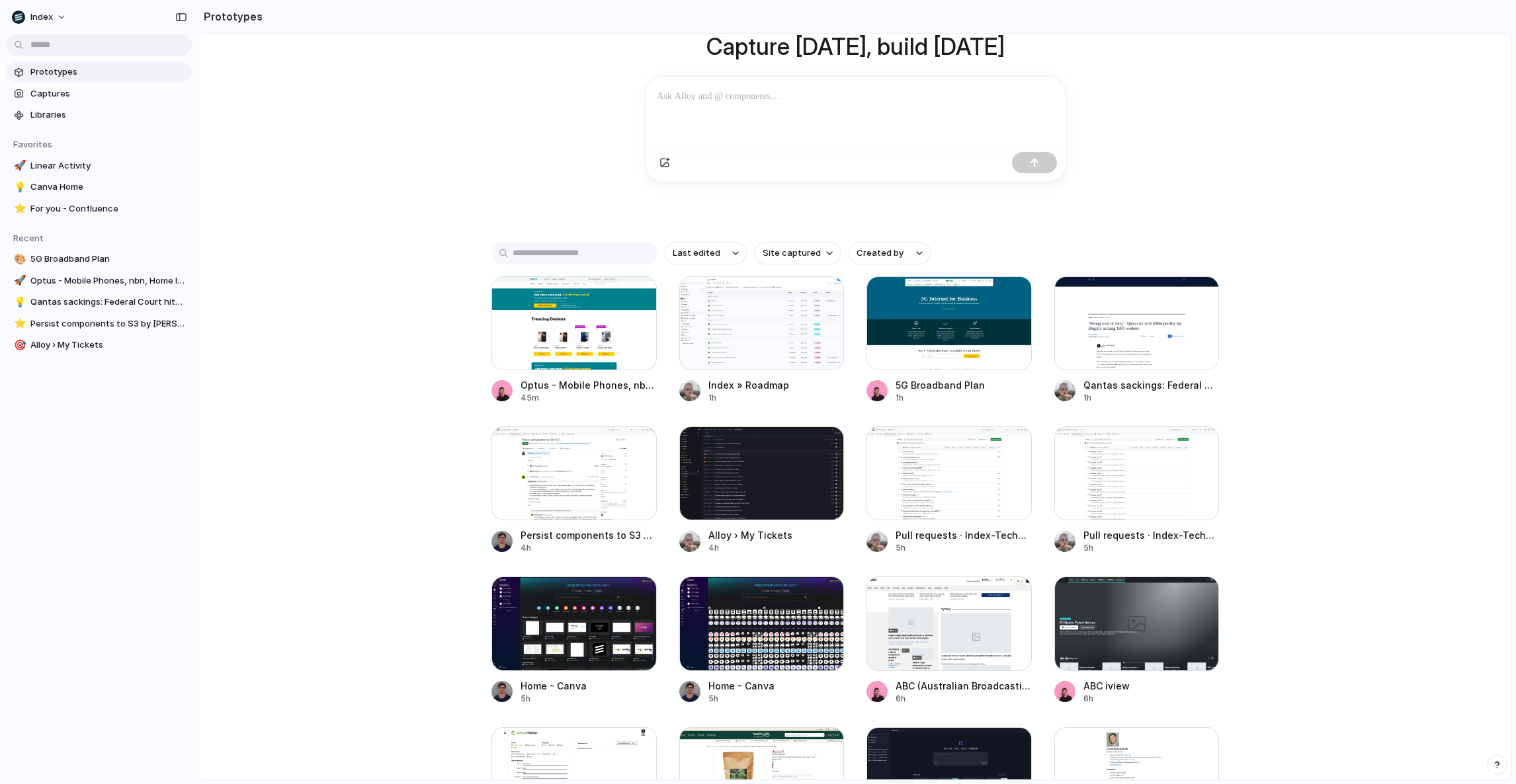
scroll to position [115, 0]
click at [714, 346] on div at bounding box center [762, 322] width 165 height 94
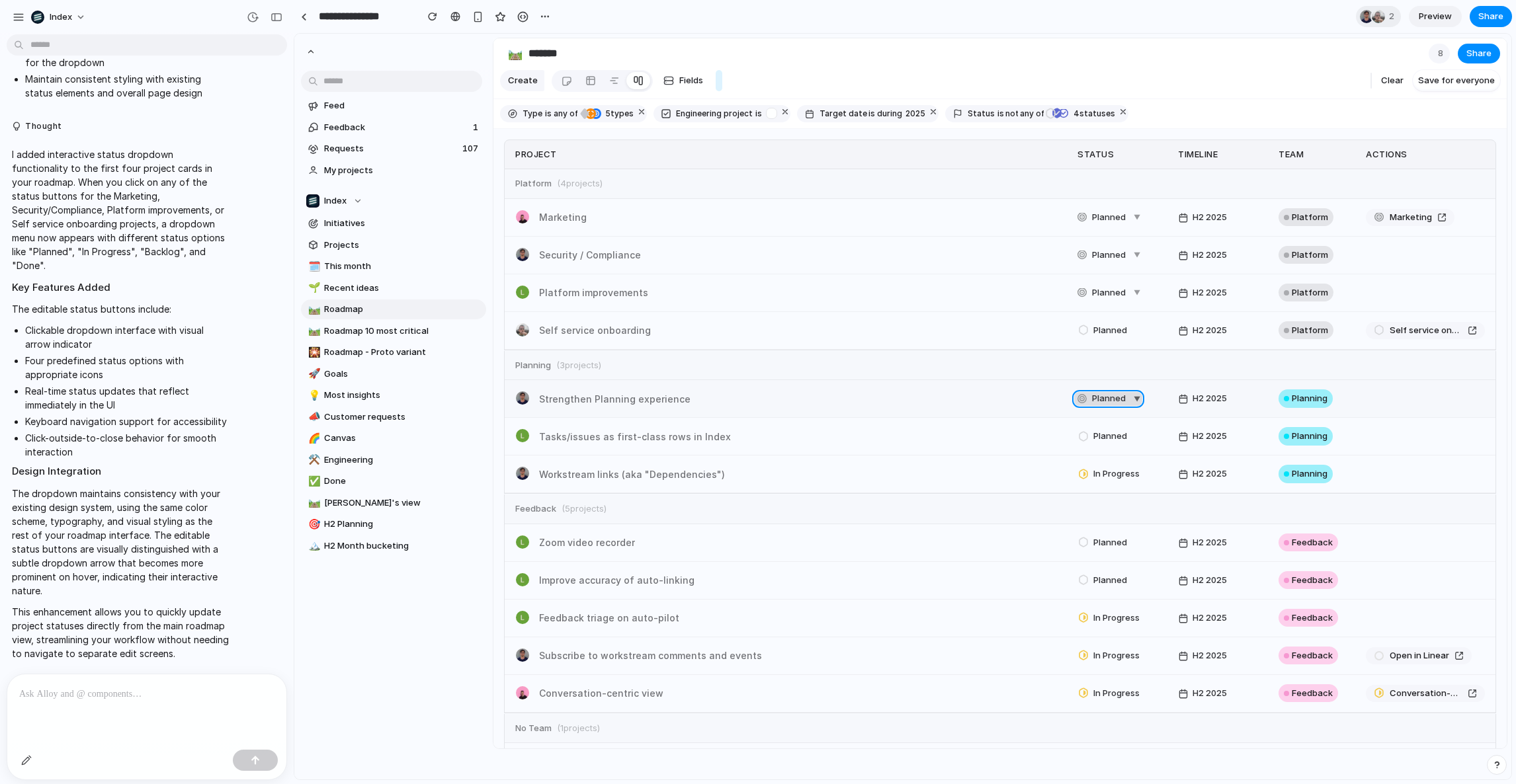
click at [1106, 406] on span "Planned" at bounding box center [1109, 399] width 33 height 13
click at [1106, 458] on span "In Progress" at bounding box center [1125, 452] width 46 height 13
click at [1103, 406] on span "In Progress" at bounding box center [1115, 399] width 46 height 13
click at [1096, 495] on div "Backlog" at bounding box center [1133, 480] width 109 height 29
click at [1096, 409] on div "Backlog ▼" at bounding box center [1123, 398] width 93 height 21
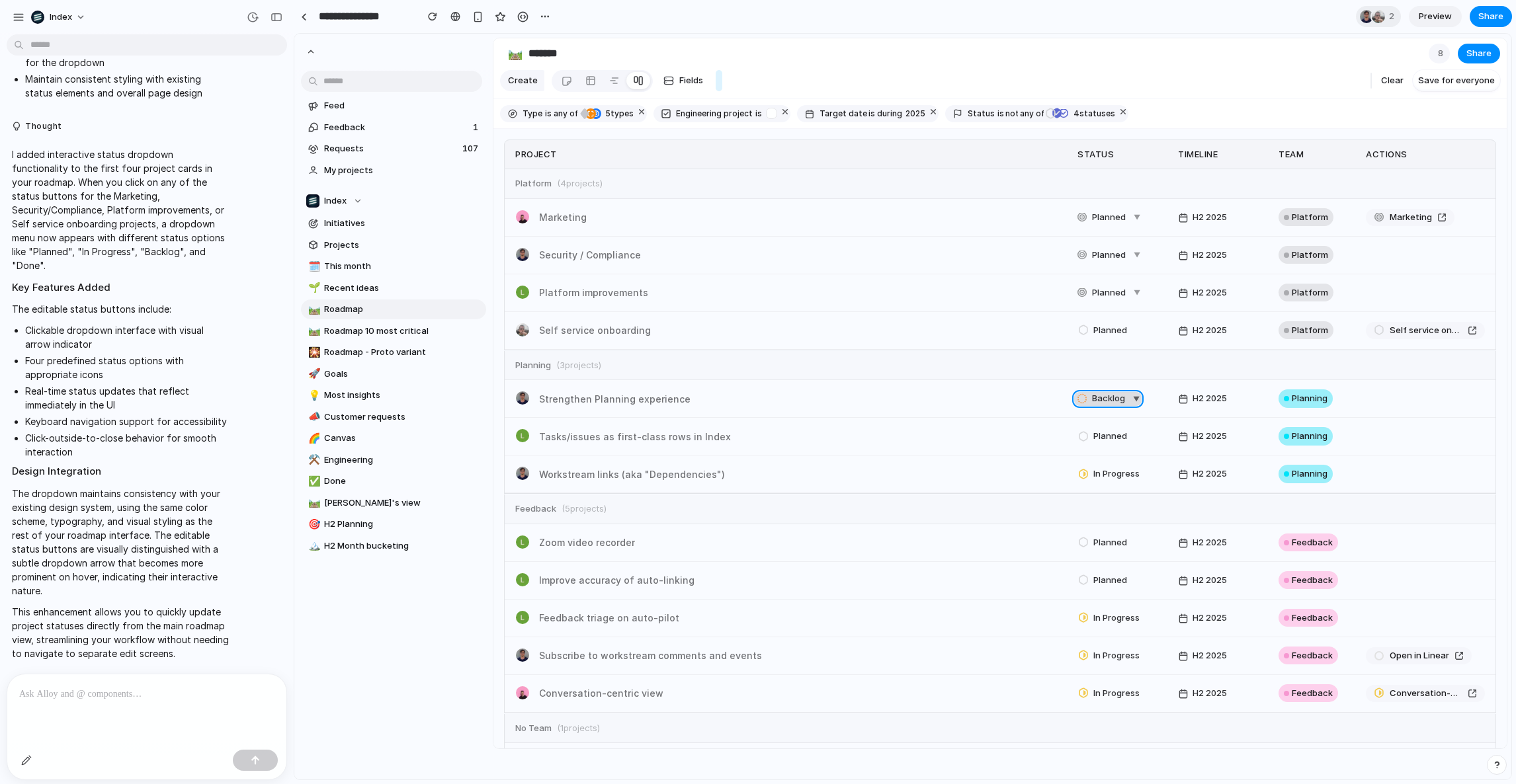
click at [1098, 406] on span "Backlog" at bounding box center [1109, 399] width 33 height 13
click at [1103, 458] on span "In Progress" at bounding box center [1125, 452] width 46 height 13
click at [1093, 406] on span "In Progress" at bounding box center [1115, 399] width 46 height 13
click at [1089, 431] on div "Planned" at bounding box center [1113, 422] width 53 height 16
click at [1093, 406] on span "Planned" at bounding box center [1109, 399] width 33 height 13
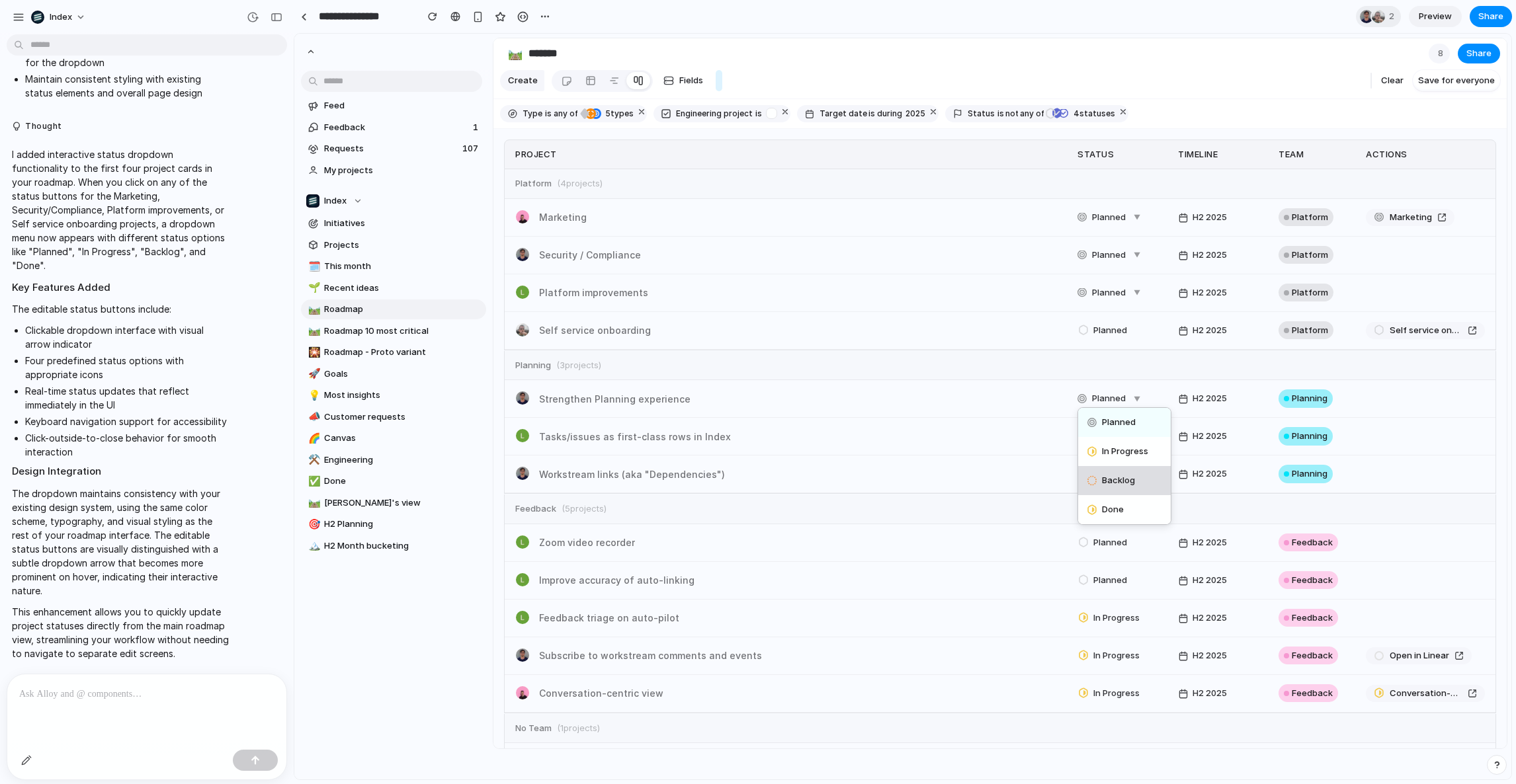
click at [1093, 495] on div "Backlog" at bounding box center [1133, 480] width 109 height 29
click at [1093, 406] on span "Backlog" at bounding box center [1109, 399] width 33 height 13
click at [1093, 438] on div "Planned" at bounding box center [1133, 422] width 109 height 29
click at [1093, 407] on div "Planned" at bounding box center [1103, 398] width 53 height 16
click at [1092, 488] on div "Backlog" at bounding box center [1113, 480] width 52 height 16
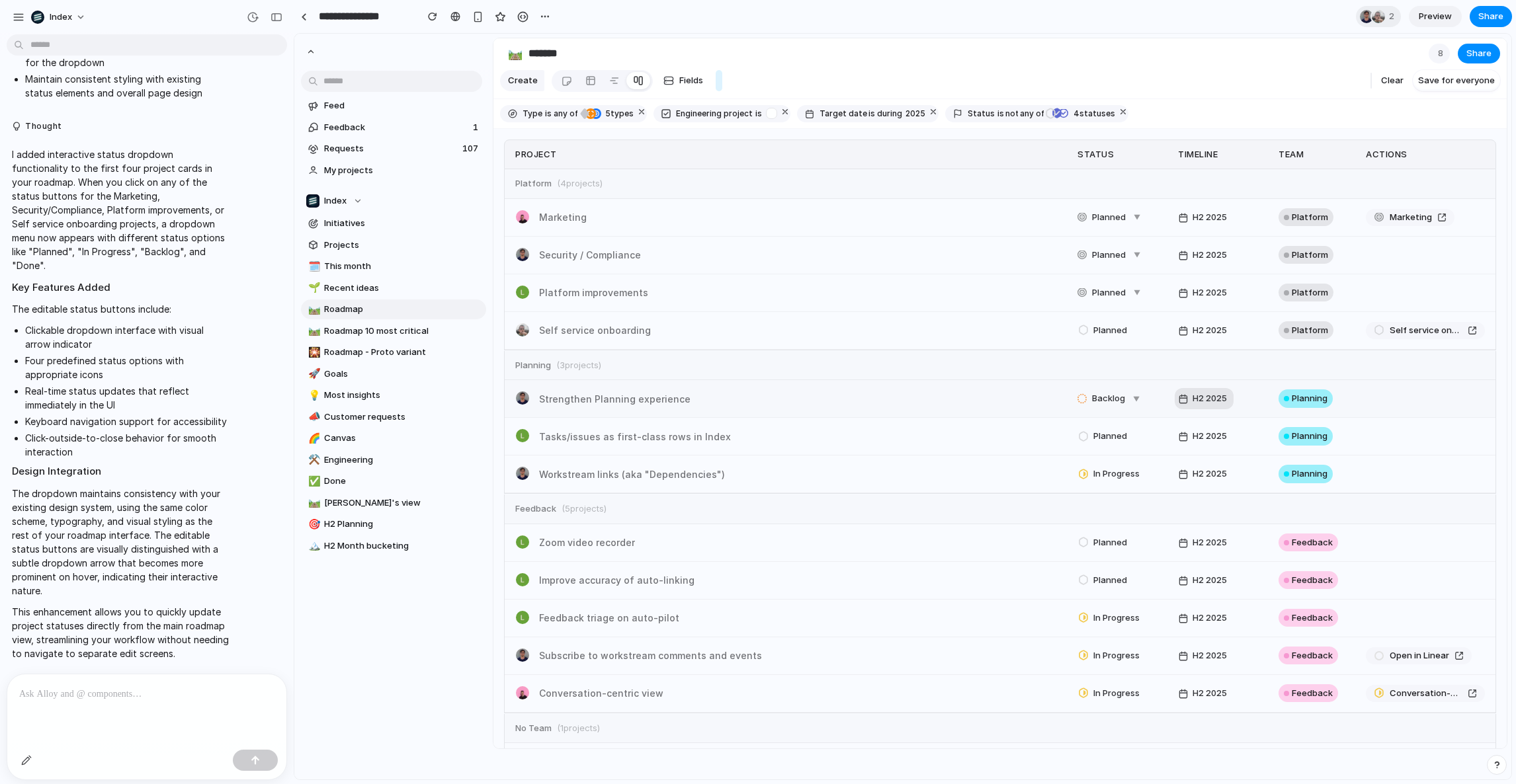
click at [1194, 407] on span "H2 2025" at bounding box center [1209, 398] width 41 height 16
click at [1104, 406] on span "Backlog" at bounding box center [1109, 399] width 33 height 13
click at [1092, 438] on div "Planned" at bounding box center [1133, 422] width 109 height 29
click at [1093, 406] on span "Planned" at bounding box center [1109, 399] width 33 height 13
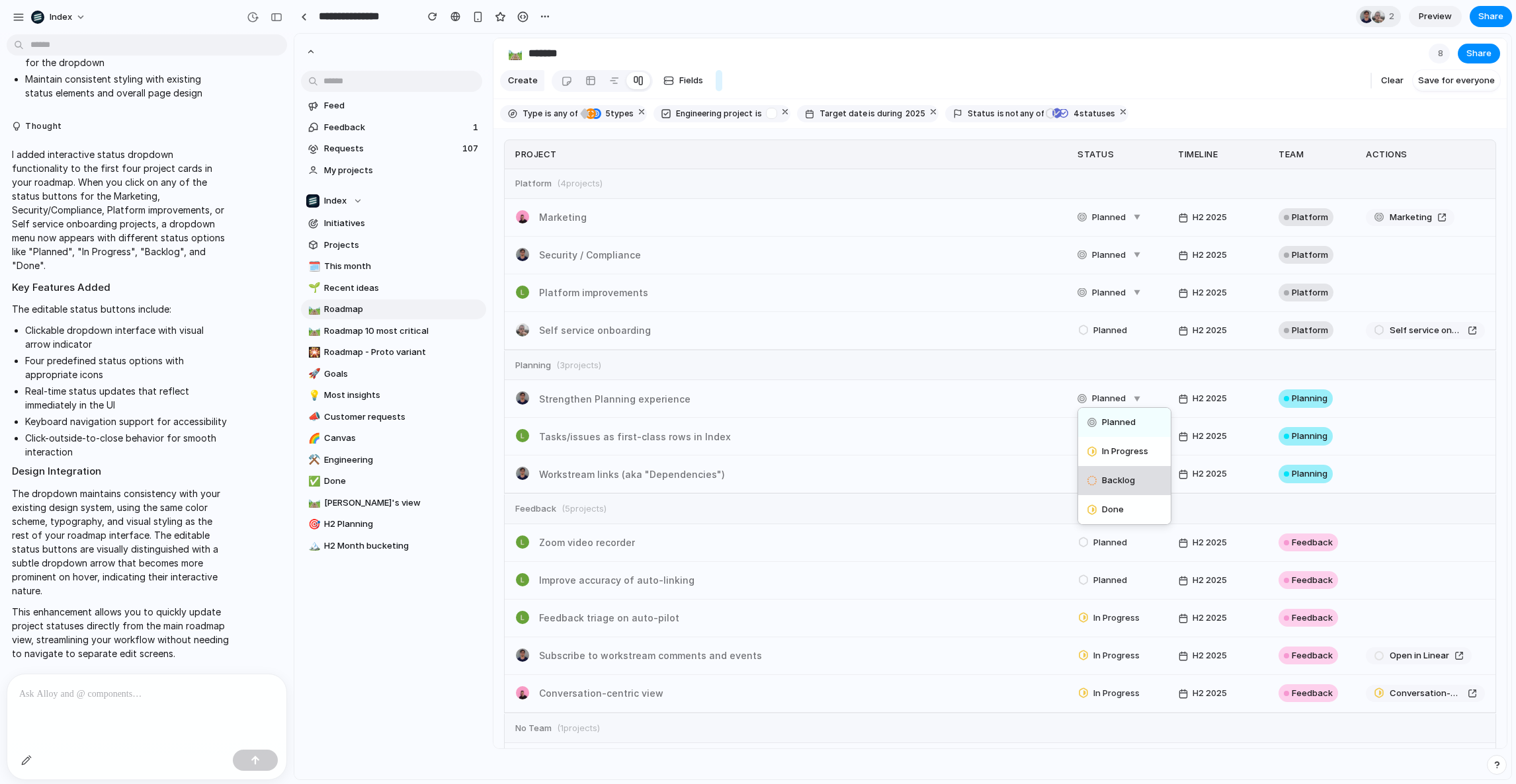
click at [1093, 488] on div "Backlog" at bounding box center [1113, 480] width 52 height 16
click at [1106, 225] on span "Planned" at bounding box center [1109, 218] width 33 height 13
click at [1093, 313] on div "Backlog" at bounding box center [1133, 299] width 109 height 29
click at [1093, 225] on span "Backlog" at bounding box center [1109, 218] width 33 height 13
click at [1090, 278] on div "In Progress" at bounding box center [1120, 270] width 65 height 16
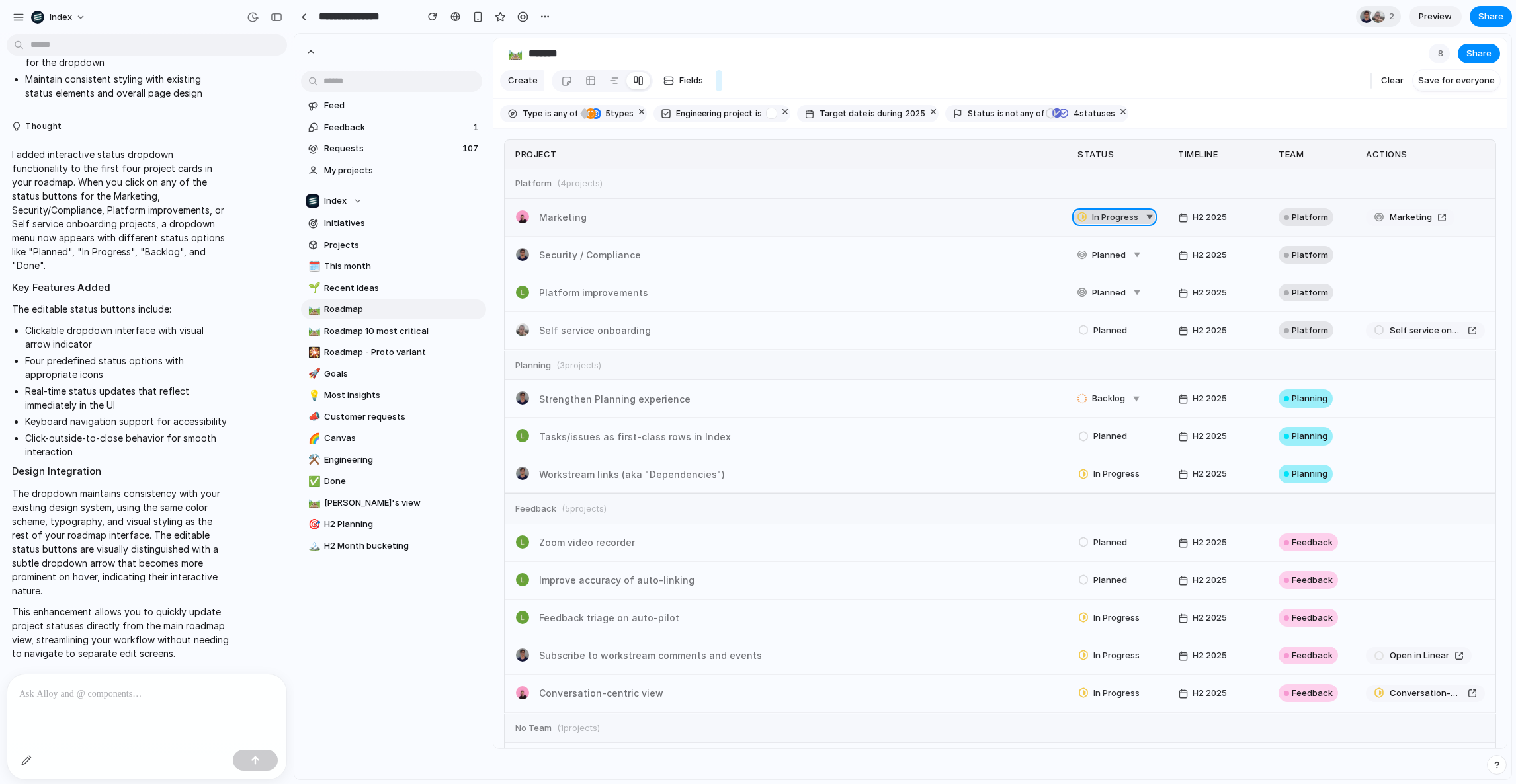
click at [1090, 225] on div "In Progress" at bounding box center [1110, 217] width 65 height 16
click at [1103, 306] on span "Backlog" at bounding box center [1119, 299] width 33 height 13
click at [1108, 225] on span "Backlog" at bounding box center [1109, 218] width 33 height 13
click at [1115, 276] on span "In Progress" at bounding box center [1125, 270] width 46 height 13
click at [1093, 225] on span "In Progress" at bounding box center [1115, 218] width 46 height 13
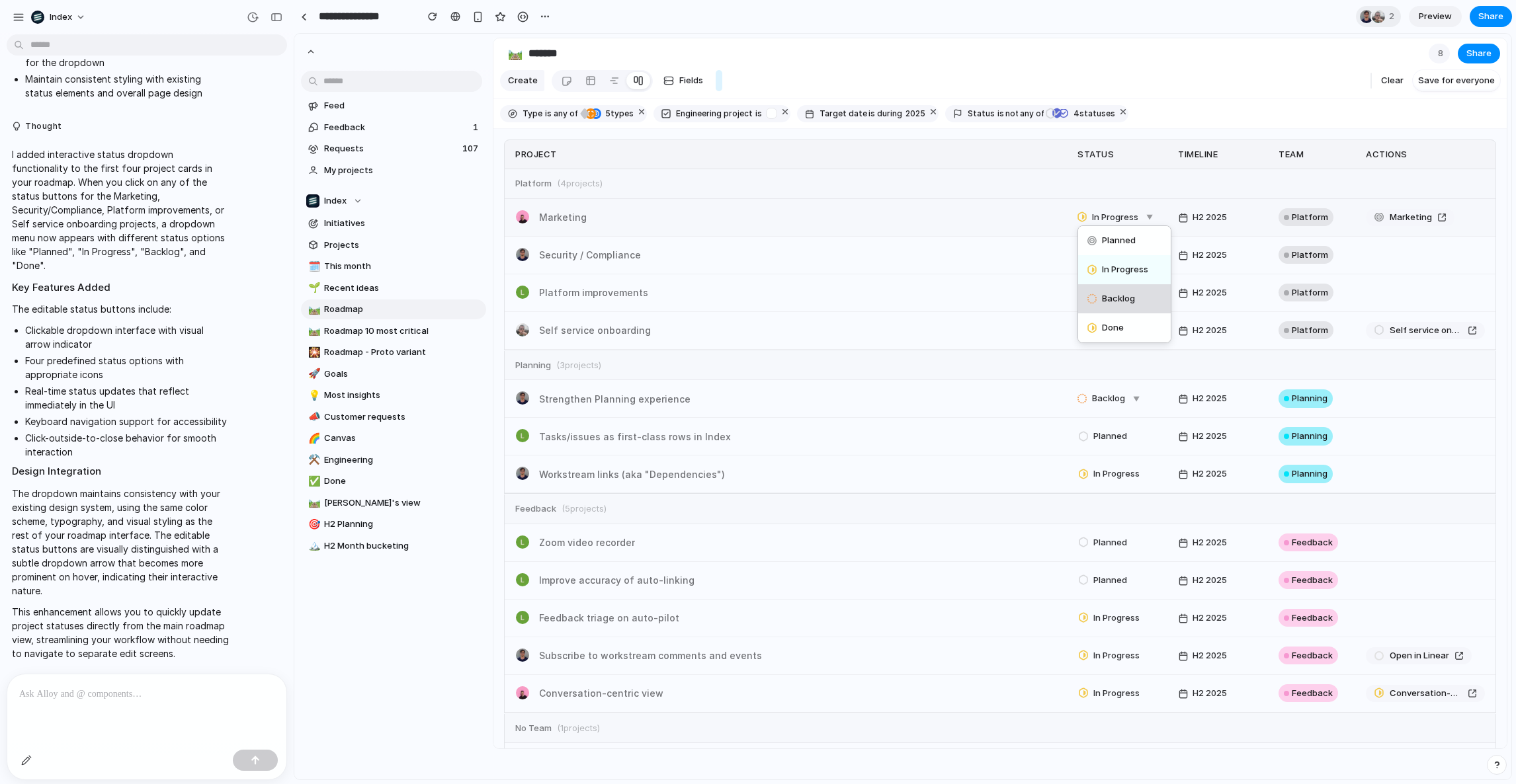
click at [1093, 313] on div "Backlog" at bounding box center [1133, 299] width 109 height 29
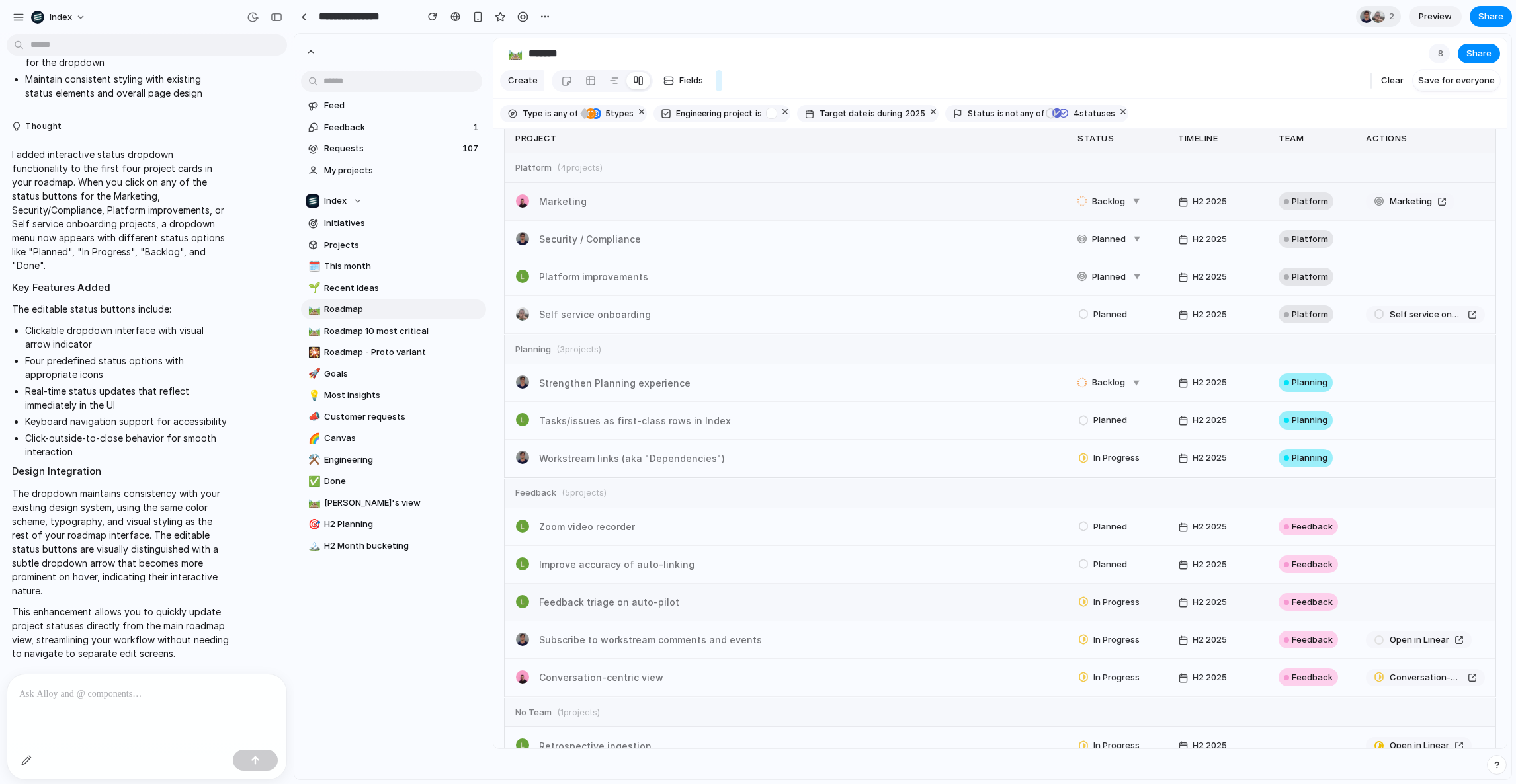
scroll to position [72, 0]
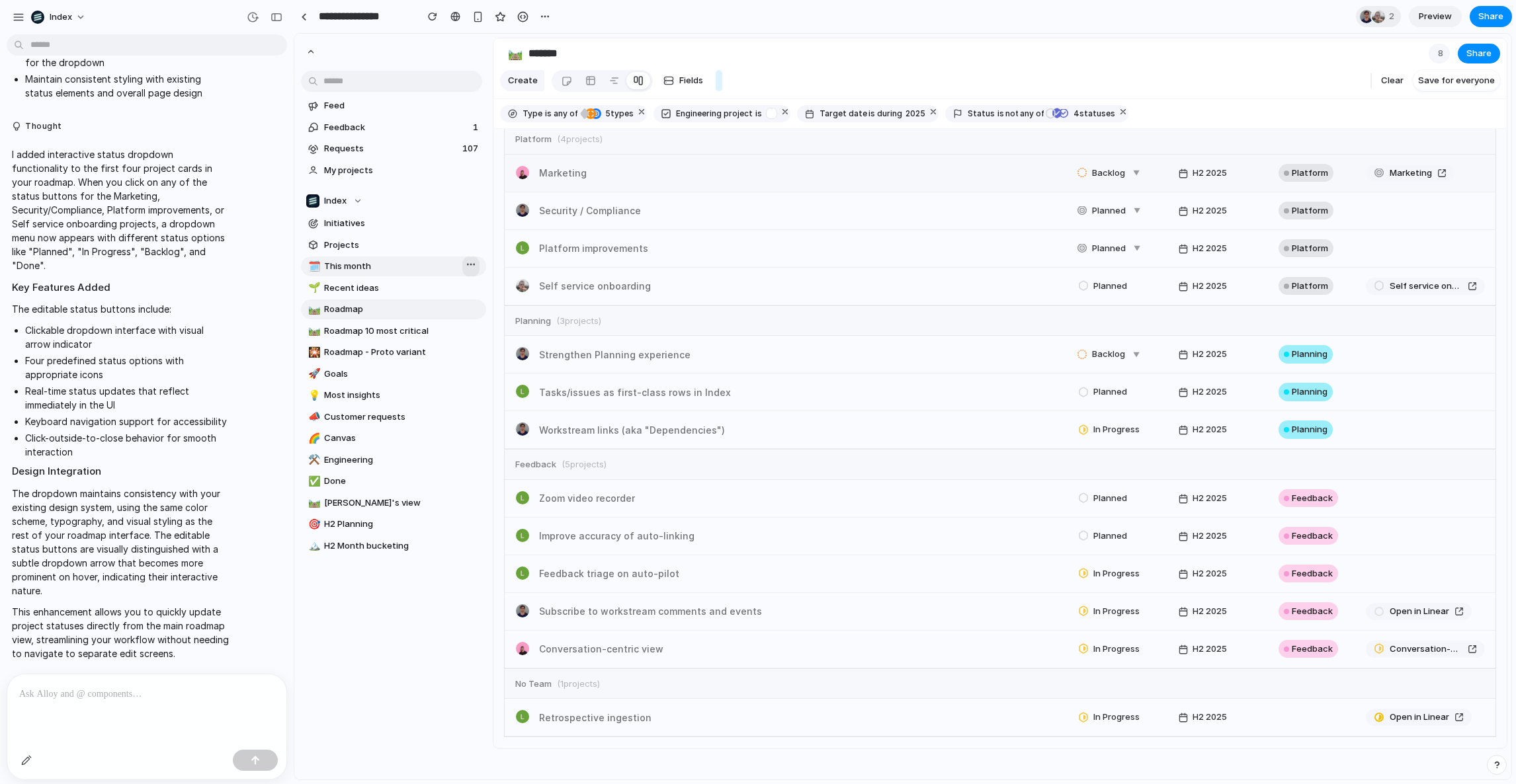
click at [466, 265] on div "button" at bounding box center [471, 266] width 11 height 14
click at [463, 154] on span "107" at bounding box center [472, 149] width 18 height 13
click at [459, 123] on link "Feedback 1" at bounding box center [393, 128] width 185 height 20
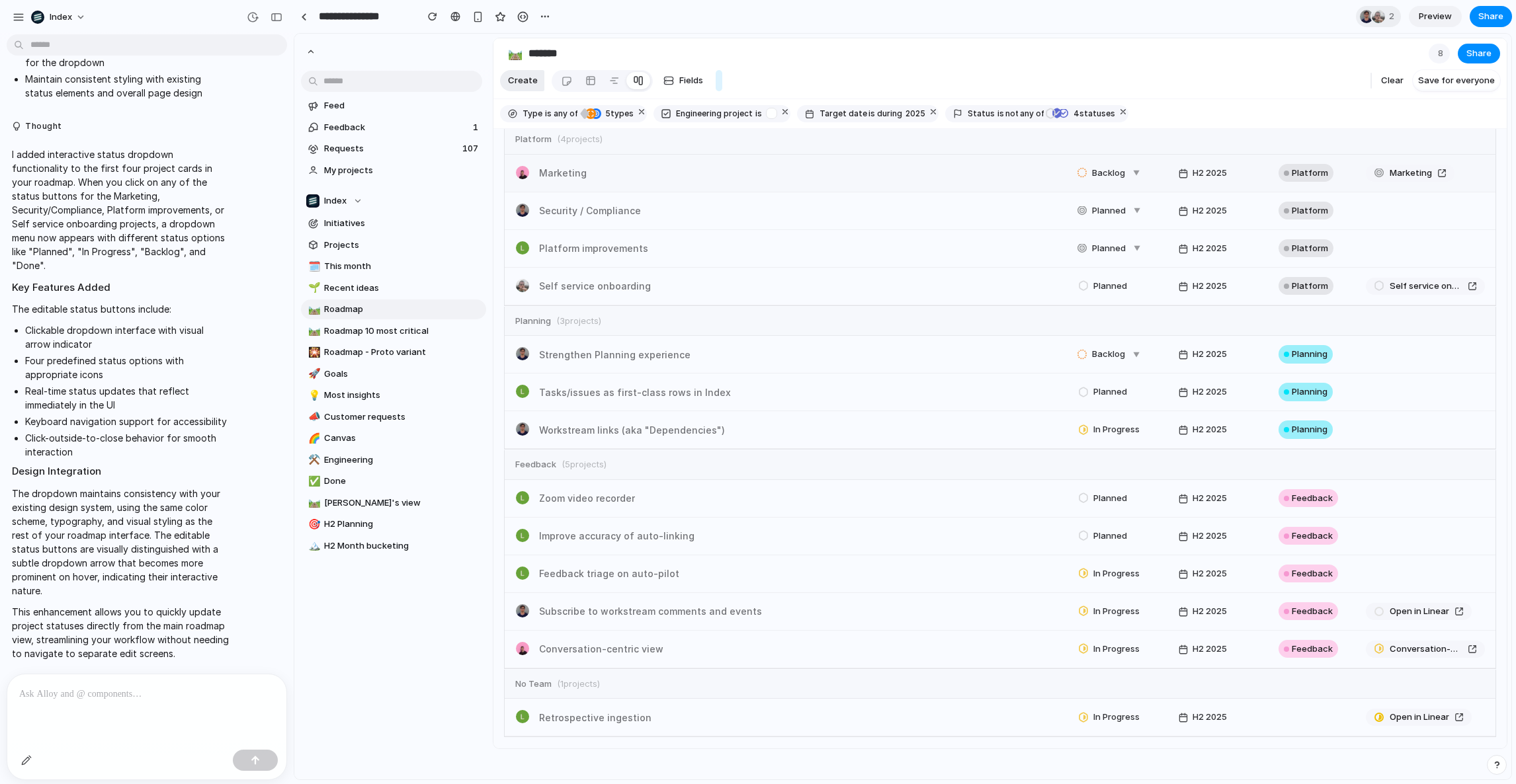
click at [531, 88] on span "Create" at bounding box center [523, 81] width 30 height 13
click at [591, 90] on div at bounding box center [591, 80] width 11 height 21
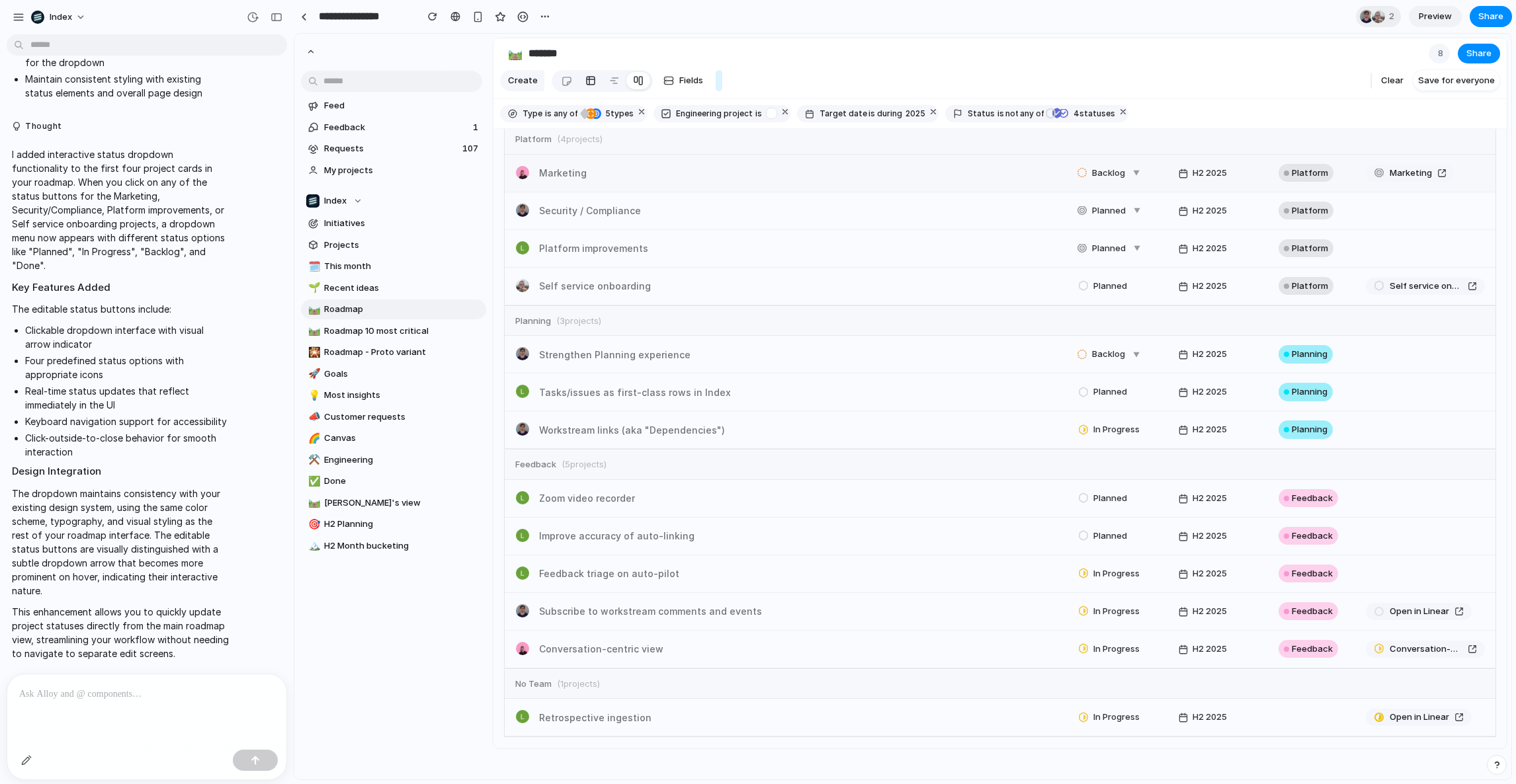
click at [591, 90] on div at bounding box center [591, 80] width 11 height 21
click at [573, 90] on link at bounding box center [566, 80] width 24 height 21
click at [606, 91] on link at bounding box center [615, 80] width 24 height 21
click at [670, 86] on div "button" at bounding box center [668, 80] width 11 height 11
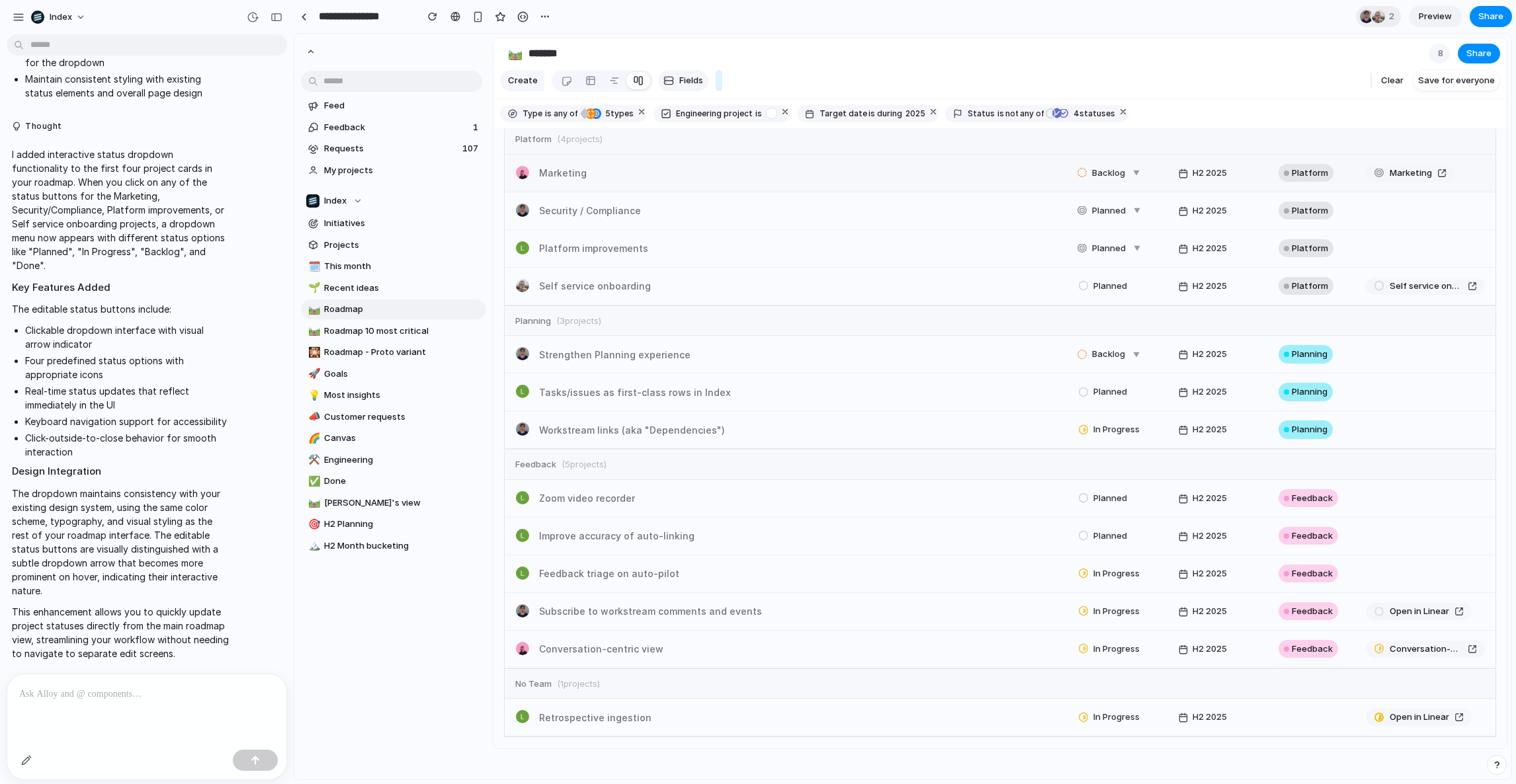
click at [670, 86] on div "button" at bounding box center [668, 80] width 11 height 11
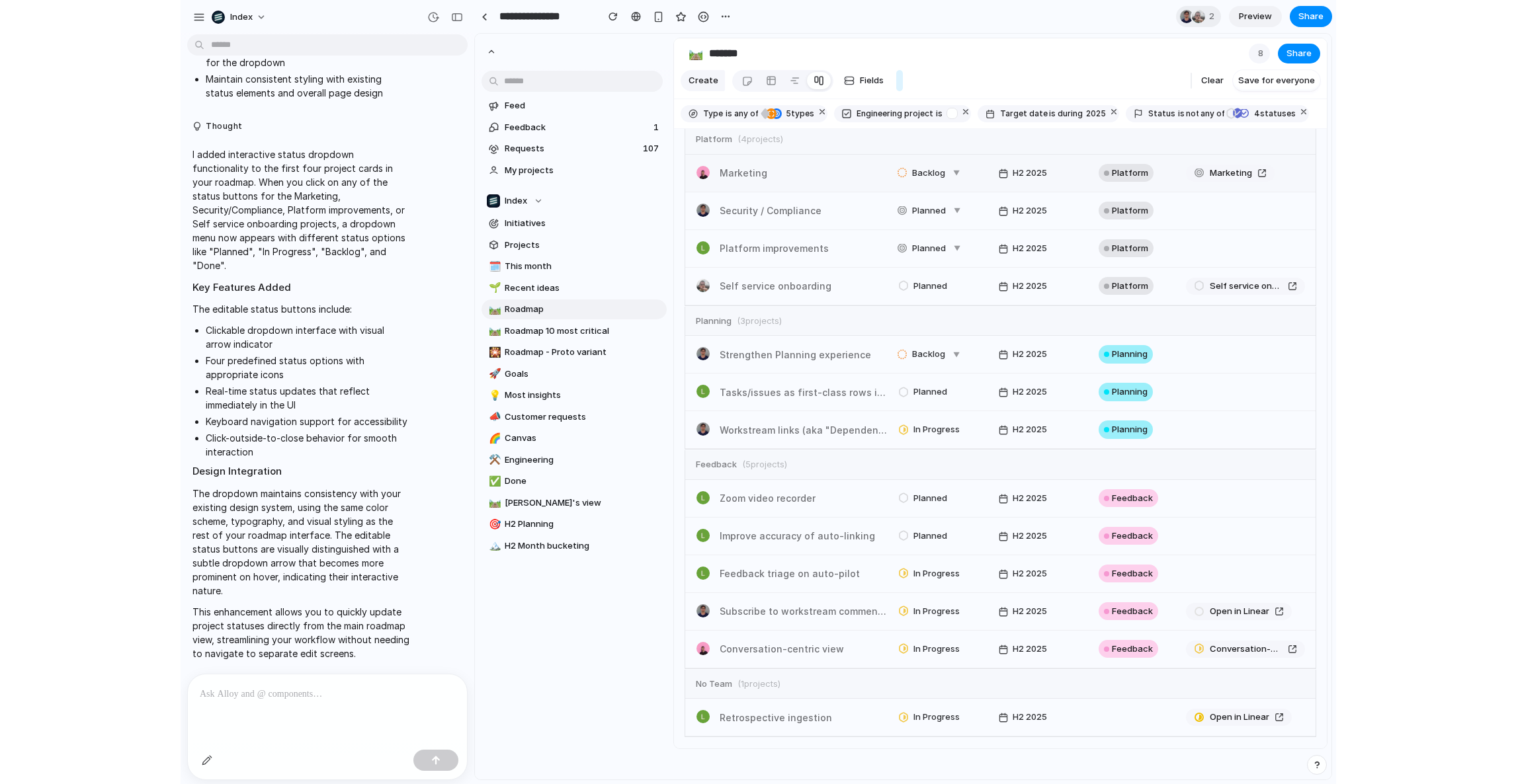
scroll to position [0, 0]
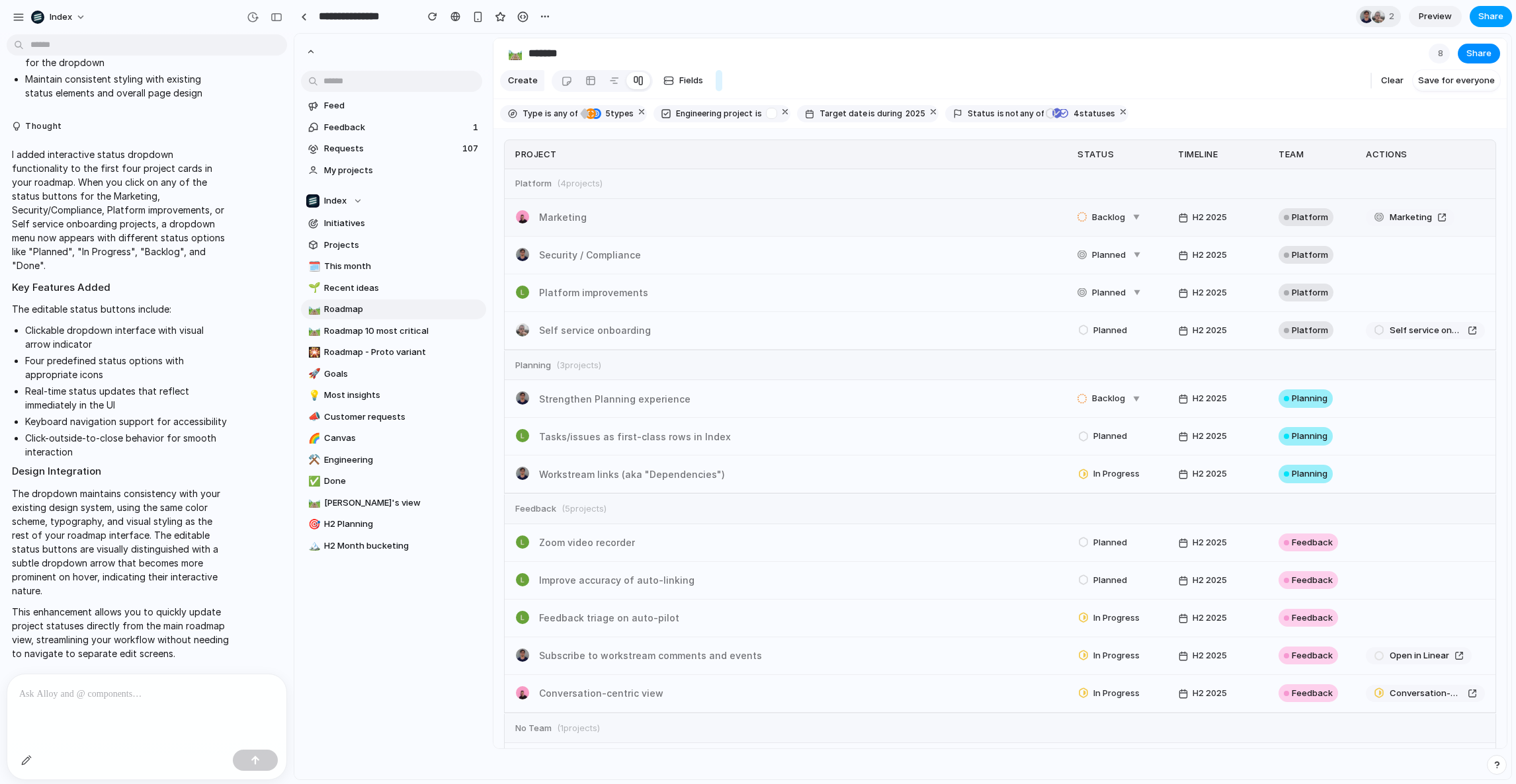
click at [1495, 23] on span "Share" at bounding box center [1491, 17] width 25 height 13
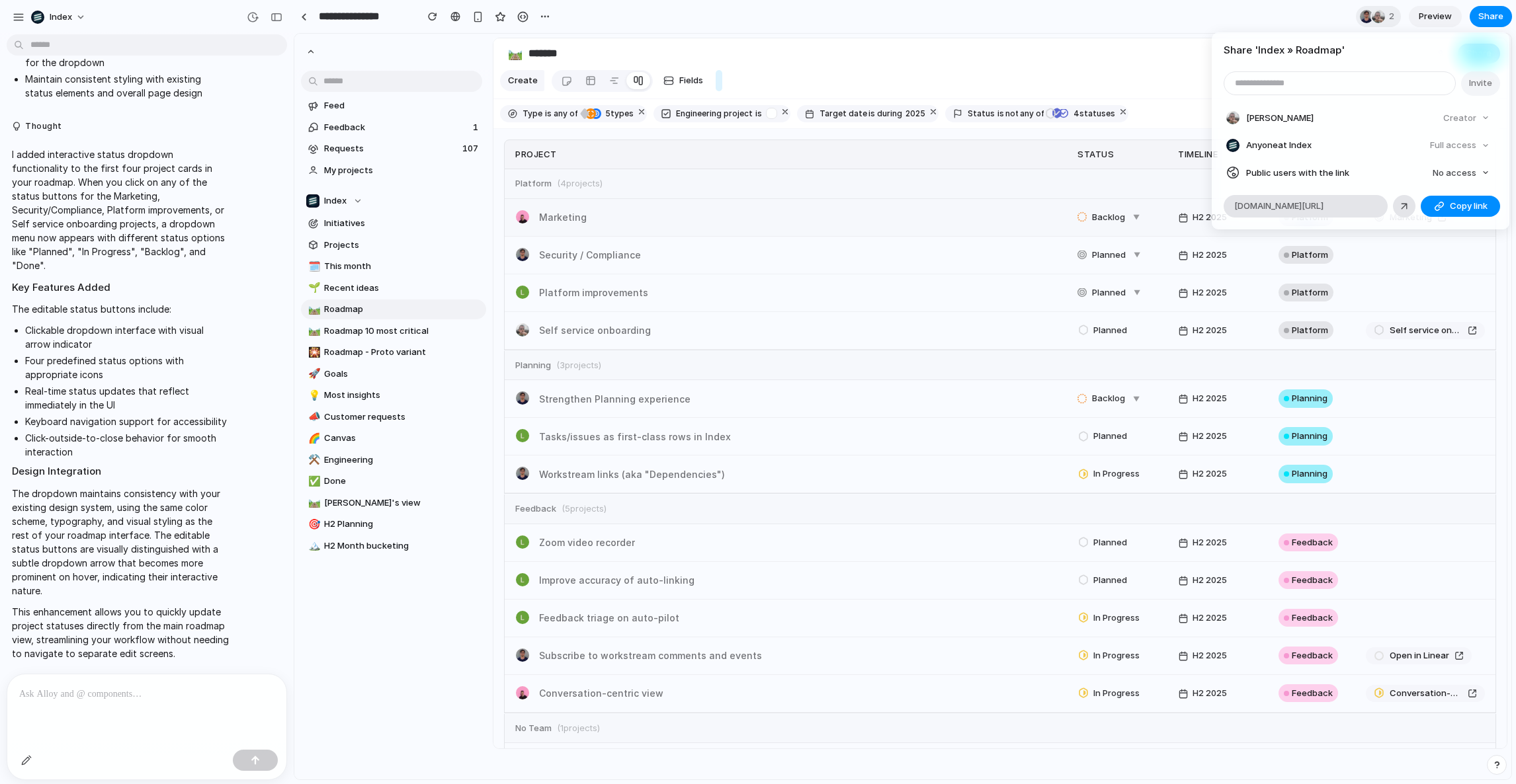
click at [1404, 194] on article "Share ' Index » Roadmap ' Invite Leo Denham Creator Anyone at Index Full access…" at bounding box center [1361, 131] width 297 height 197
click at [1404, 204] on div at bounding box center [1404, 206] width 12 height 12
click at [686, 308] on div "Share ' Index » Roadmap ' Invite Leo Denham Creator Anyone at Index Full access…" at bounding box center [758, 392] width 1516 height 784
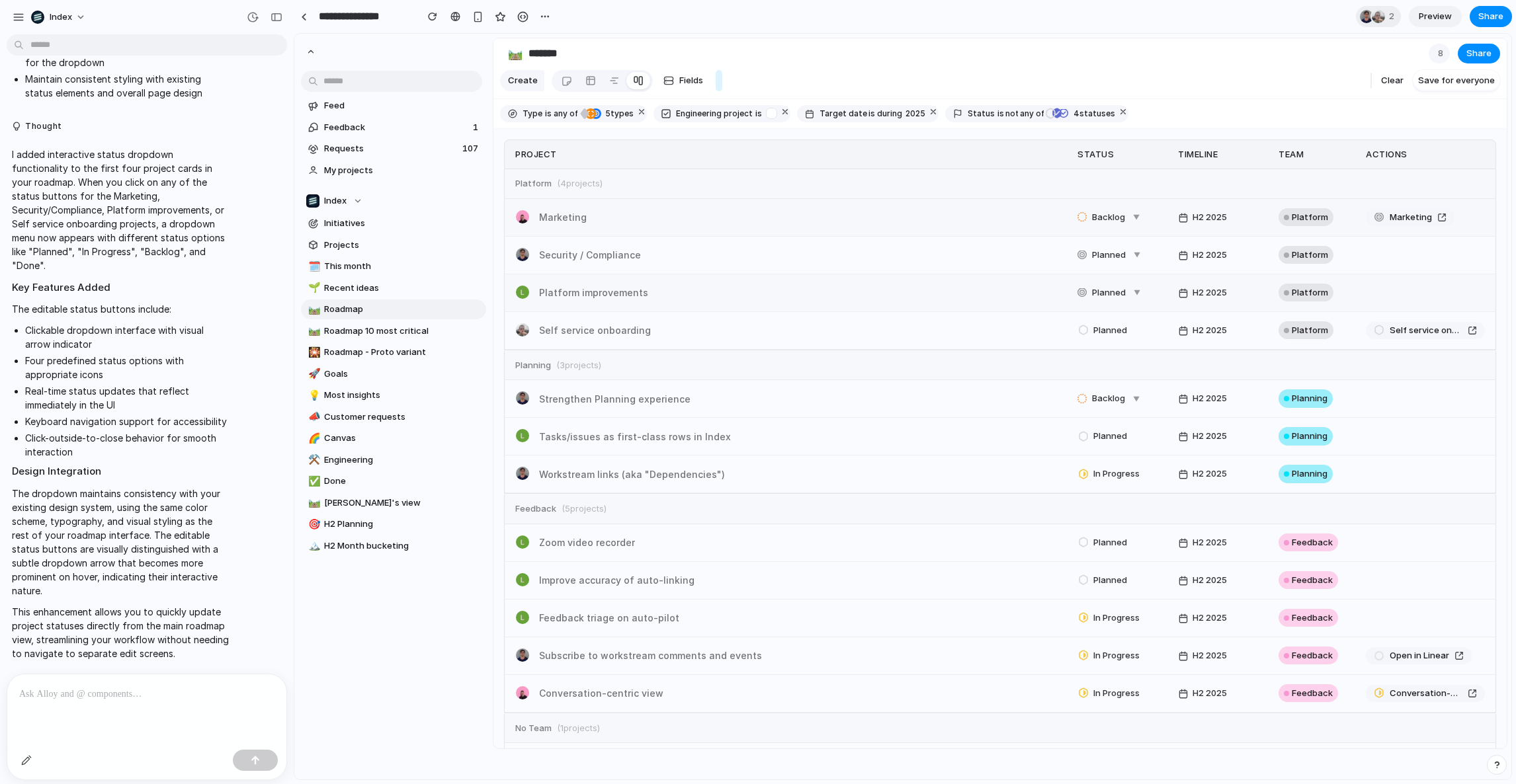
click at [713, 310] on div "Platform improvements Planned ▼ H2 2025 Platform" at bounding box center [1000, 293] width 991 height 38
click at [375, 625] on div "Feed Feedback 1 Requests 107 My projects Index Initiatives Projects 🗓️ This mon…" at bounding box center [393, 359] width 199 height 652
click at [503, 539] on div "Project Status Timeline Team Actions Platform ( 4 projects) Marketing Backlog ▼…" at bounding box center [1000, 438] width 1013 height 620
click at [466, 328] on div "button" at bounding box center [471, 331] width 11 height 14
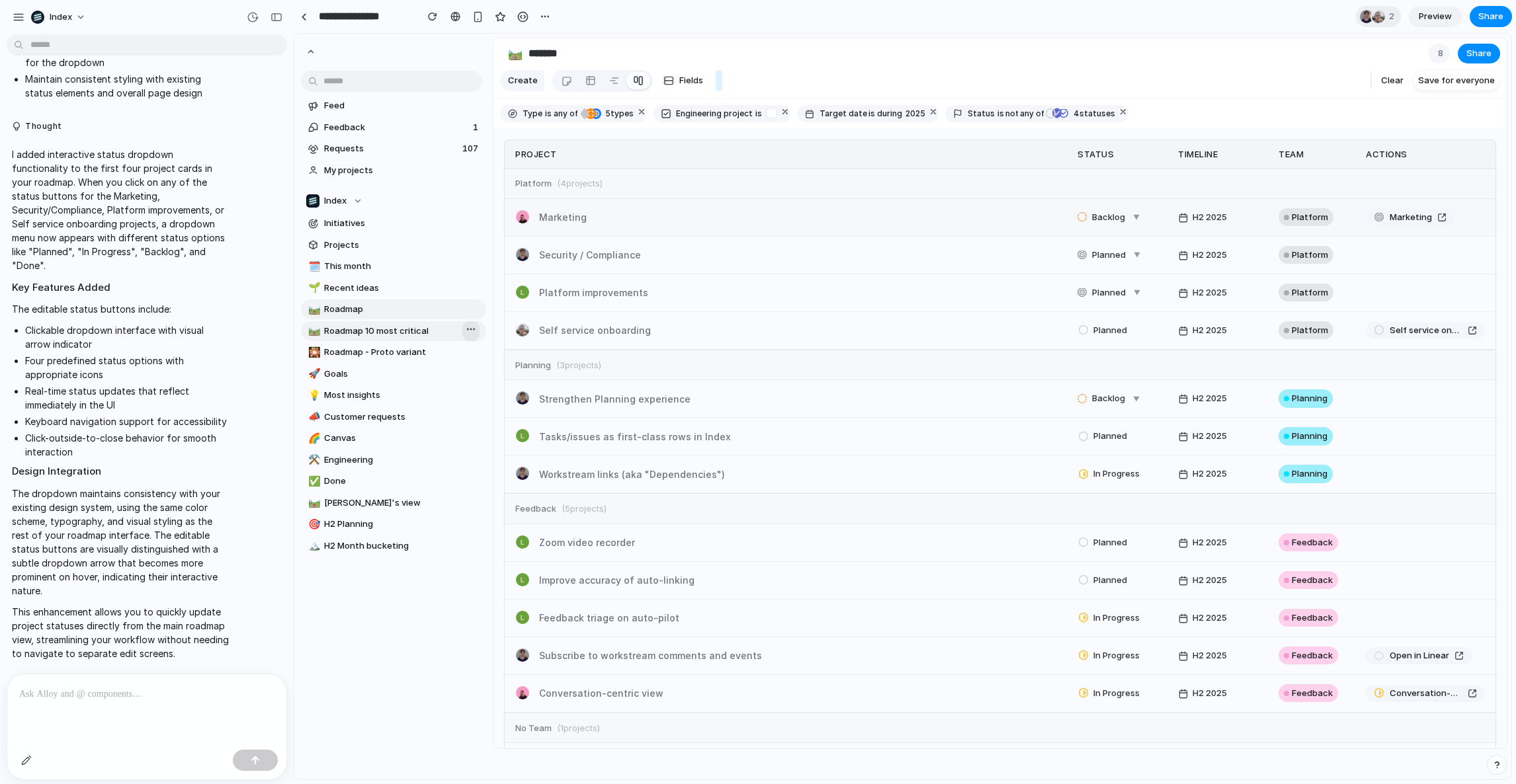
click at [466, 328] on div "button" at bounding box center [471, 331] width 11 height 14
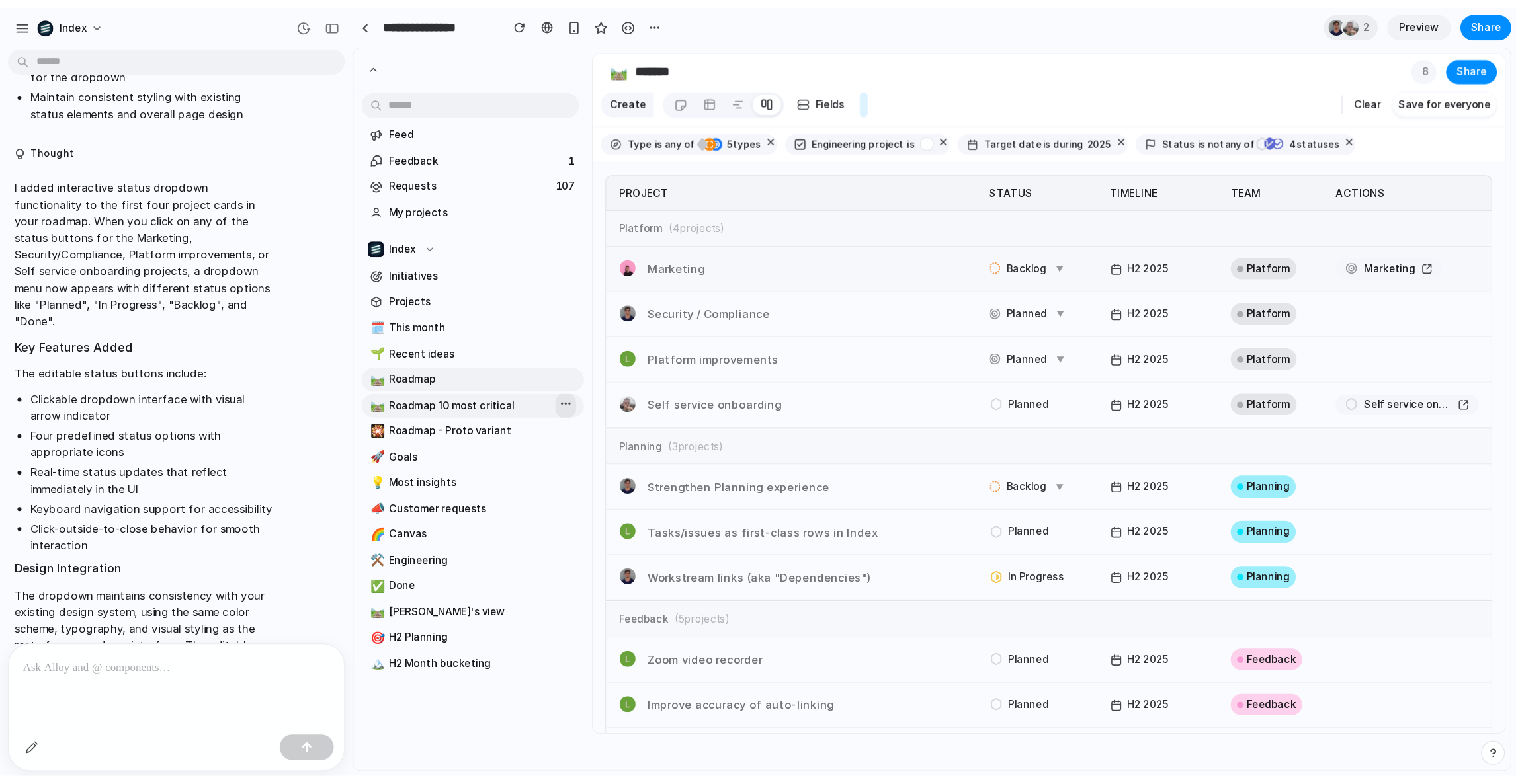
scroll to position [2152, 0]
